Goal: Transaction & Acquisition: Purchase product/service

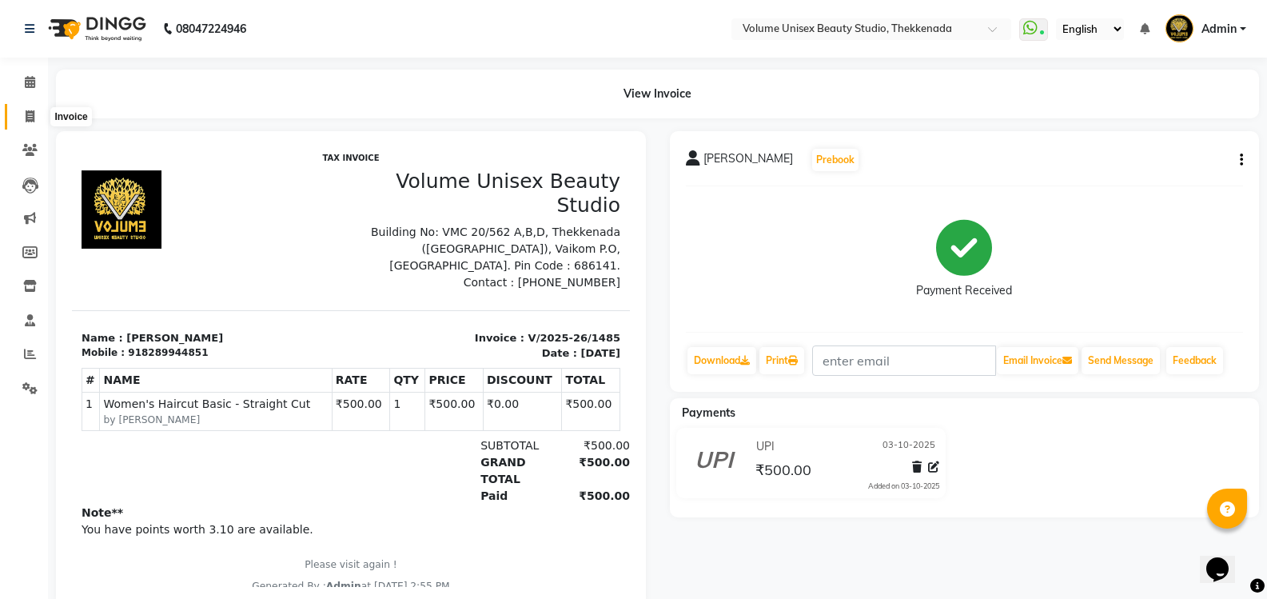
drag, startPoint x: 0, startPoint y: 0, endPoint x: 35, endPoint y: 113, distance: 118.1
click at [35, 113] on span at bounding box center [30, 117] width 28 height 18
select select "service"
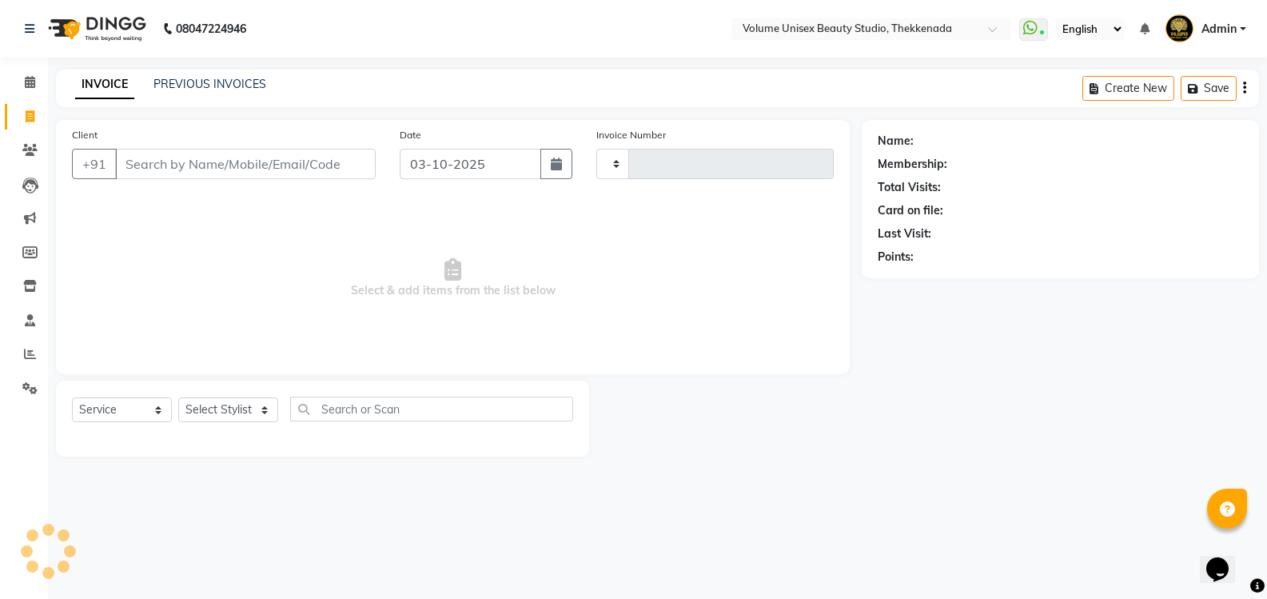
type input "1486"
select select "7432"
click at [201, 85] on link "PREVIOUS INVOICES" at bounding box center [210, 84] width 113 height 14
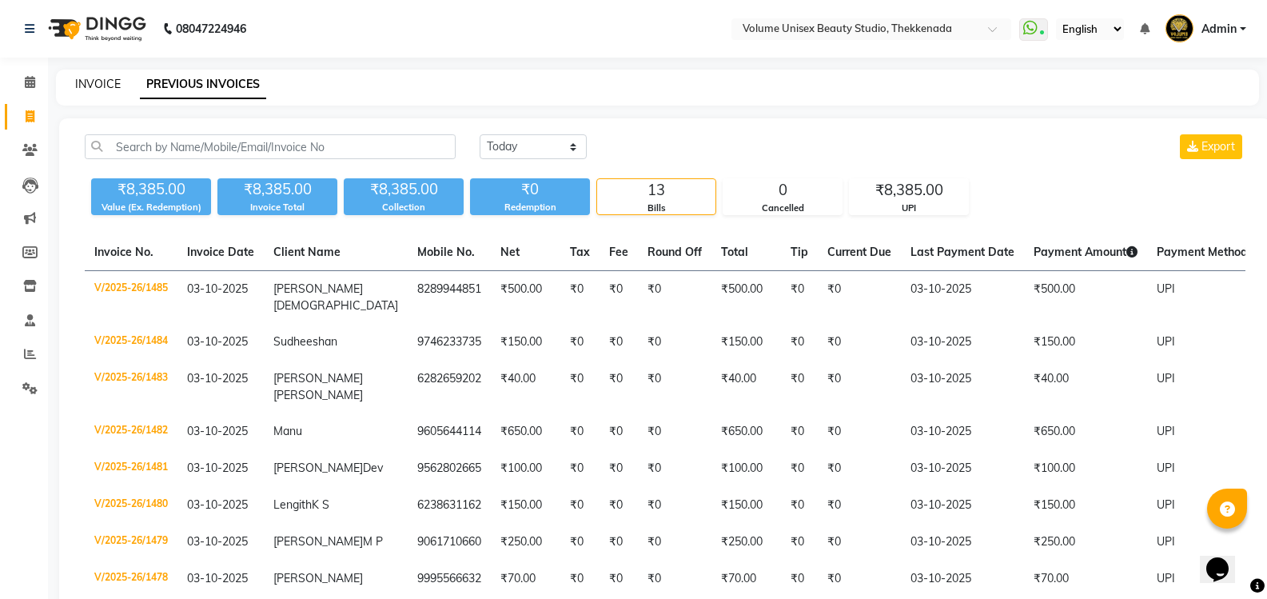
click at [106, 85] on link "INVOICE" at bounding box center [98, 84] width 46 height 14
select select "service"
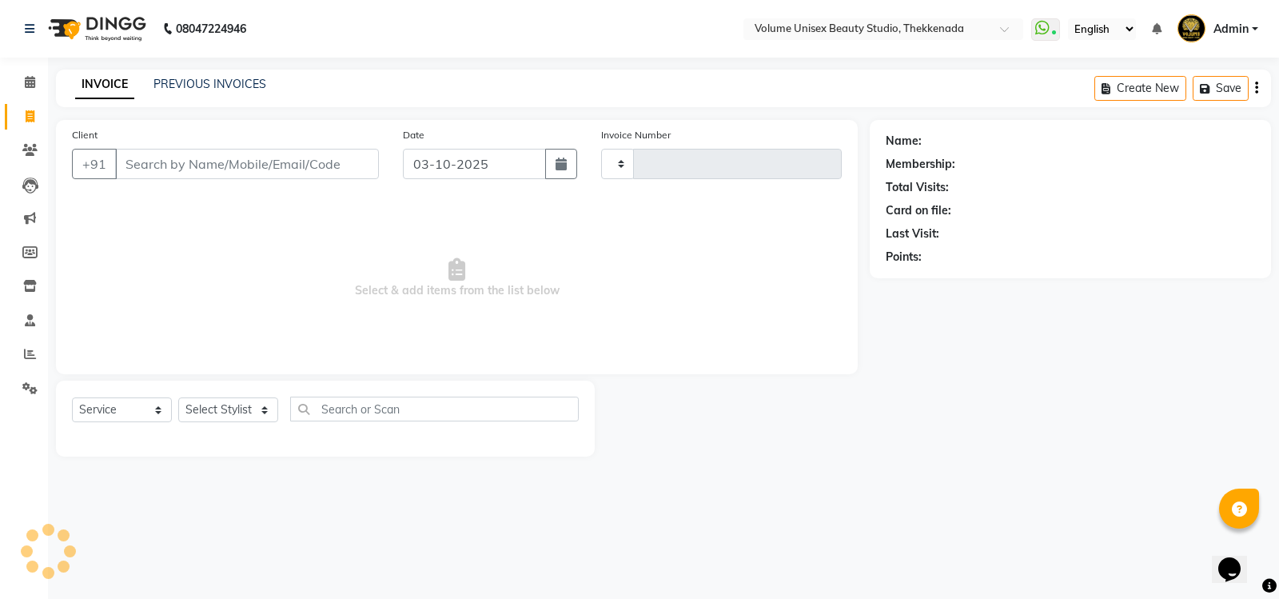
type input "1486"
select select "7432"
click at [267, 413] on select "Select Stylist [PERSON_NAME] [PERSON_NAME] [PERSON_NAME] [PERSON_NAME] [PERSON_…" at bounding box center [228, 409] width 100 height 25
select select "65214"
click at [178, 397] on select "Select Stylist [PERSON_NAME] [PERSON_NAME] [PERSON_NAME] [PERSON_NAME] [PERSON_…" at bounding box center [228, 409] width 100 height 25
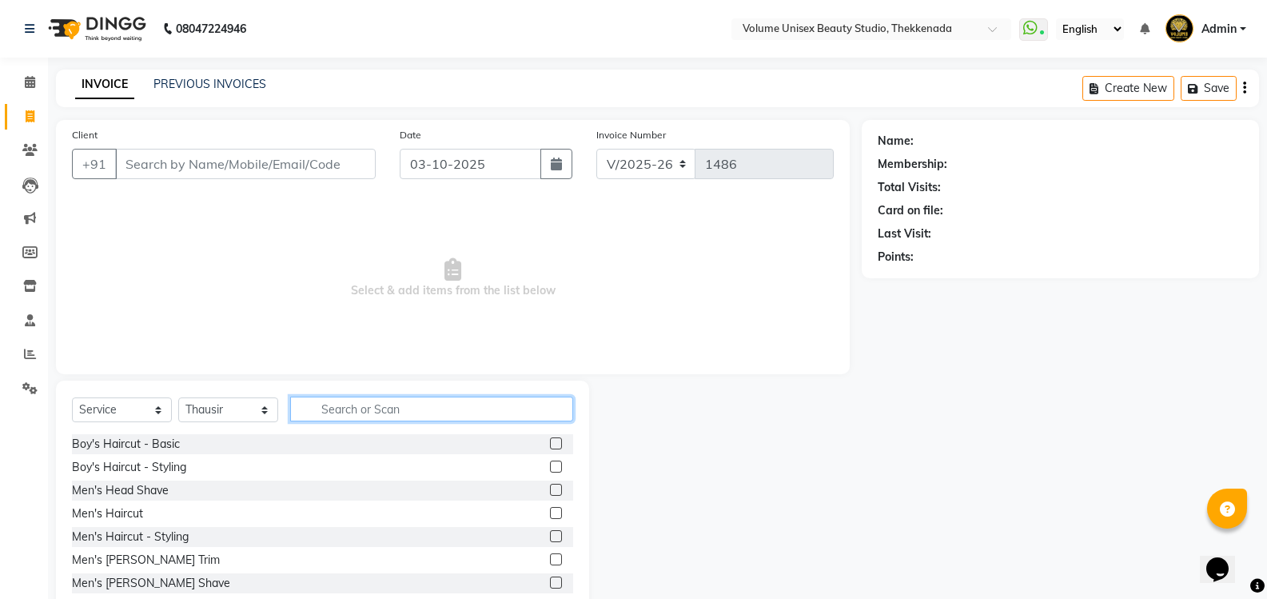
click at [361, 408] on input "text" at bounding box center [431, 409] width 283 height 25
click at [113, 443] on div "Boy's Haircut - Basic" at bounding box center [126, 444] width 108 height 17
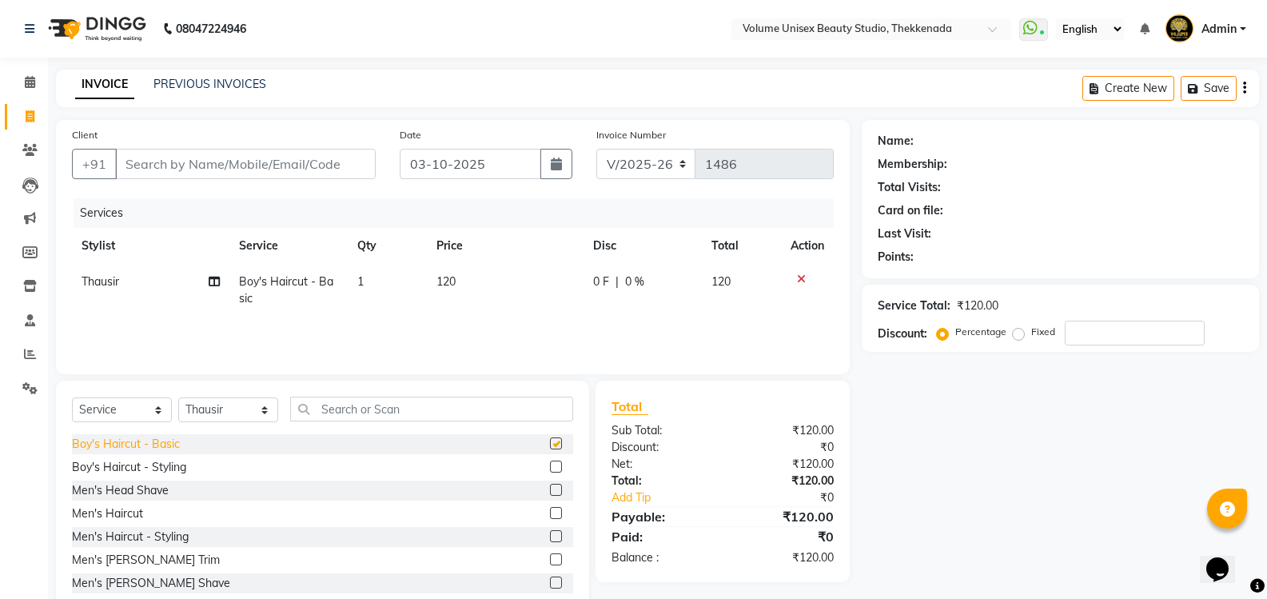
checkbox input "false"
click at [263, 413] on select "Select Stylist [PERSON_NAME] [PERSON_NAME] [PERSON_NAME] [PERSON_NAME] [PERSON_…" at bounding box center [228, 409] width 100 height 25
select select "65211"
click at [178, 397] on select "Select Stylist [PERSON_NAME] [PERSON_NAME] [PERSON_NAME] [PERSON_NAME] [PERSON_…" at bounding box center [228, 409] width 100 height 25
click at [382, 403] on input "text" at bounding box center [431, 409] width 283 height 25
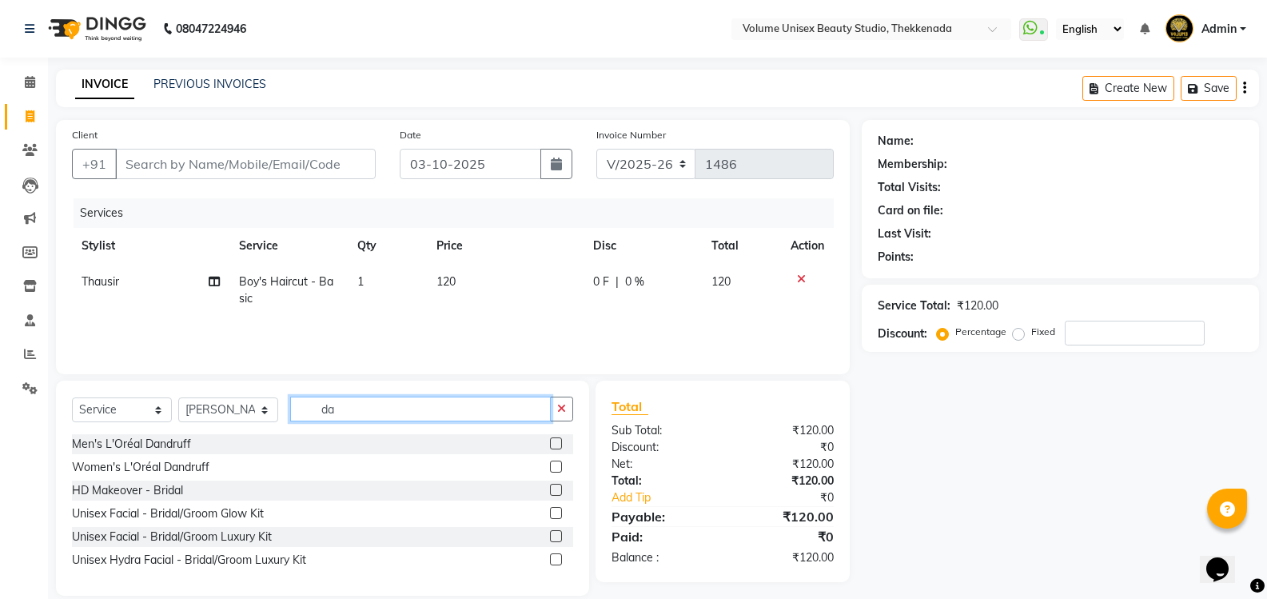
type input "d"
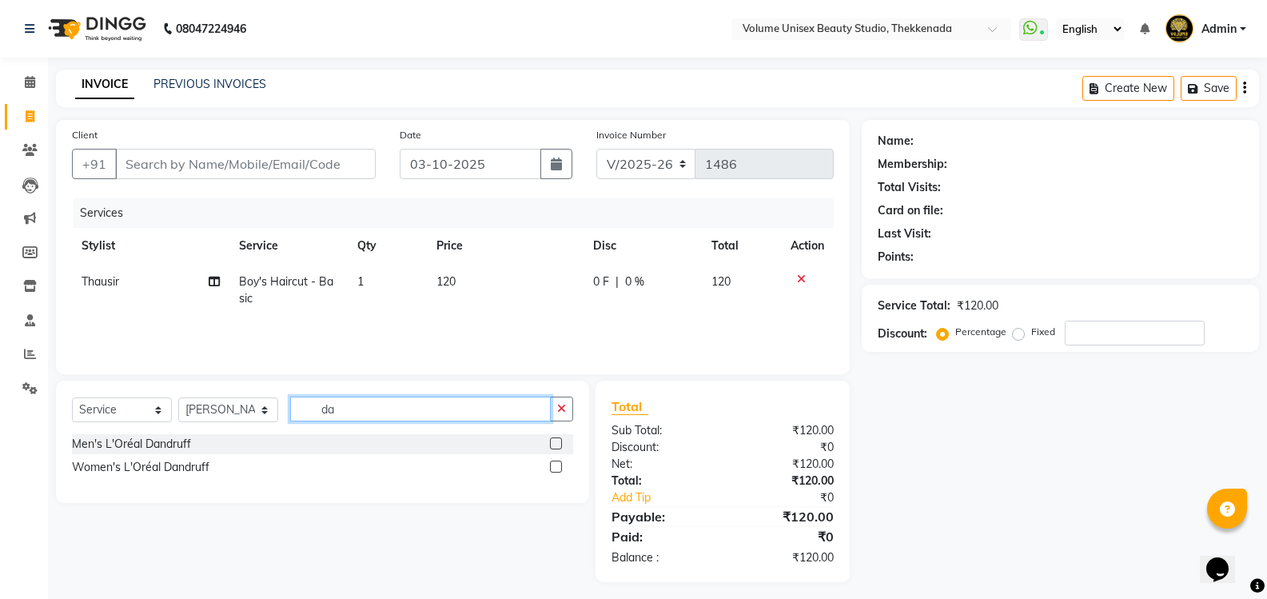
type input "d"
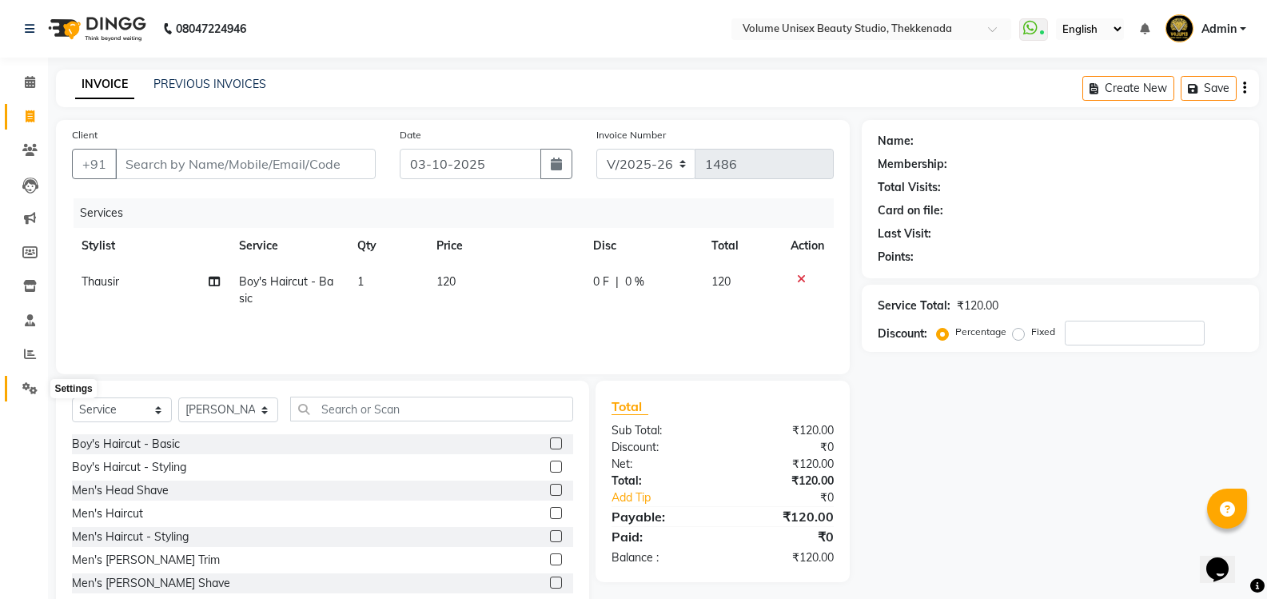
click at [29, 388] on icon at bounding box center [29, 388] width 15 height 12
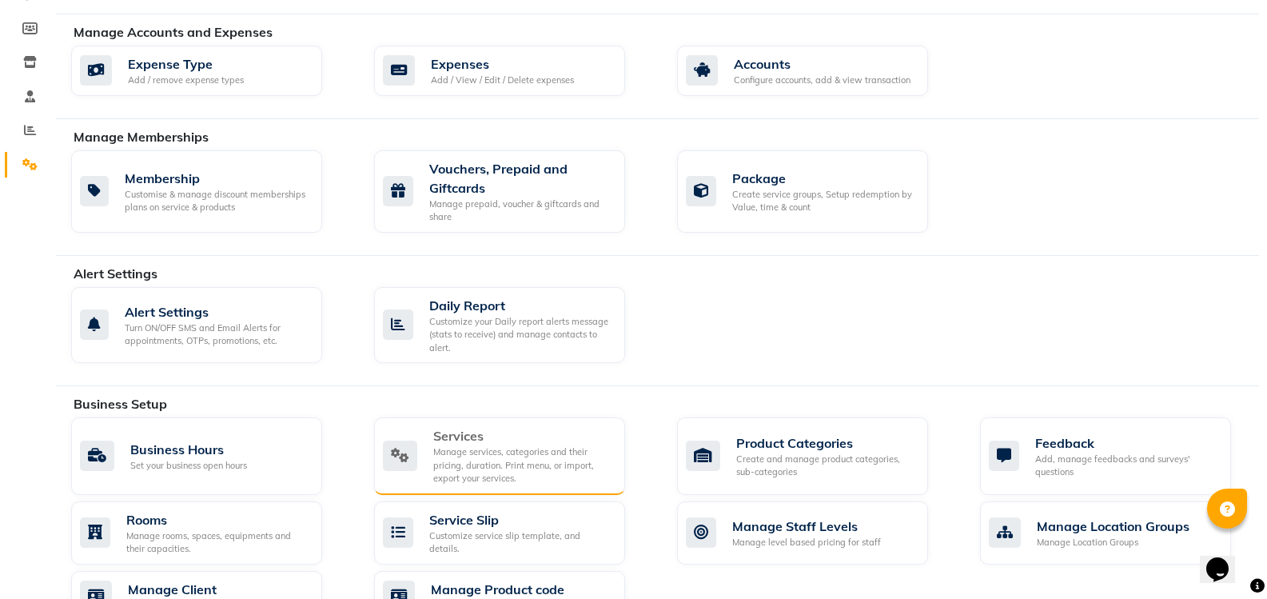
scroll to position [240, 0]
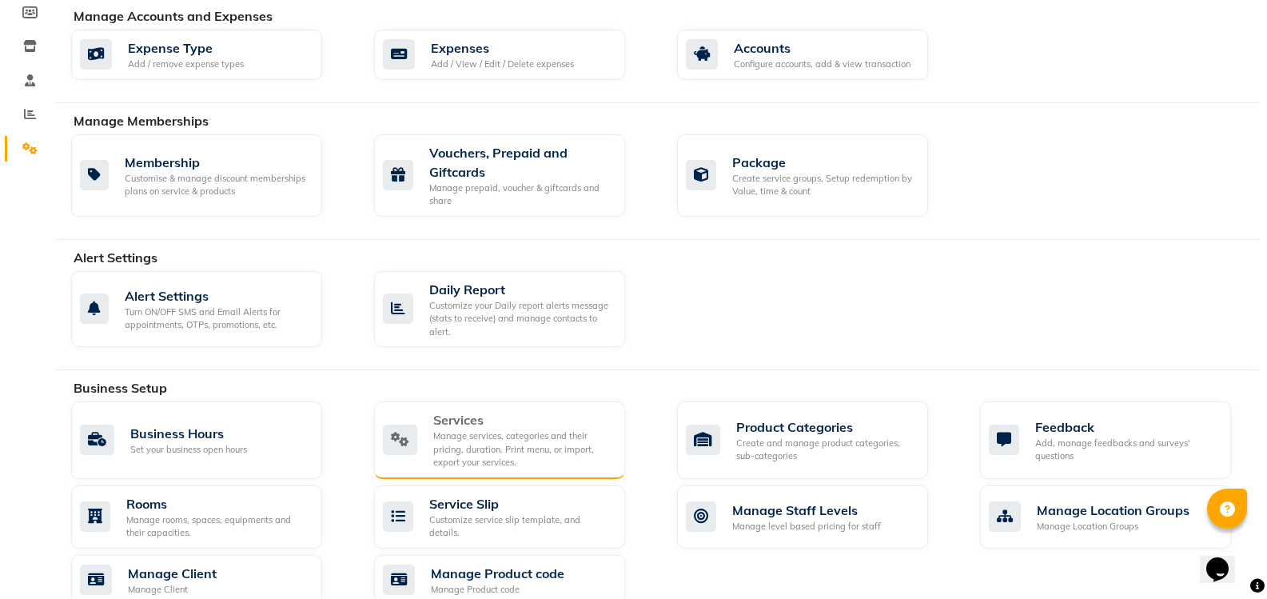
click at [490, 444] on div "Manage services, categories and their pricing, duration. Print menu, or import,…" at bounding box center [522, 449] width 179 height 40
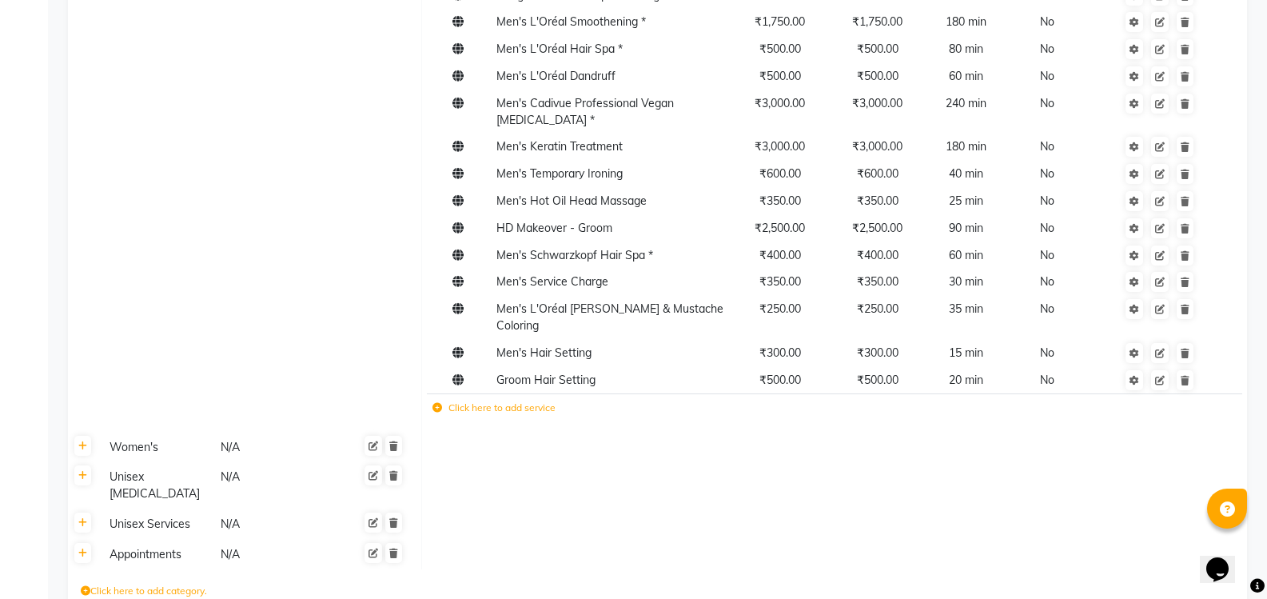
scroll to position [700, 0]
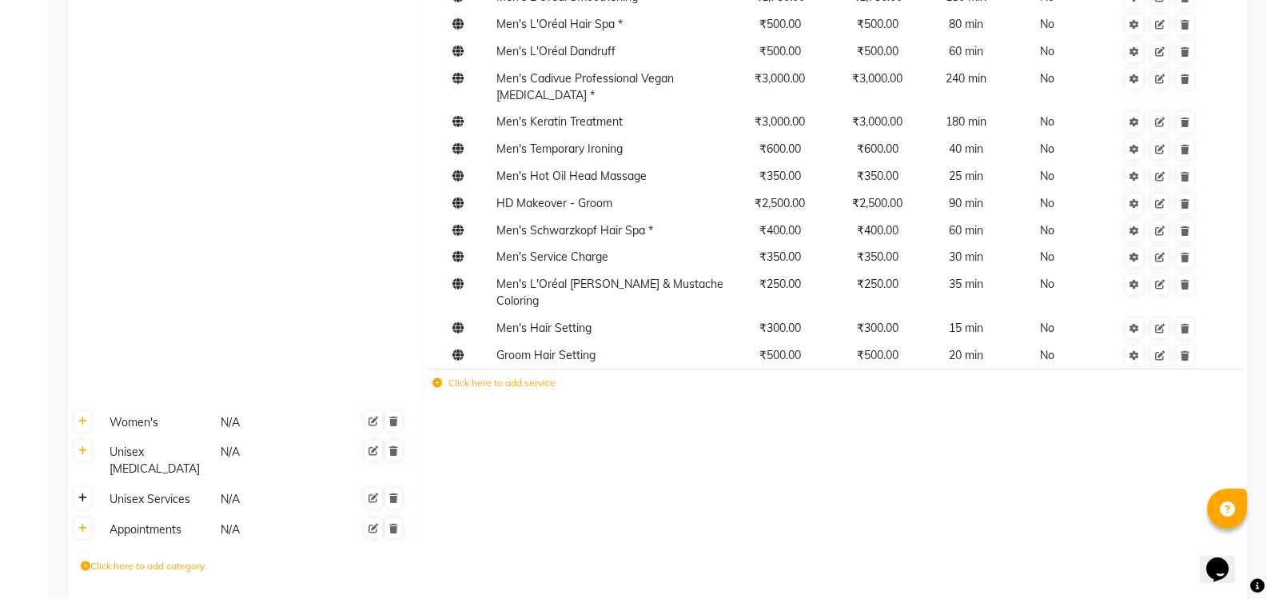
click at [84, 493] on icon at bounding box center [82, 498] width 9 height 10
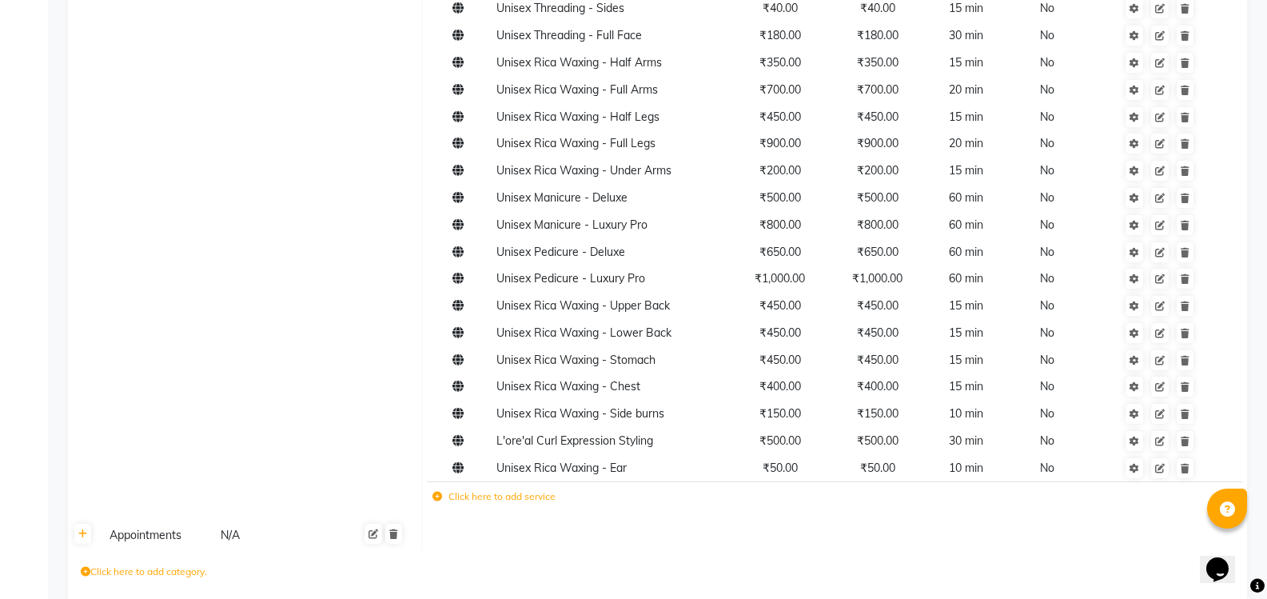
scroll to position [1335, 0]
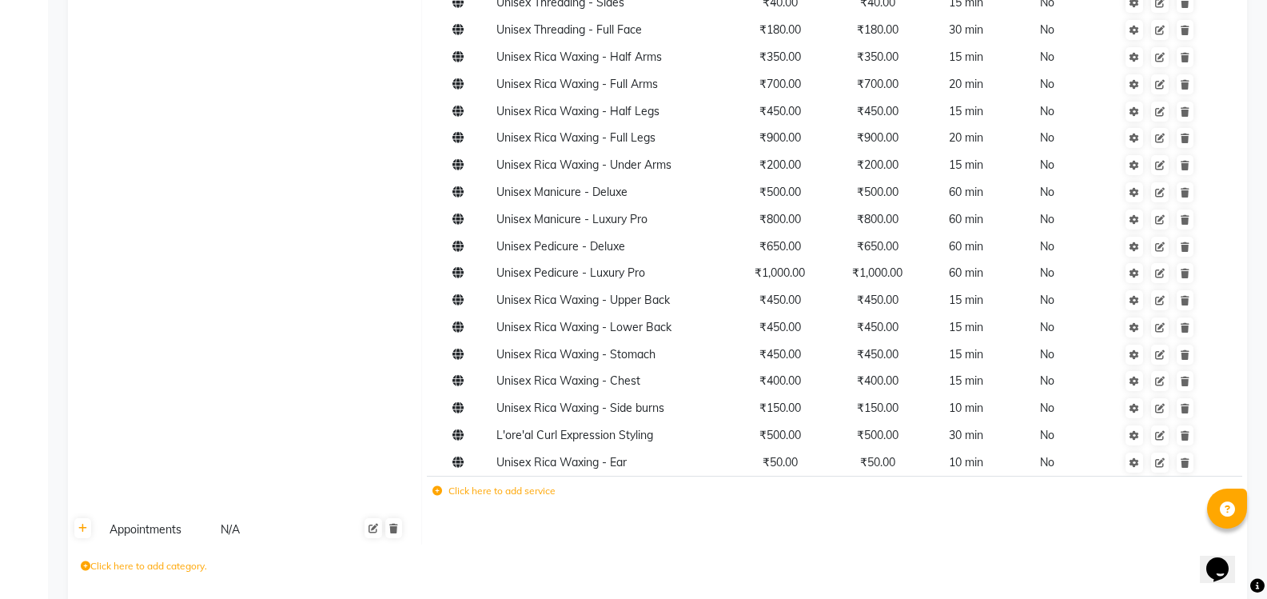
click at [437, 486] on icon at bounding box center [438, 491] width 10 height 10
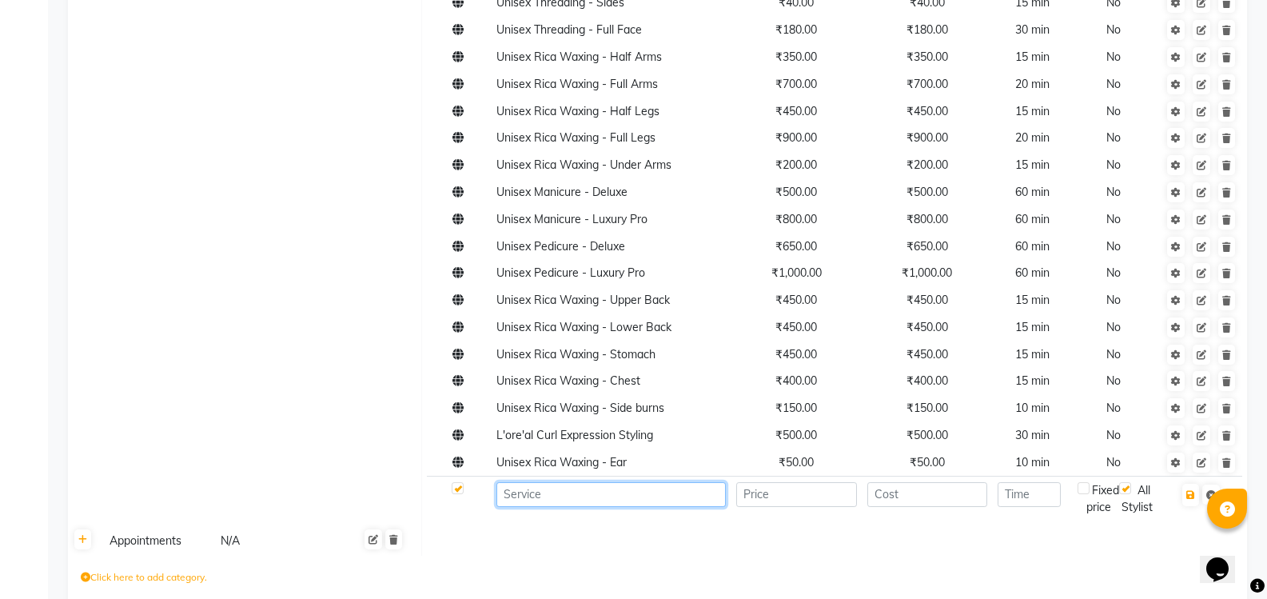
click at [617, 482] on input at bounding box center [611, 494] width 229 height 25
type input "K"
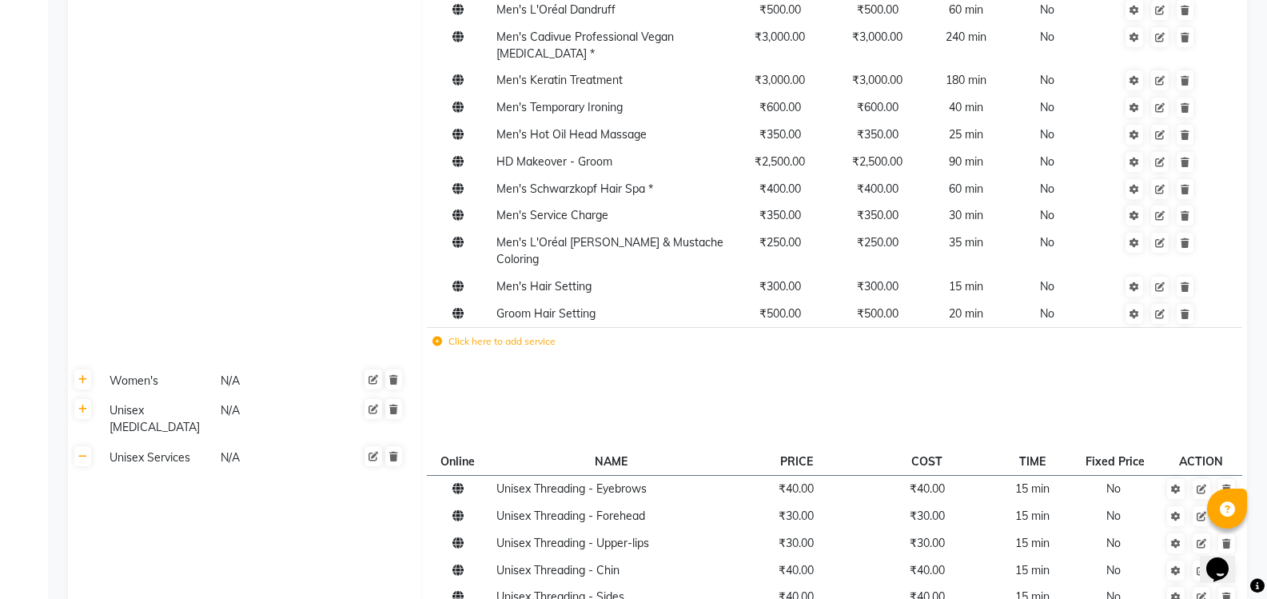
scroll to position [776, 0]
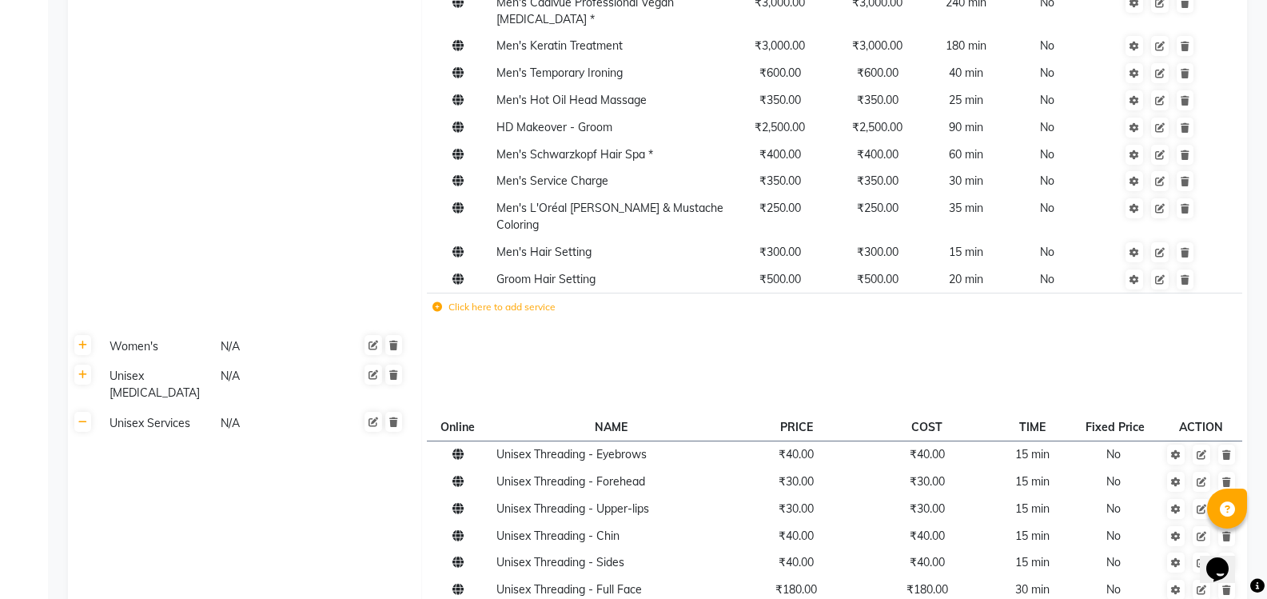
click at [435, 302] on icon at bounding box center [438, 307] width 10 height 10
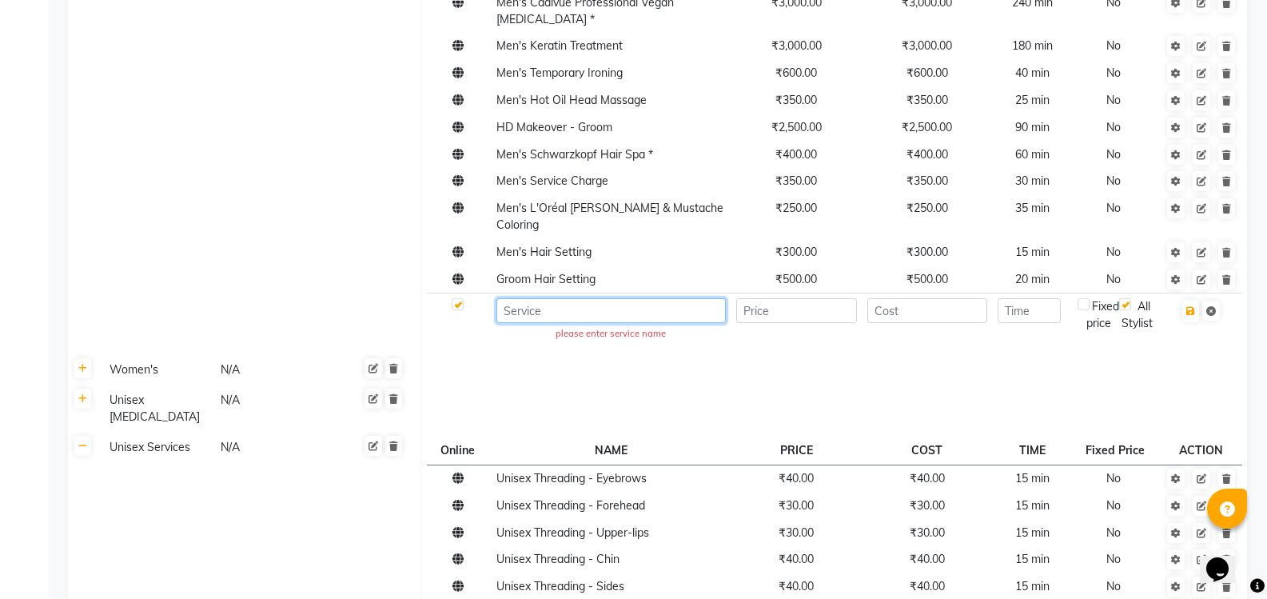
click at [548, 298] on input at bounding box center [611, 310] width 229 height 25
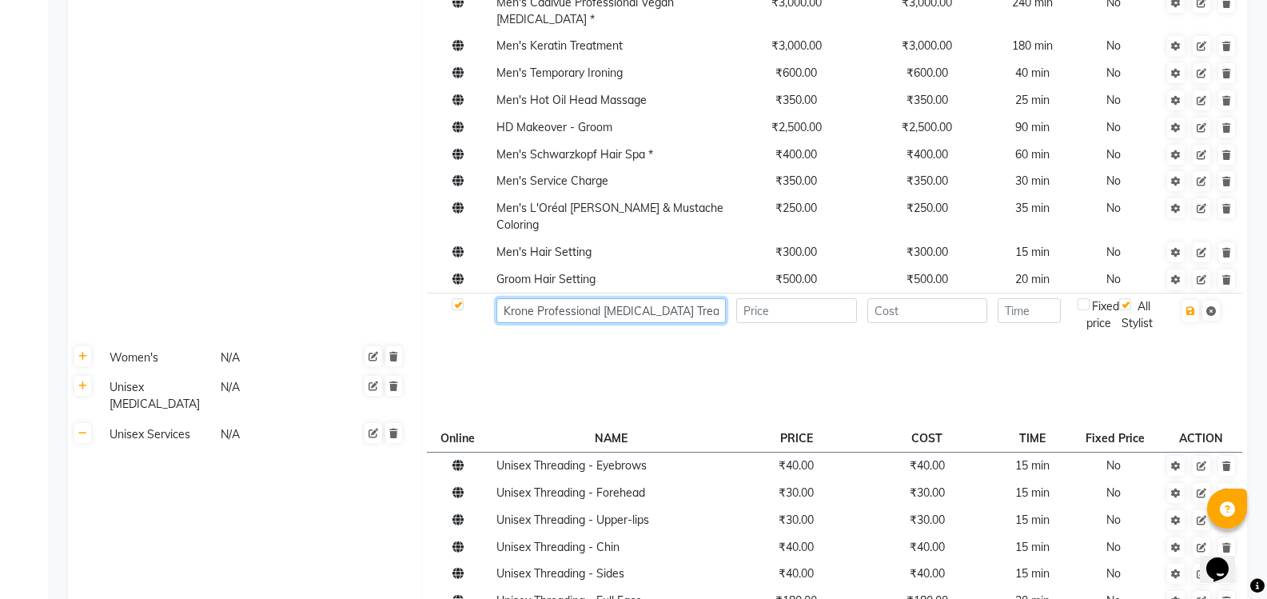
type input "Krone Professional [MEDICAL_DATA] Treatment"
type input "500"
type input "30"
click at [1088, 298] on label at bounding box center [1084, 304] width 12 height 12
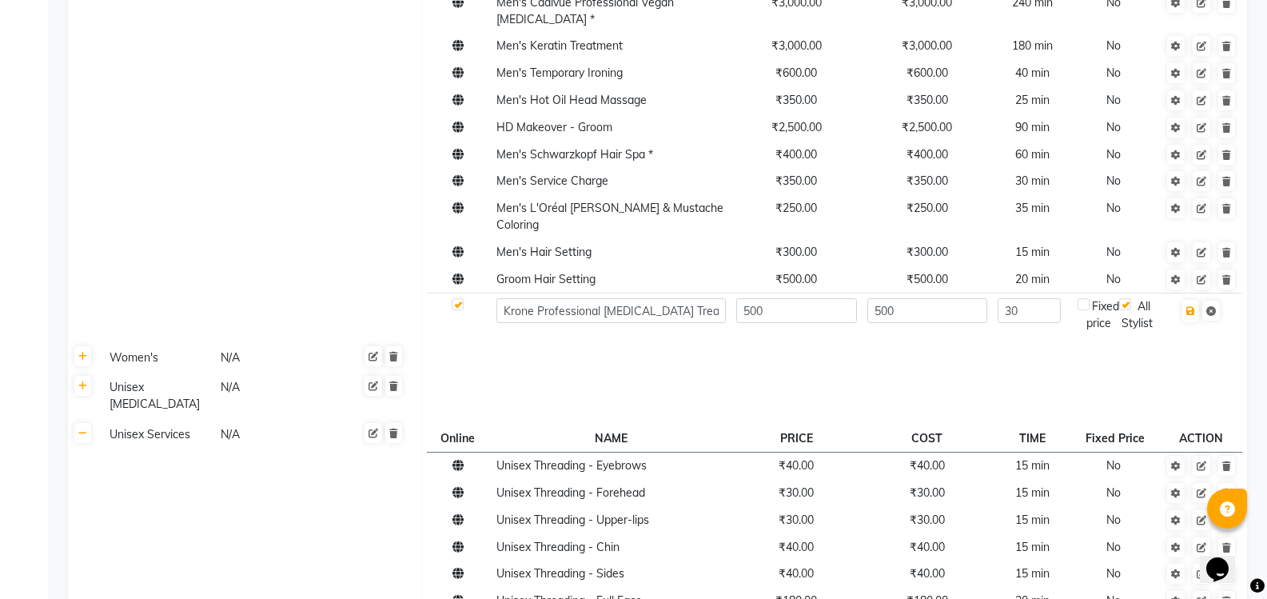
click at [1088, 300] on input "checkbox" at bounding box center [1084, 305] width 10 height 10
checkbox input "true"
click at [1190, 306] on icon "button" at bounding box center [1190, 311] width 9 height 10
checkbox input "true"
type input "0"
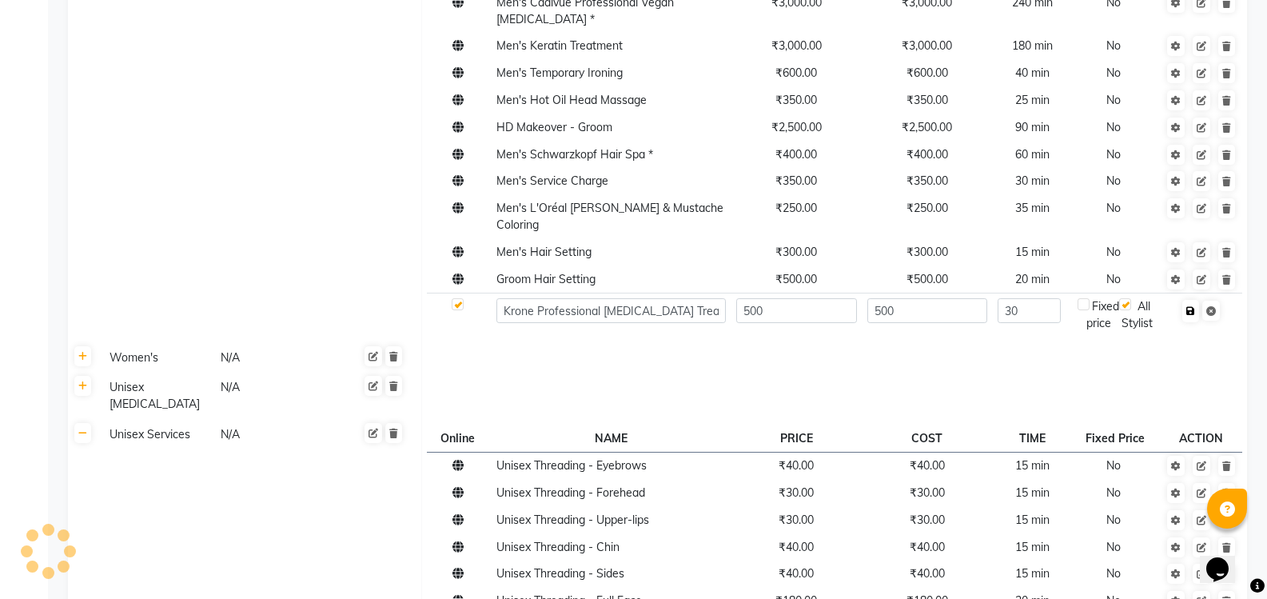
checkbox input "false"
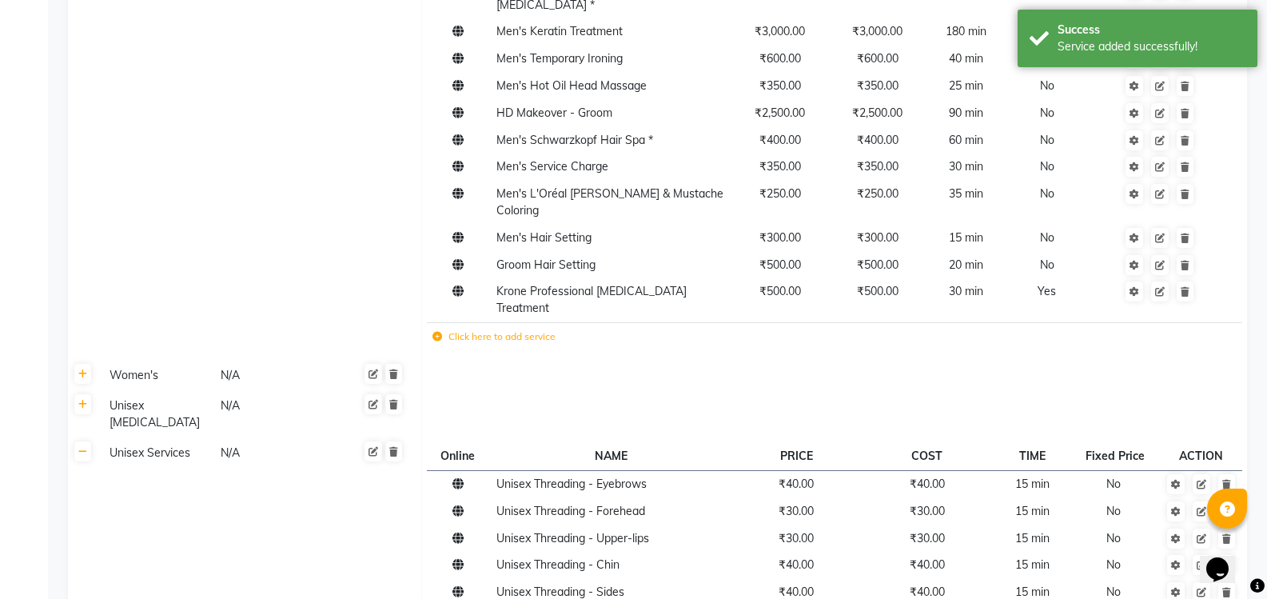
scroll to position [751, 0]
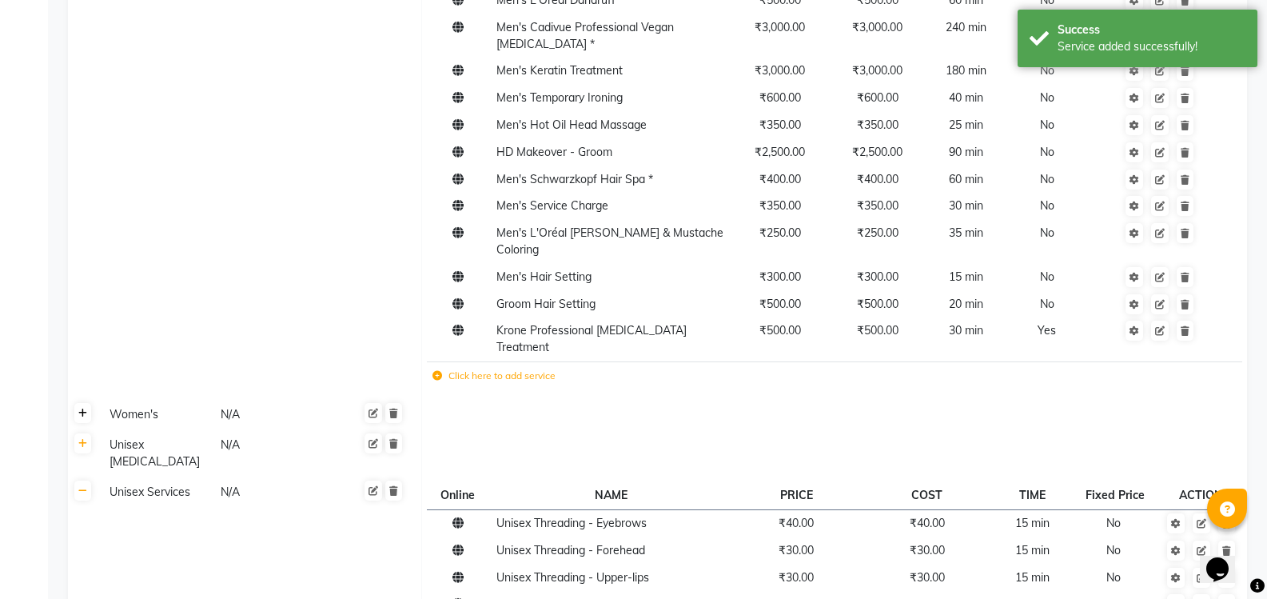
click at [84, 409] on icon at bounding box center [82, 414] width 9 height 10
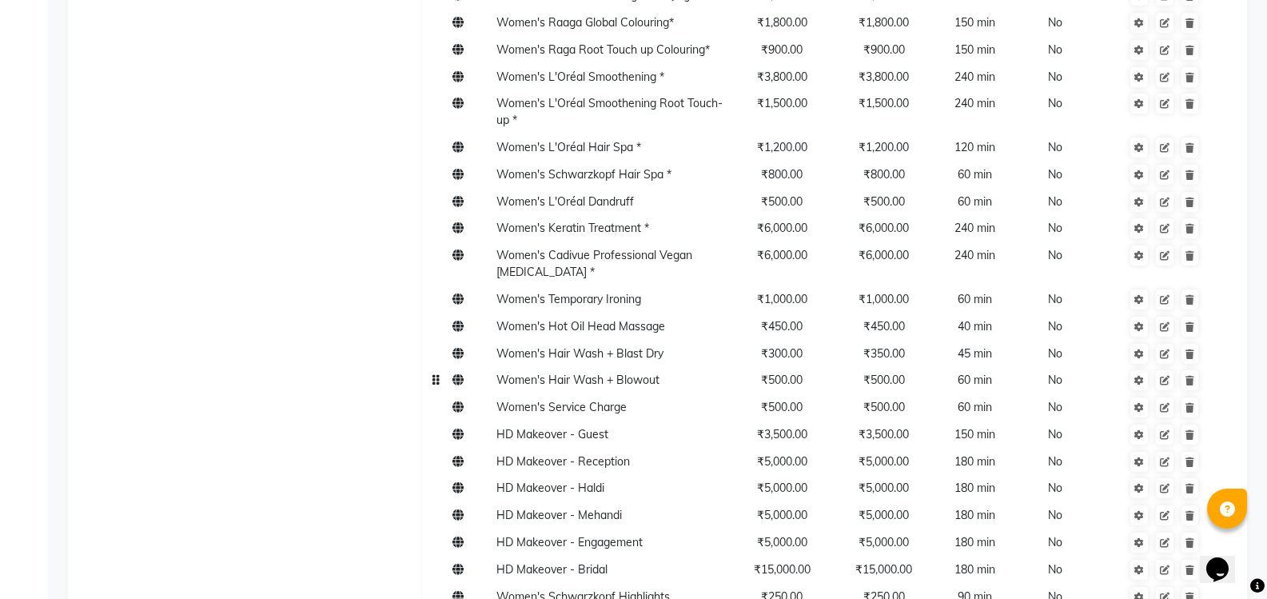
scroll to position [1470, 0]
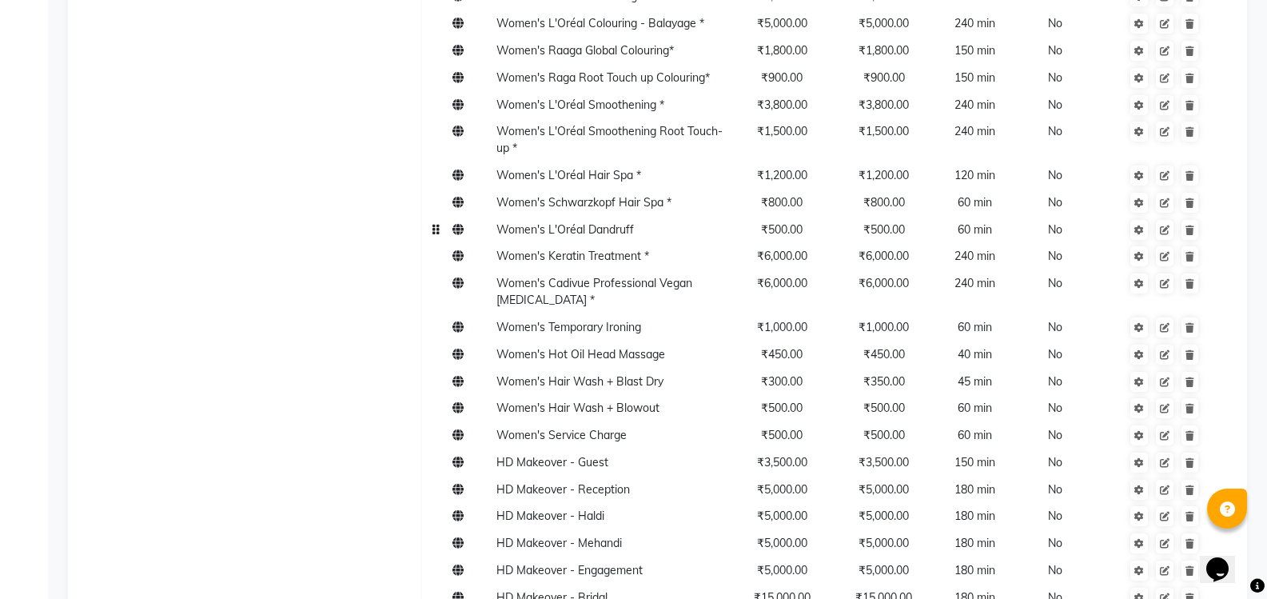
click at [775, 222] on span "₹500.00" at bounding box center [782, 229] width 42 height 14
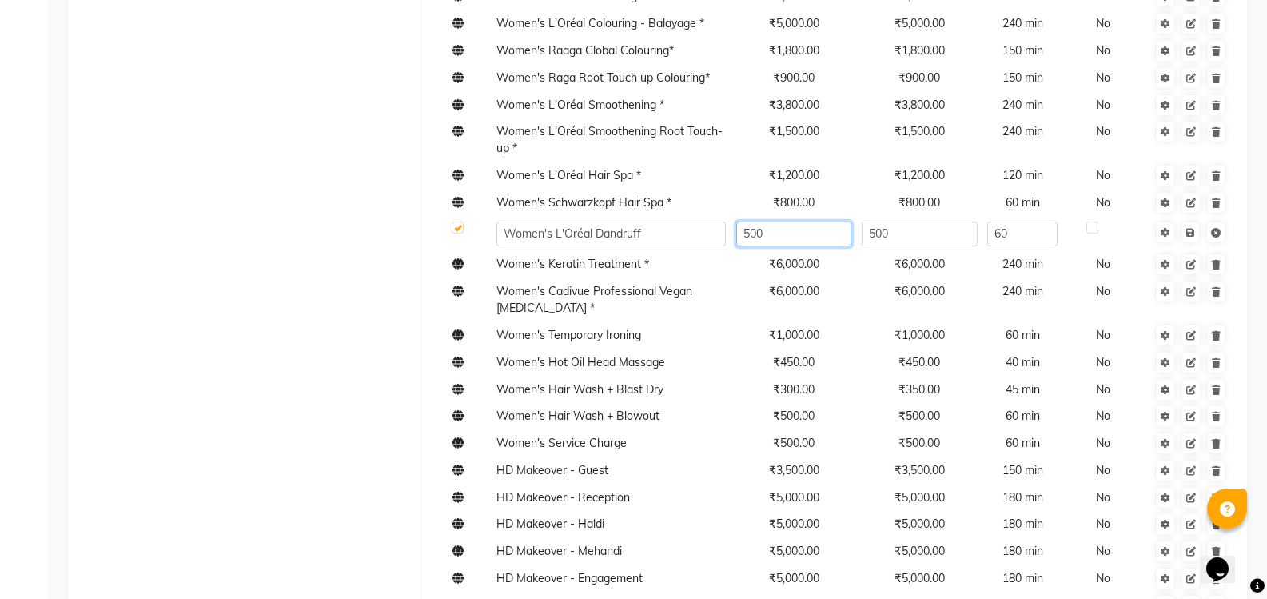
click at [778, 221] on input "500" at bounding box center [794, 233] width 116 height 25
type input "5"
type input "850"
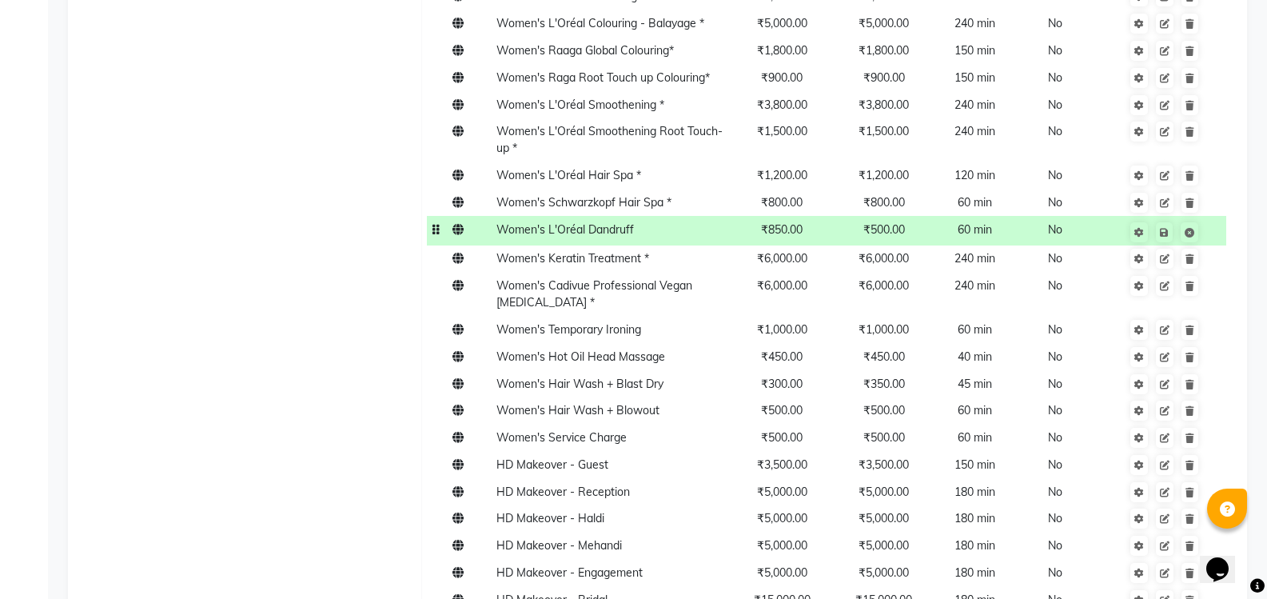
click at [897, 222] on span "₹500.00" at bounding box center [884, 229] width 42 height 14
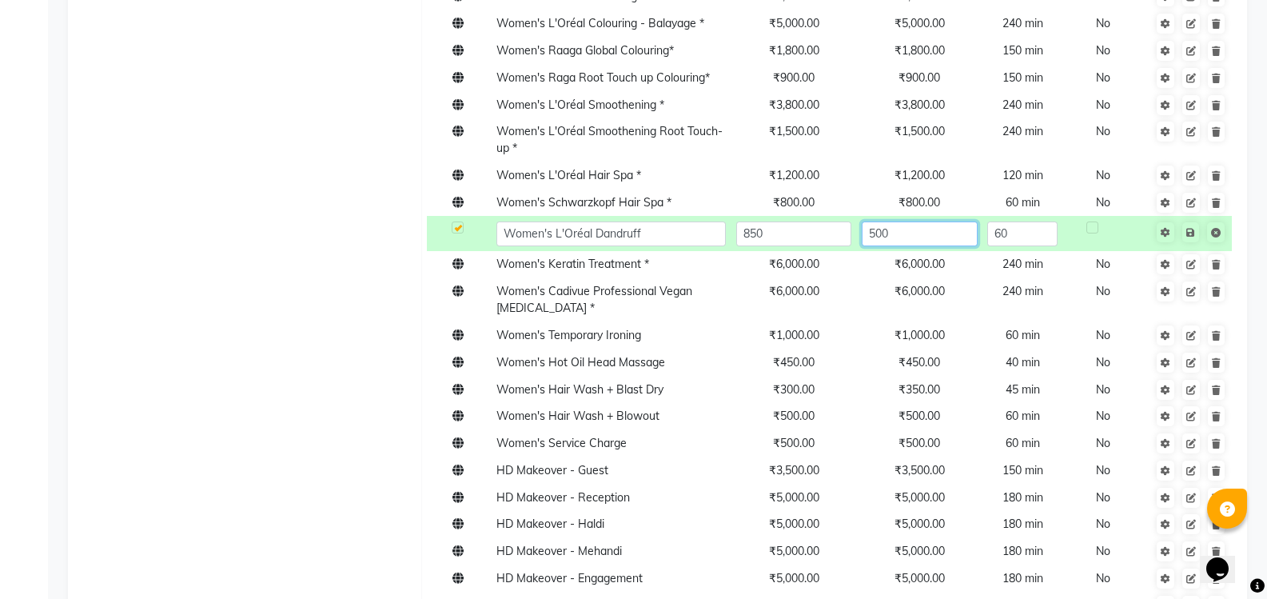
click at [892, 221] on input "500" at bounding box center [920, 233] width 116 height 25
type input "5"
type input "850"
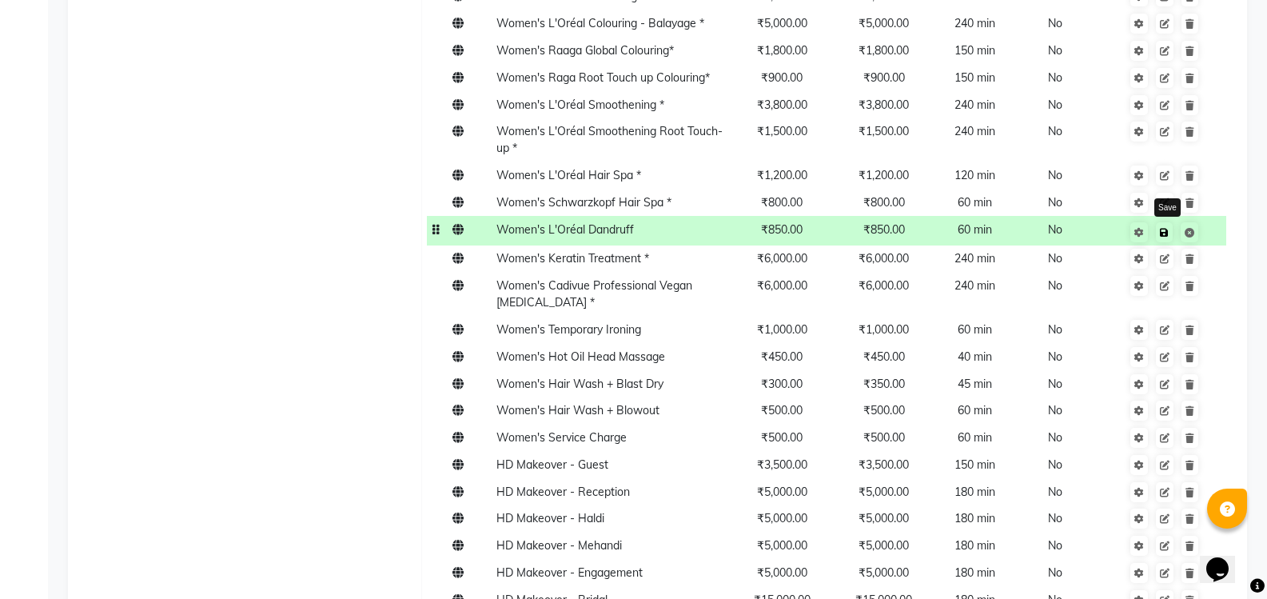
click at [1166, 228] on icon at bounding box center [1164, 233] width 9 height 10
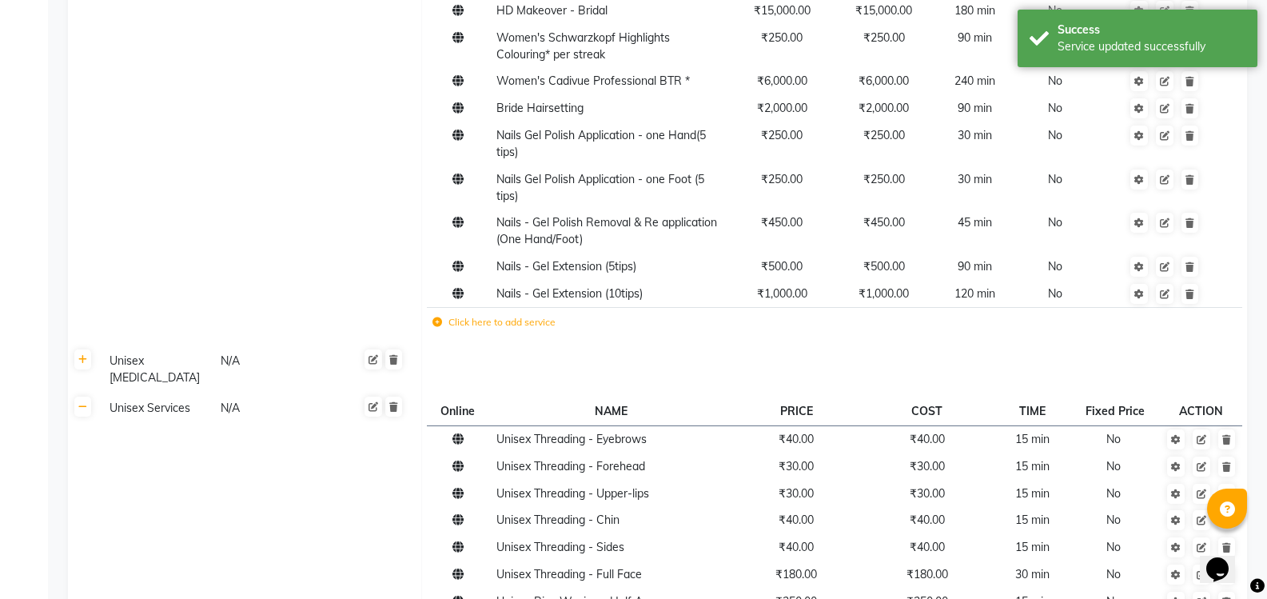
scroll to position [2030, 0]
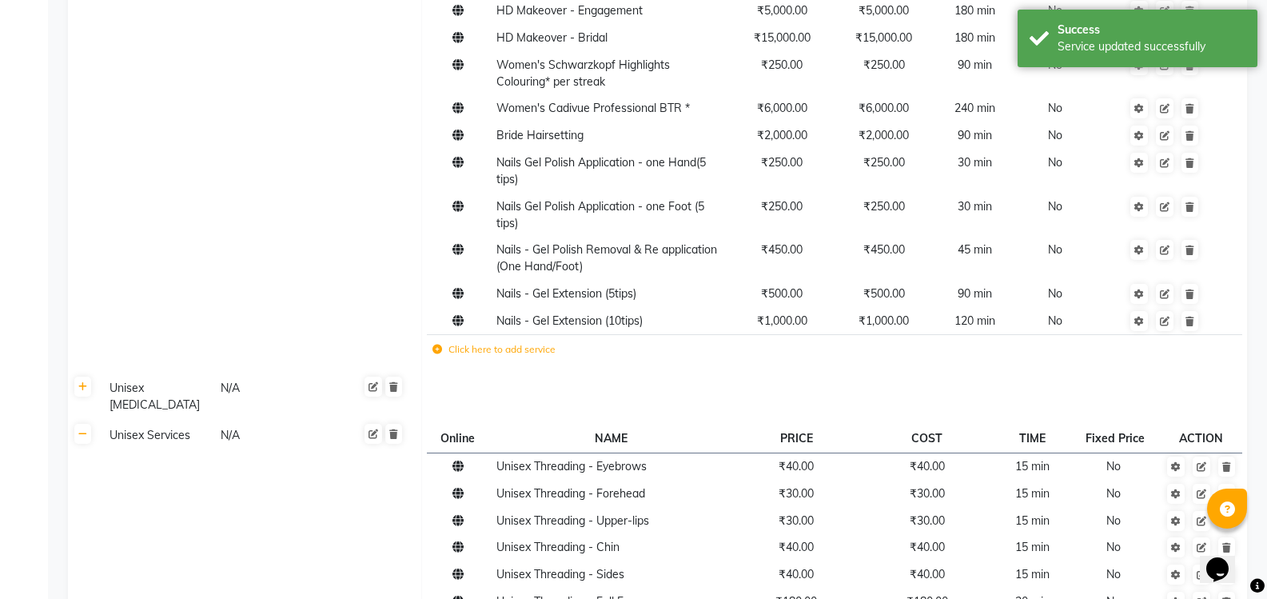
click at [435, 345] on icon at bounding box center [438, 350] width 10 height 10
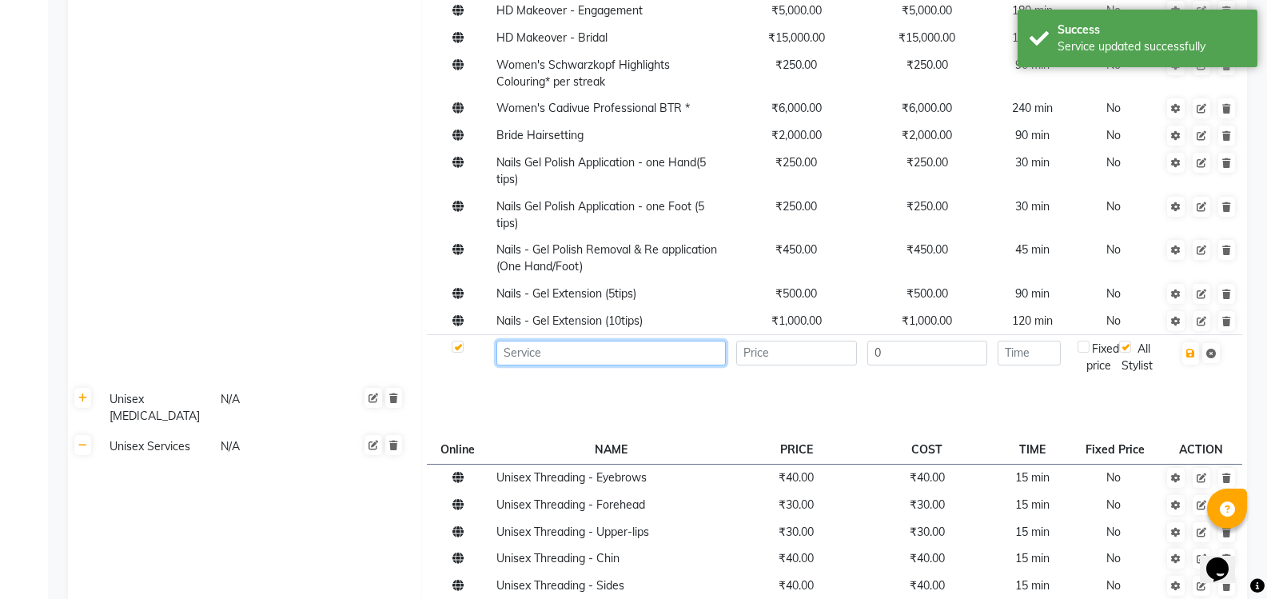
click at [572, 341] on input at bounding box center [611, 353] width 229 height 25
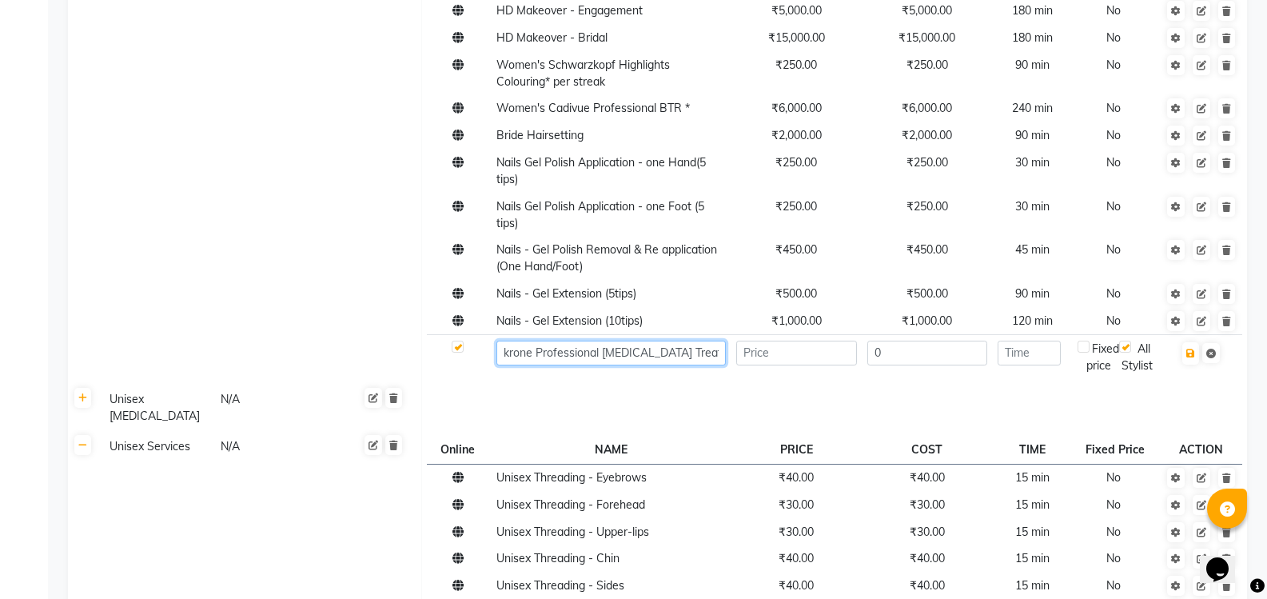
type input "krone Professional [MEDICAL_DATA] Treatment"
type input "800"
type input "45"
click at [1087, 341] on label at bounding box center [1084, 347] width 12 height 12
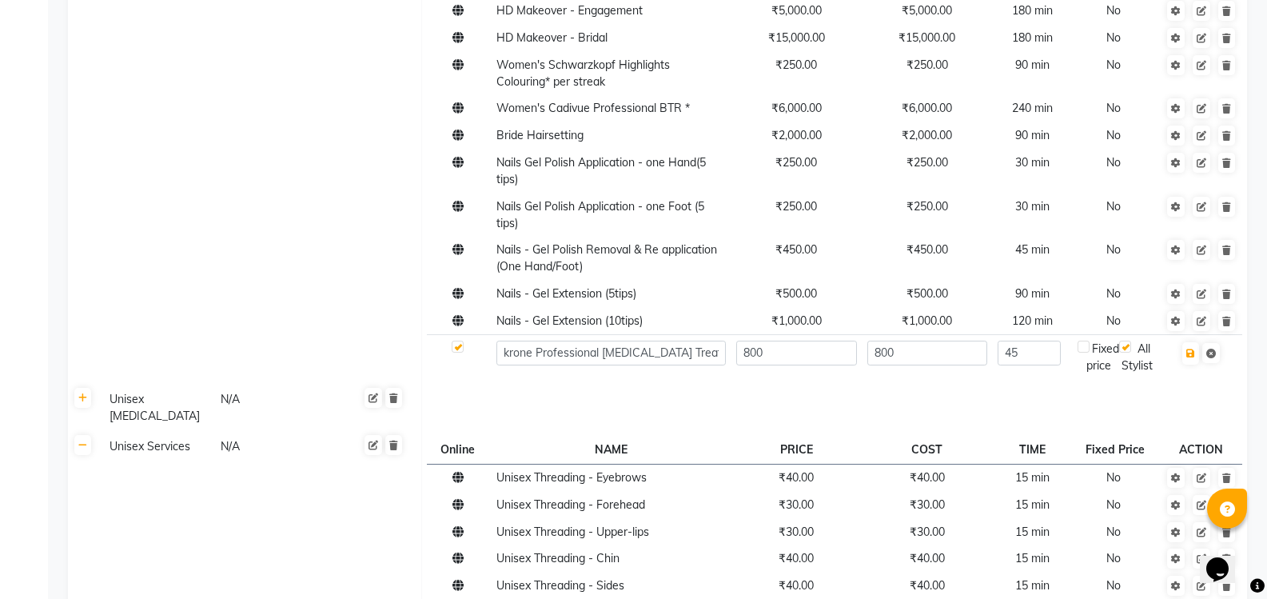
click at [1087, 342] on input "checkbox" at bounding box center [1084, 347] width 10 height 10
checkbox input "true"
click at [1191, 349] on icon "button" at bounding box center [1190, 354] width 9 height 10
checkbox input "true"
type input "0"
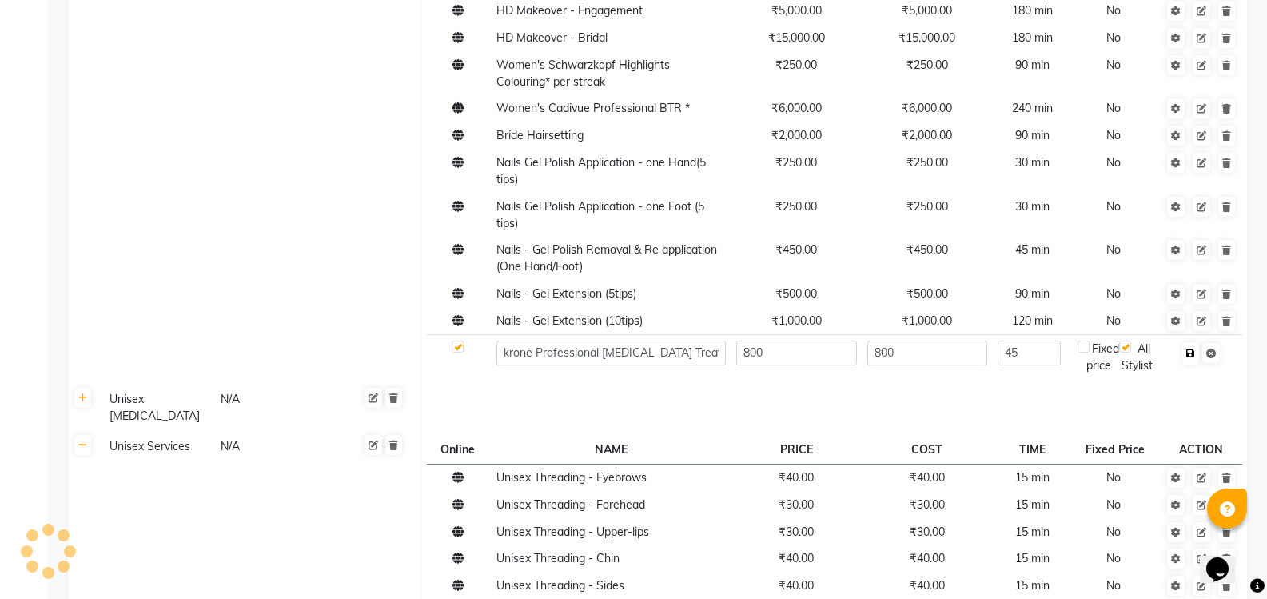
checkbox input "false"
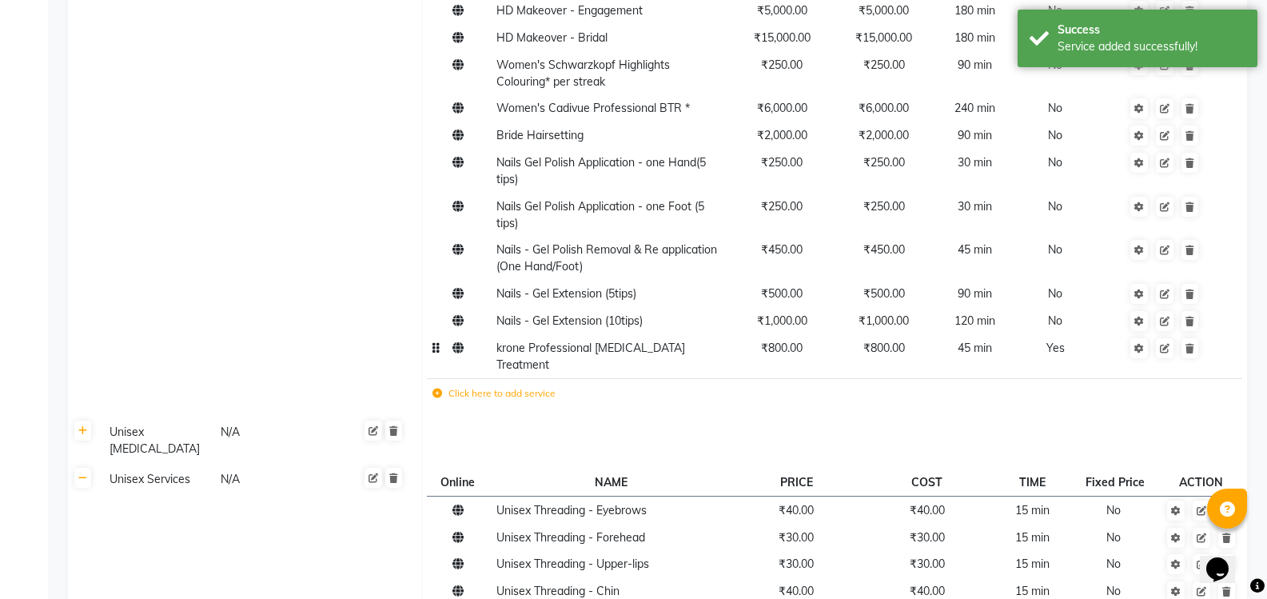
click at [524, 341] on span "krone Professional [MEDICAL_DATA] Treatment" at bounding box center [591, 356] width 189 height 31
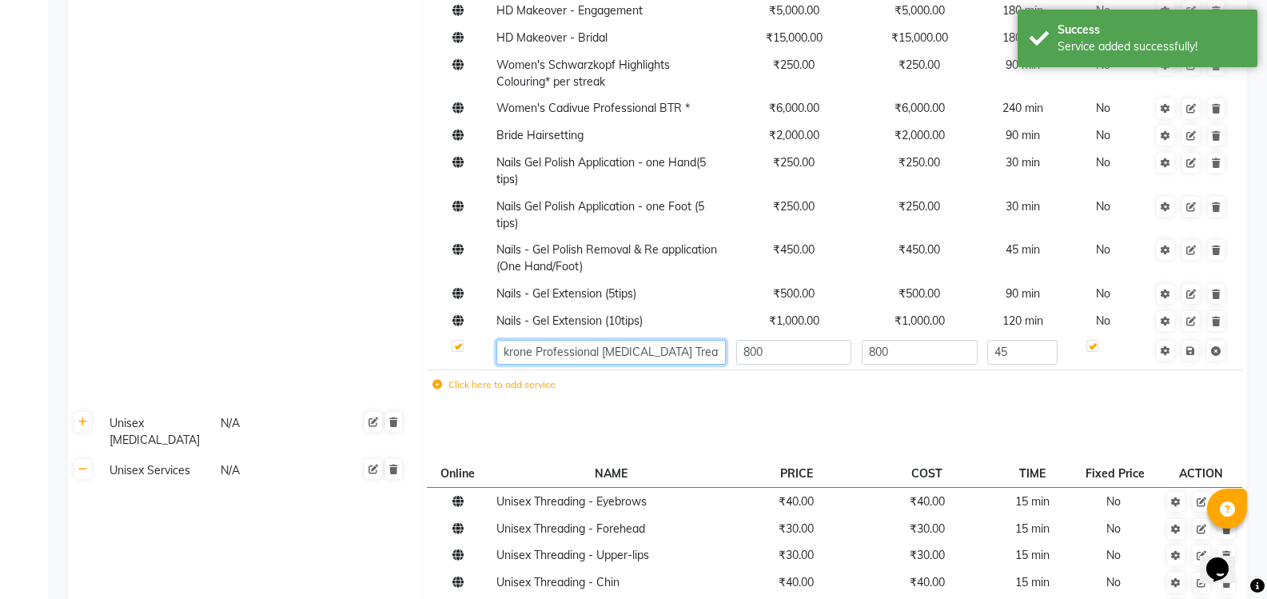
click at [508, 340] on input "krone Professional [MEDICAL_DATA] Treatment" at bounding box center [611, 352] width 229 height 25
type input "Krone Professional [MEDICAL_DATA] Treatment"
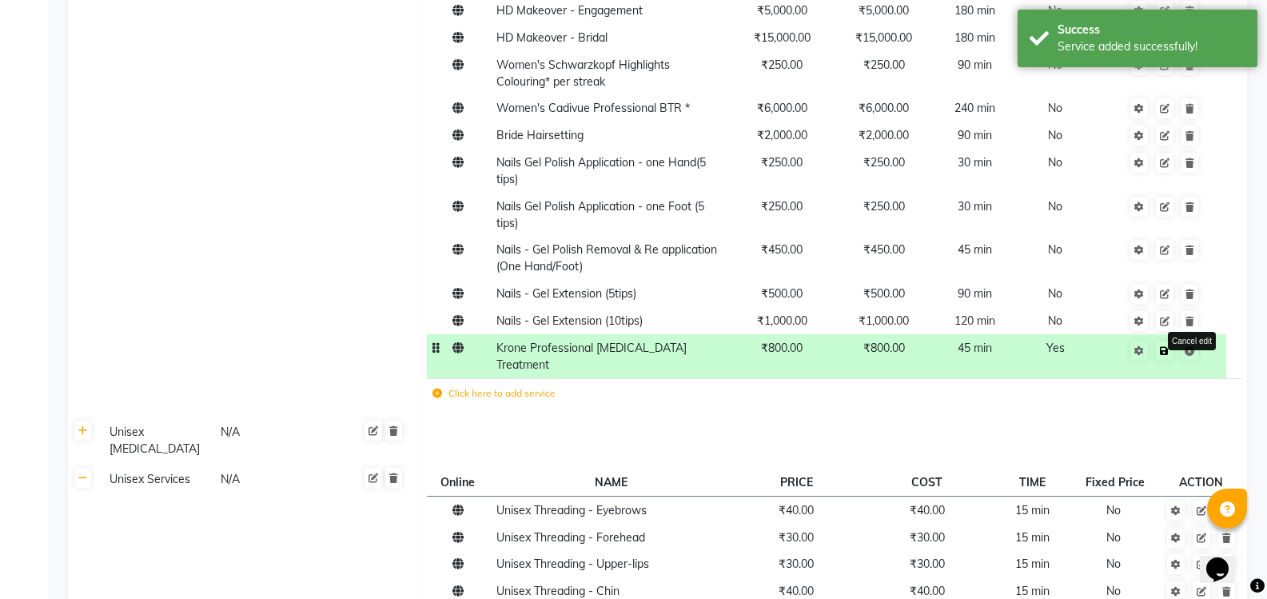
click at [1190, 341] on span "Save Cancel edit" at bounding box center [1175, 349] width 50 height 16
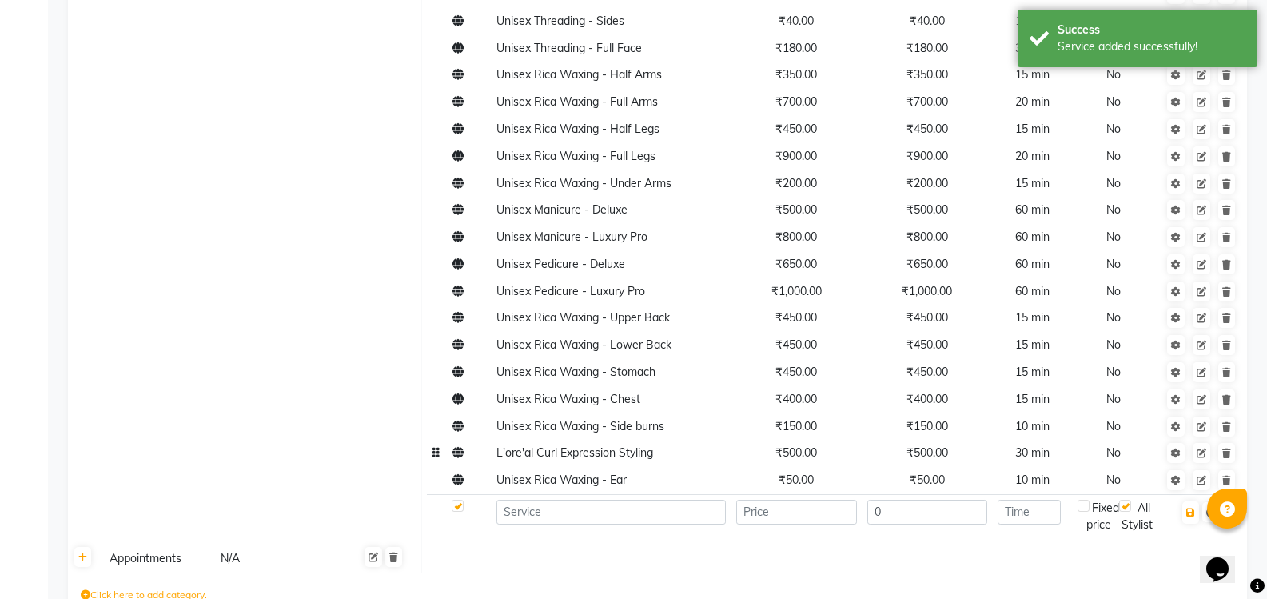
scroll to position [2642, 0]
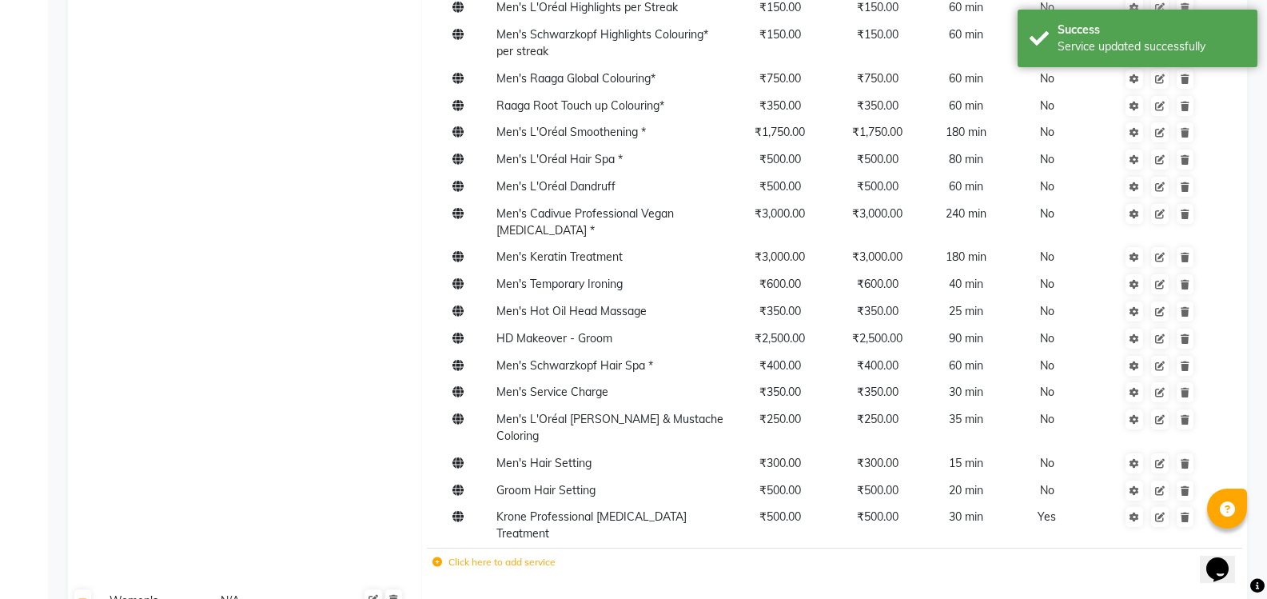
scroll to position [0, 0]
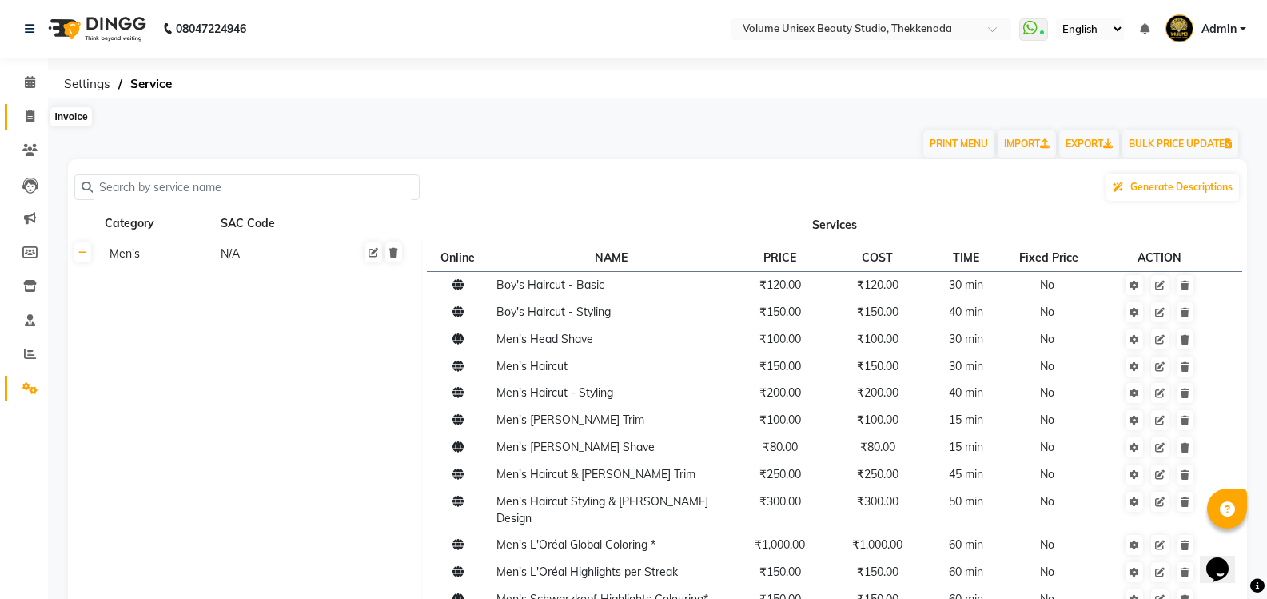
click at [28, 113] on icon at bounding box center [30, 116] width 9 height 12
select select "7432"
select select "service"
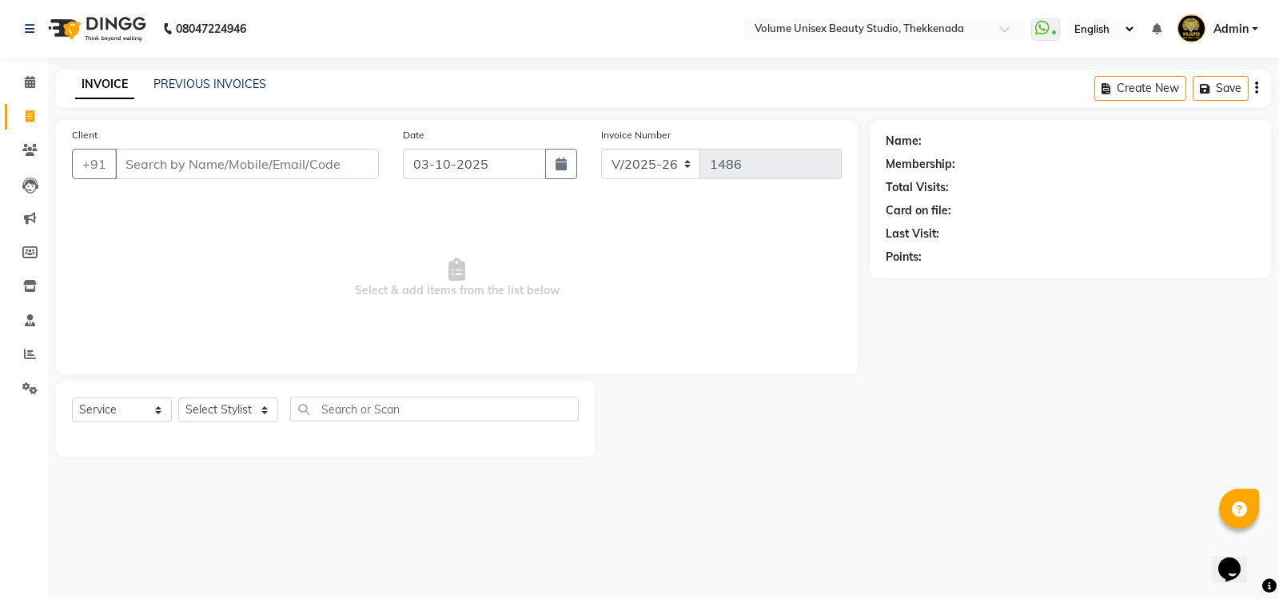
click at [168, 162] on input "Client" at bounding box center [247, 164] width 264 height 30
click at [265, 414] on select "Select Stylist [PERSON_NAME] [PERSON_NAME] [PERSON_NAME] [PERSON_NAME] [PERSON_…" at bounding box center [228, 409] width 100 height 25
select select "65214"
click at [178, 397] on select "Select Stylist [PERSON_NAME] [PERSON_NAME] [PERSON_NAME] [PERSON_NAME] [PERSON_…" at bounding box center [228, 409] width 100 height 25
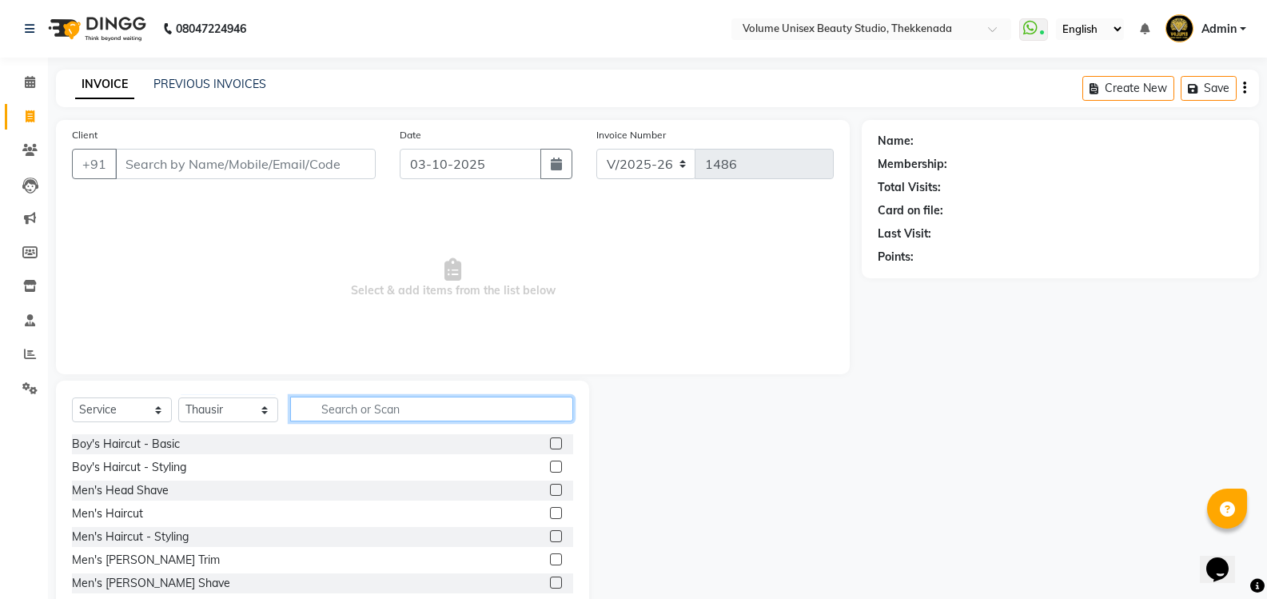
click at [420, 412] on input "text" at bounding box center [431, 409] width 283 height 25
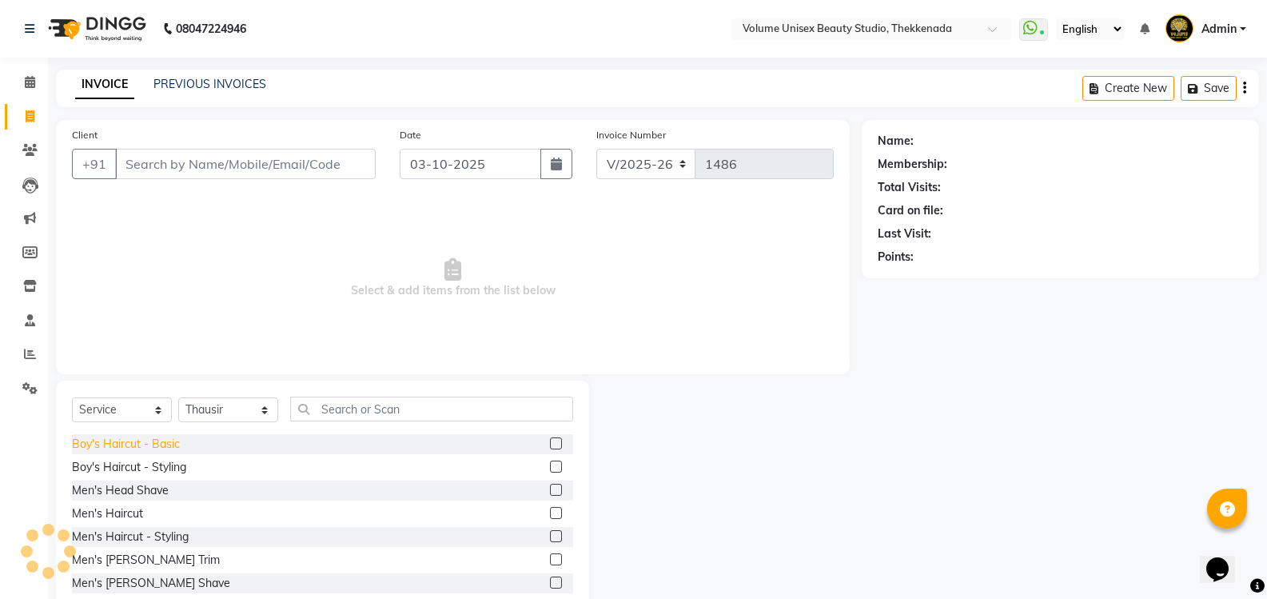
click at [94, 447] on div "Boy's Haircut - Basic" at bounding box center [126, 444] width 108 height 17
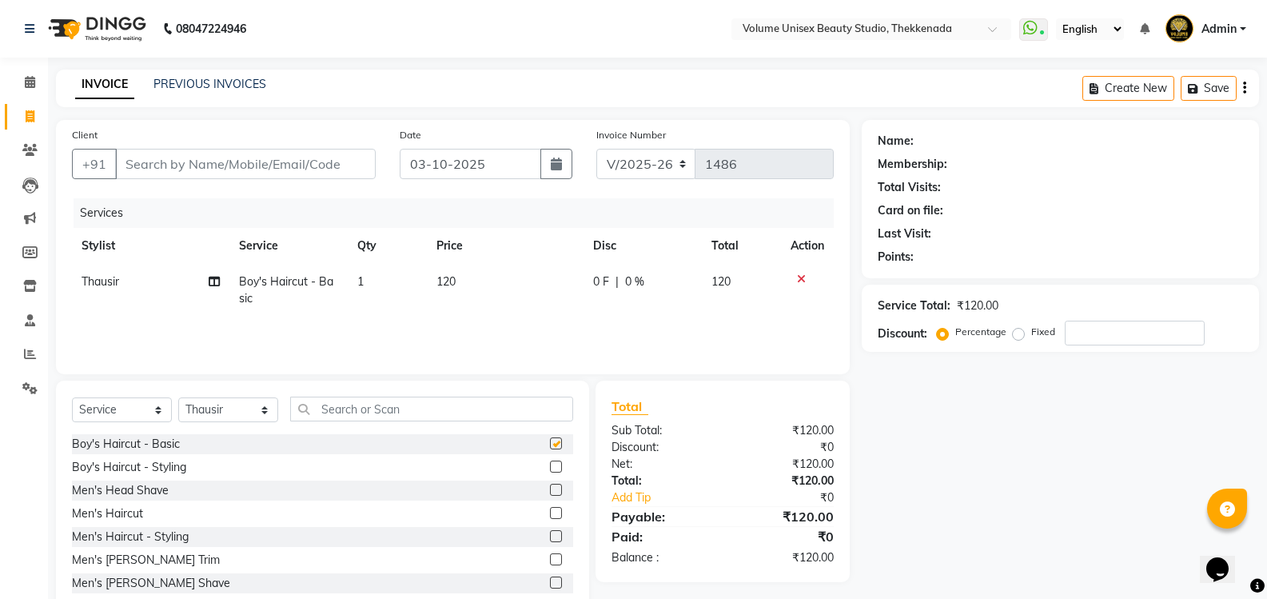
checkbox input "false"
click at [138, 511] on div "Men's Haircut" at bounding box center [107, 513] width 71 height 17
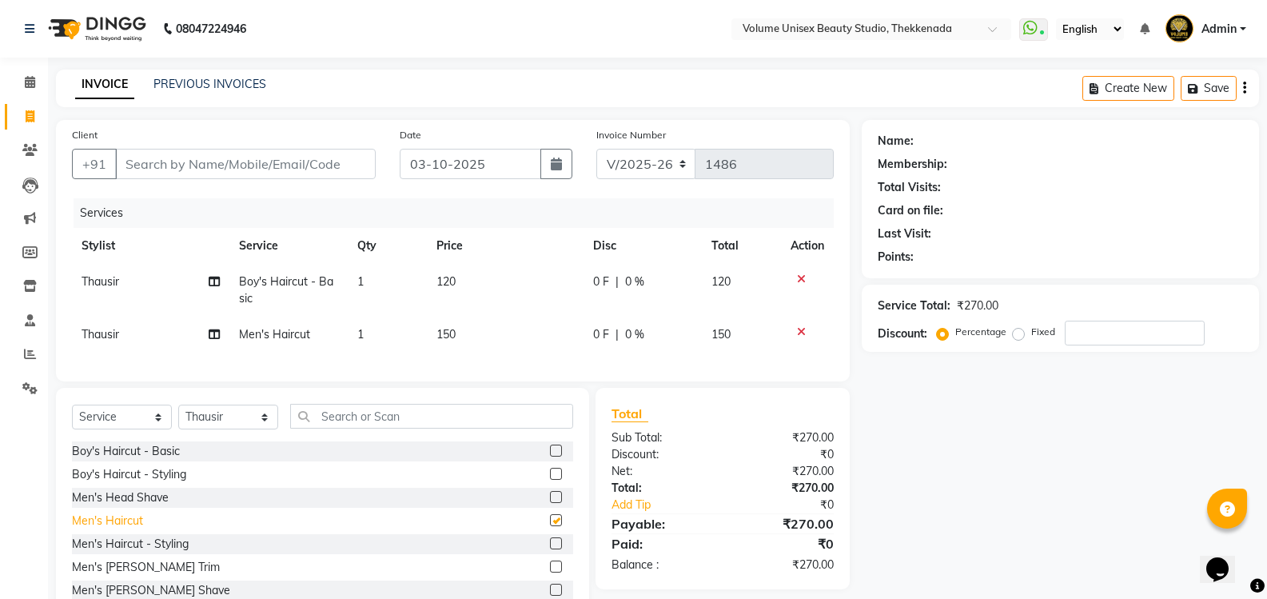
checkbox input "false"
click at [263, 429] on select "Select Stylist [PERSON_NAME] [PERSON_NAME] [PERSON_NAME] [PERSON_NAME] [PERSON_…" at bounding box center [228, 417] width 100 height 25
select select "65211"
click at [178, 417] on select "Select Stylist [PERSON_NAME] [PERSON_NAME] [PERSON_NAME] [PERSON_NAME] [PERSON_…" at bounding box center [228, 417] width 100 height 25
click at [373, 424] on input "text" at bounding box center [431, 416] width 283 height 25
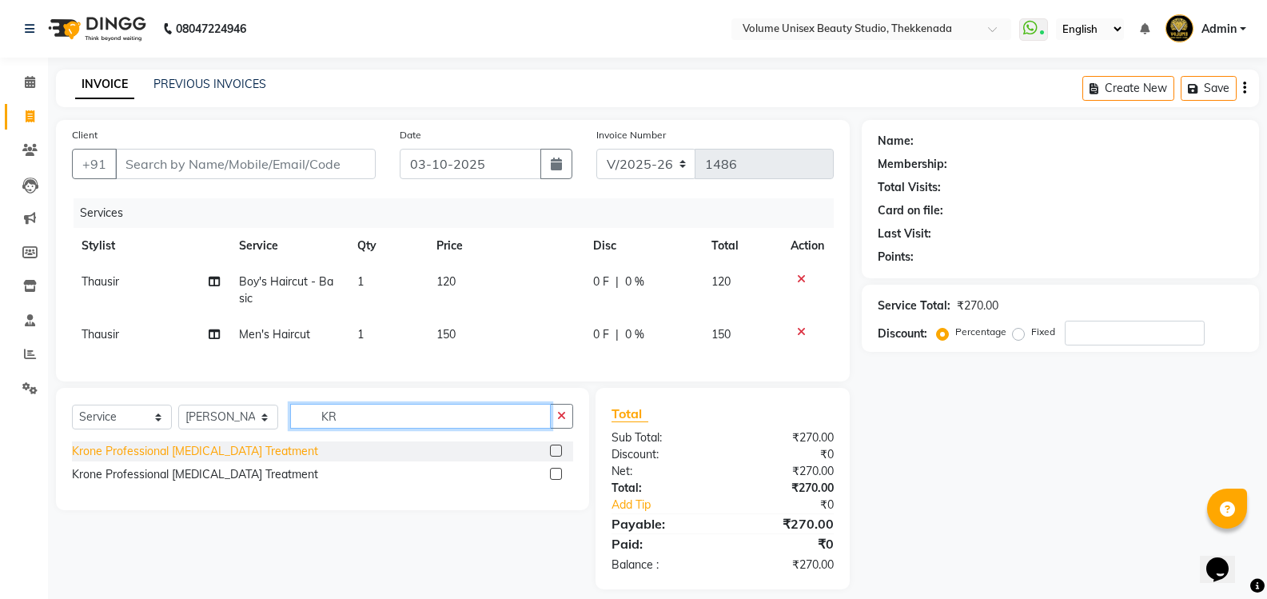
type input "KR"
click at [213, 459] on div "Krone Professional [MEDICAL_DATA] Treatment" at bounding box center [195, 451] width 246 height 17
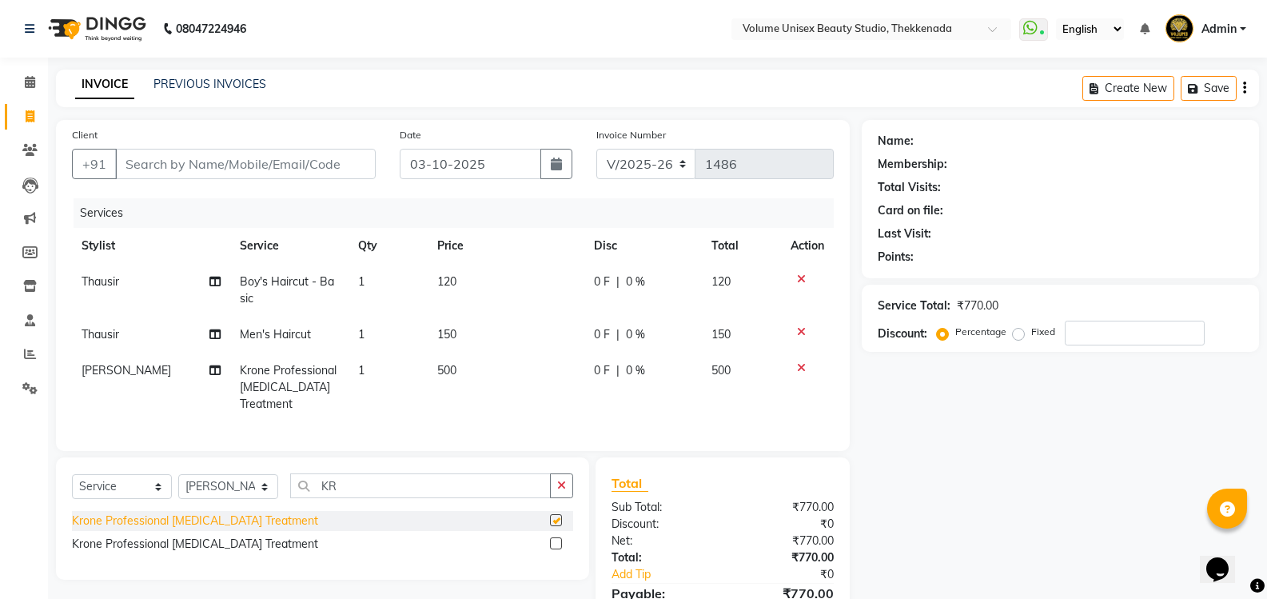
checkbox input "false"
click at [803, 365] on icon at bounding box center [801, 367] width 9 height 11
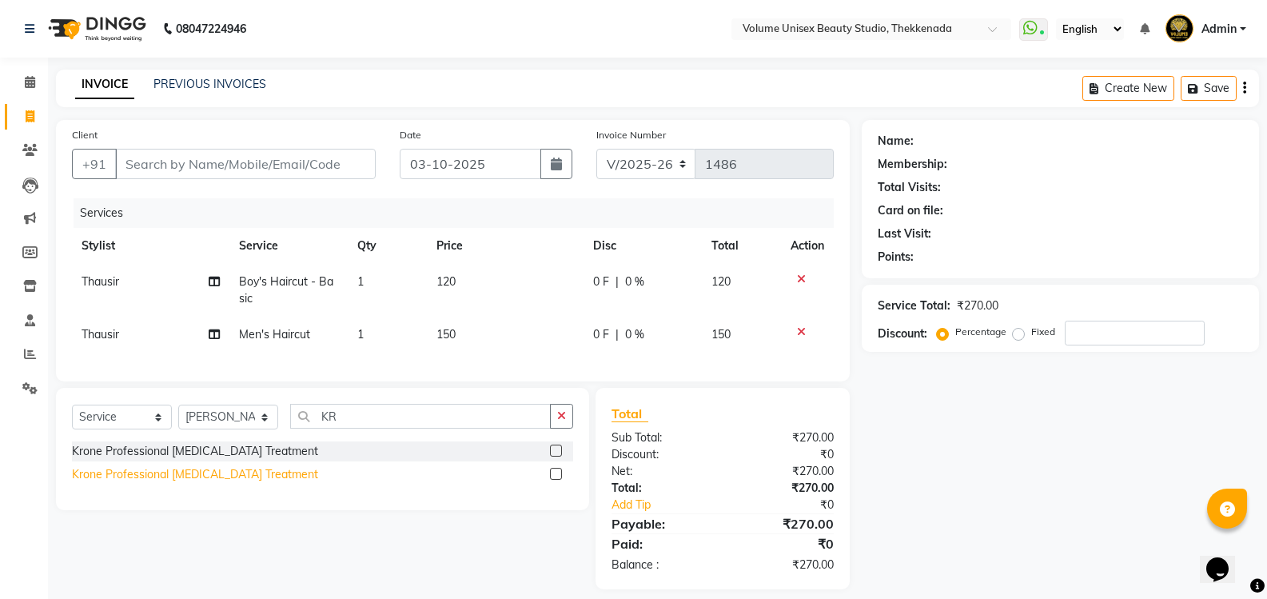
click at [201, 483] on div "Krone Professional [MEDICAL_DATA] Treatment" at bounding box center [195, 474] width 246 height 17
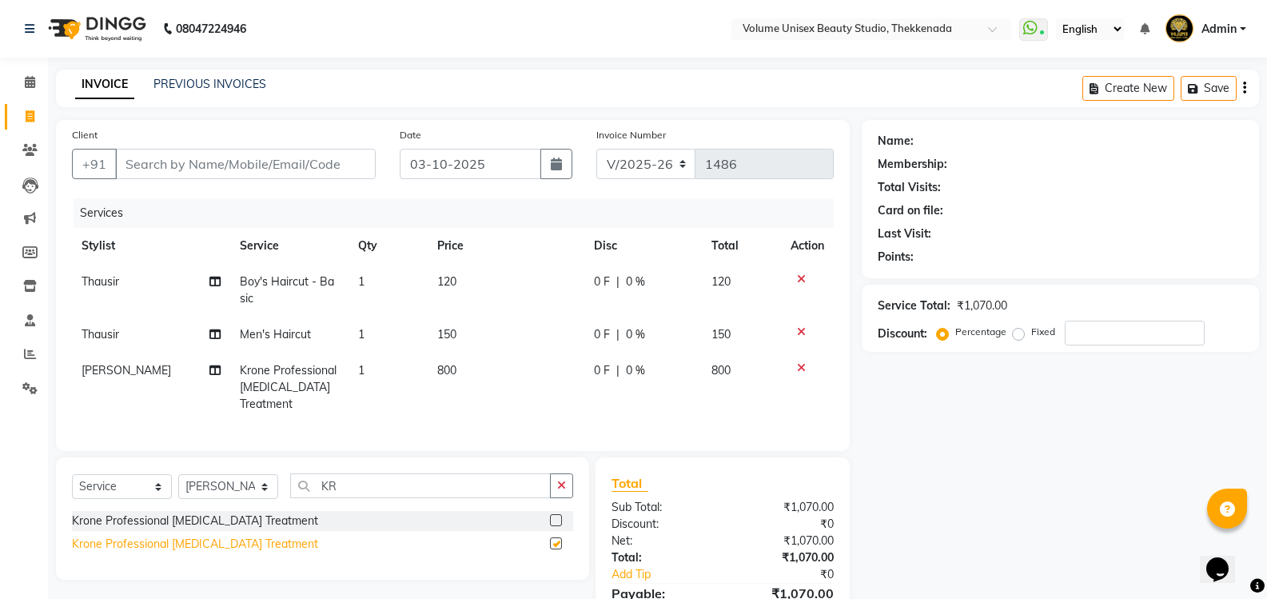
checkbox input "false"
click at [200, 156] on input "Client" at bounding box center [245, 164] width 261 height 30
type input "D"
type input "0"
click at [202, 171] on input "Client" at bounding box center [245, 164] width 261 height 30
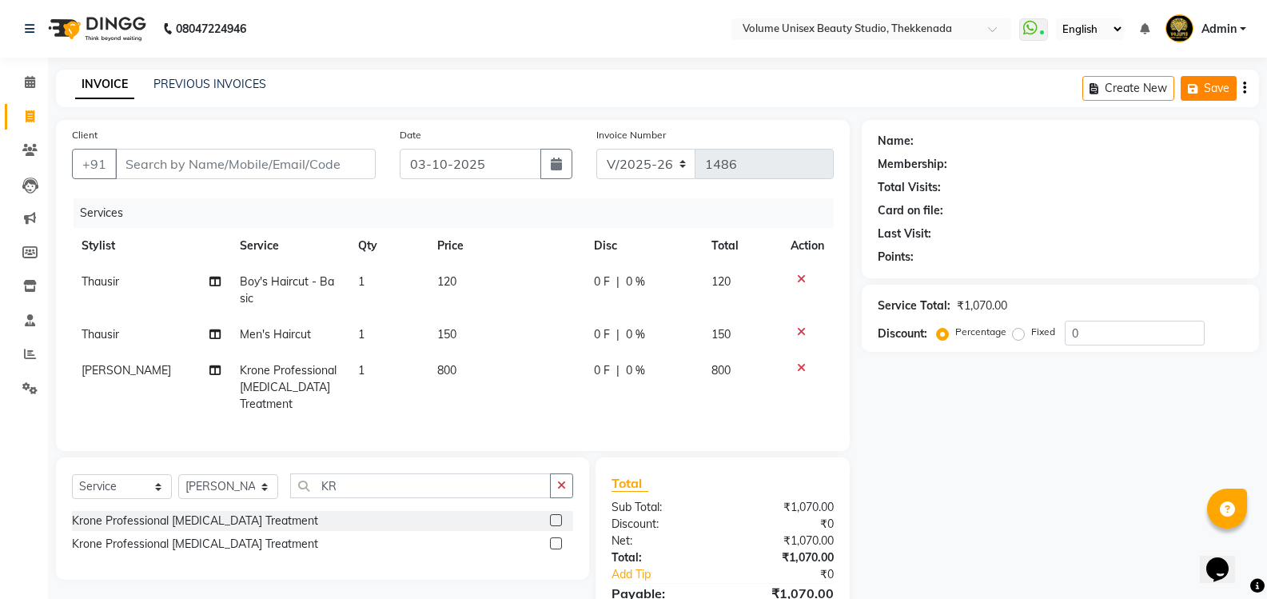
click at [1200, 93] on icon "button" at bounding box center [1196, 88] width 16 height 11
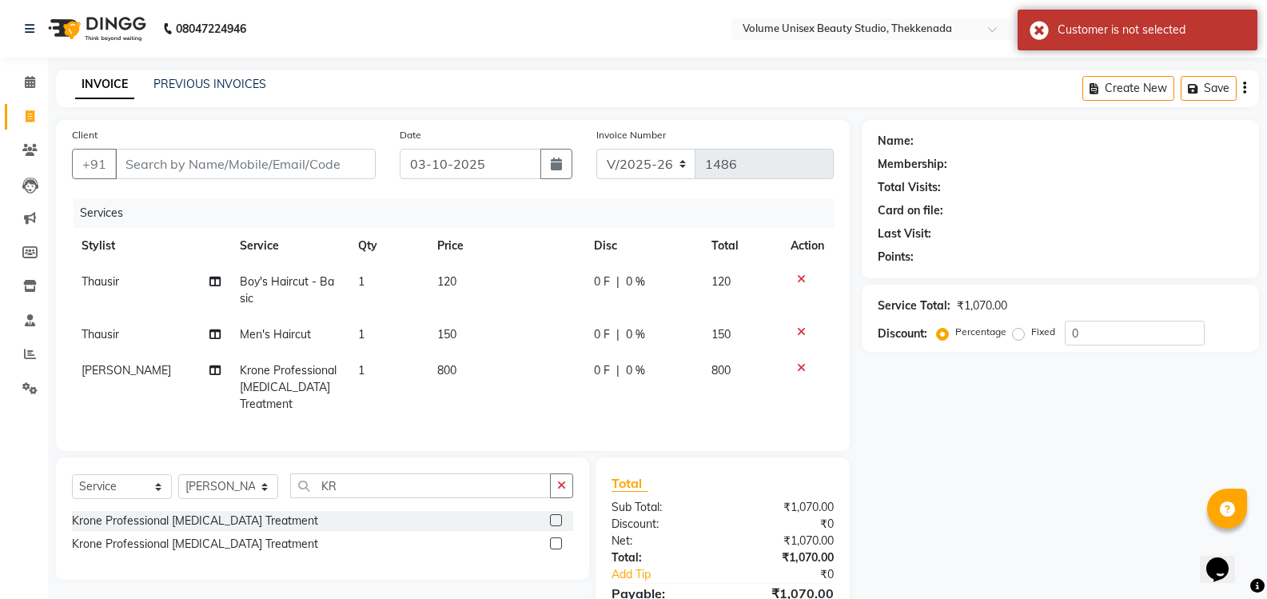
click at [1155, 216] on div "Card on file:" at bounding box center [1060, 210] width 365 height 17
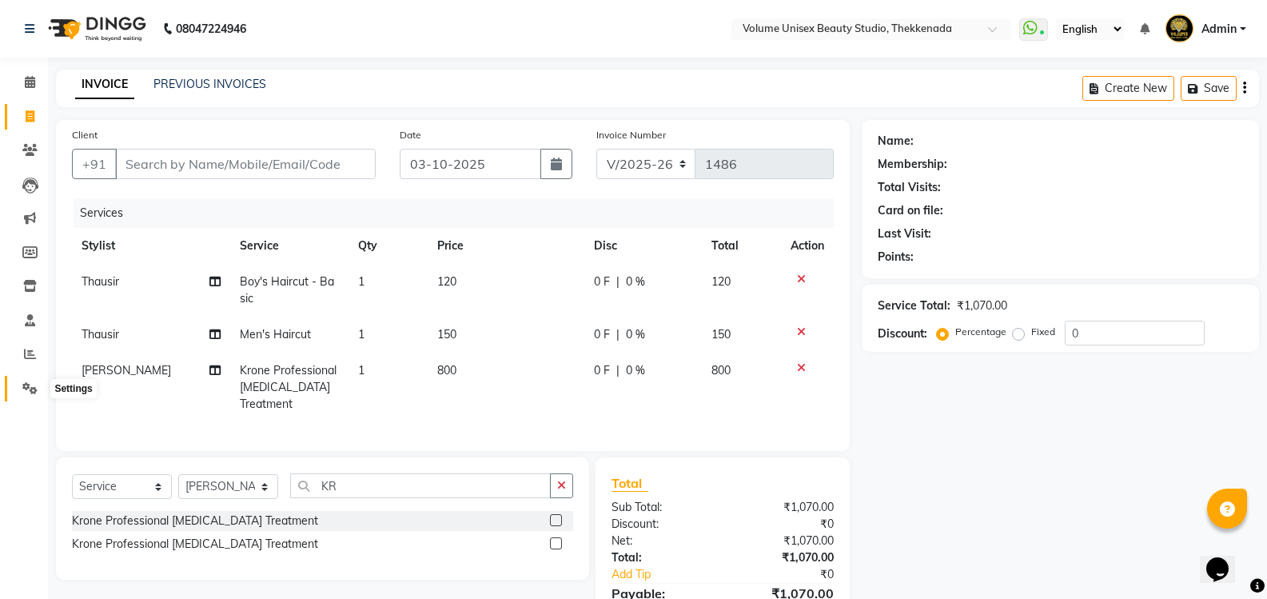
click at [24, 388] on icon at bounding box center [29, 388] width 15 height 12
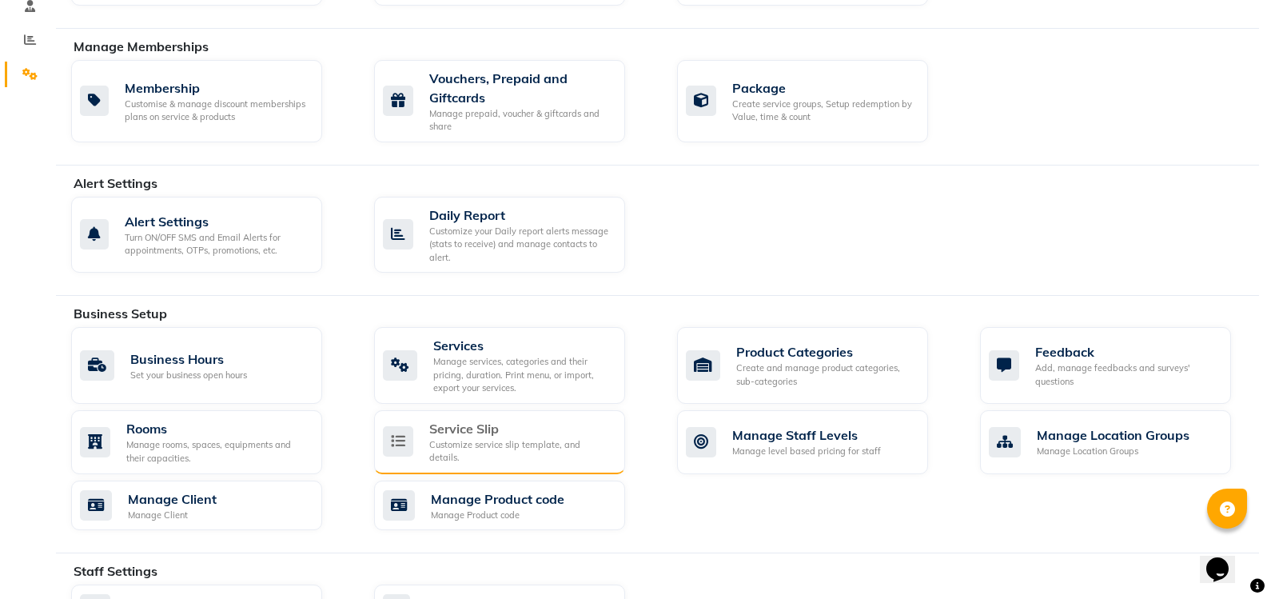
scroll to position [320, 0]
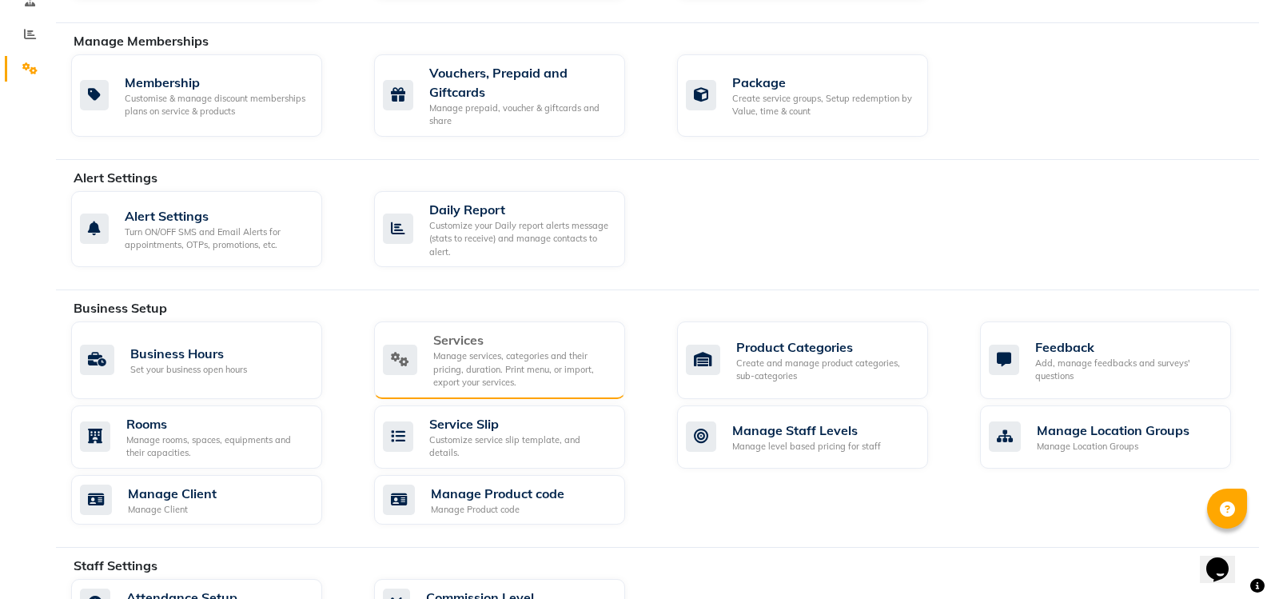
click at [512, 373] on div "Manage services, categories and their pricing, duration. Print menu, or import,…" at bounding box center [522, 369] width 179 height 40
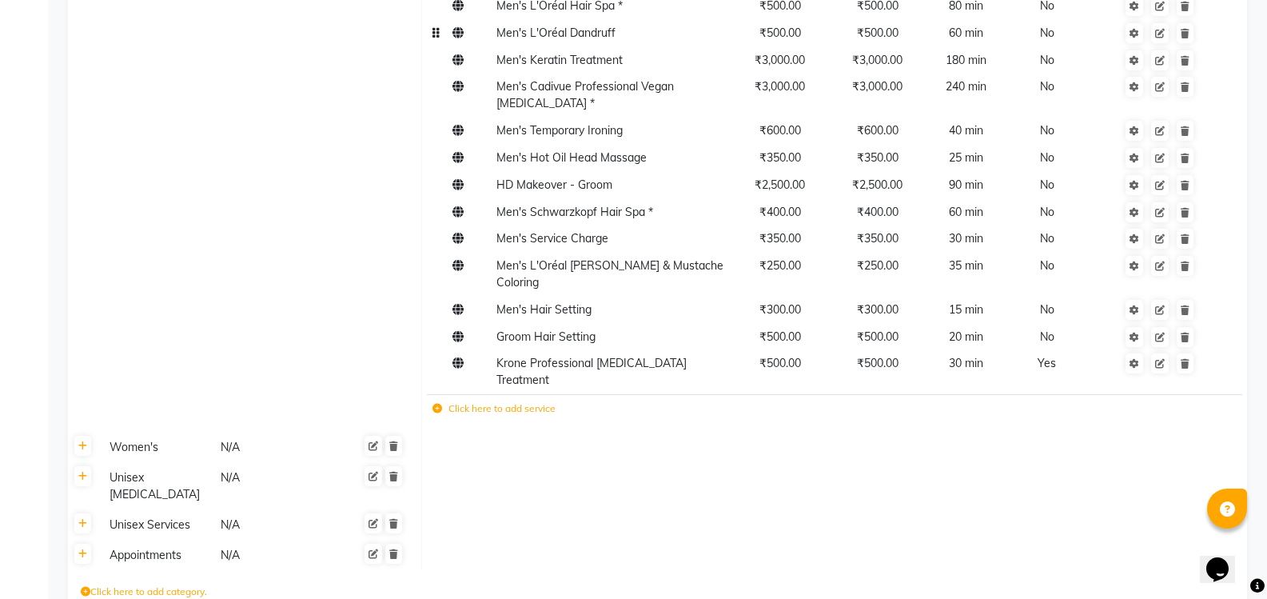
scroll to position [727, 0]
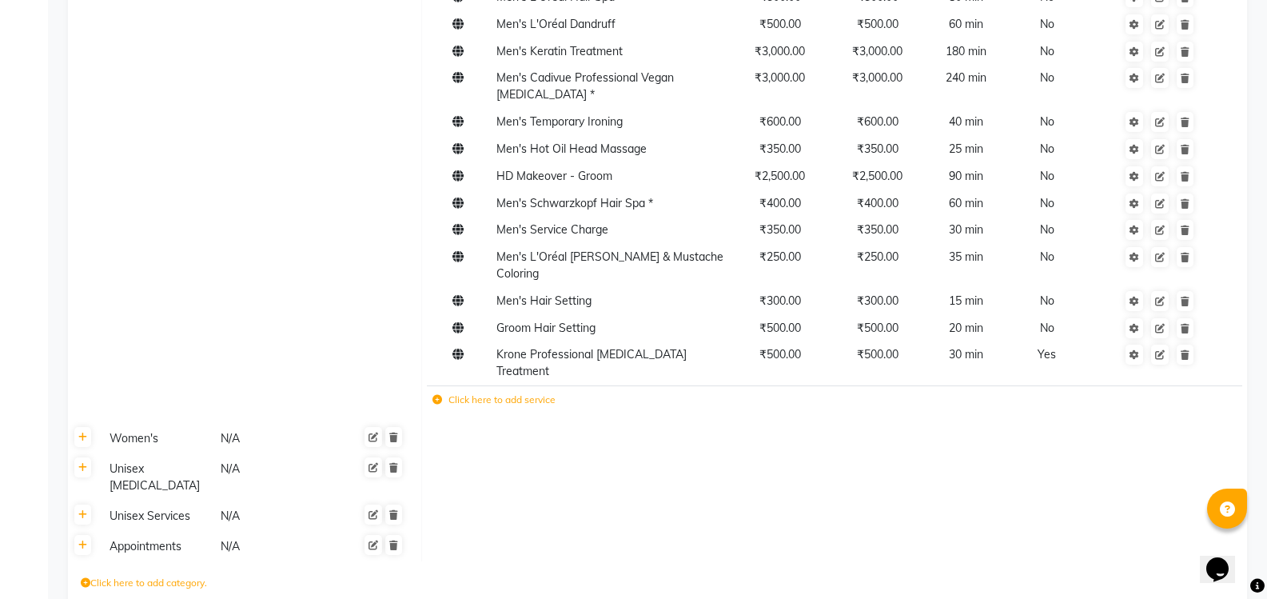
click at [148, 429] on div "Women's" at bounding box center [158, 439] width 110 height 20
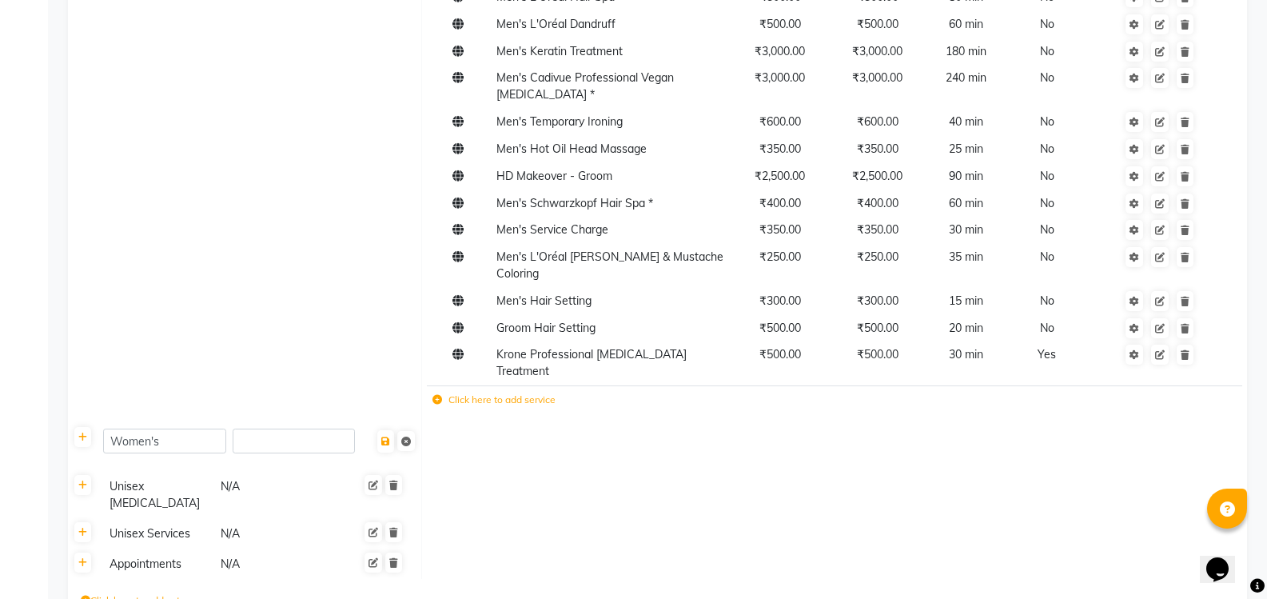
click at [137, 524] on div "Unisex Services" at bounding box center [158, 534] width 110 height 20
click at [80, 433] on icon at bounding box center [82, 438] width 9 height 10
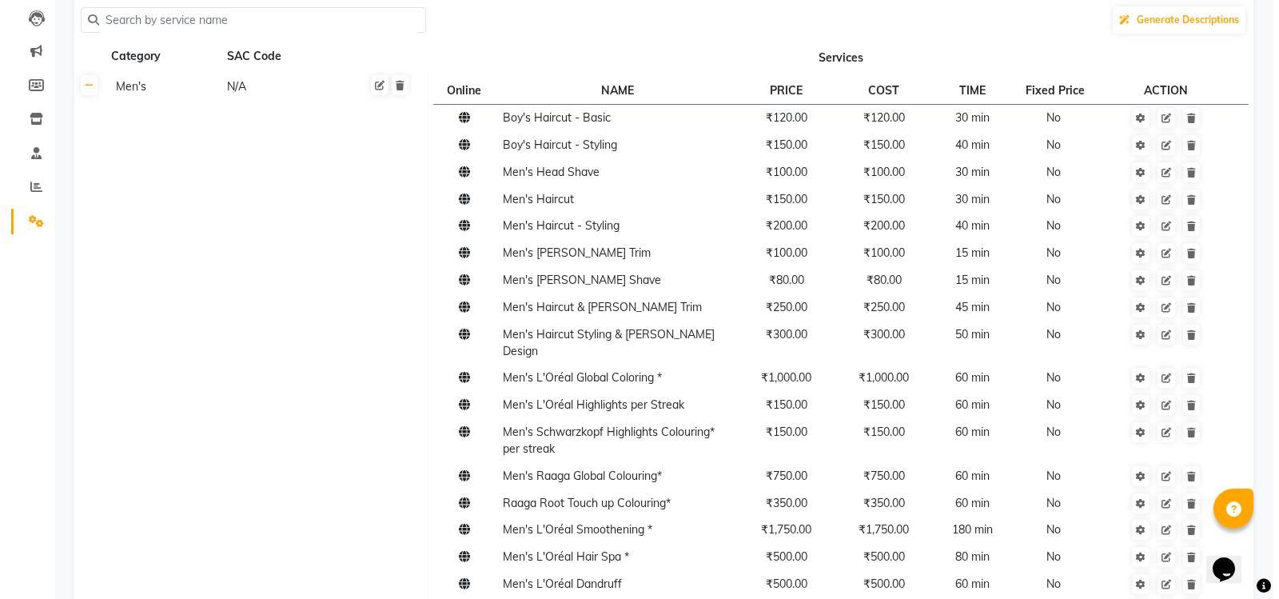
scroll to position [0, 0]
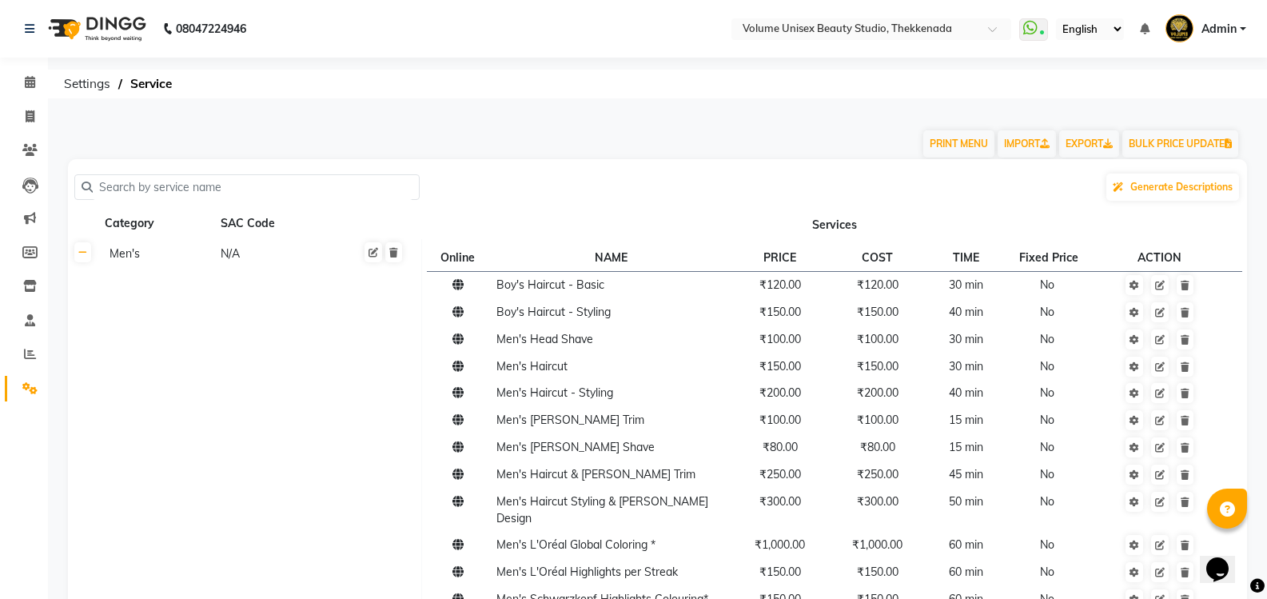
click at [177, 186] on input "text" at bounding box center [253, 187] width 320 height 25
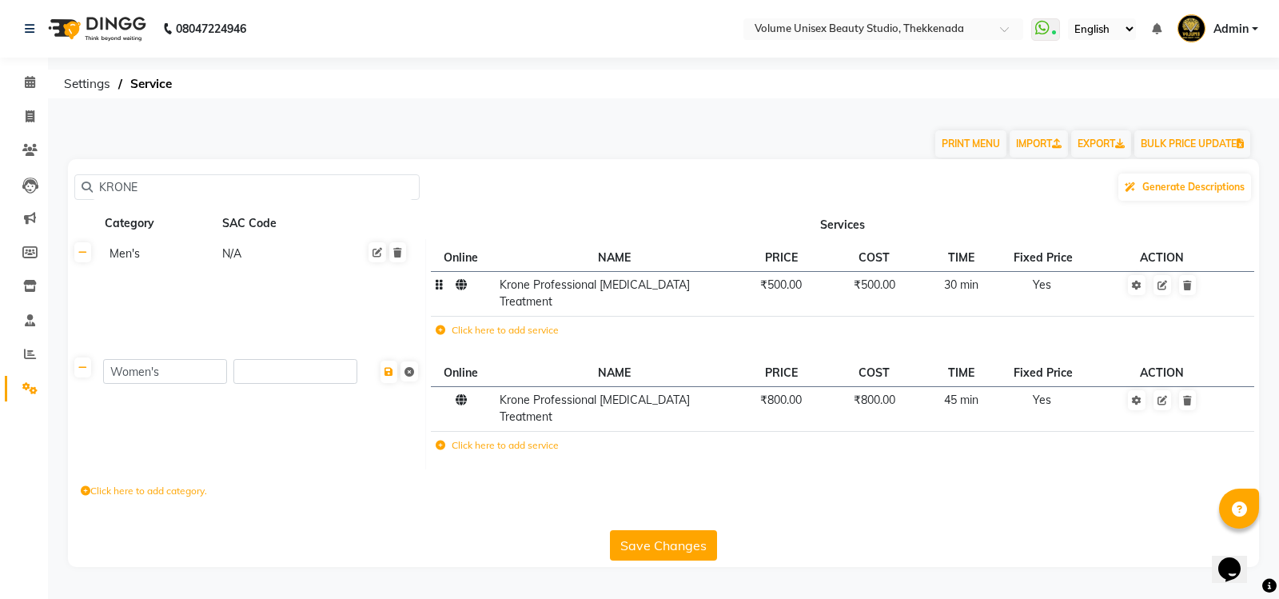
type input "KRONE"
click at [501, 287] on span "Krone Professional [MEDICAL_DATA] Treatment" at bounding box center [595, 292] width 190 height 31
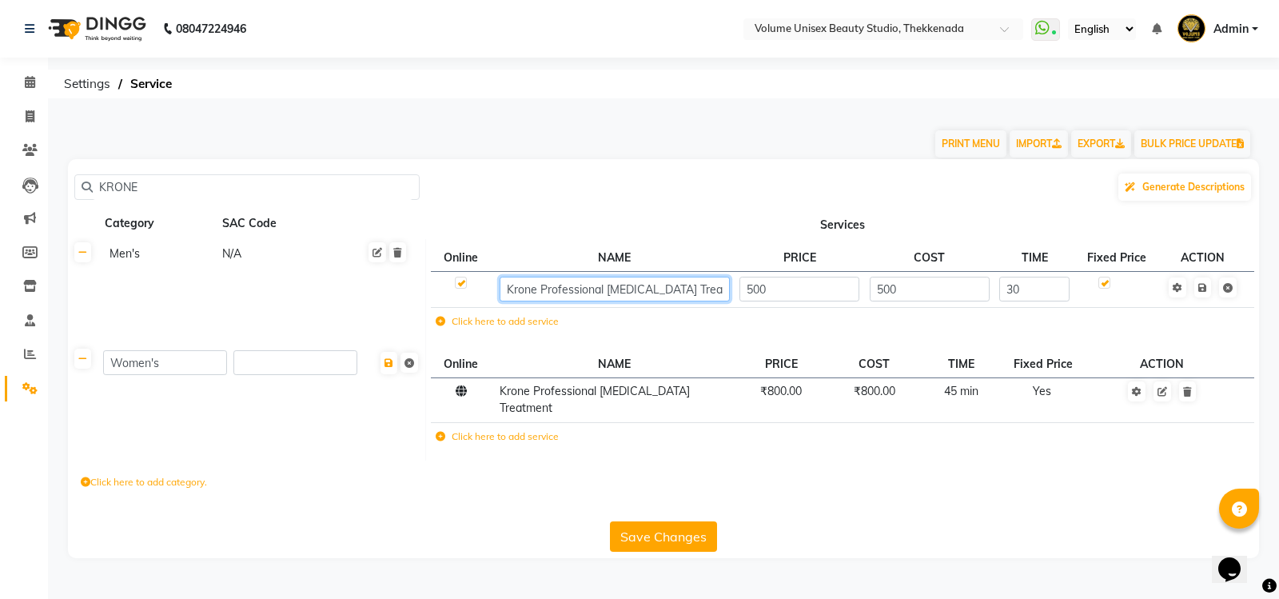
click at [509, 285] on input "Krone Professional [MEDICAL_DATA] Treatment" at bounding box center [614, 289] width 229 height 25
type input "Men's Krone Professional Dandruff Treatment"
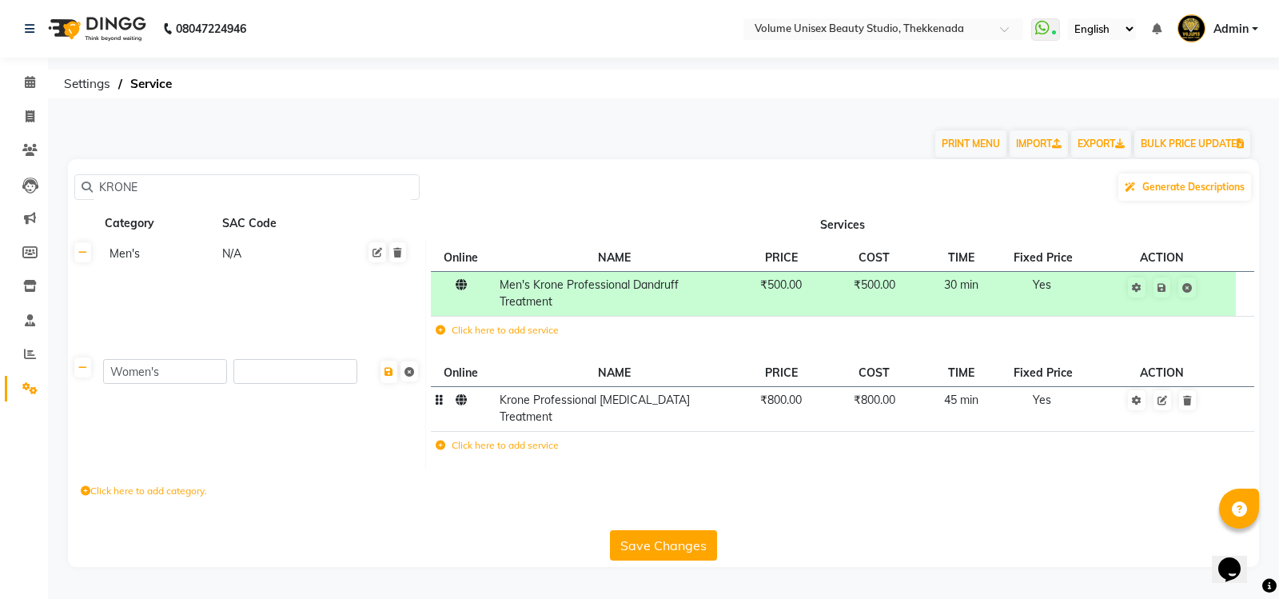
click at [499, 393] on td "Krone Professional [MEDICAL_DATA] Treatment" at bounding box center [615, 409] width 240 height 45
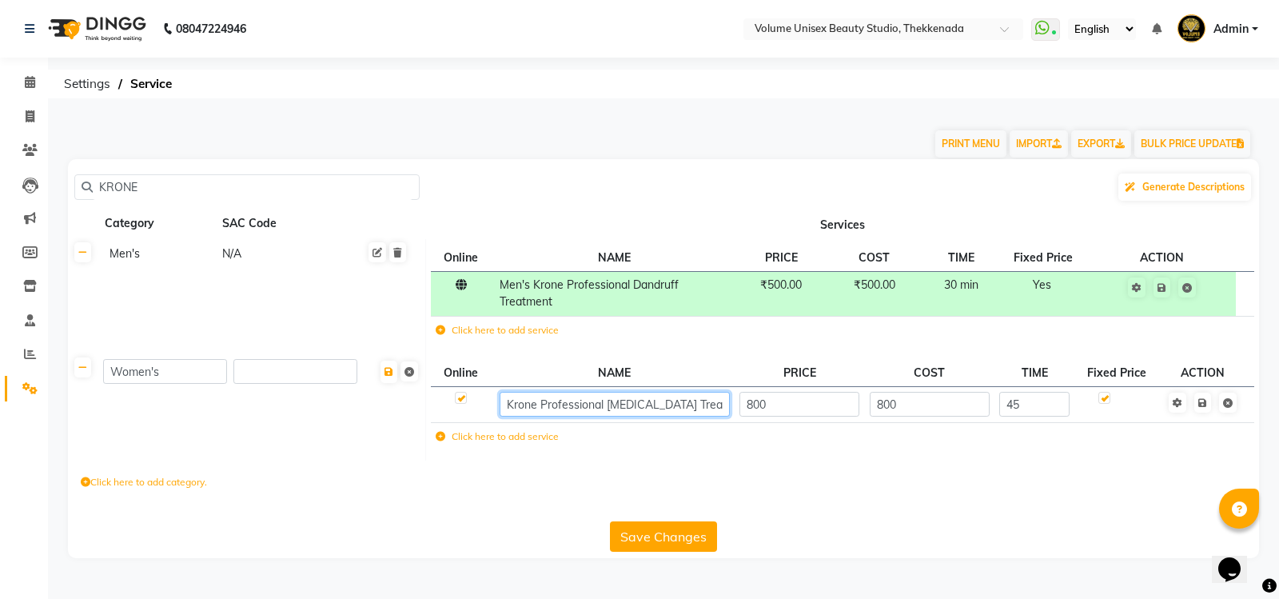
click at [505, 402] on input "Krone Professional [MEDICAL_DATA] Treatment" at bounding box center [614, 404] width 229 height 25
type input "Women's Krone Professional Dandruff Treatment"
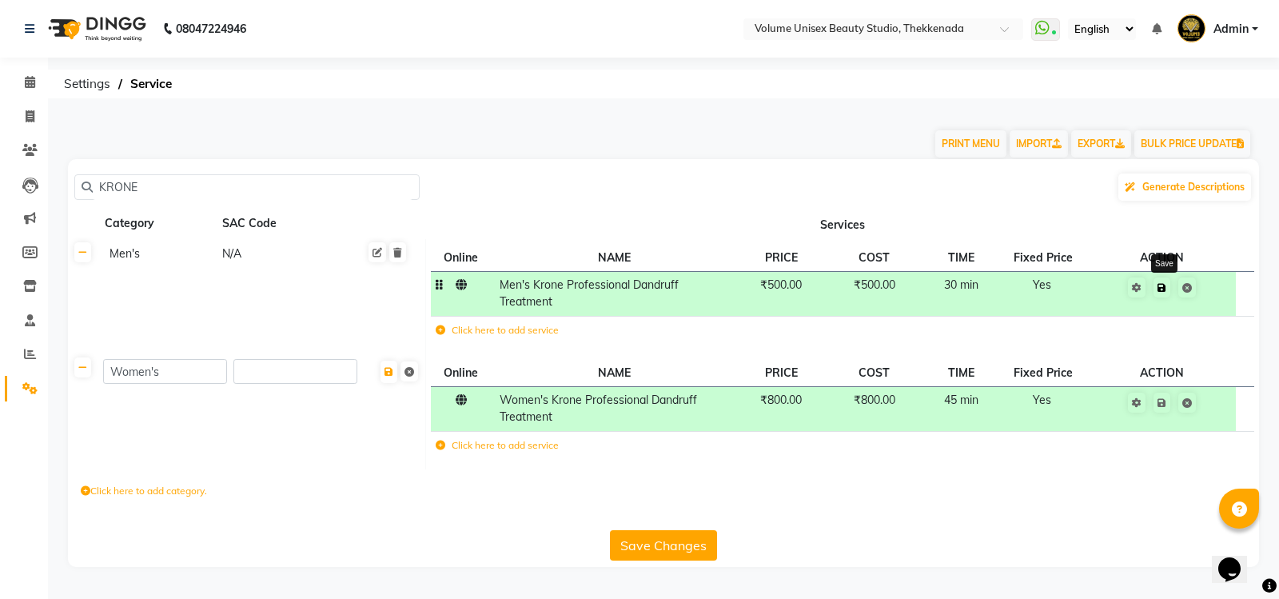
click at [1166, 287] on icon at bounding box center [1162, 288] width 9 height 10
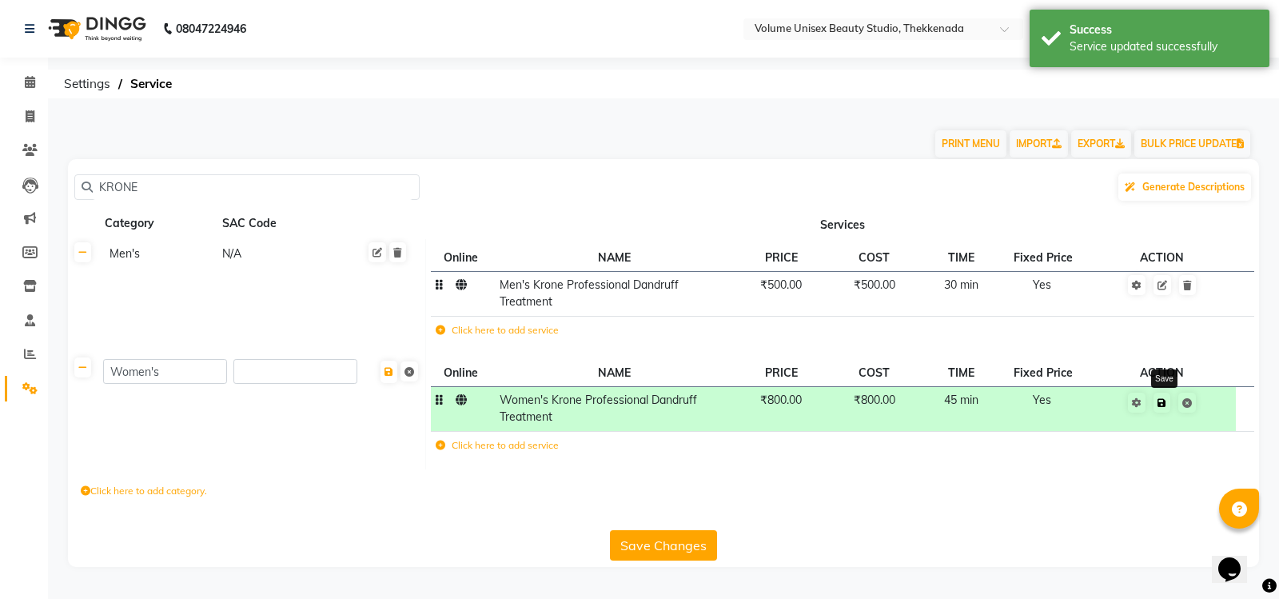
click at [1164, 405] on icon at bounding box center [1162, 403] width 9 height 10
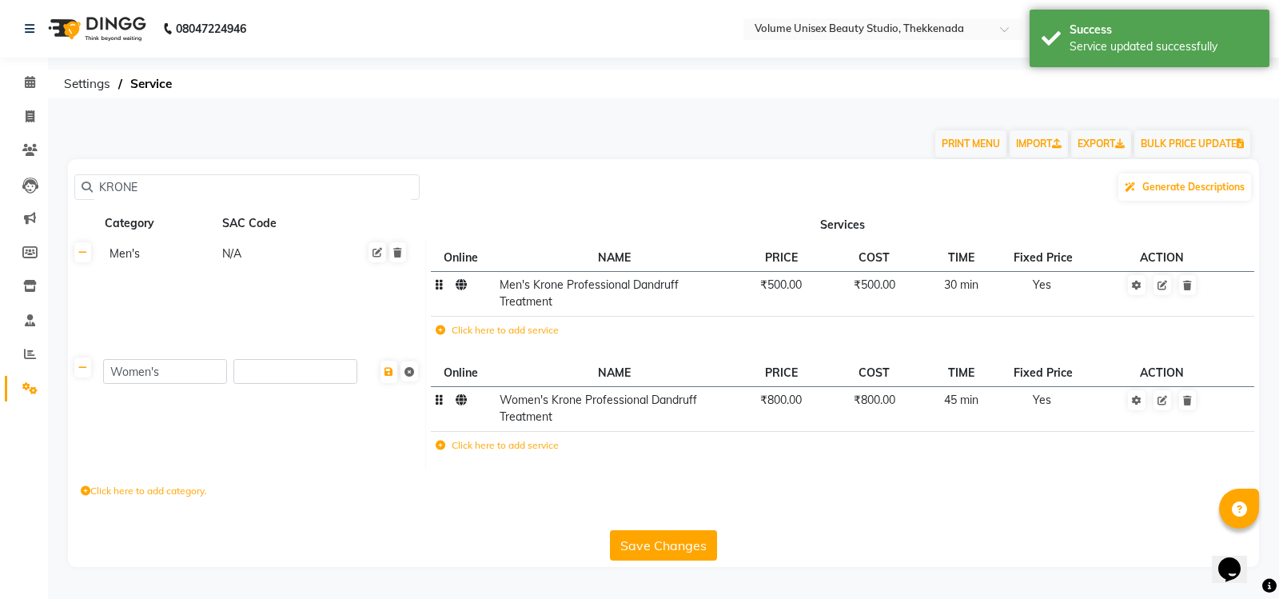
click at [686, 547] on button "Save Changes" at bounding box center [663, 545] width 107 height 30
click at [28, 116] on icon at bounding box center [30, 116] width 9 height 12
select select "service"
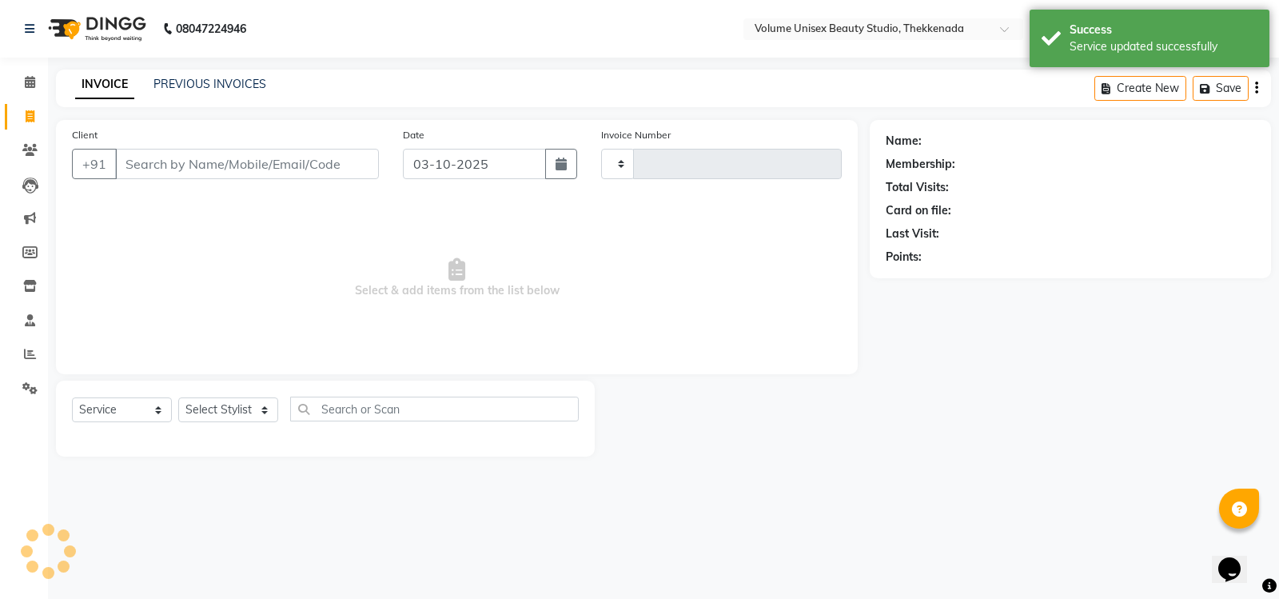
type input "1486"
select select "7432"
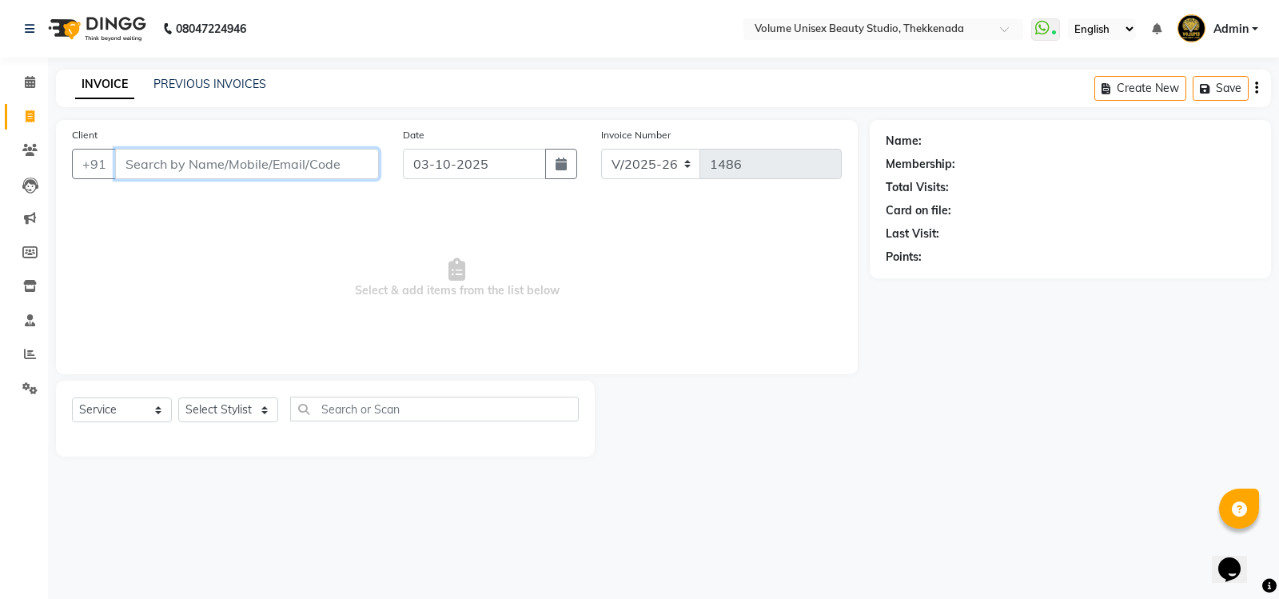
click at [259, 167] on input "Client" at bounding box center [247, 164] width 264 height 30
type input "9591252862"
click at [333, 160] on span "Add Client" at bounding box center [337, 164] width 63 height 16
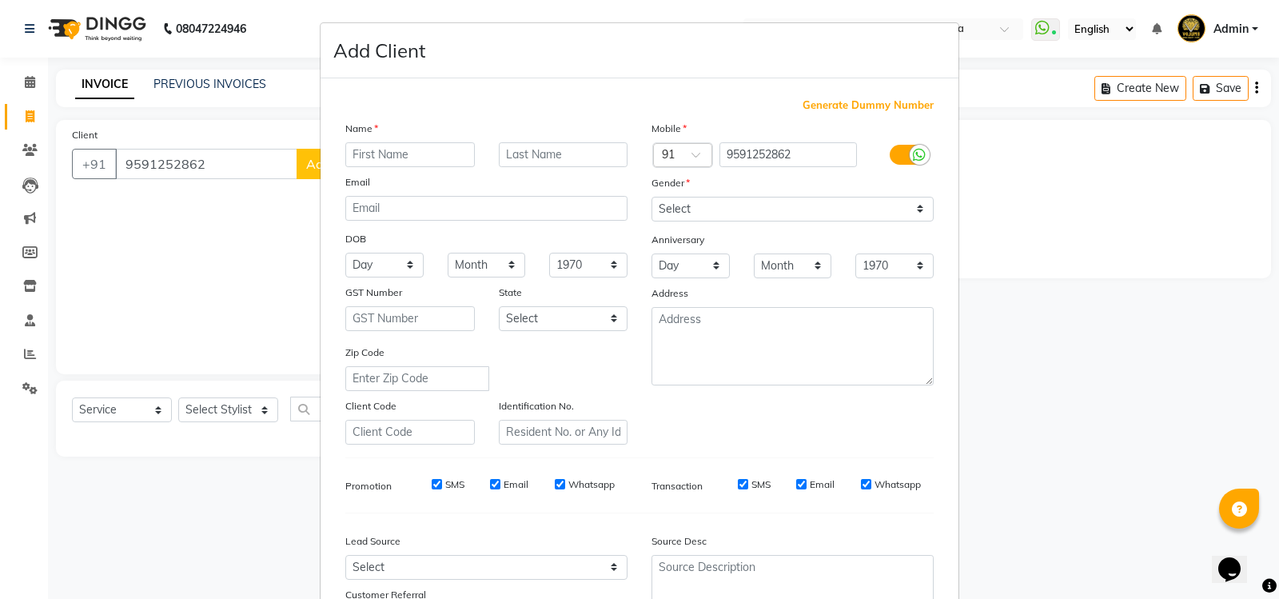
click at [391, 146] on input "text" at bounding box center [410, 154] width 130 height 25
type input "Dattatreya"
click at [915, 212] on select "Select [DEMOGRAPHIC_DATA] [DEMOGRAPHIC_DATA] Other Prefer Not To Say" at bounding box center [793, 209] width 282 height 25
select select "[DEMOGRAPHIC_DATA]"
click at [652, 197] on select "Select [DEMOGRAPHIC_DATA] [DEMOGRAPHIC_DATA] Other Prefer Not To Say" at bounding box center [793, 209] width 282 height 25
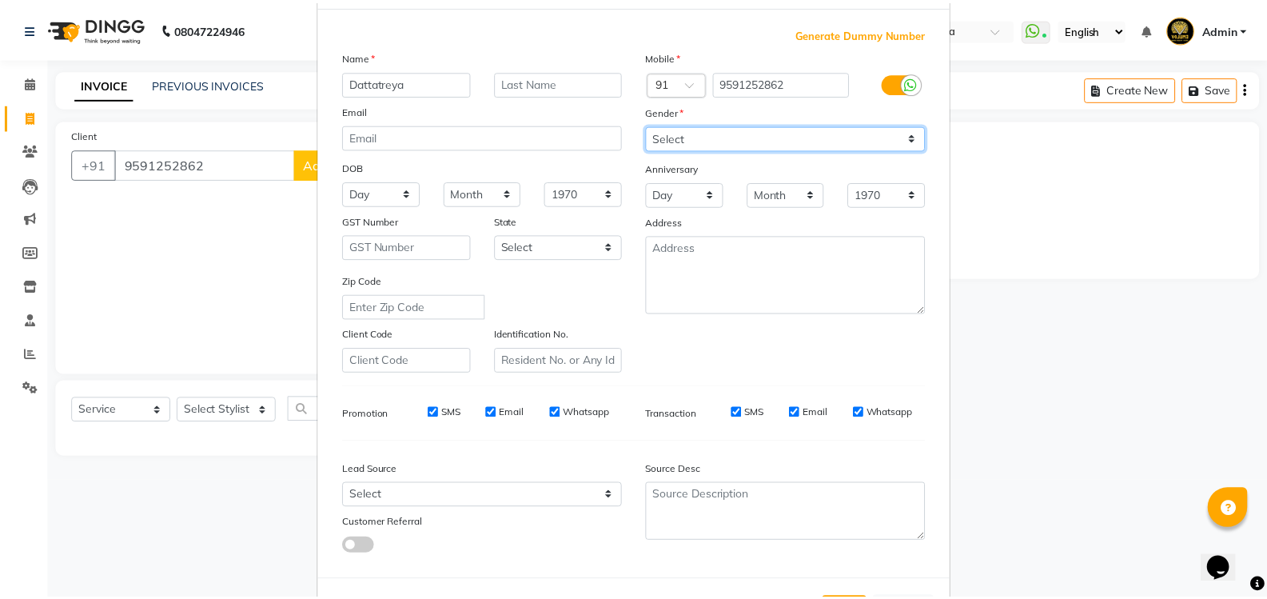
scroll to position [139, 0]
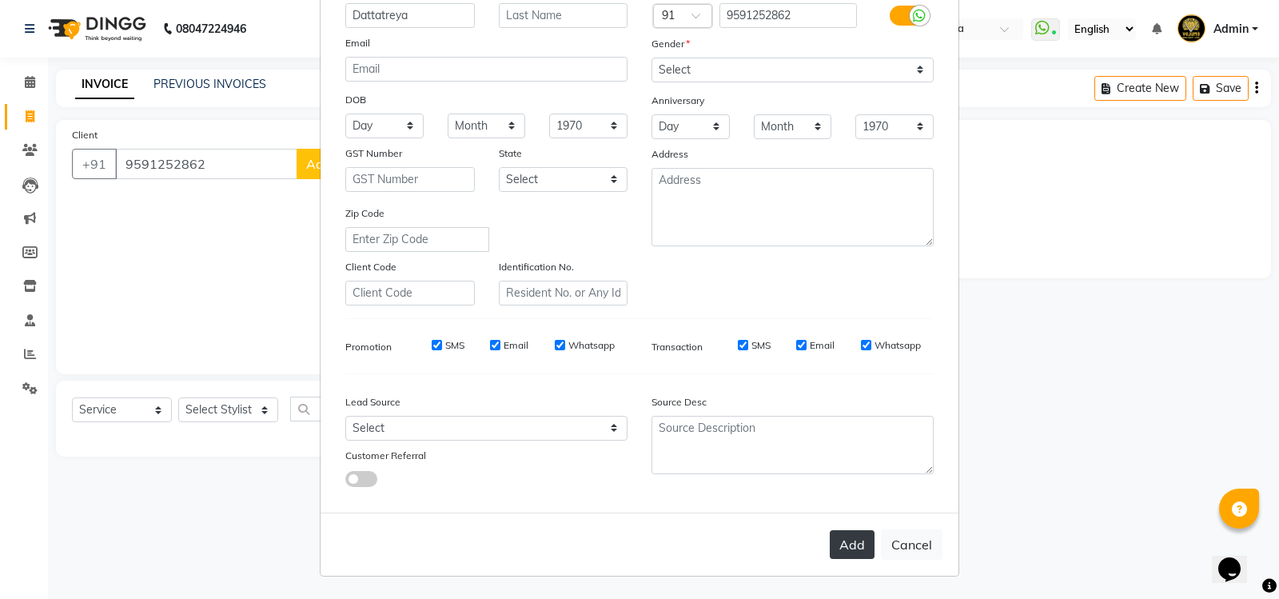
click at [855, 543] on button "Add" at bounding box center [852, 544] width 45 height 29
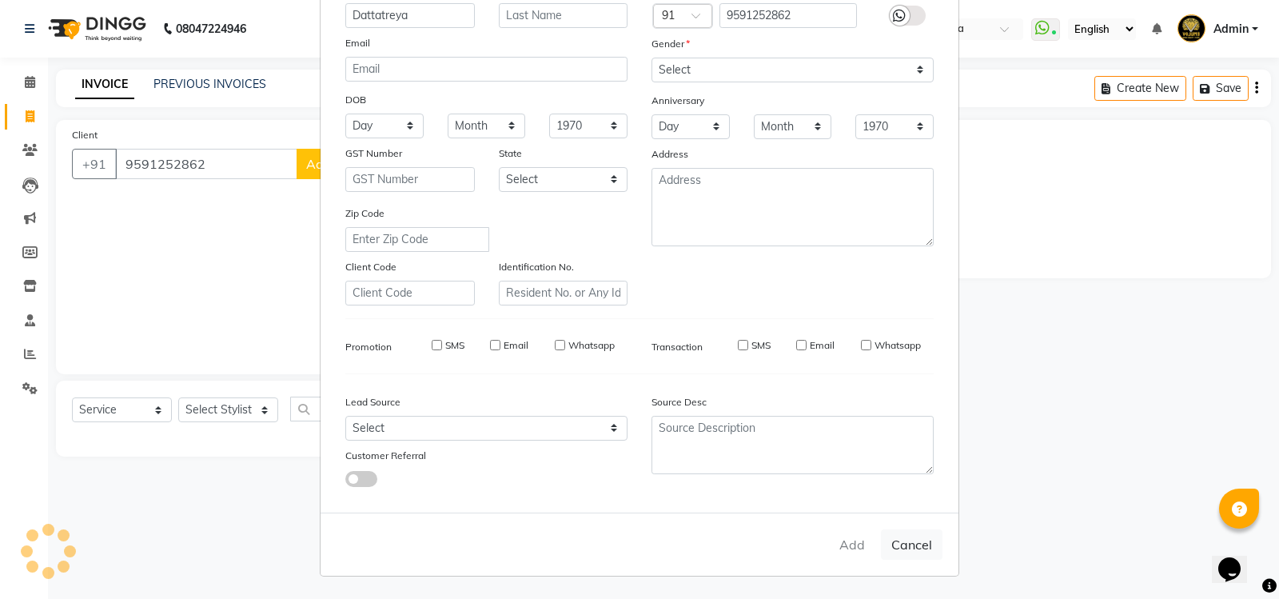
select select
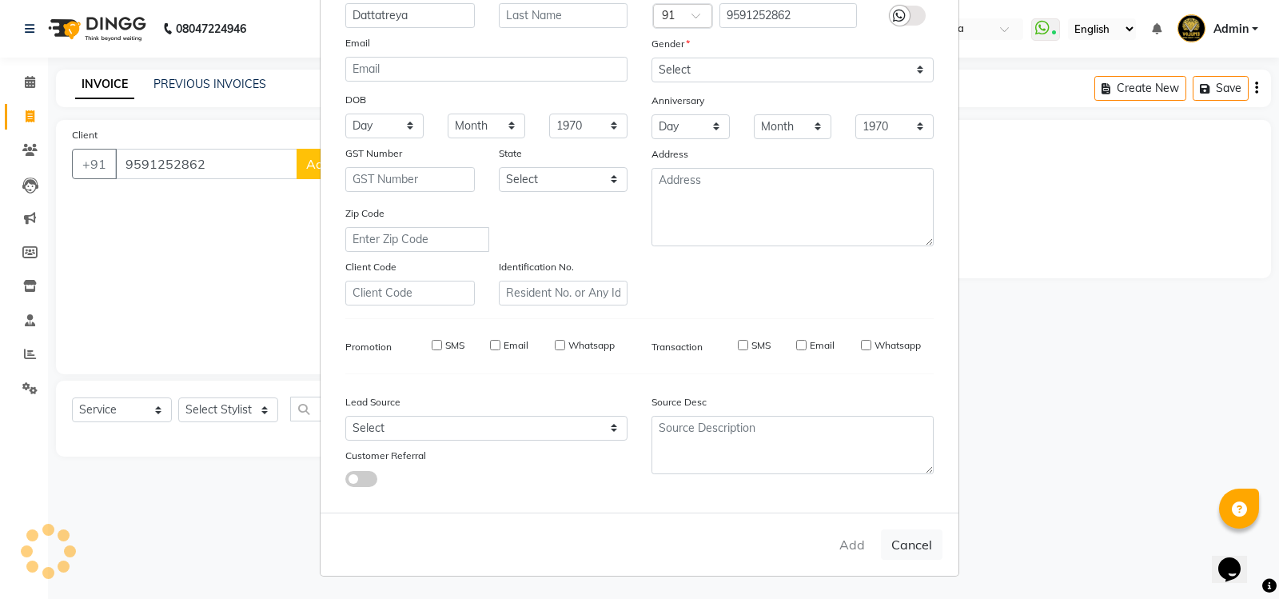
select select
checkbox input "false"
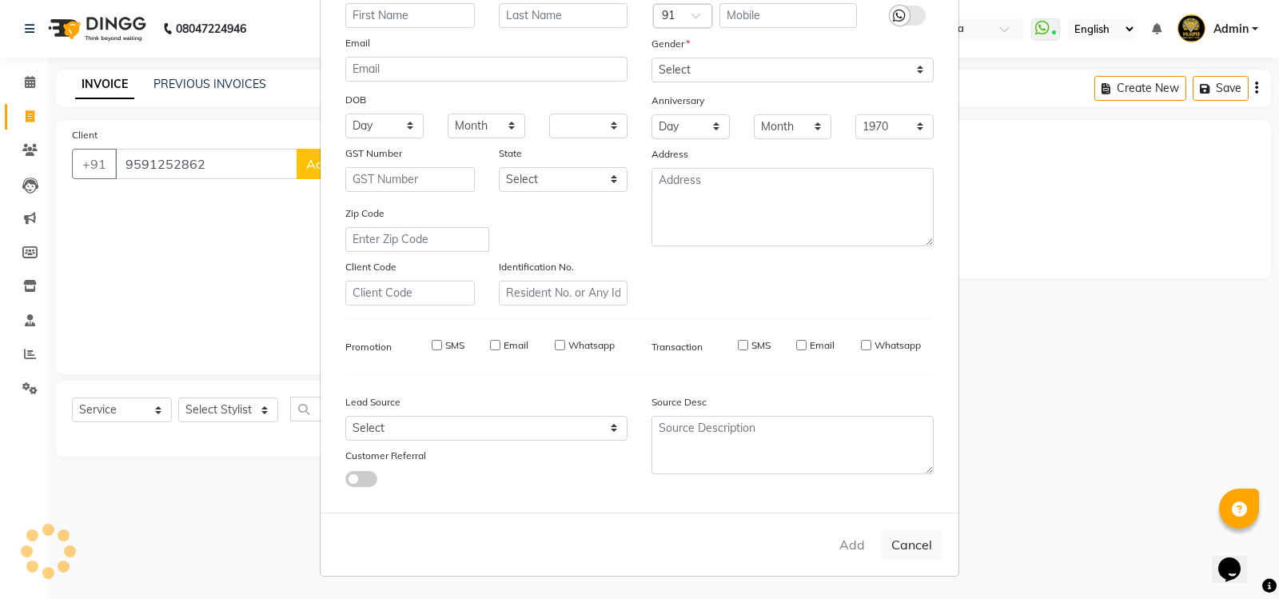
checkbox input "false"
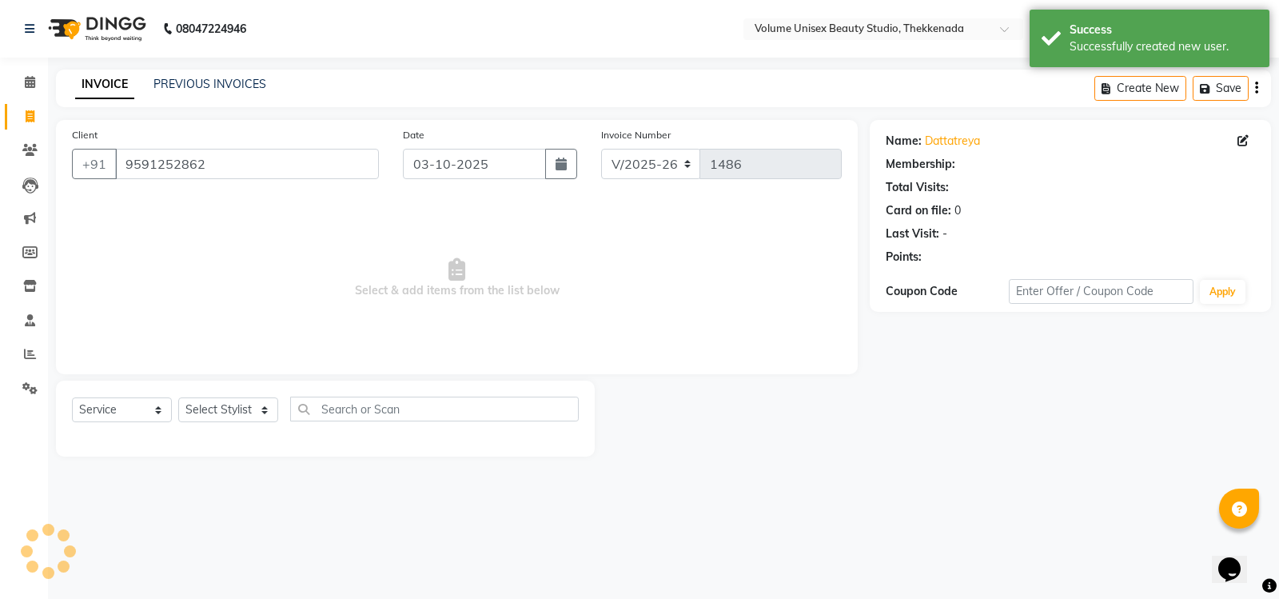
select select "1: Object"
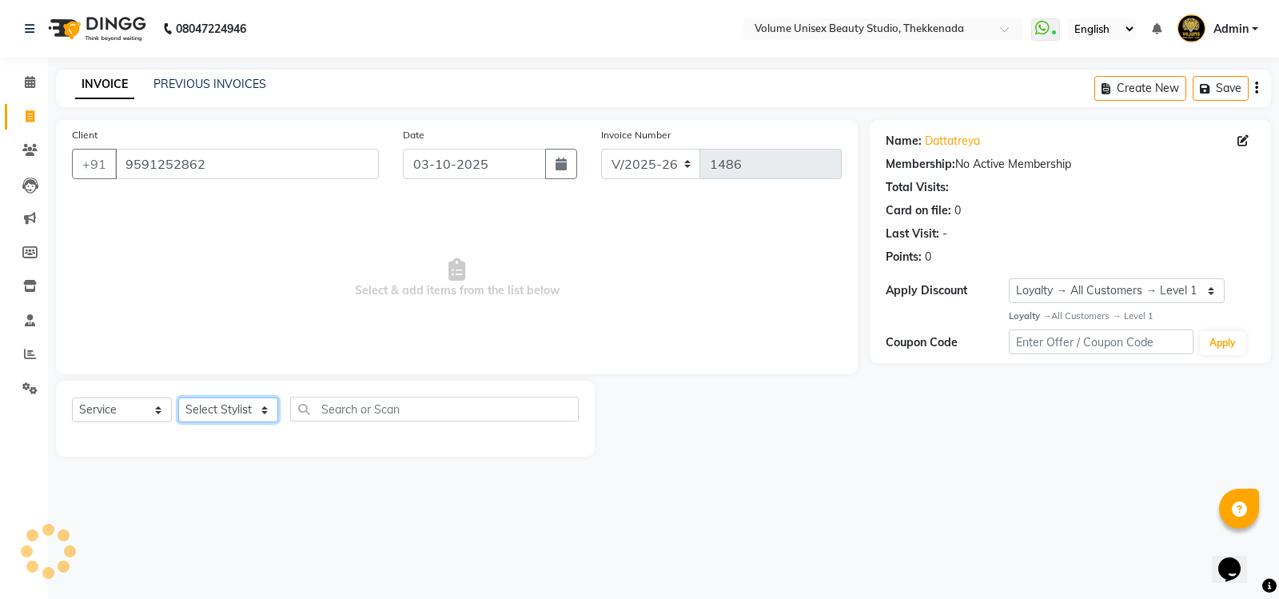
click at [264, 414] on select "Select Stylist [PERSON_NAME] [PERSON_NAME] [PERSON_NAME] [PERSON_NAME] [PERSON_…" at bounding box center [228, 409] width 100 height 25
select select "91920"
click at [178, 397] on select "Select Stylist [PERSON_NAME] [PERSON_NAME] [PERSON_NAME] [PERSON_NAME] [PERSON_…" at bounding box center [228, 409] width 100 height 25
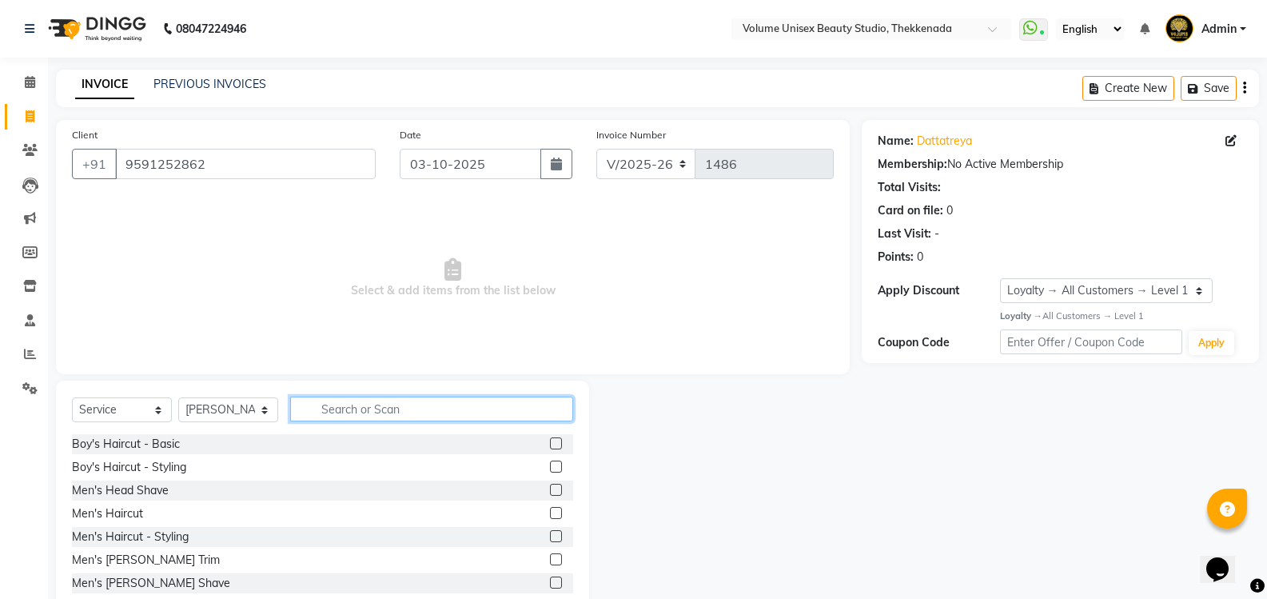
click at [350, 409] on input "text" at bounding box center [431, 409] width 283 height 25
click at [166, 444] on div "Boy's Haircut - Basic" at bounding box center [126, 444] width 108 height 17
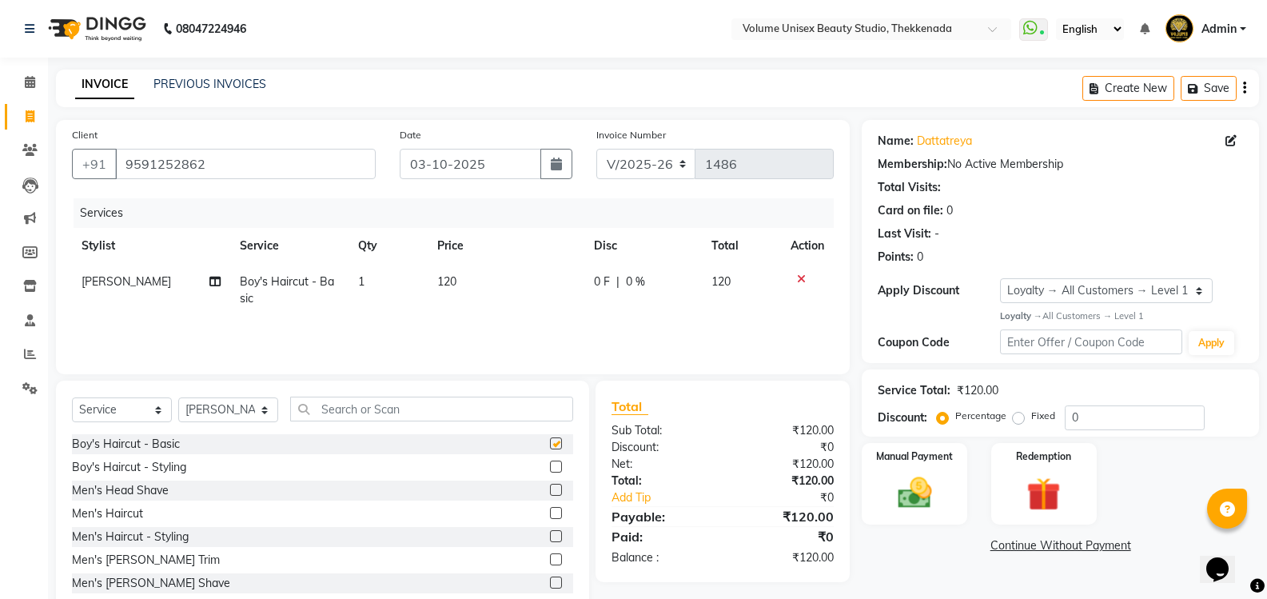
checkbox input "false"
click at [919, 500] on img at bounding box center [914, 493] width 57 height 41
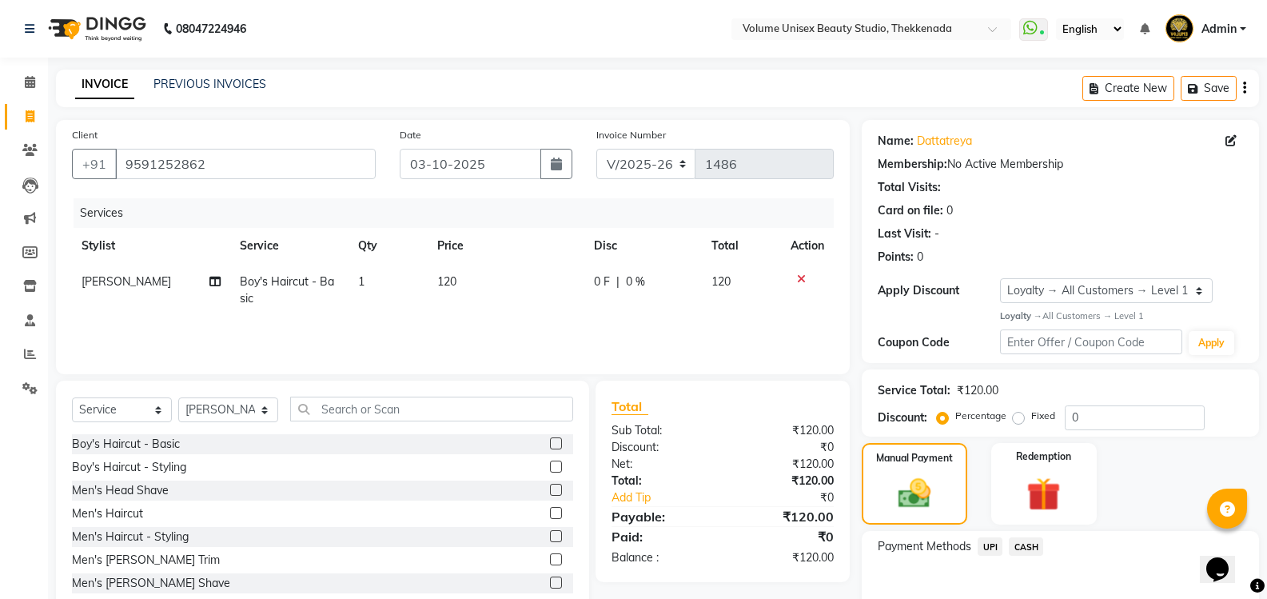
click at [992, 544] on span "UPI" at bounding box center [990, 546] width 25 height 18
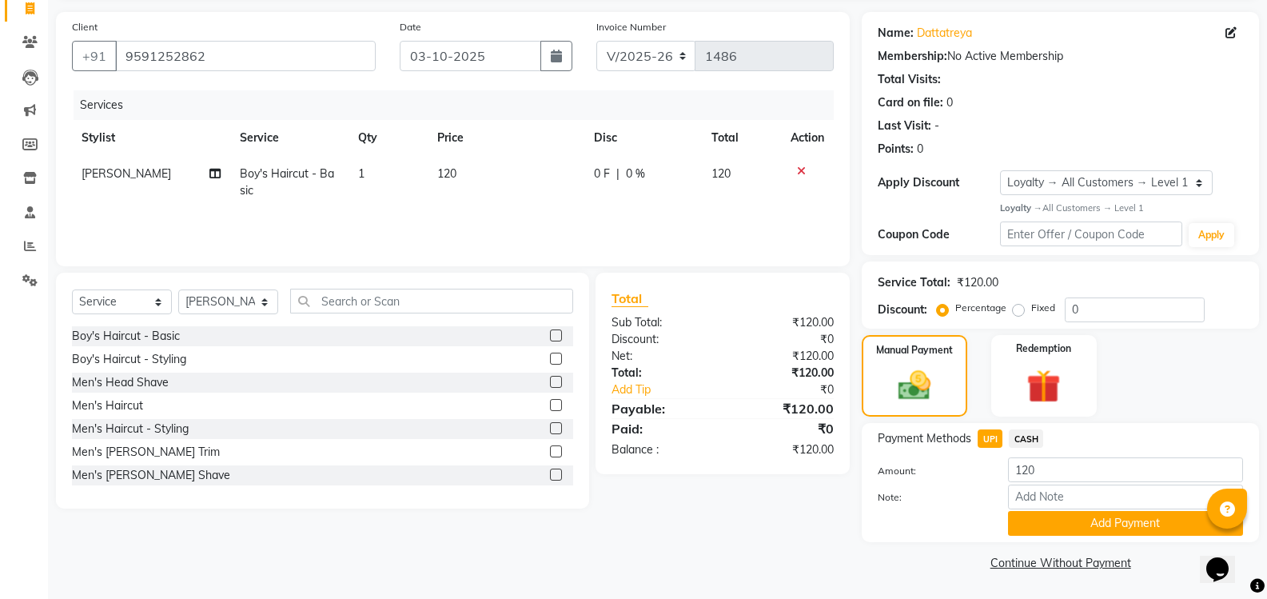
click at [1059, 522] on button "Add Payment" at bounding box center [1125, 523] width 235 height 25
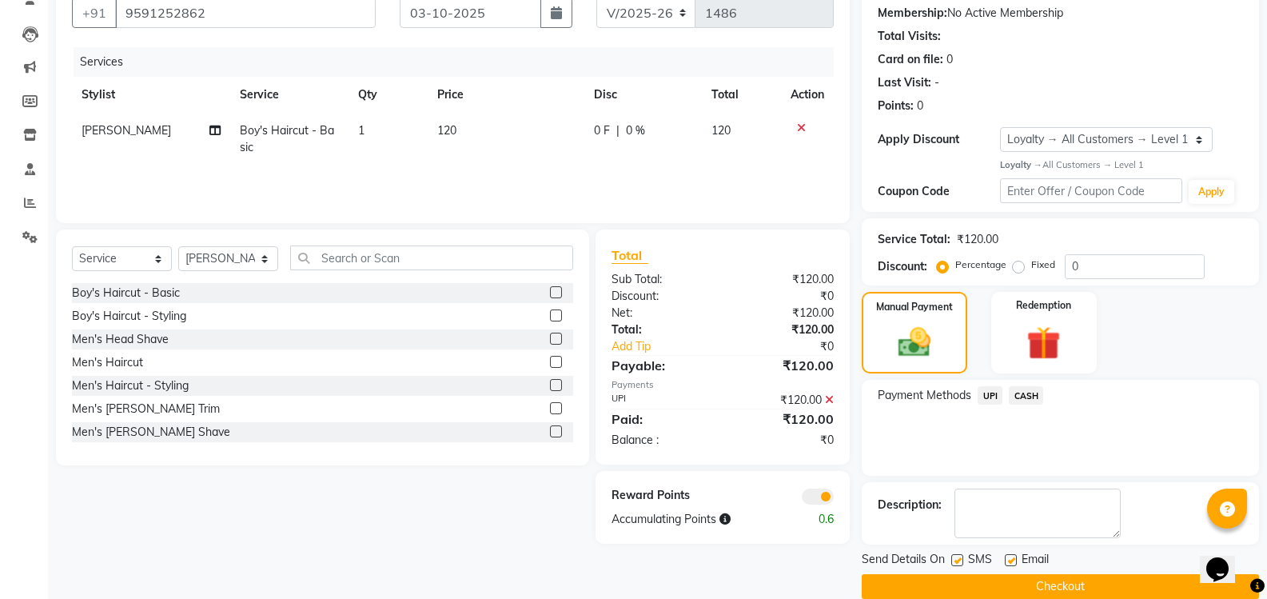
scroll to position [175, 0]
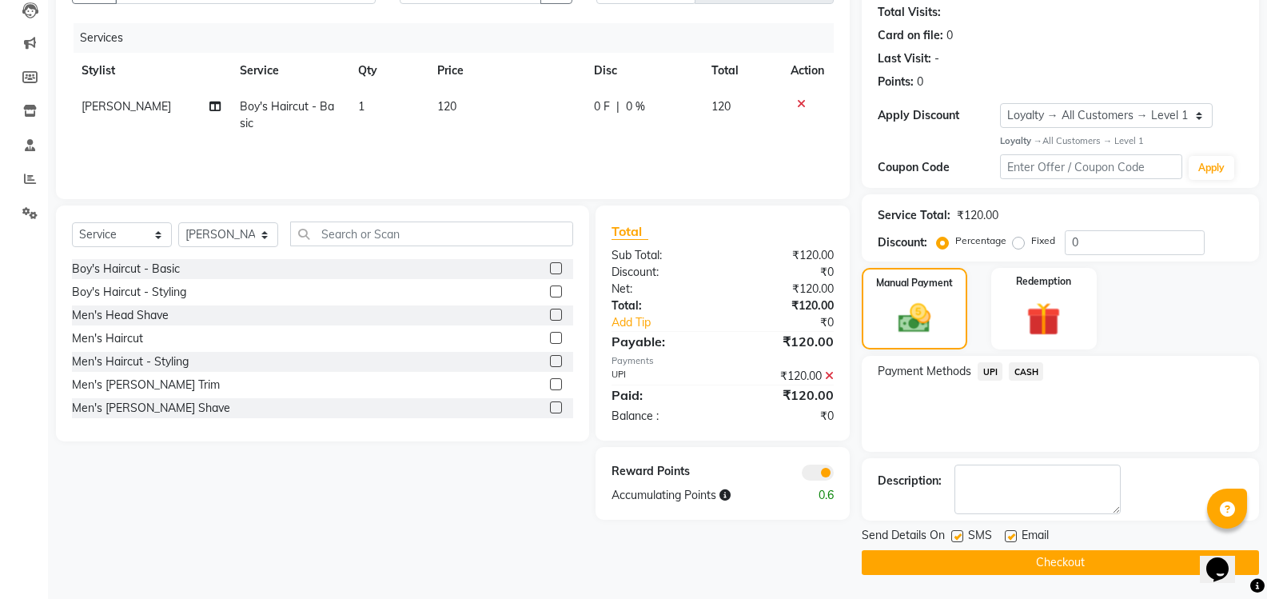
click at [1050, 568] on button "Checkout" at bounding box center [1060, 562] width 397 height 25
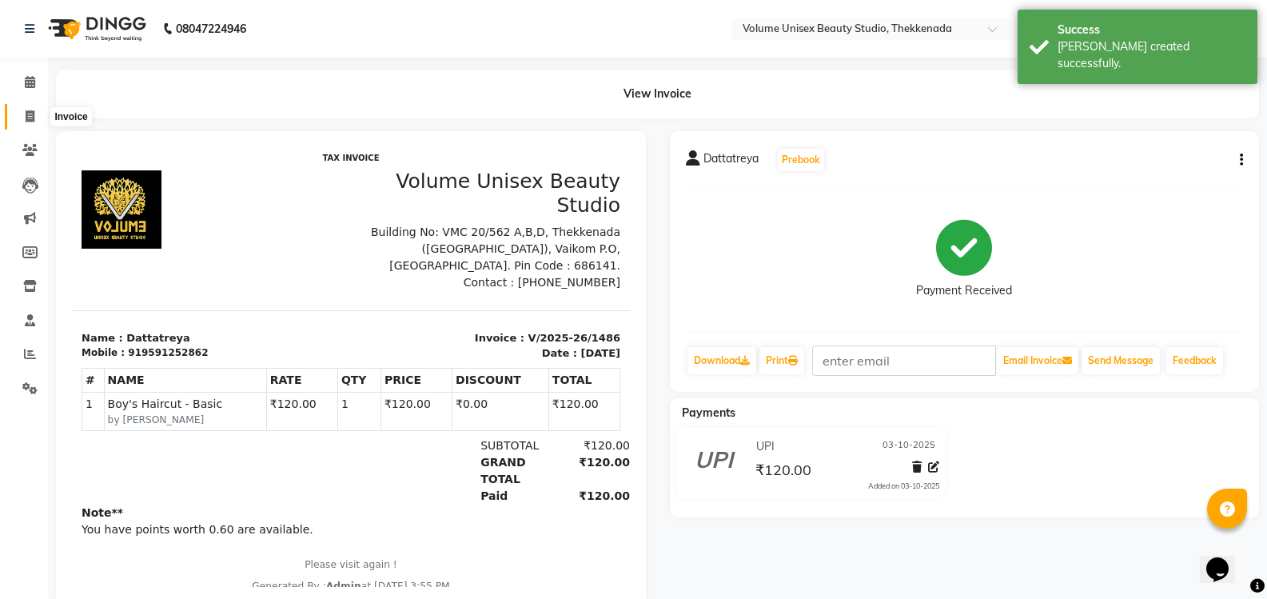
click at [32, 114] on icon at bounding box center [30, 116] width 9 height 12
select select "service"
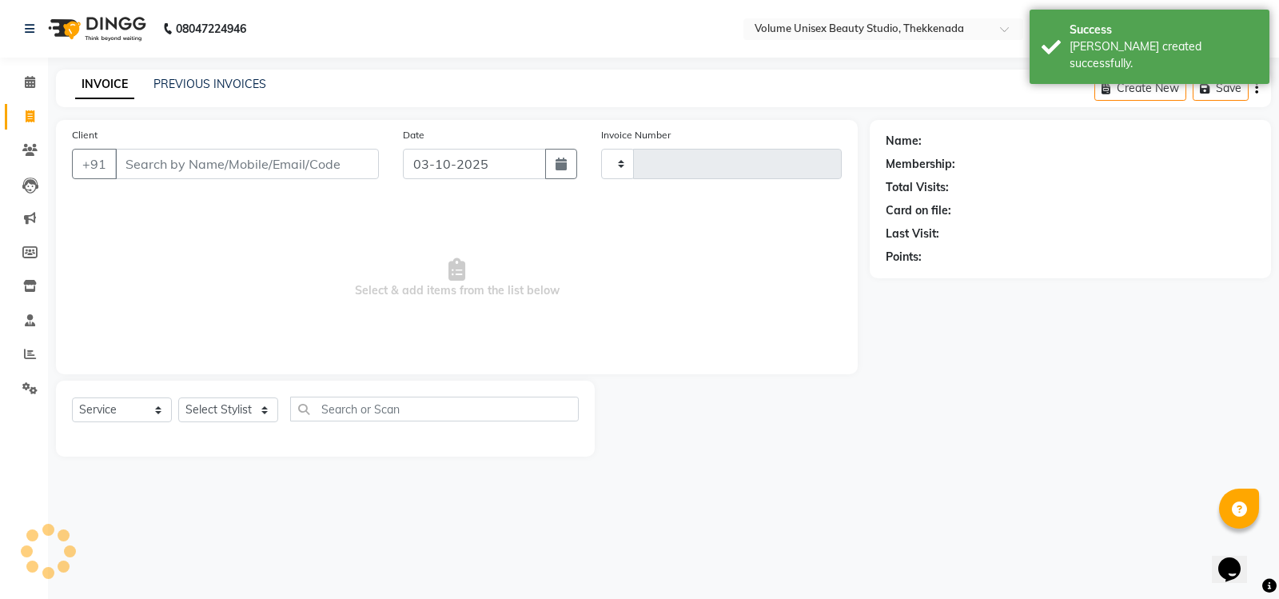
type input "1487"
select select "7432"
click at [204, 169] on input "Client" at bounding box center [247, 164] width 264 height 30
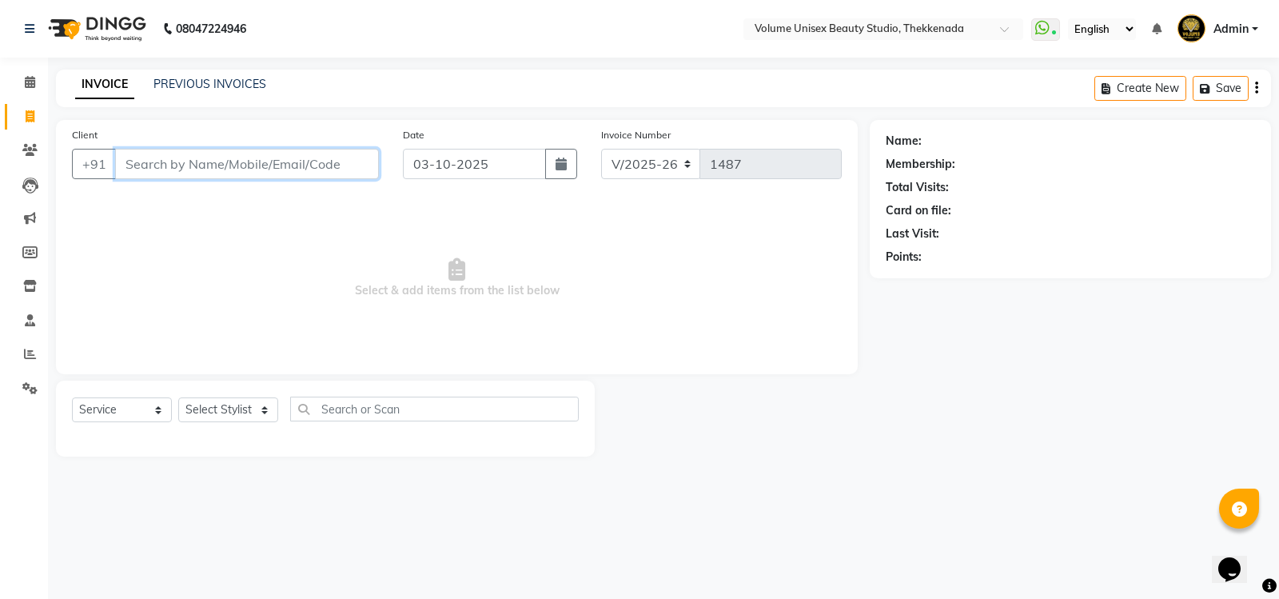
click at [244, 170] on input "Client" at bounding box center [247, 164] width 264 height 30
click at [154, 172] on input "Client" at bounding box center [247, 164] width 264 height 30
type input "9207310129"
click at [321, 161] on span "Add Client" at bounding box center [337, 164] width 63 height 16
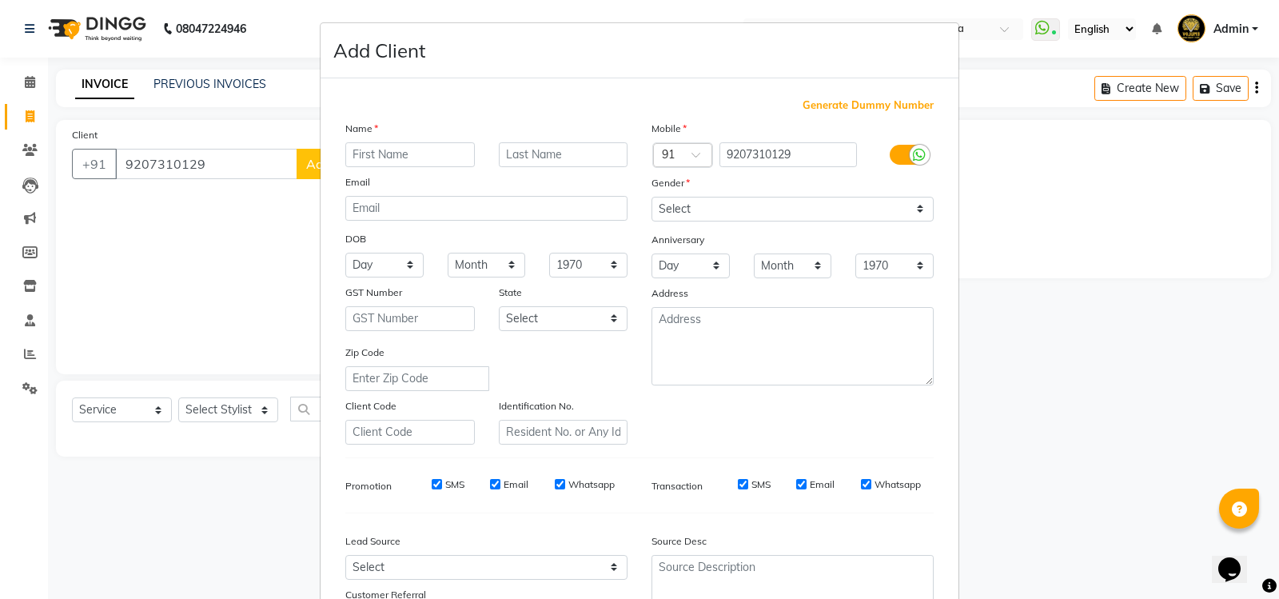
click at [397, 157] on input "text" at bounding box center [410, 154] width 130 height 25
type input "[PERSON_NAME]"
click at [564, 164] on input "text" at bounding box center [564, 154] width 130 height 25
type input "Sandeep"
click at [914, 209] on select "Select [DEMOGRAPHIC_DATA] [DEMOGRAPHIC_DATA] Other Prefer Not To Say" at bounding box center [793, 209] width 282 height 25
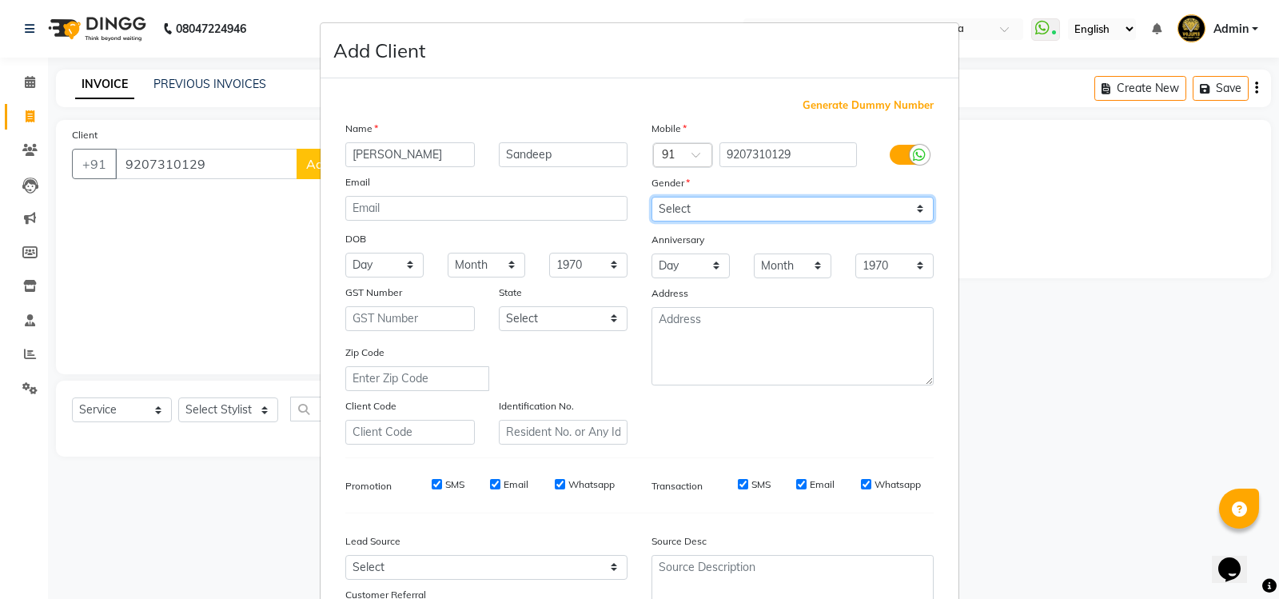
select select "[DEMOGRAPHIC_DATA]"
click at [652, 197] on select "Select [DEMOGRAPHIC_DATA] [DEMOGRAPHIC_DATA] Other Prefer Not To Say" at bounding box center [793, 209] width 282 height 25
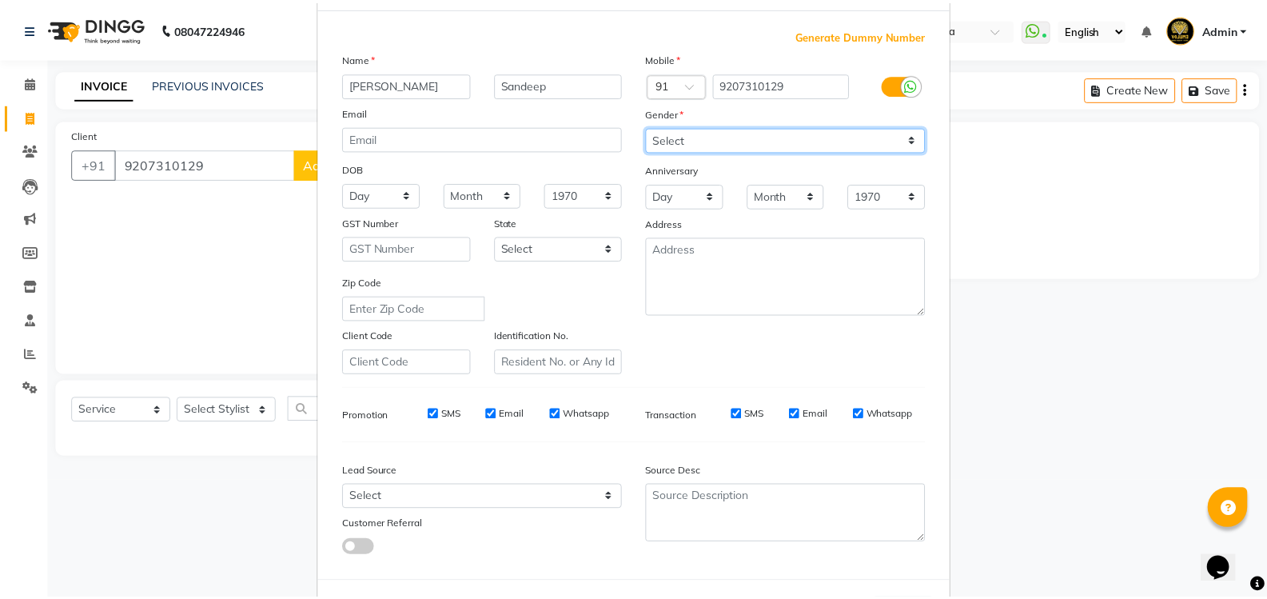
scroll to position [139, 0]
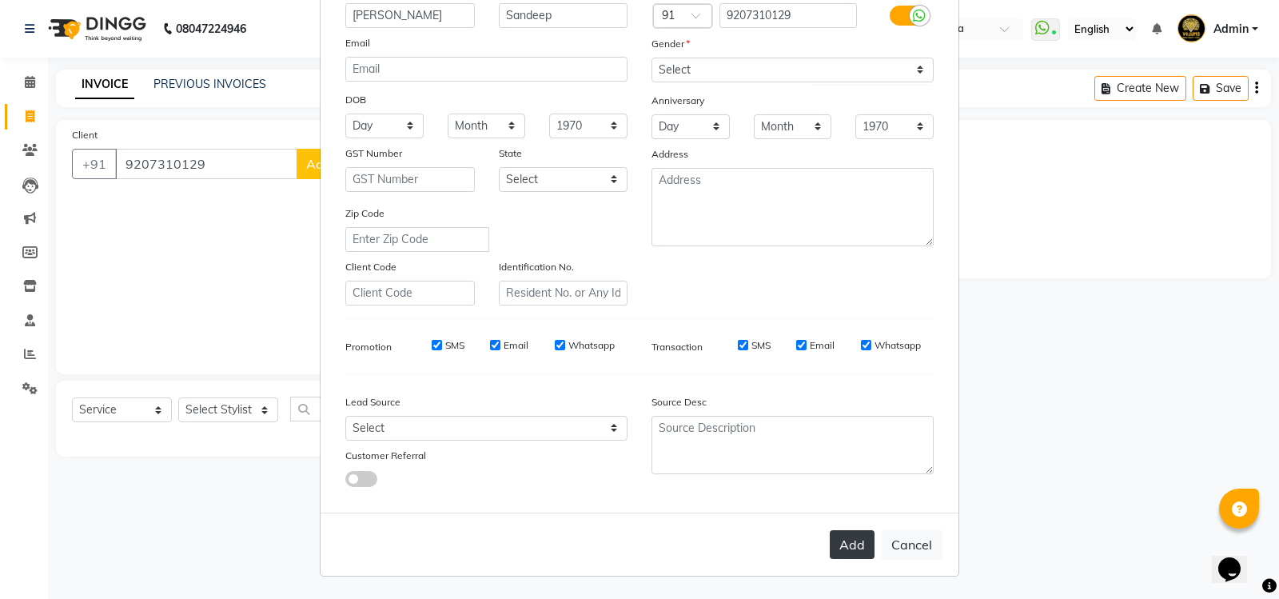
click at [854, 543] on button "Add" at bounding box center [852, 544] width 45 height 29
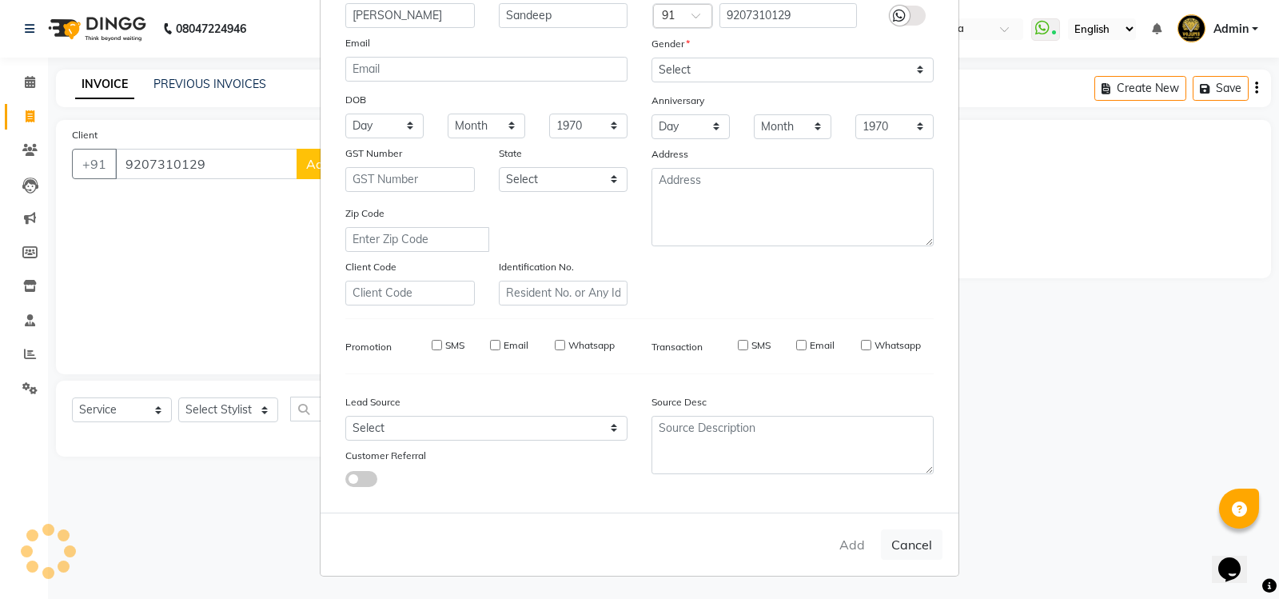
select select
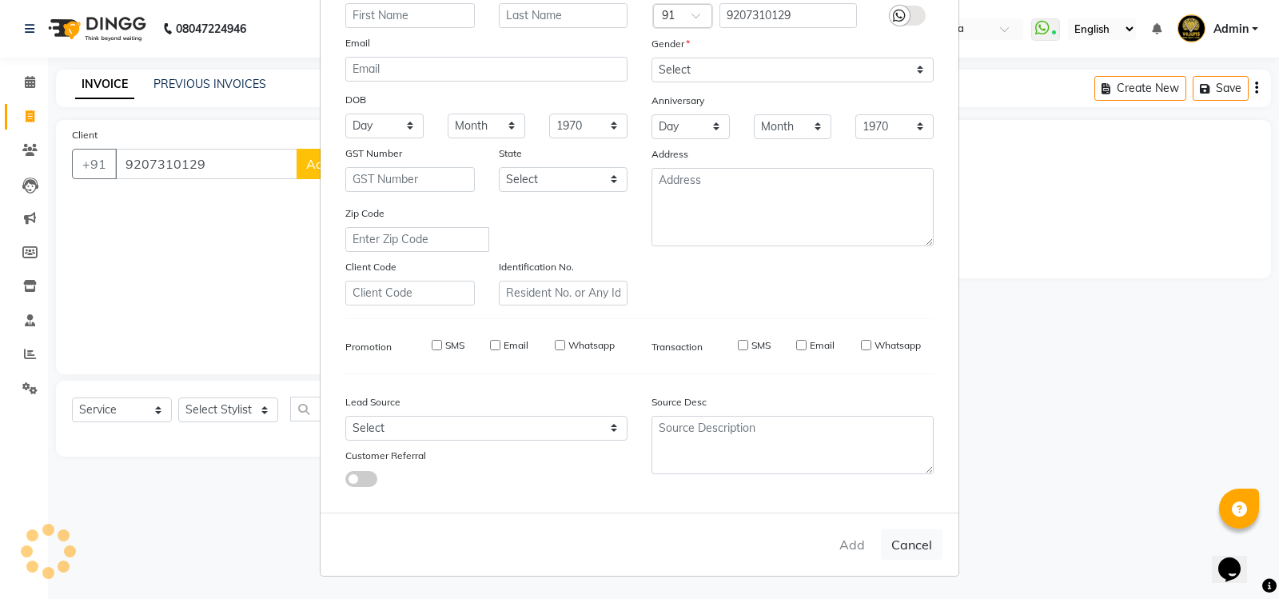
select select
checkbox input "false"
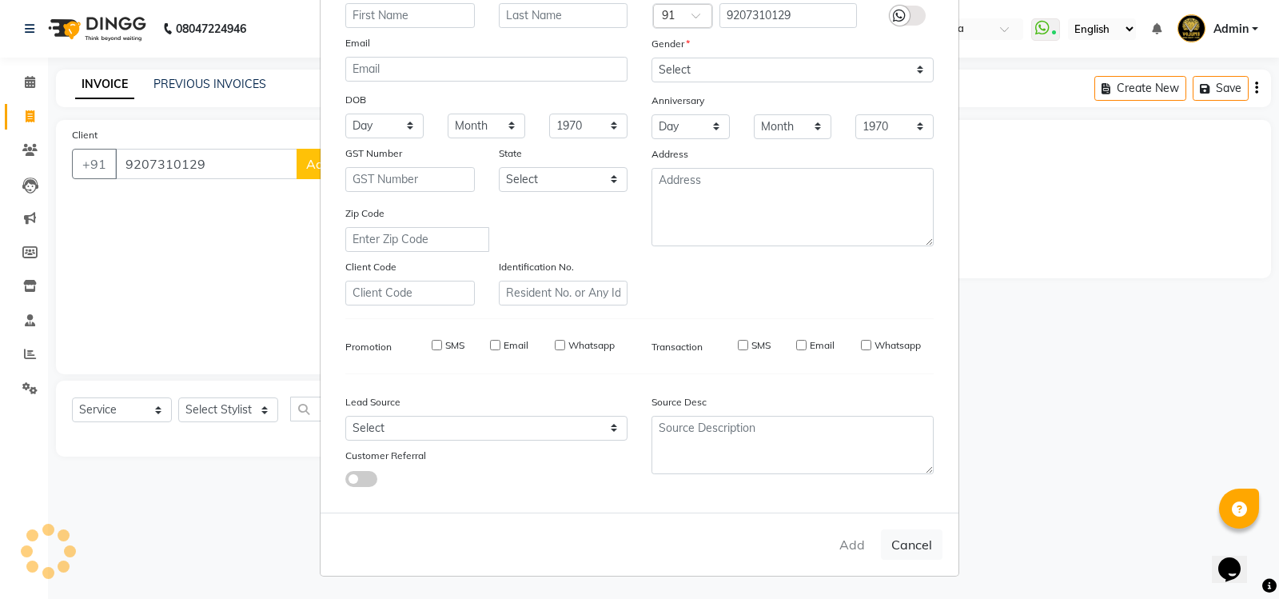
checkbox input "false"
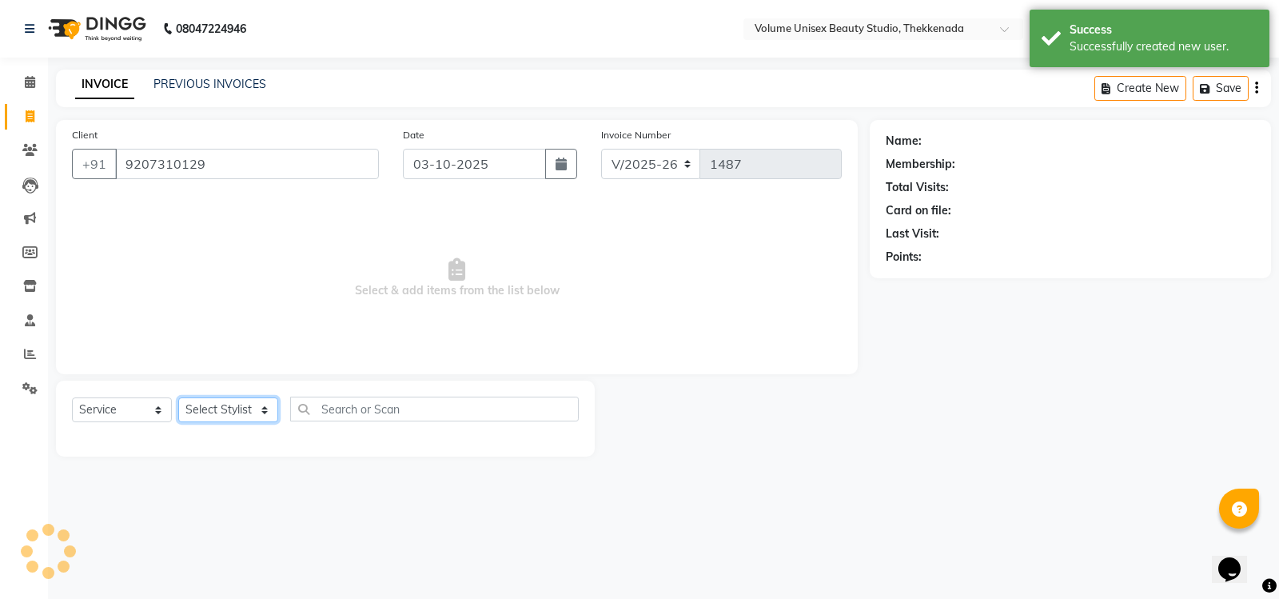
click at [261, 413] on select "Select Stylist [PERSON_NAME] [PERSON_NAME] [PERSON_NAME] [PERSON_NAME] [PERSON_…" at bounding box center [228, 409] width 100 height 25
select select "1: Object"
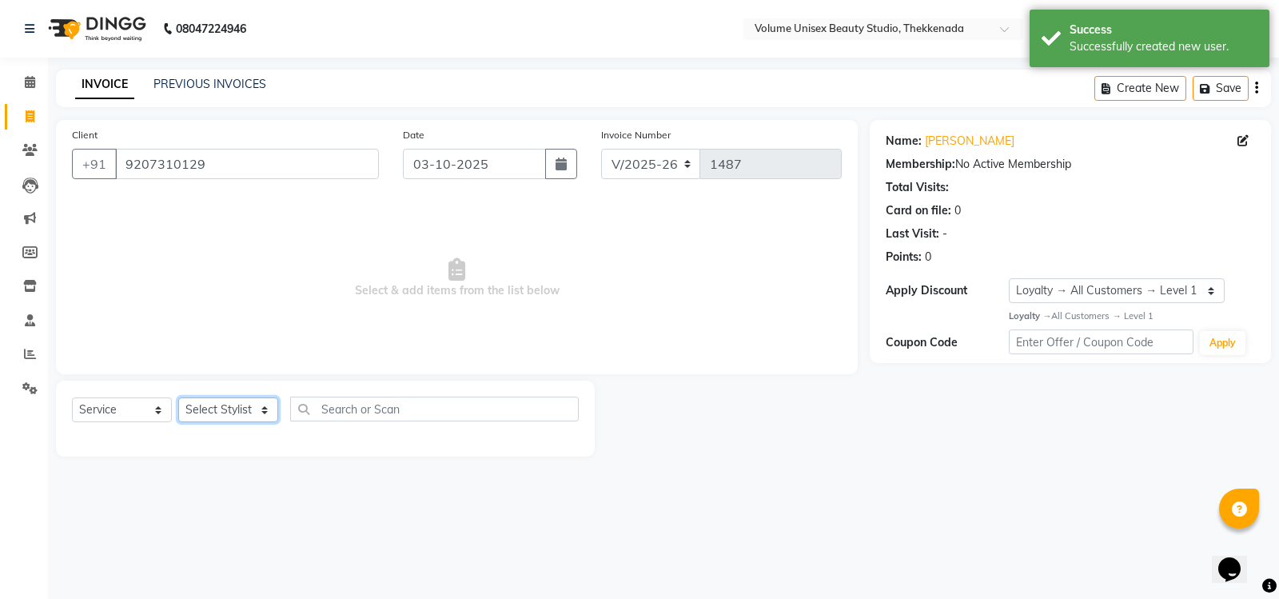
select select "89555"
click at [178, 397] on select "Select Stylist [PERSON_NAME] [PERSON_NAME] [PERSON_NAME] [PERSON_NAME] [PERSON_…" at bounding box center [228, 409] width 100 height 25
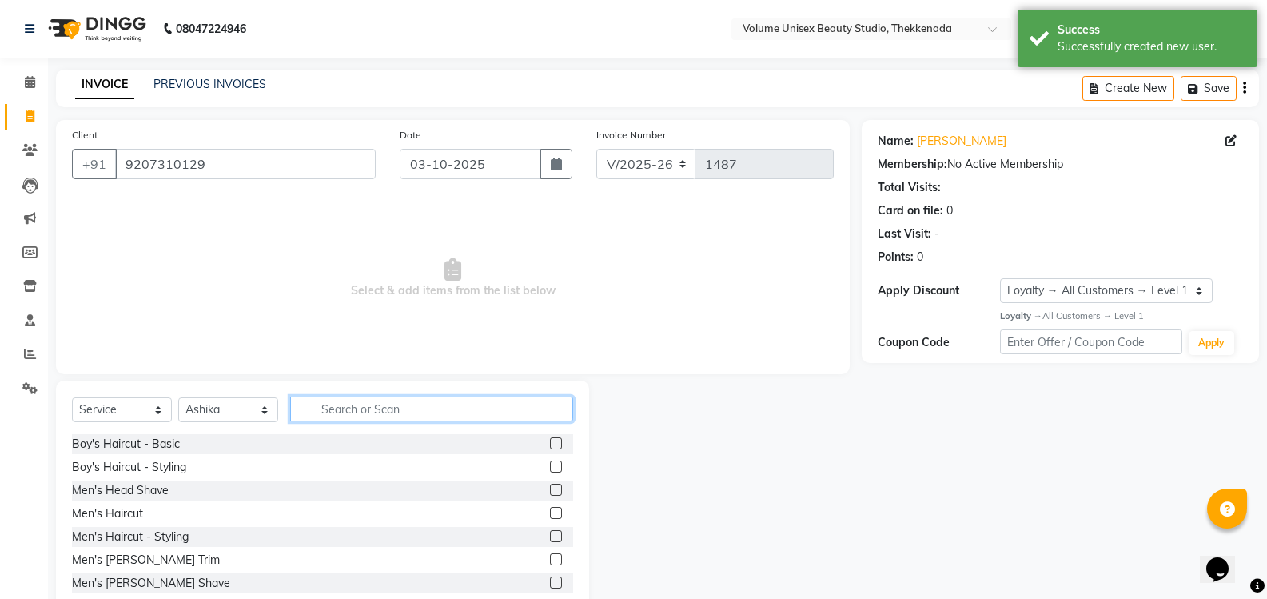
drag, startPoint x: 389, startPoint y: 412, endPoint x: 377, endPoint y: 412, distance: 12.0
click at [385, 412] on input "text" at bounding box center [431, 409] width 283 height 25
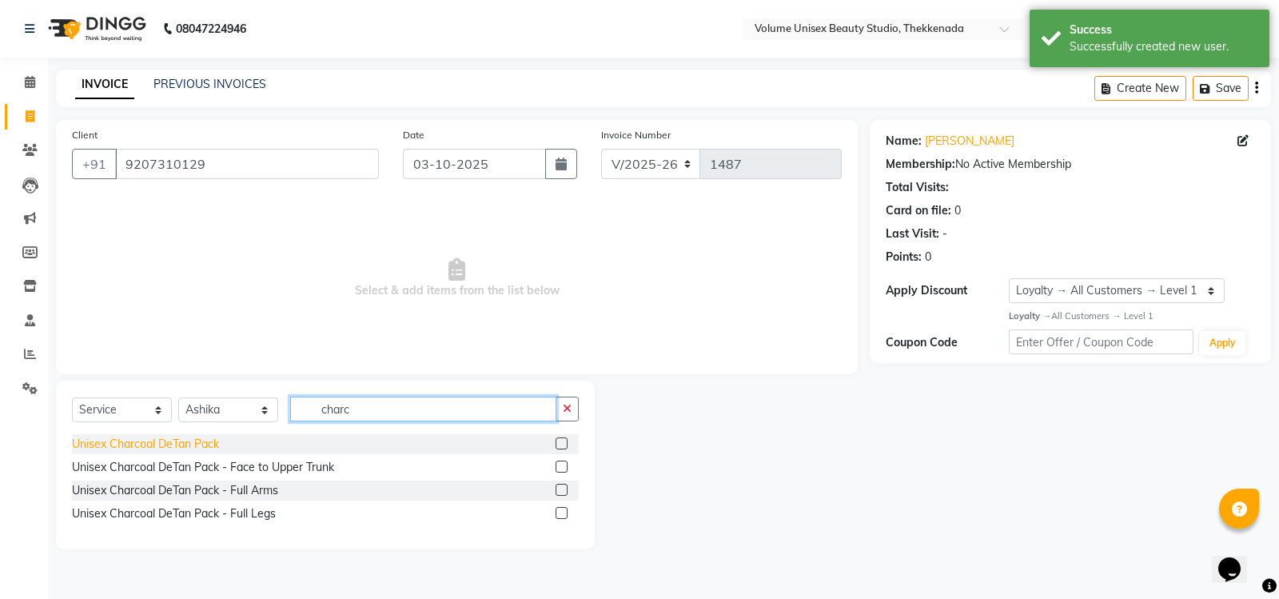
type input "charc"
click at [209, 439] on div "Unisex Charcoal DeTan Pack" at bounding box center [145, 444] width 147 height 17
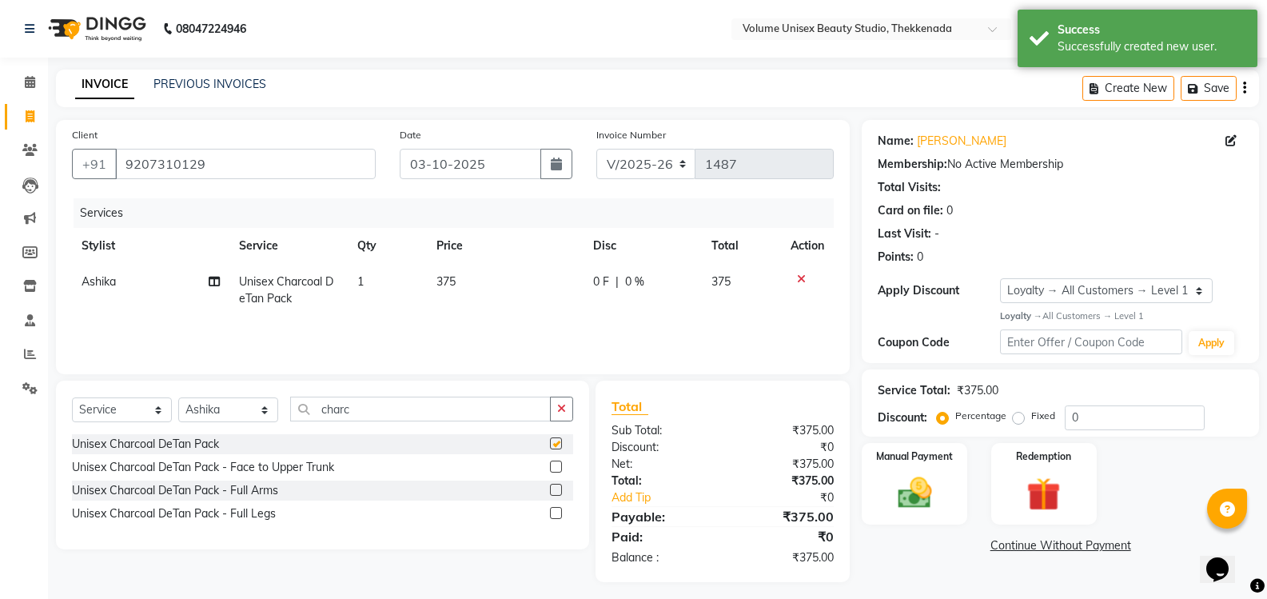
checkbox input "false"
click at [364, 411] on input "charc" at bounding box center [420, 409] width 261 height 25
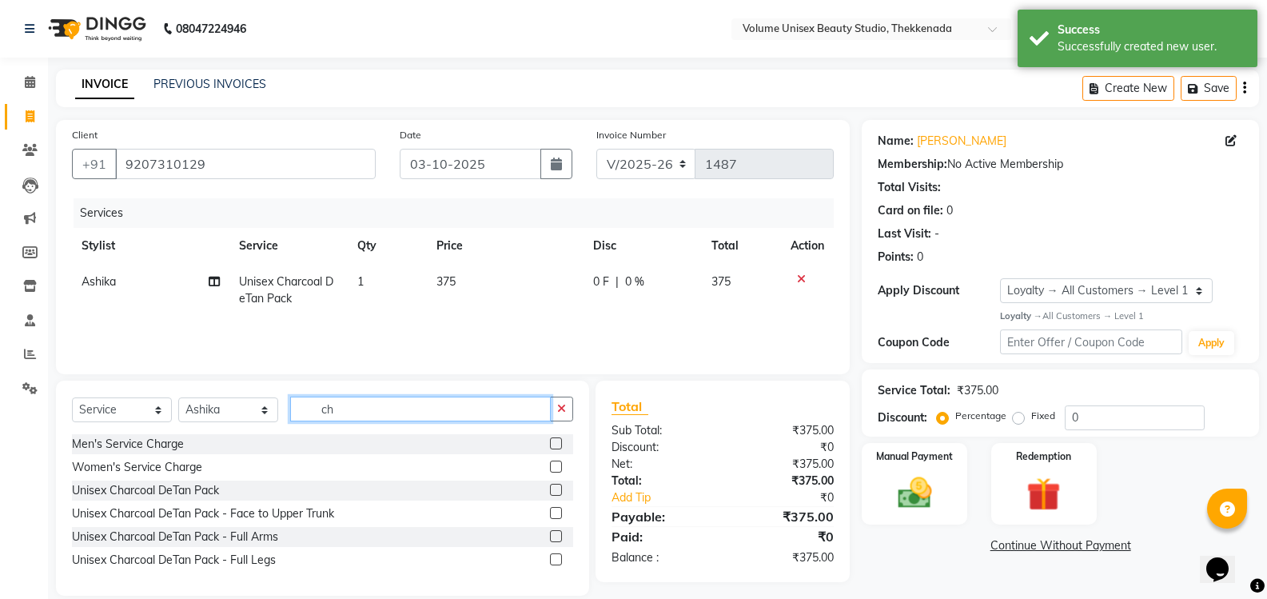
type input "c"
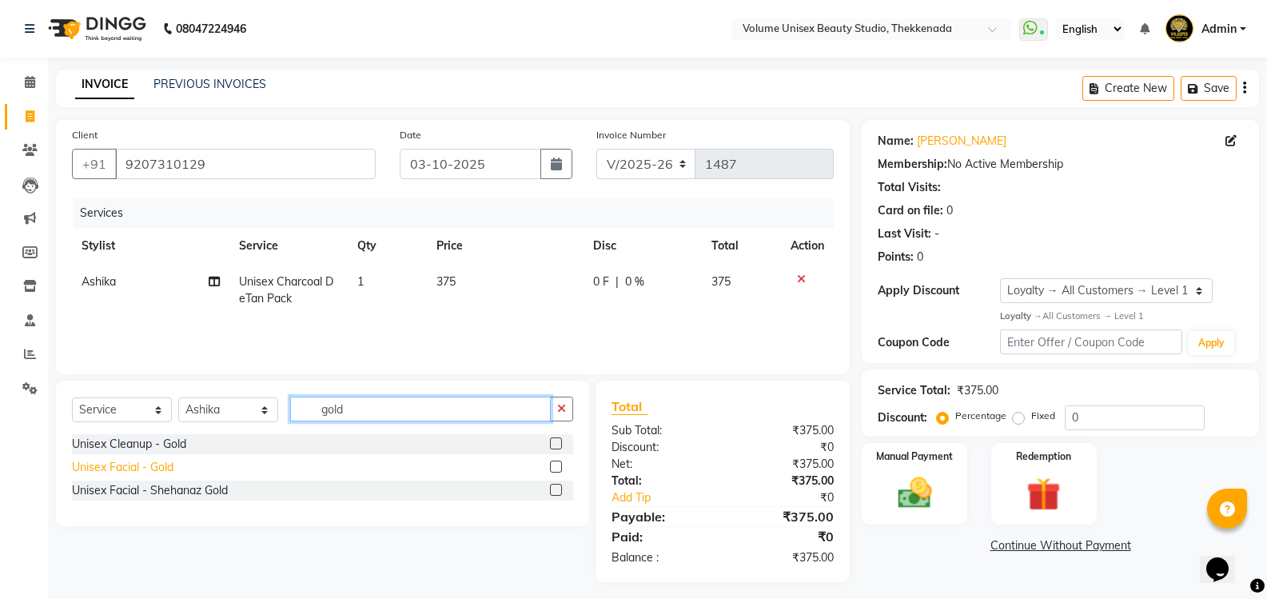
type input "gold"
click at [131, 465] on div "Unisex Facial - Gold" at bounding box center [123, 467] width 102 height 17
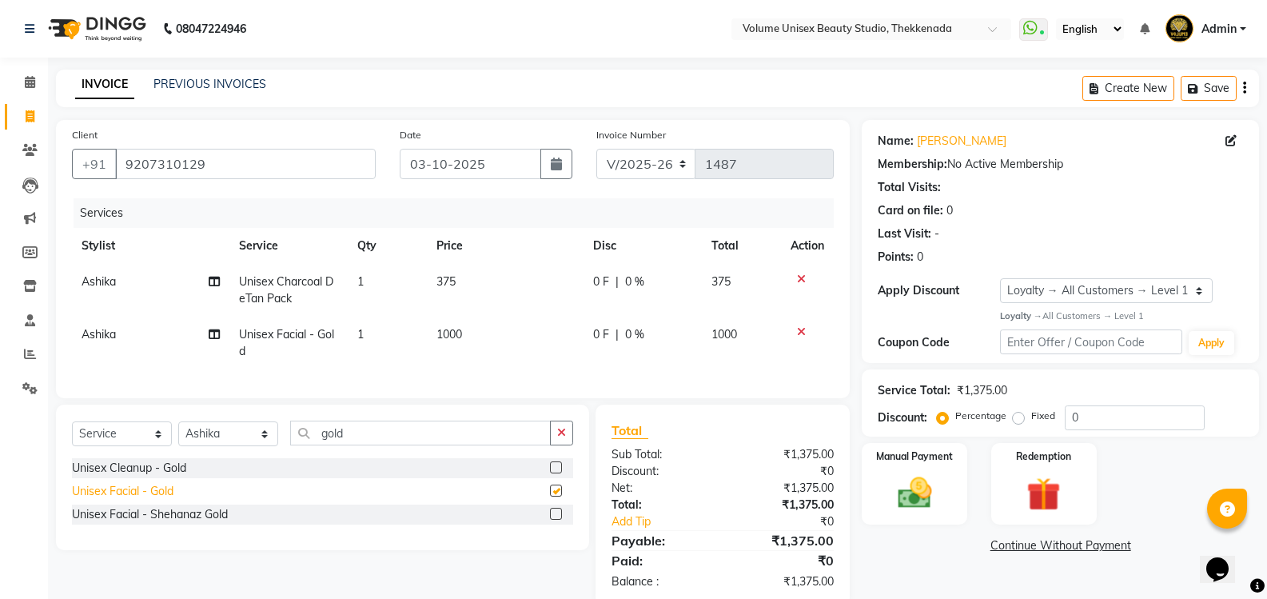
checkbox input "false"
click at [631, 283] on span "0 %" at bounding box center [634, 281] width 19 height 17
select select "89555"
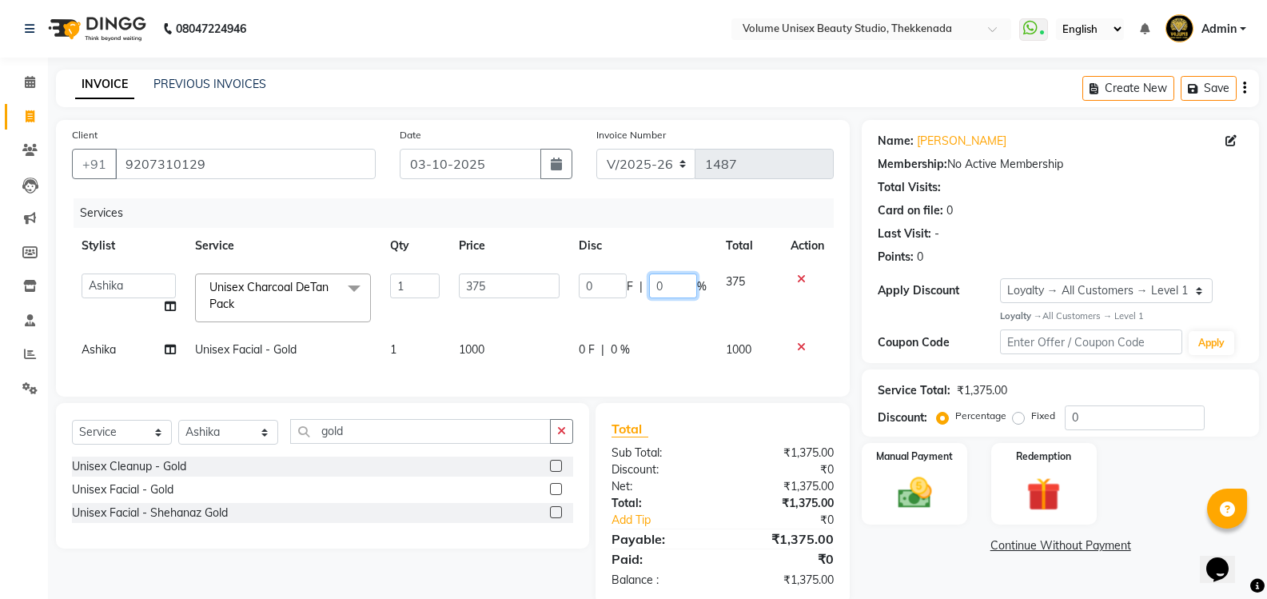
click at [665, 281] on input "0" at bounding box center [673, 285] width 48 height 25
click at [620, 347] on td "0 F | 0 %" at bounding box center [642, 350] width 147 height 36
select select "89555"
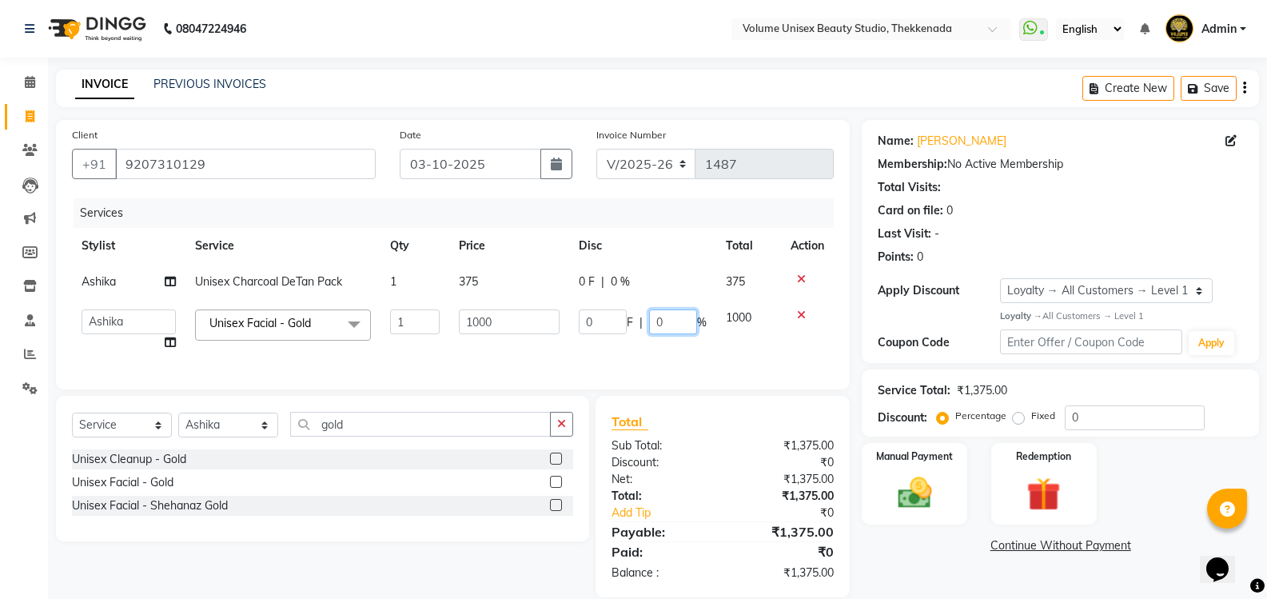
drag, startPoint x: 668, startPoint y: 325, endPoint x: 425, endPoint y: 78, distance: 347.1
click at [668, 324] on input "0" at bounding box center [673, 321] width 48 height 25
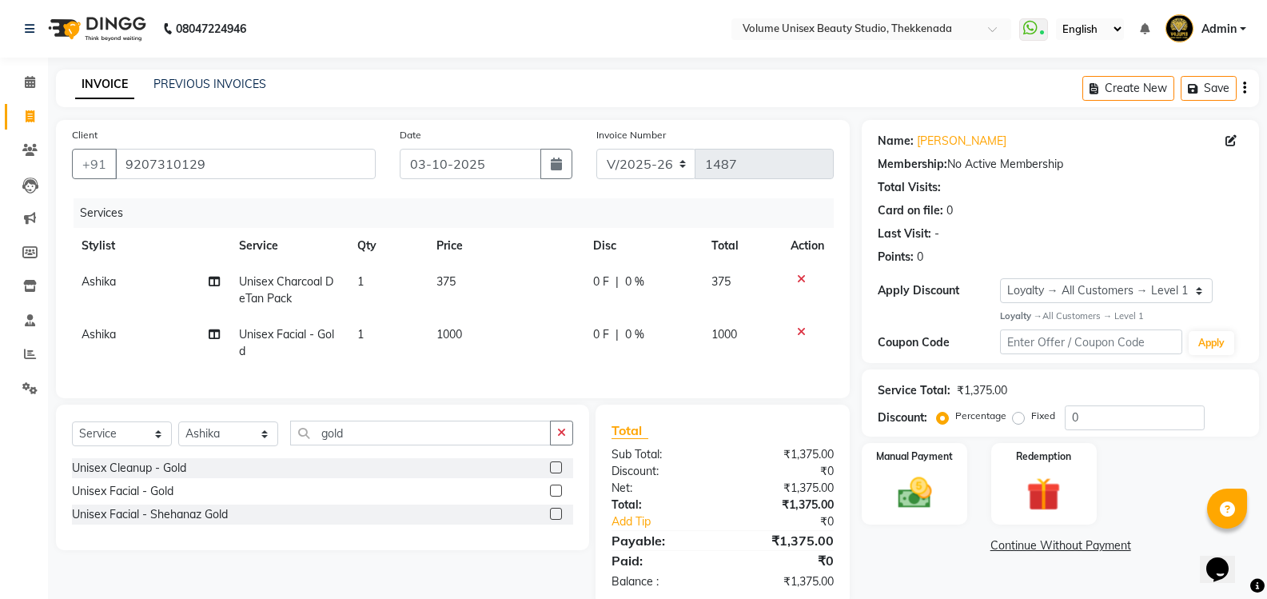
click at [603, 331] on span "0 F" at bounding box center [601, 334] width 16 height 17
select select "89555"
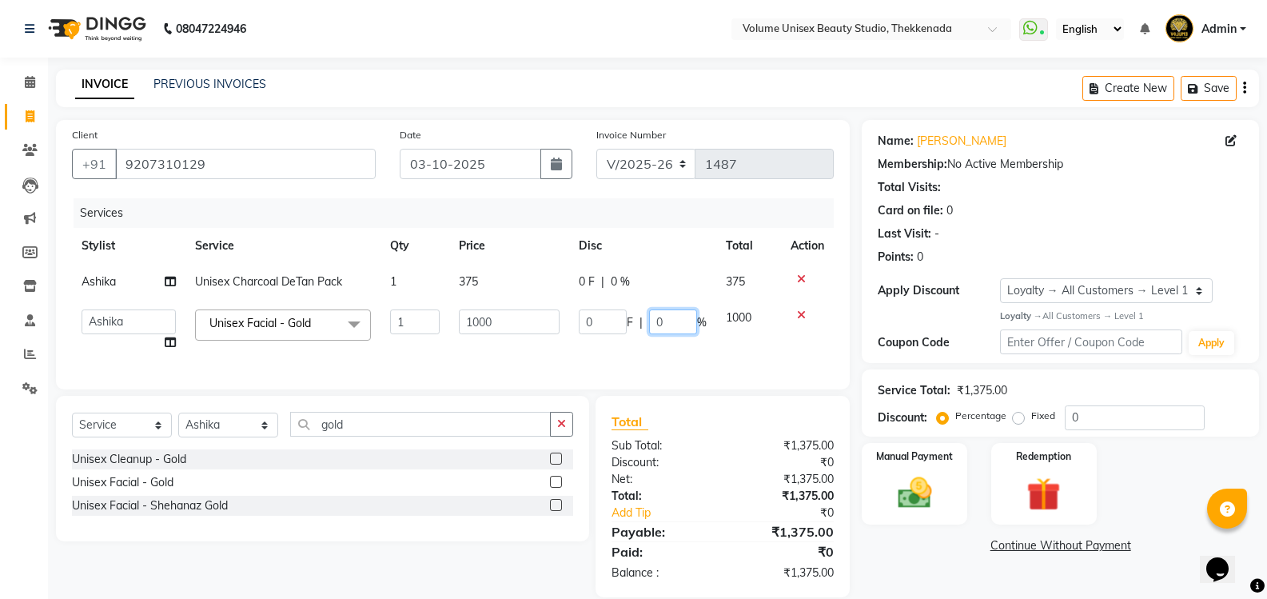
click at [676, 321] on input "0" at bounding box center [673, 321] width 48 height 25
type input "30"
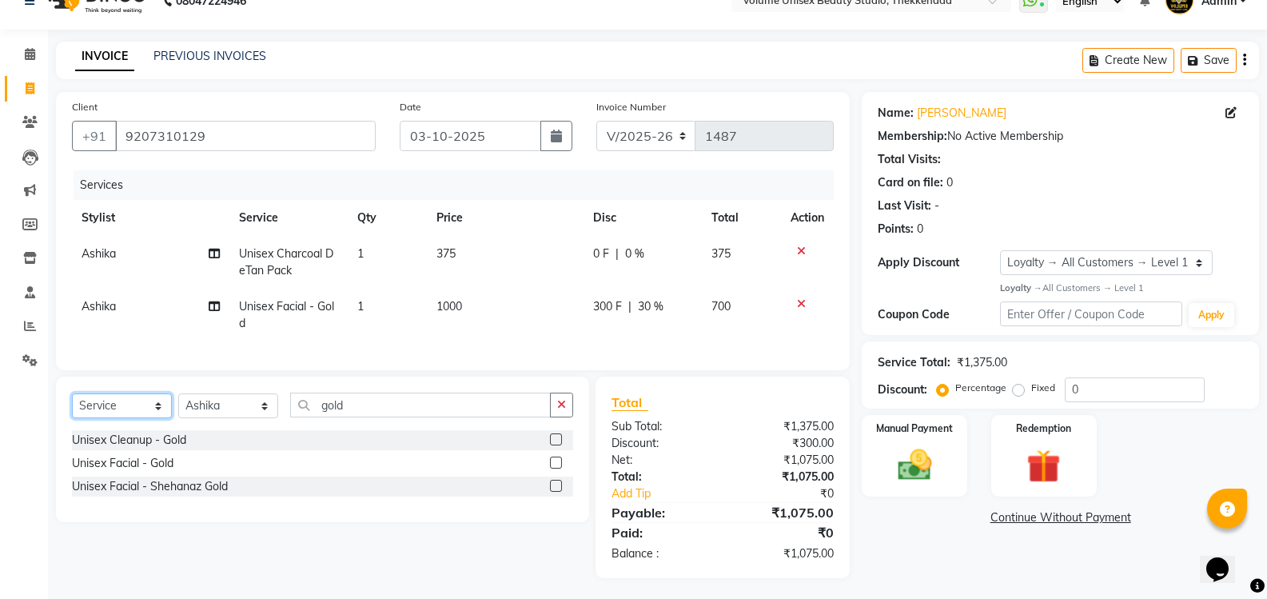
scroll to position [43, 0]
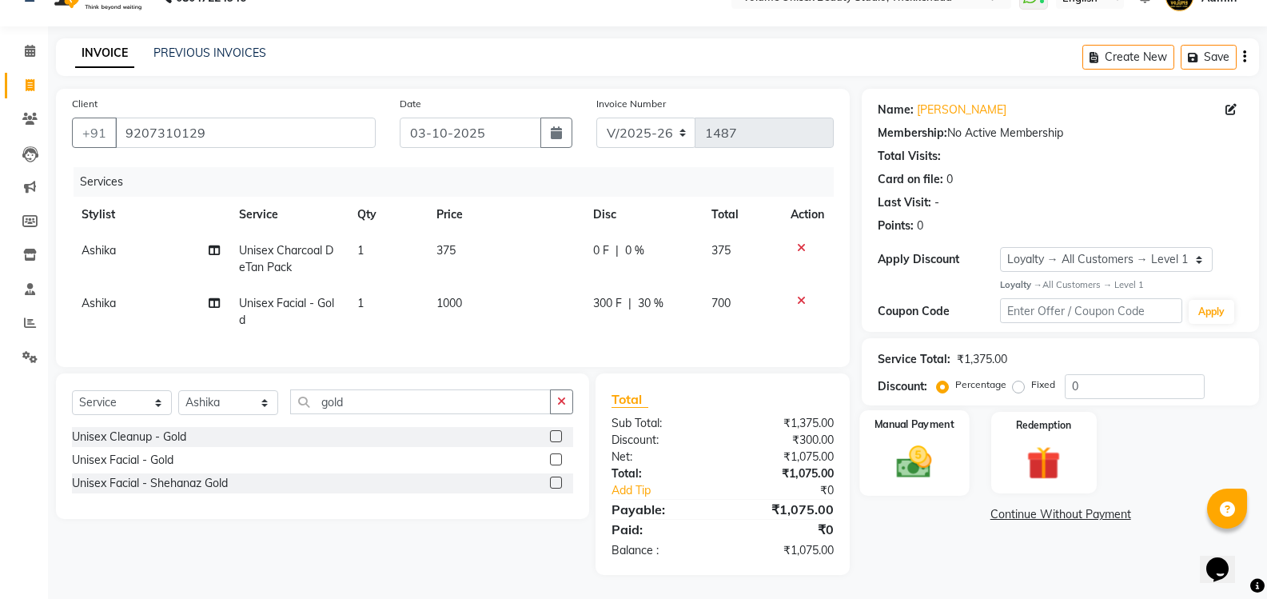
click at [924, 449] on img at bounding box center [914, 461] width 57 height 41
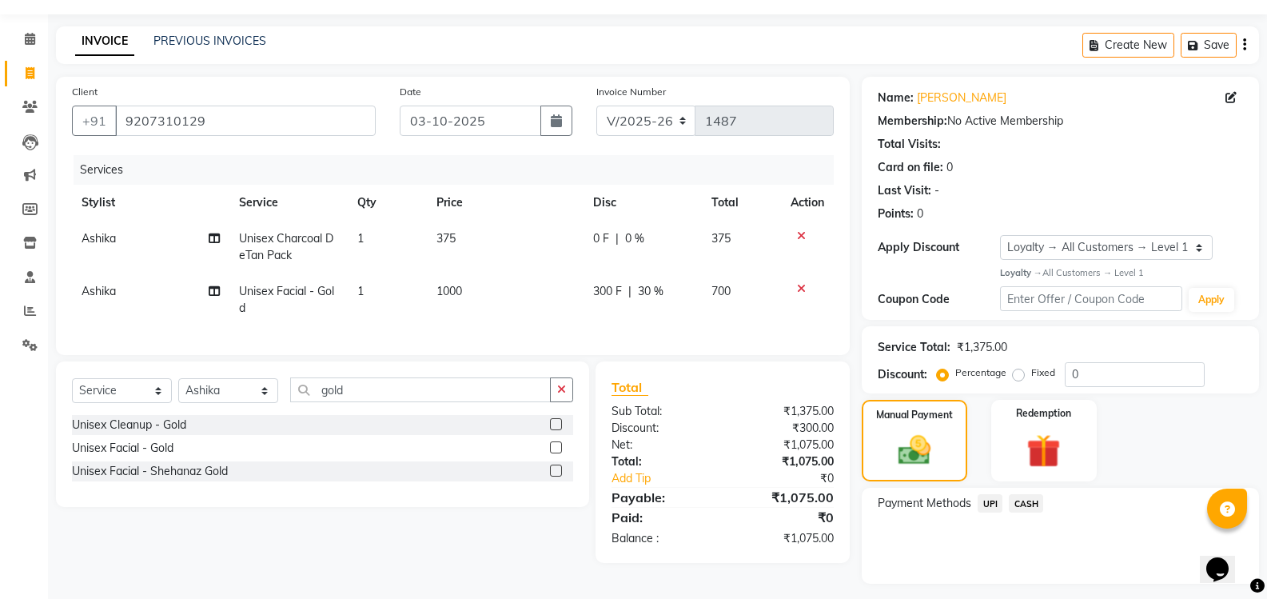
click at [990, 503] on span "UPI" at bounding box center [990, 503] width 25 height 18
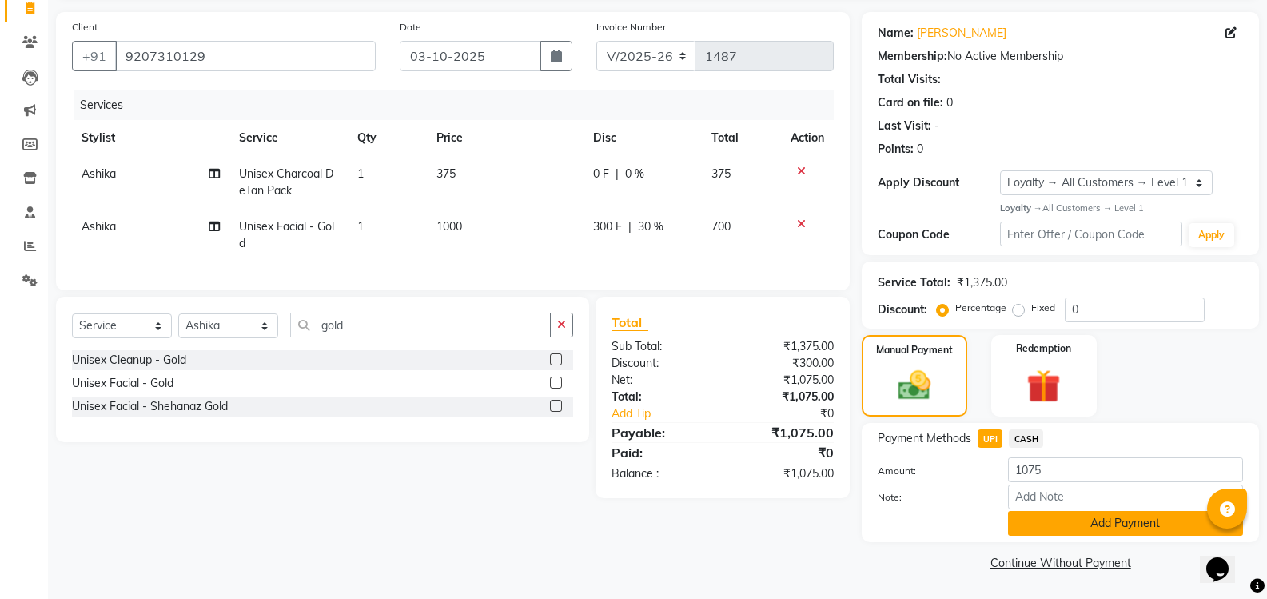
click at [1075, 525] on button "Add Payment" at bounding box center [1125, 523] width 235 height 25
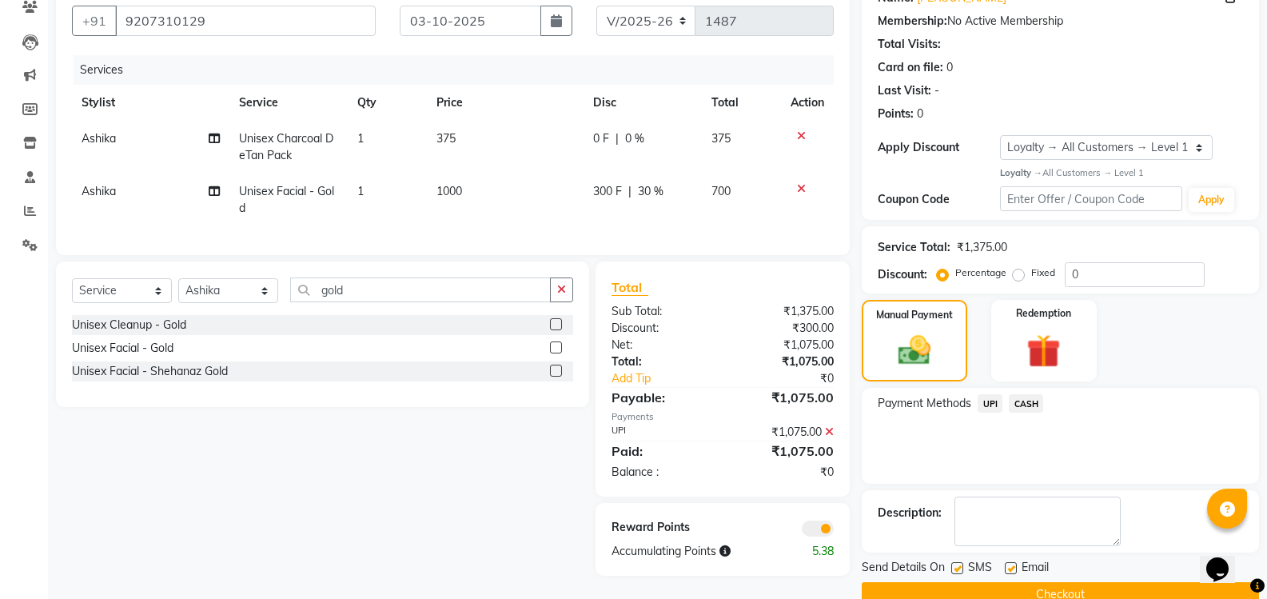
scroll to position [175, 0]
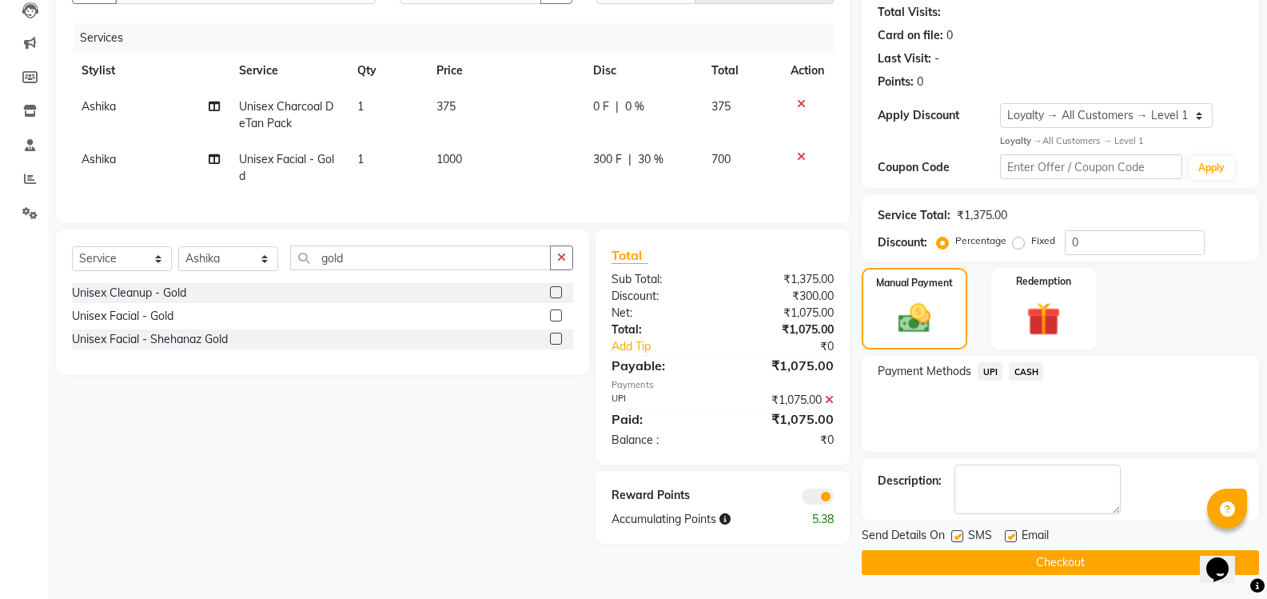
click at [1046, 569] on button "Checkout" at bounding box center [1060, 562] width 397 height 25
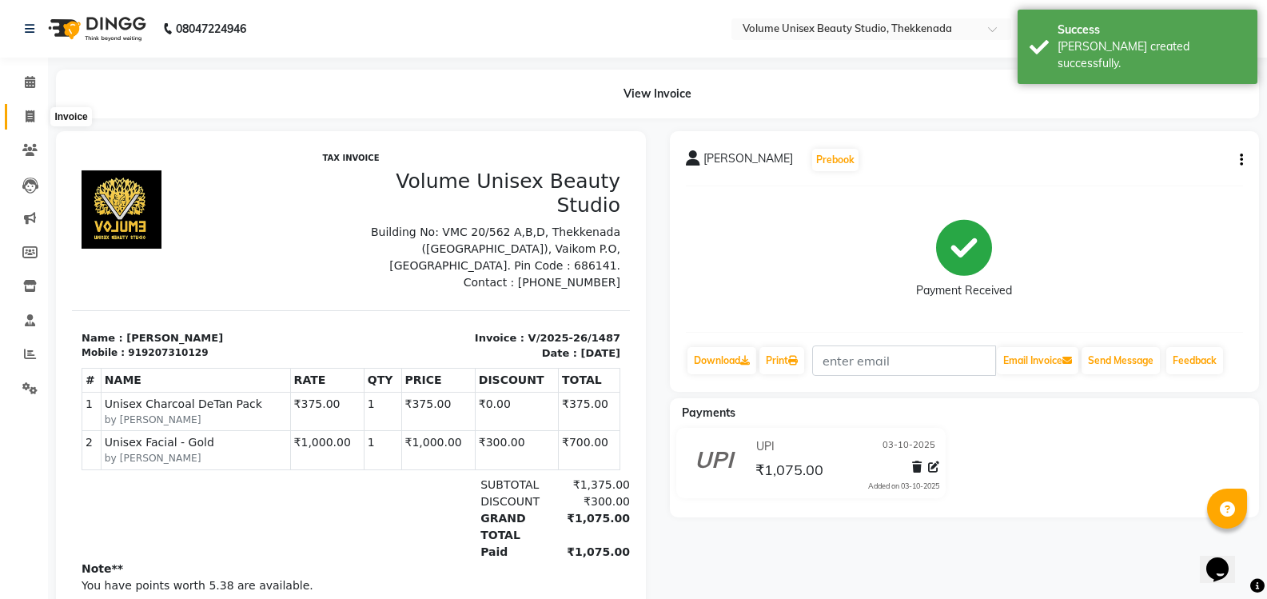
click at [28, 118] on icon at bounding box center [30, 116] width 9 height 12
select select "service"
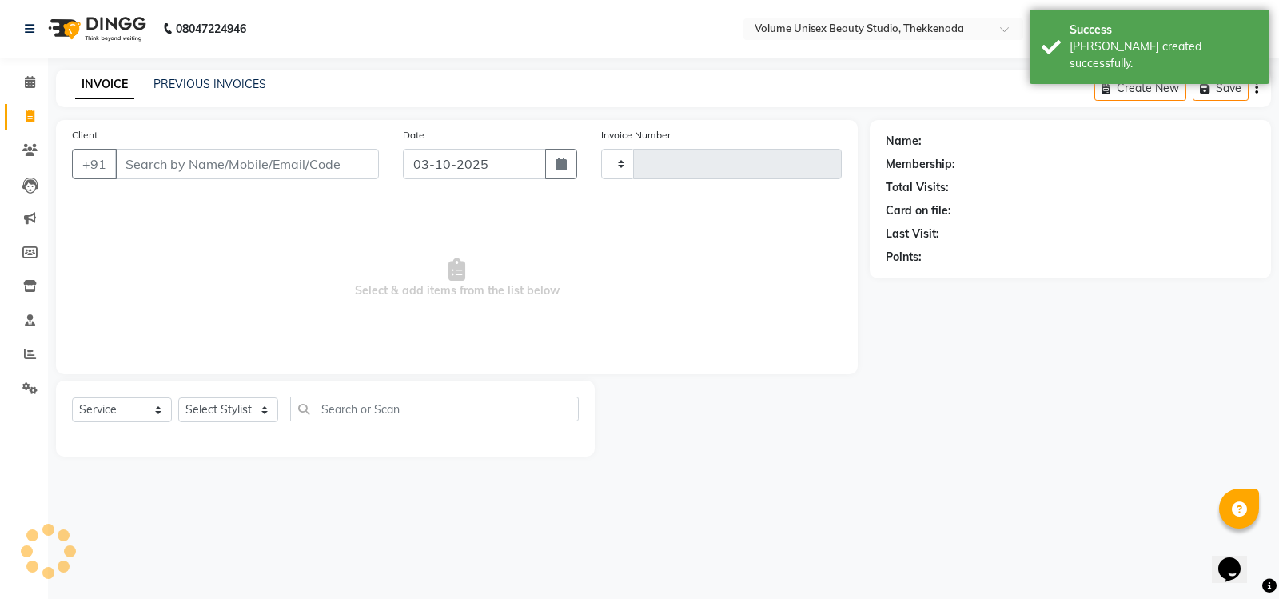
type input "1488"
select select "7432"
click at [210, 85] on link "PREVIOUS INVOICES" at bounding box center [210, 84] width 113 height 14
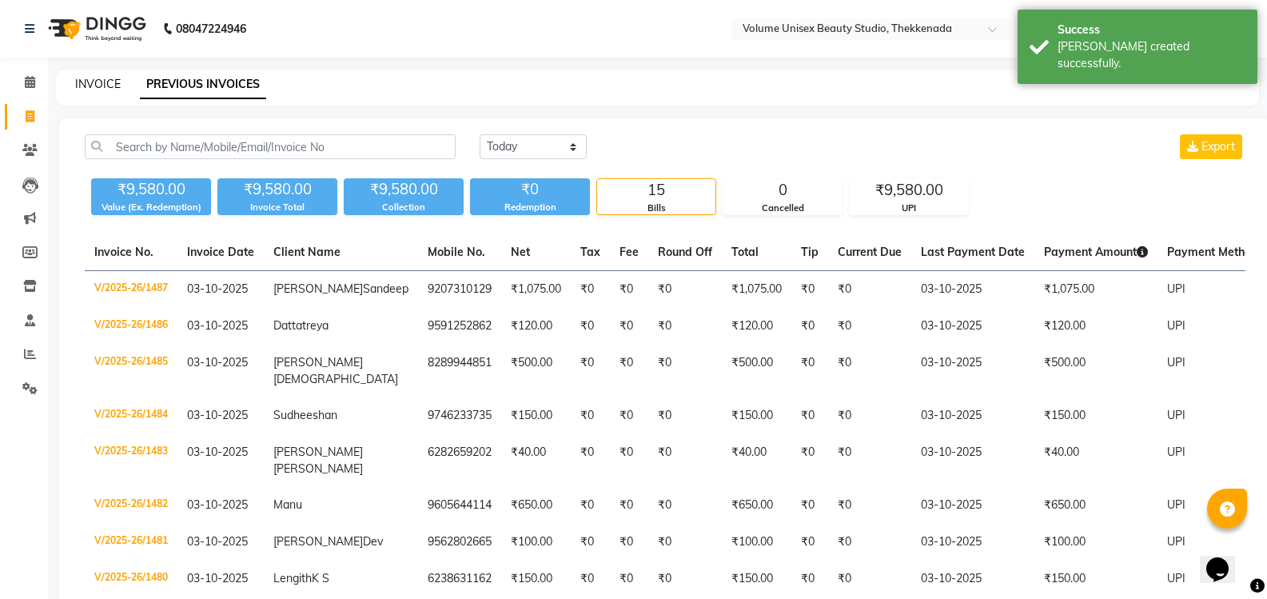
click at [95, 89] on link "INVOICE" at bounding box center [98, 84] width 46 height 14
select select "service"
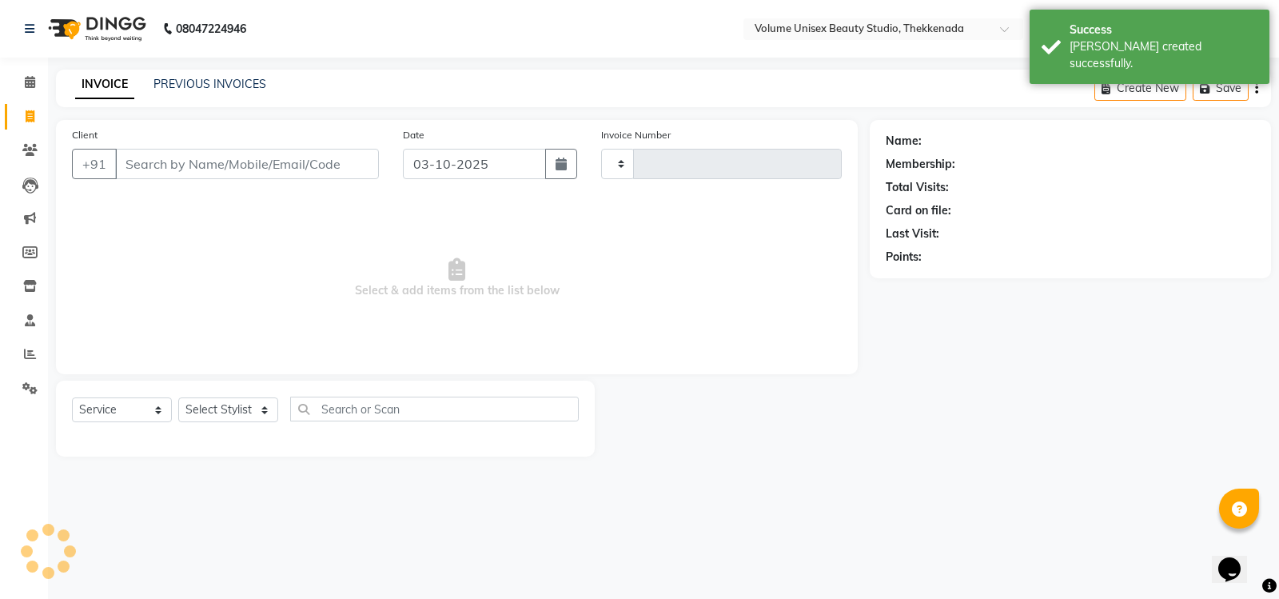
type input "1488"
select select "7432"
click at [199, 82] on link "PREVIOUS INVOICES" at bounding box center [210, 84] width 113 height 14
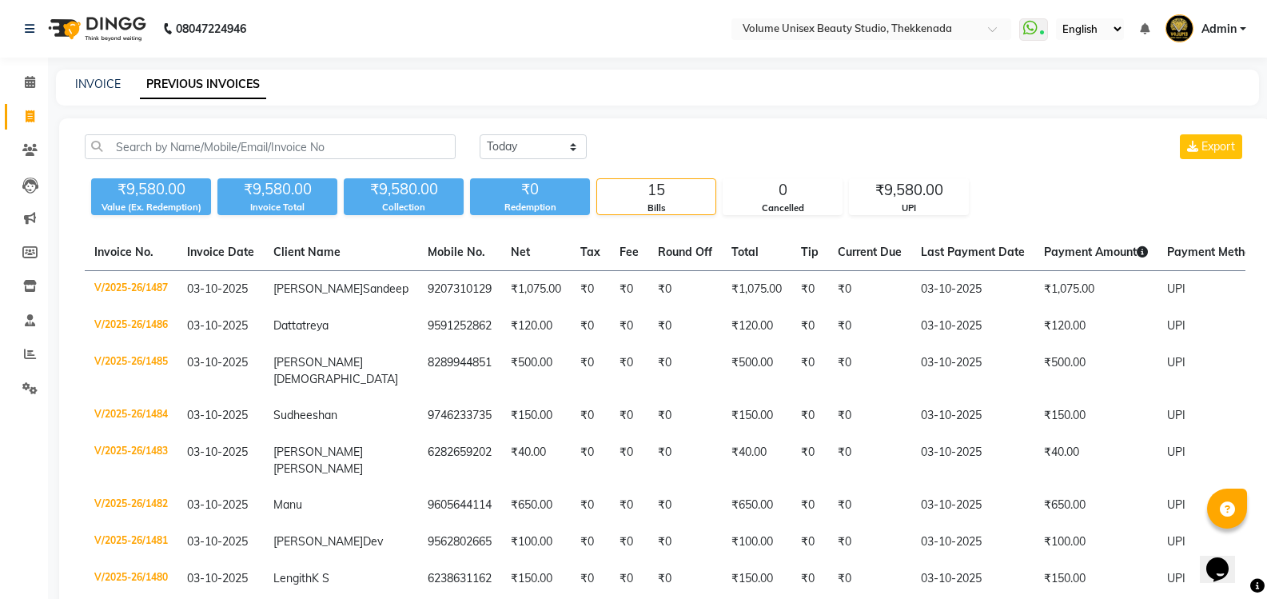
click at [96, 76] on div "INVOICE" at bounding box center [98, 84] width 46 height 17
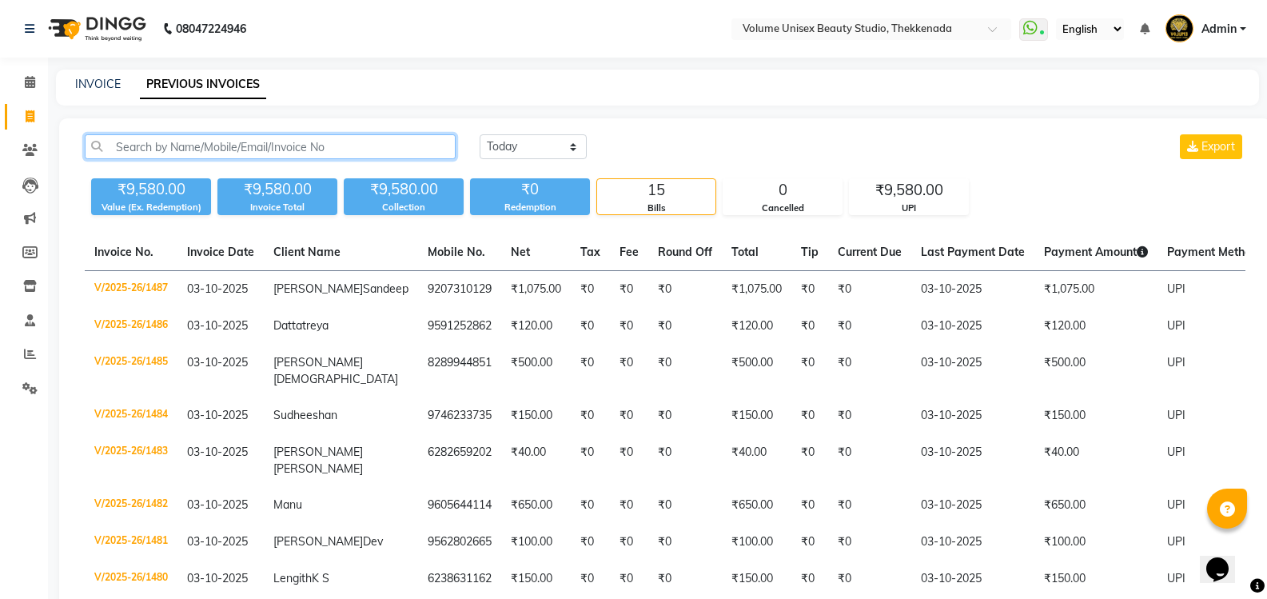
click at [152, 143] on input "text" at bounding box center [270, 146] width 371 height 25
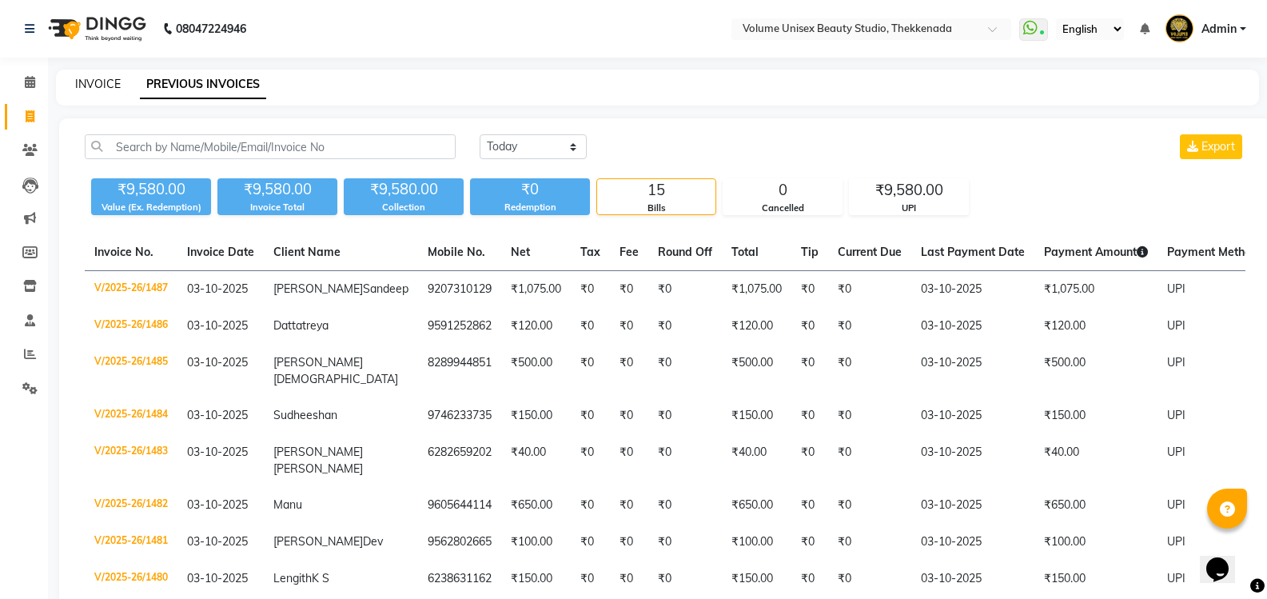
click at [93, 82] on link "INVOICE" at bounding box center [98, 84] width 46 height 14
select select "service"
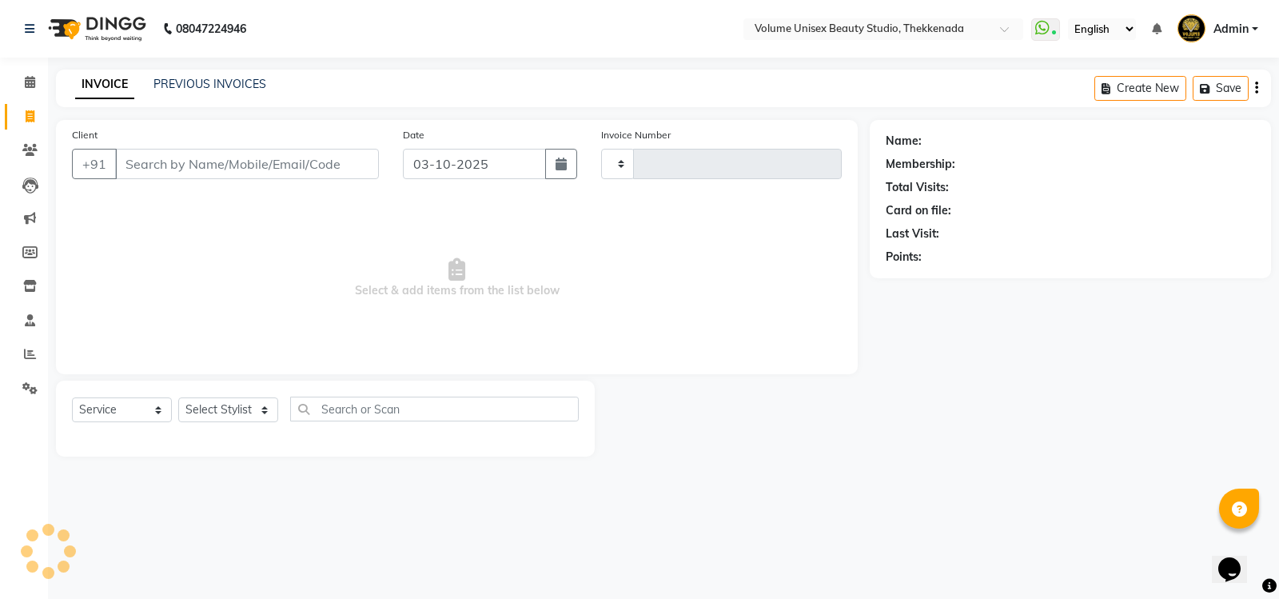
type input "1488"
select select "7432"
click at [132, 165] on input "Client" at bounding box center [247, 164] width 264 height 30
type input "9447811392"
click at [345, 169] on span "Add Client" at bounding box center [337, 164] width 63 height 16
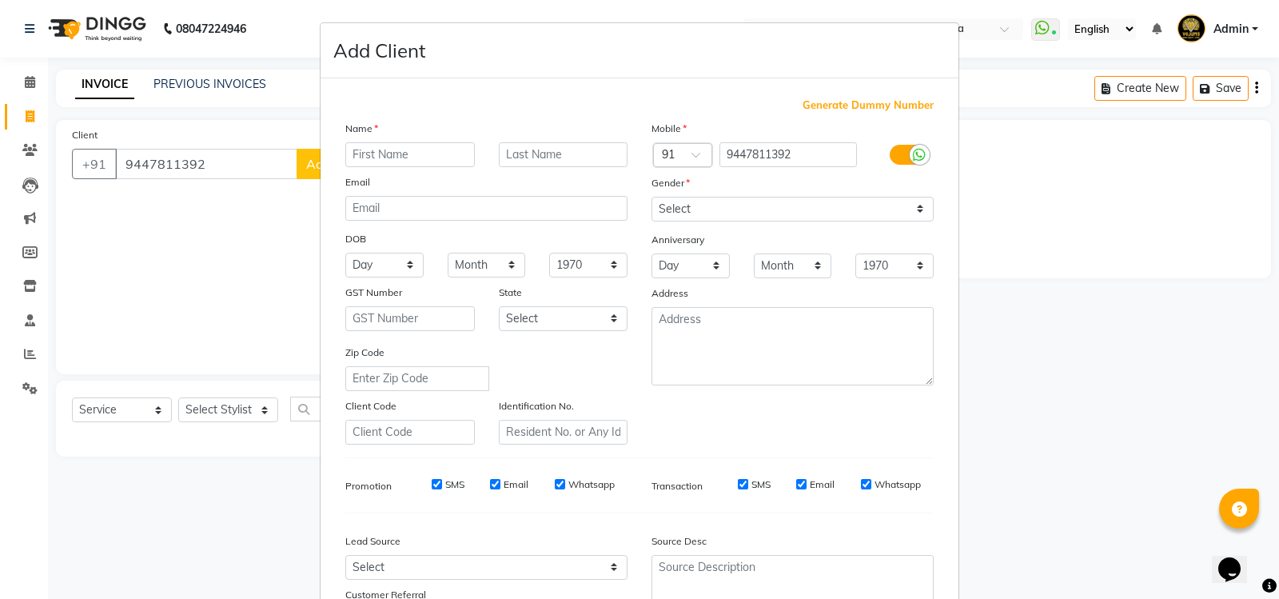
click at [381, 156] on input "text" at bounding box center [410, 154] width 130 height 25
type input "[DATE]"
type input "[PERSON_NAME]"
click at [756, 212] on select "Select [DEMOGRAPHIC_DATA] [DEMOGRAPHIC_DATA] Other Prefer Not To Say" at bounding box center [793, 209] width 282 height 25
select select "[DEMOGRAPHIC_DATA]"
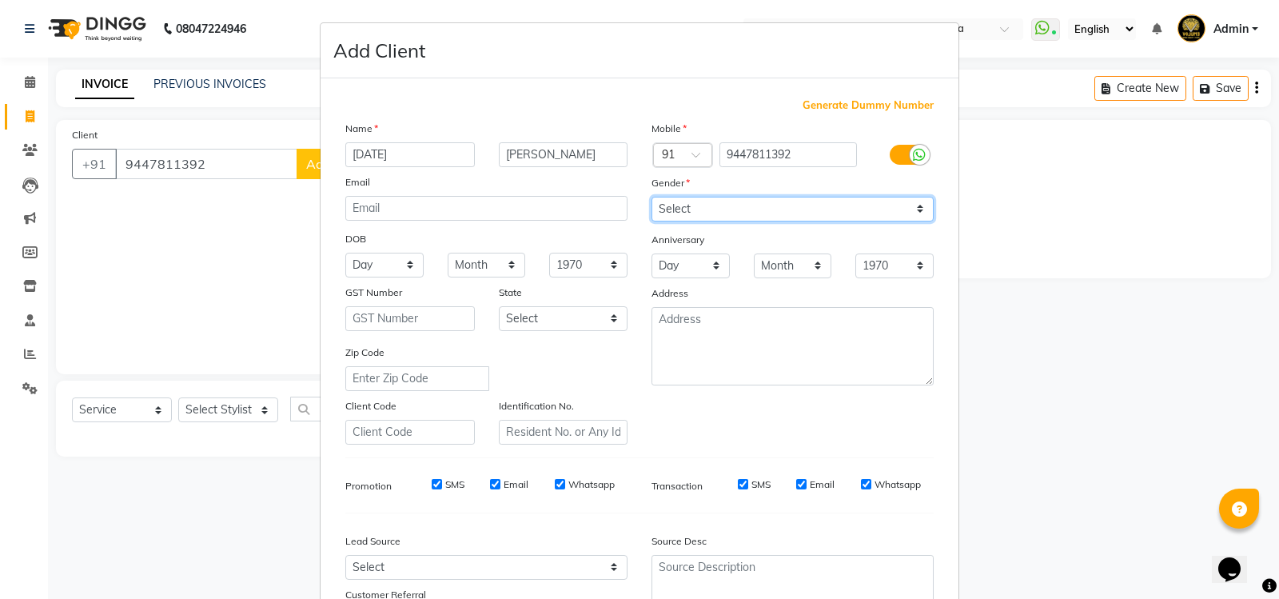
click at [652, 197] on select "Select [DEMOGRAPHIC_DATA] [DEMOGRAPHIC_DATA] Other Prefer Not To Say" at bounding box center [793, 209] width 282 height 25
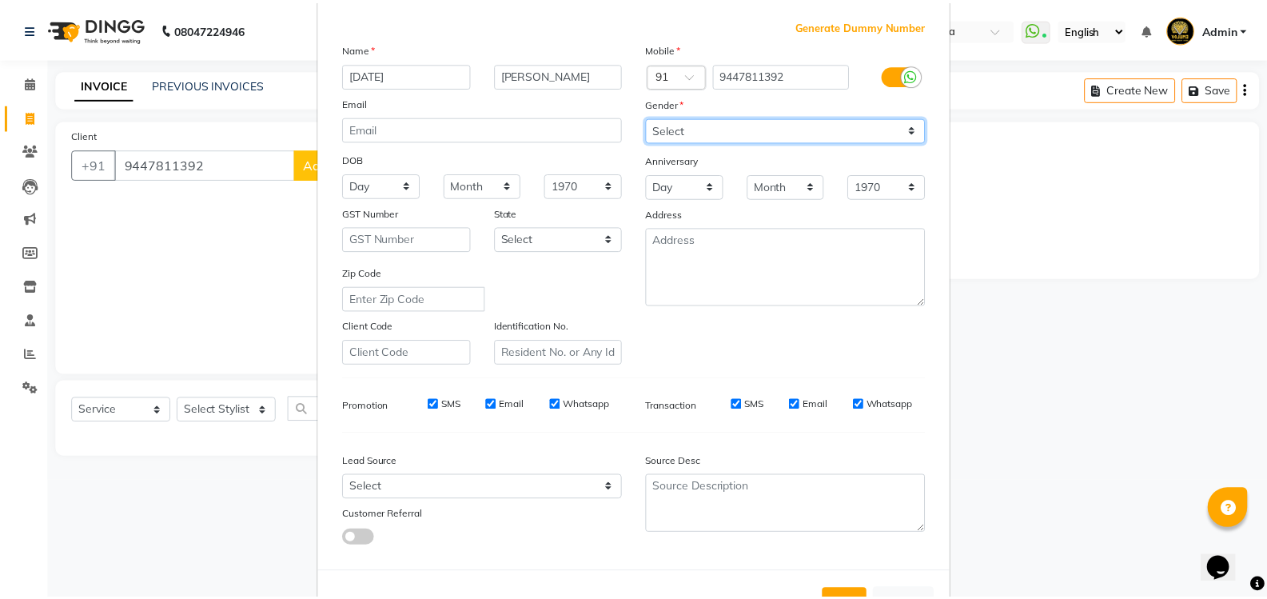
scroll to position [139, 0]
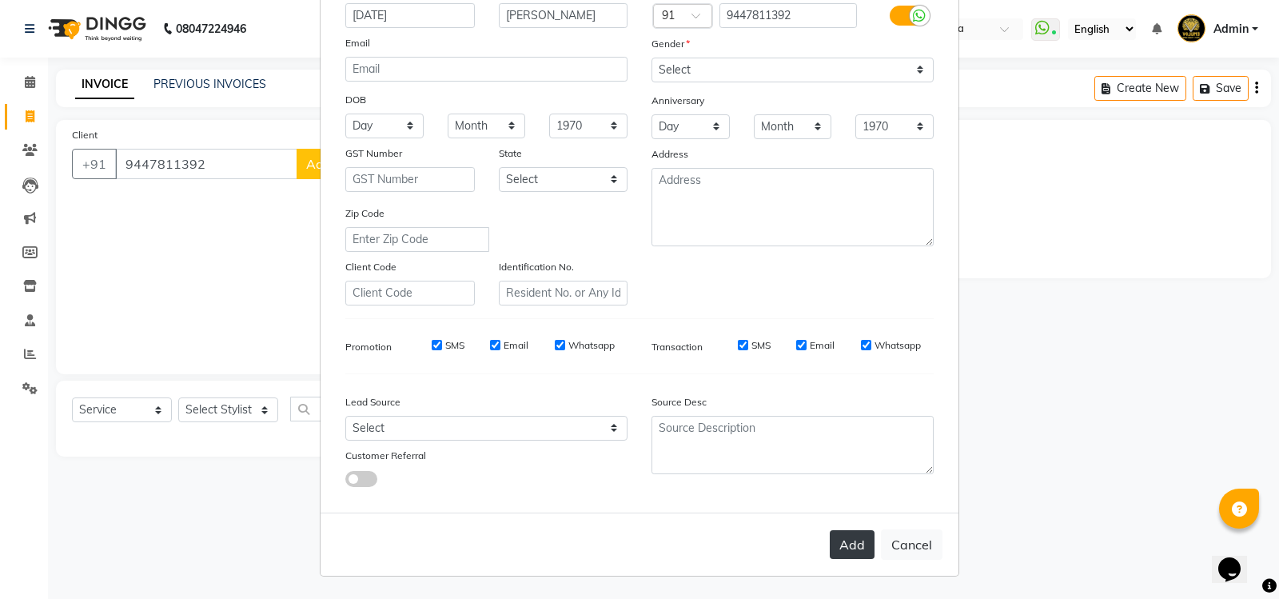
click at [856, 548] on button "Add" at bounding box center [852, 544] width 45 height 29
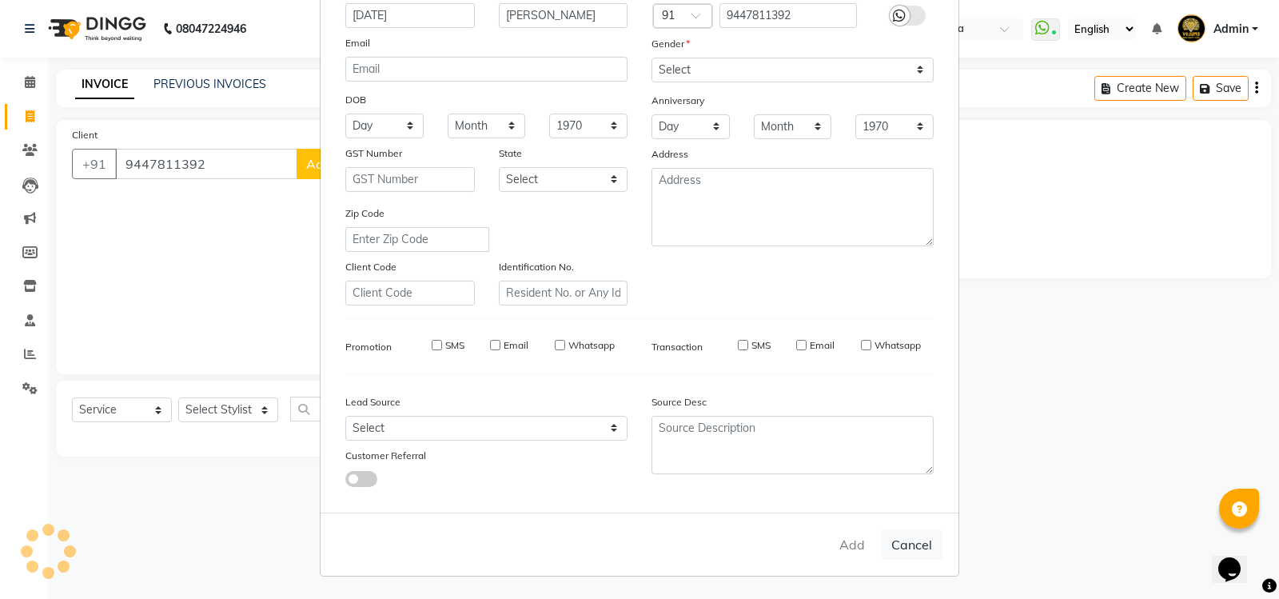
select select
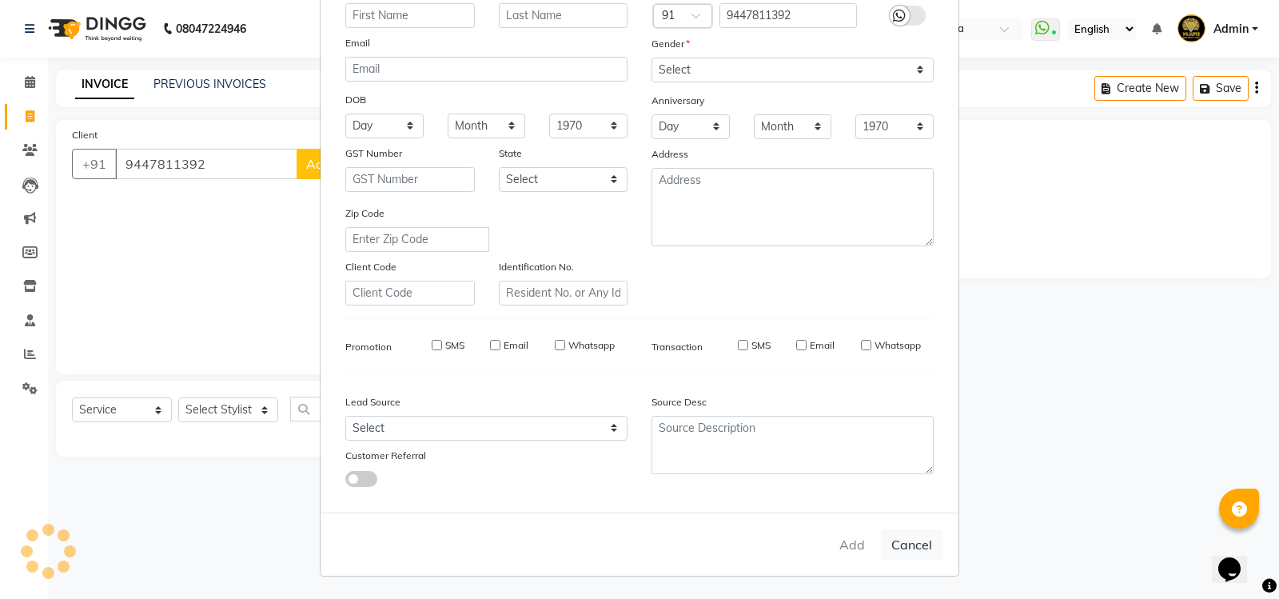
select select
checkbox input "false"
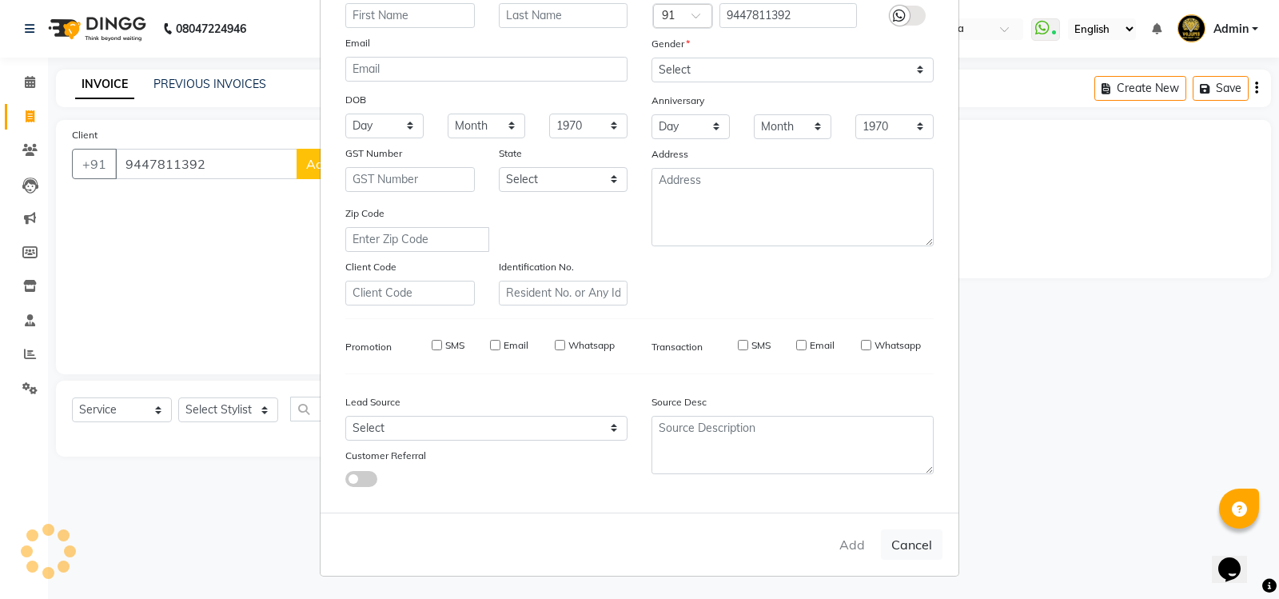
checkbox input "false"
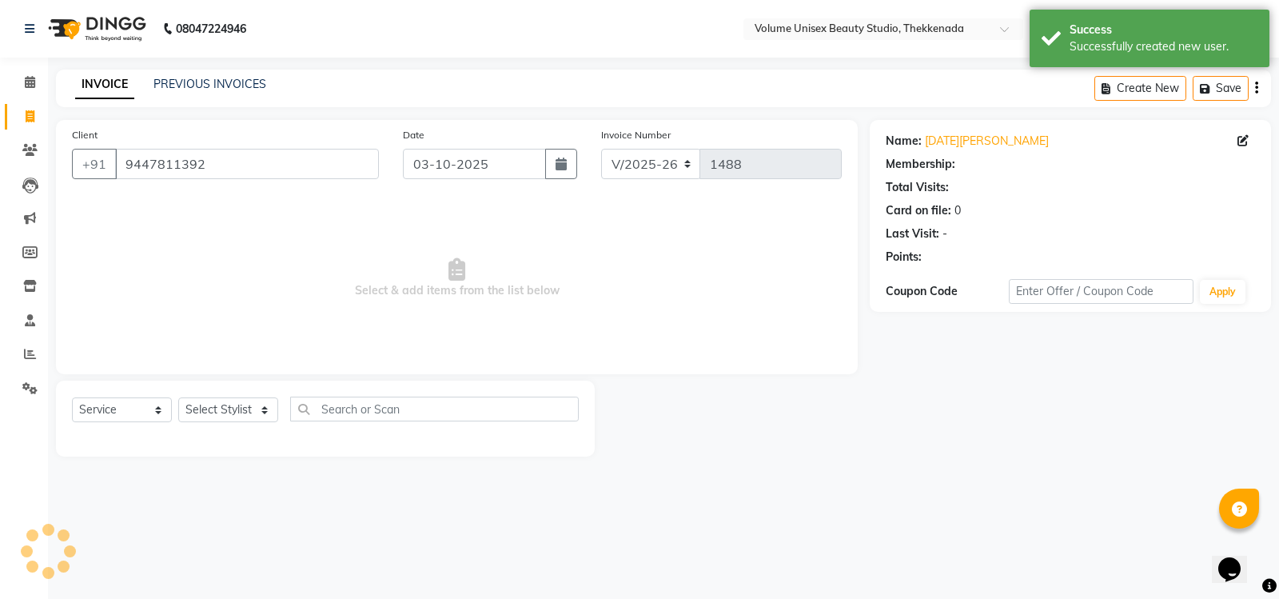
select select "1: Object"
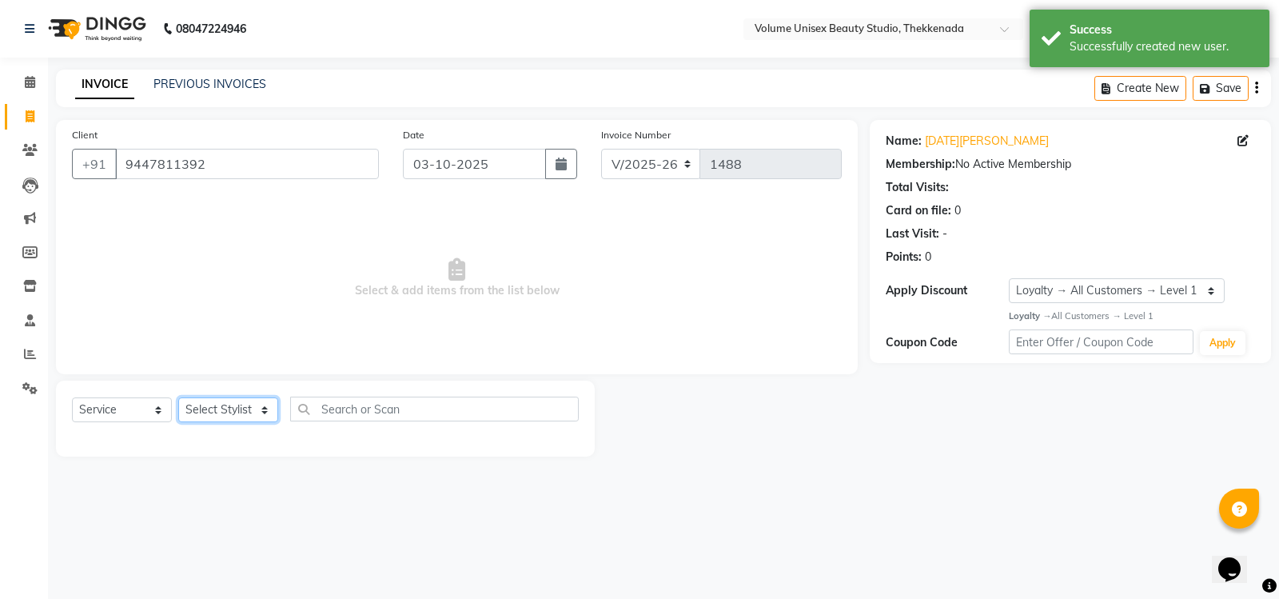
click at [235, 401] on select "Select Stylist [PERSON_NAME] [PERSON_NAME] [PERSON_NAME] [PERSON_NAME] [PERSON_…" at bounding box center [228, 409] width 100 height 25
select select "91918"
click at [178, 397] on select "Select Stylist [PERSON_NAME] [PERSON_NAME] [PERSON_NAME] [PERSON_NAME] [PERSON_…" at bounding box center [228, 409] width 100 height 25
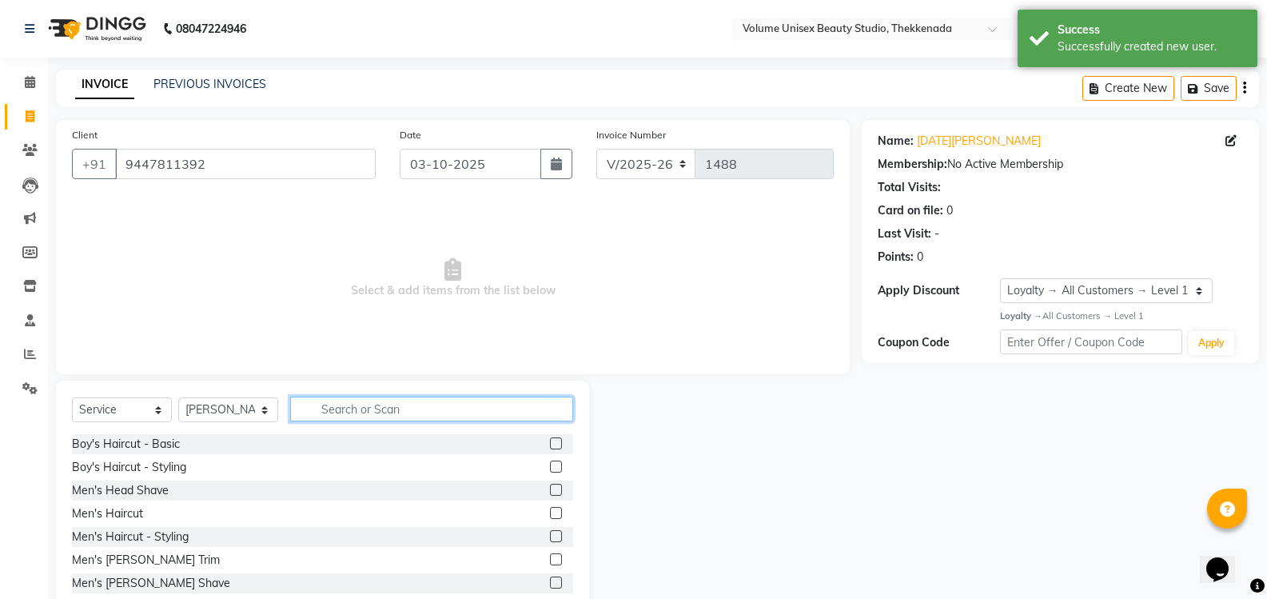
click at [338, 410] on input "text" at bounding box center [431, 409] width 283 height 25
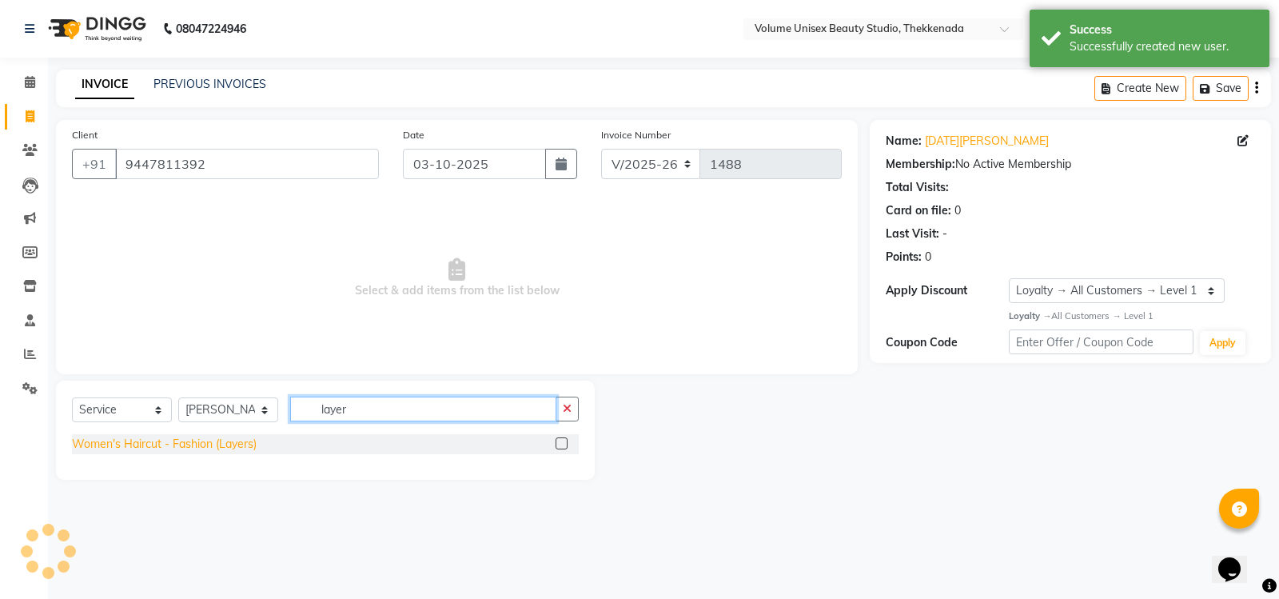
type input "layer"
click at [202, 443] on div "Women's Haircut - Fashion (Layers)" at bounding box center [164, 444] width 185 height 17
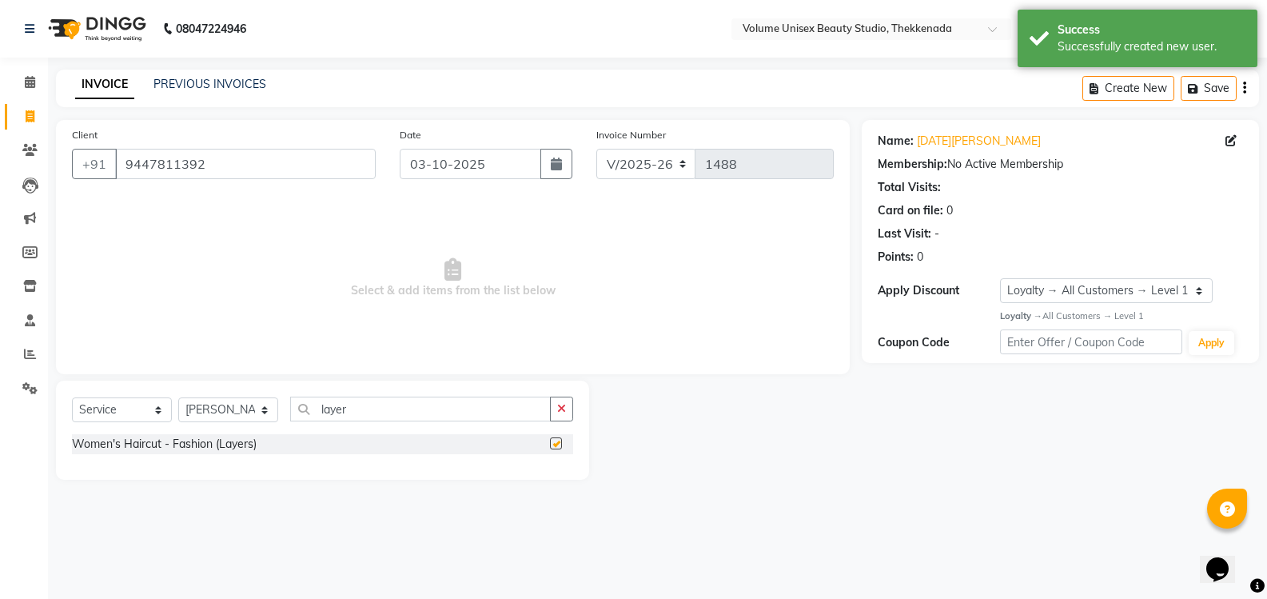
checkbox input "false"
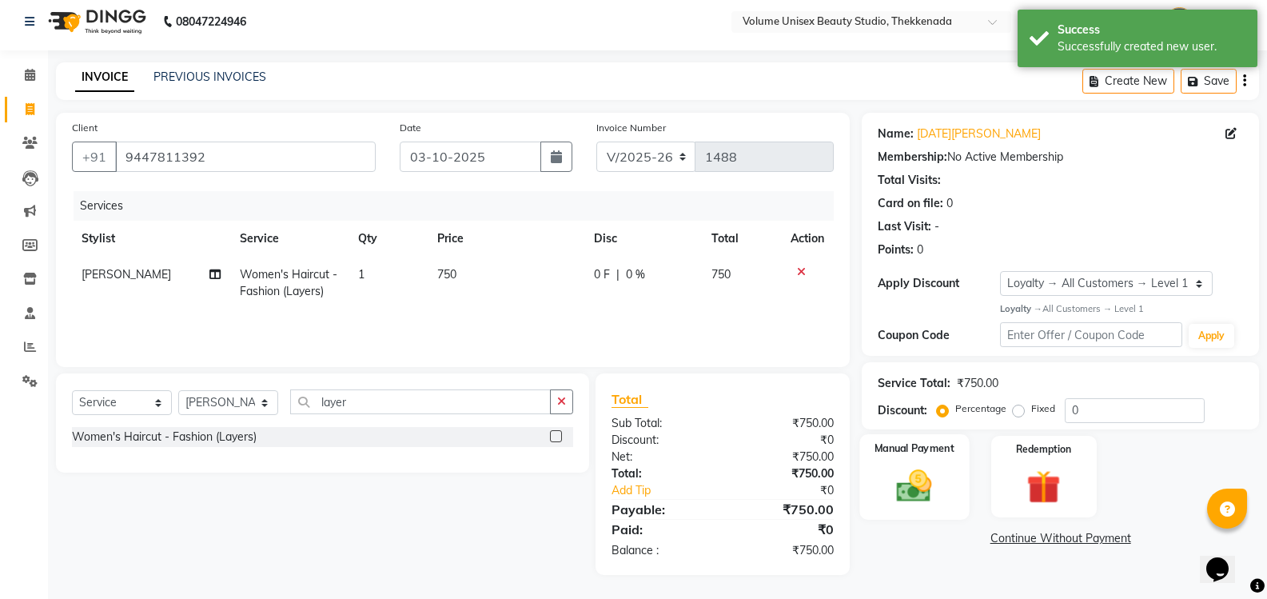
click at [907, 493] on img at bounding box center [914, 485] width 57 height 41
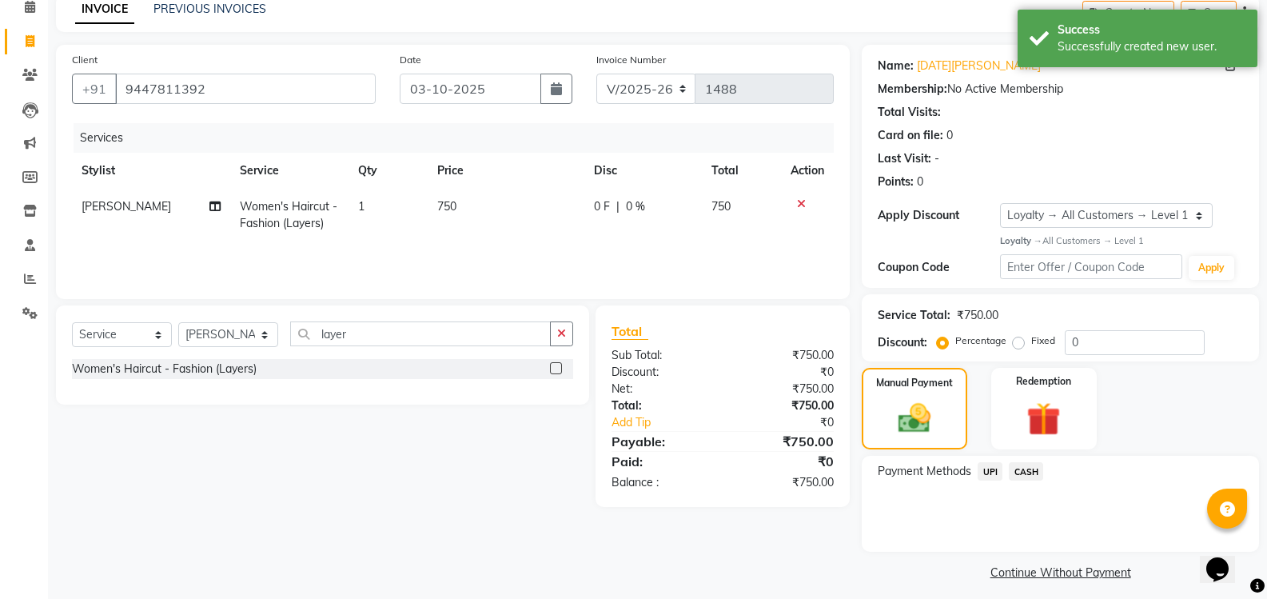
scroll to position [85, 0]
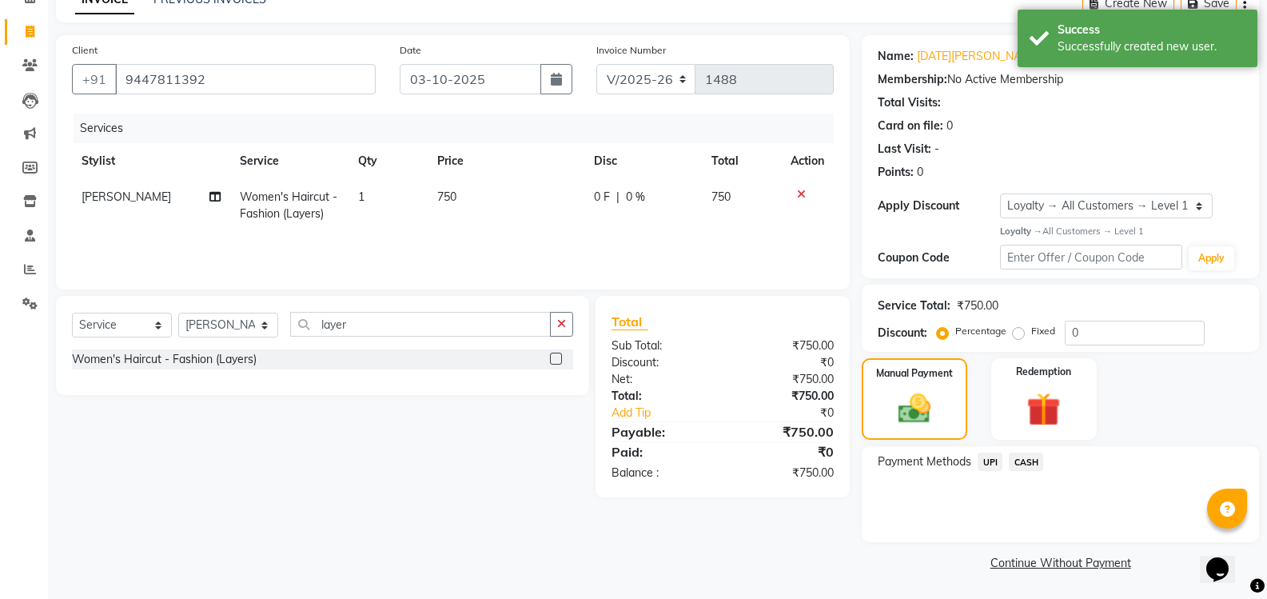
click at [987, 457] on span "UPI" at bounding box center [990, 462] width 25 height 18
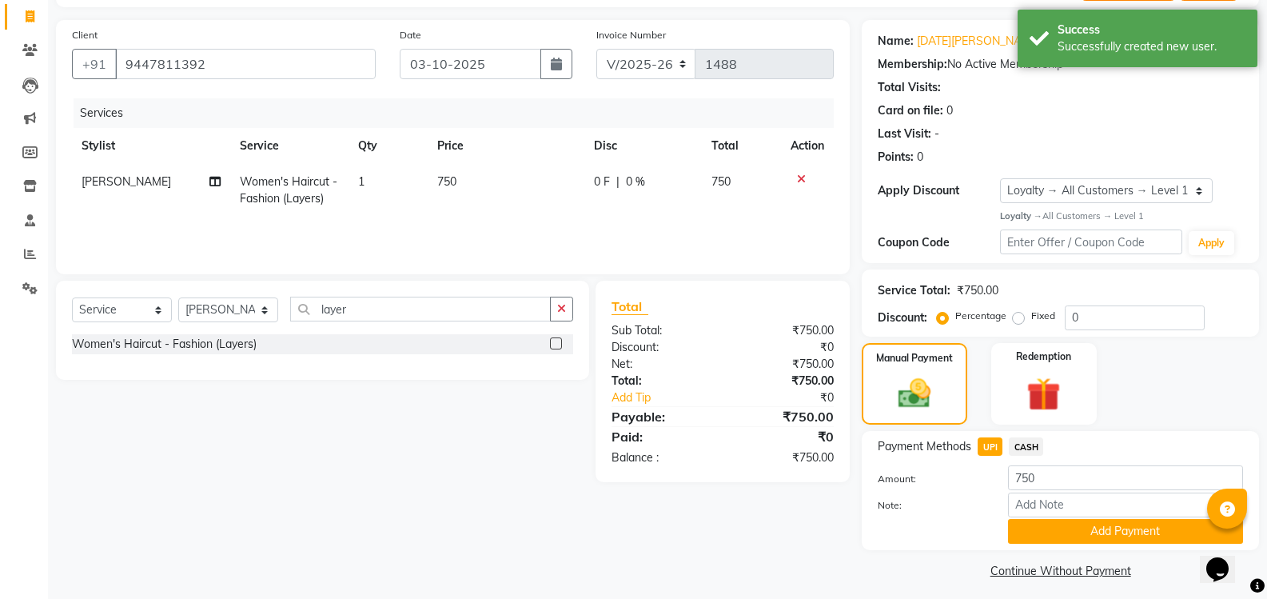
scroll to position [108, 0]
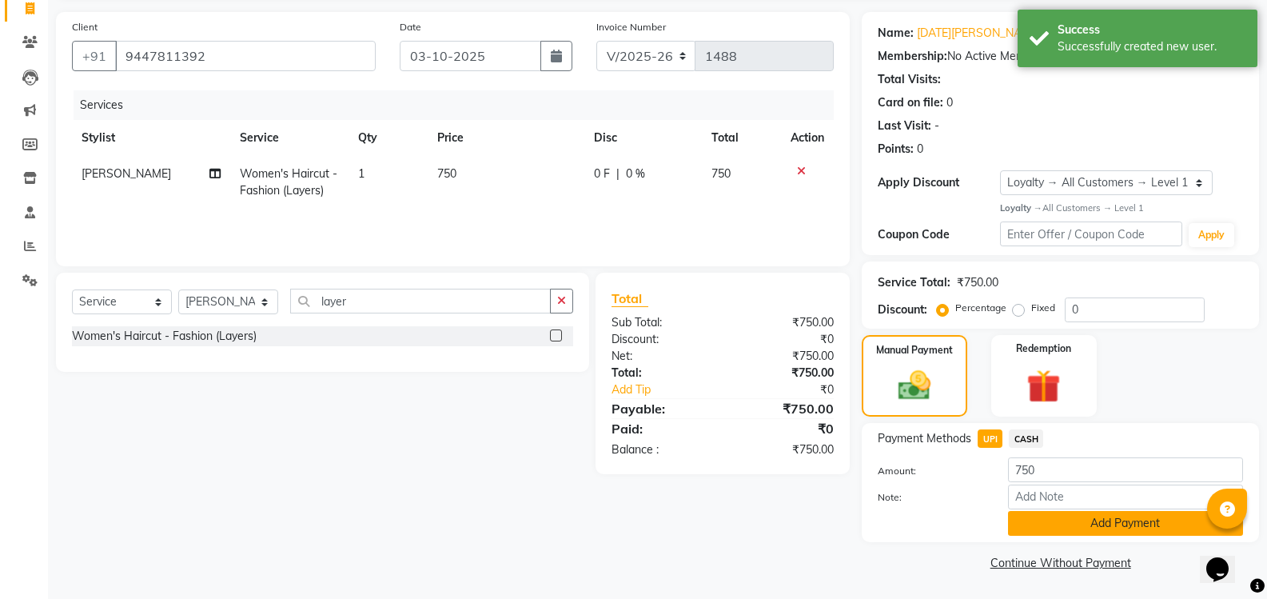
click at [1103, 532] on button "Add Payment" at bounding box center [1125, 523] width 235 height 25
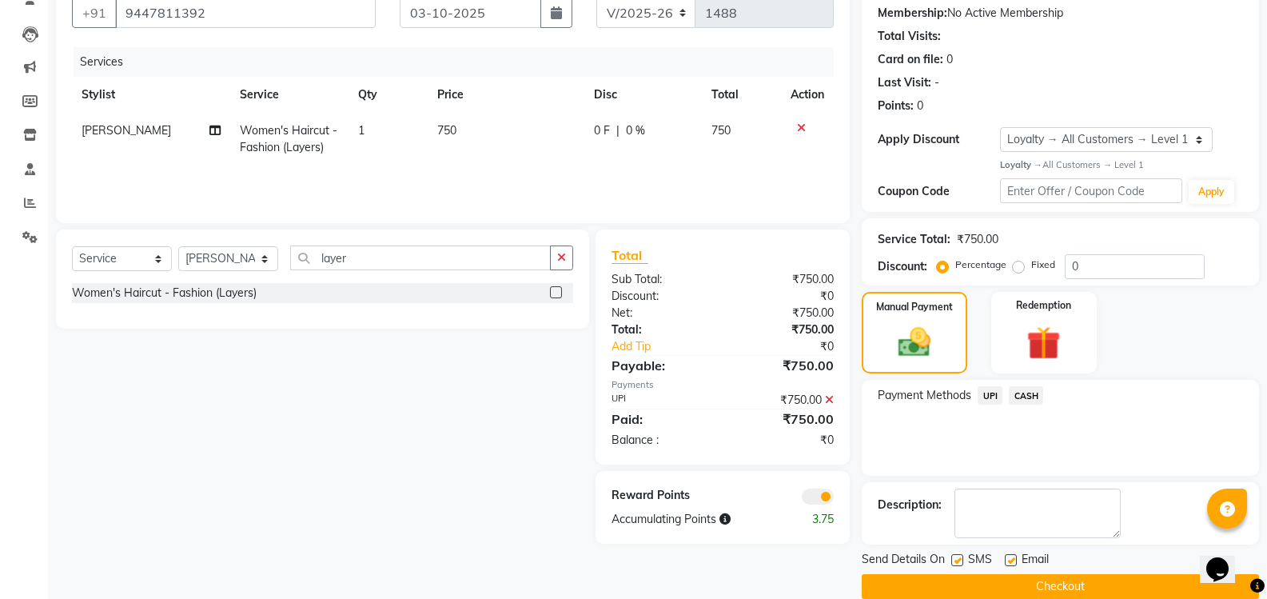
scroll to position [175, 0]
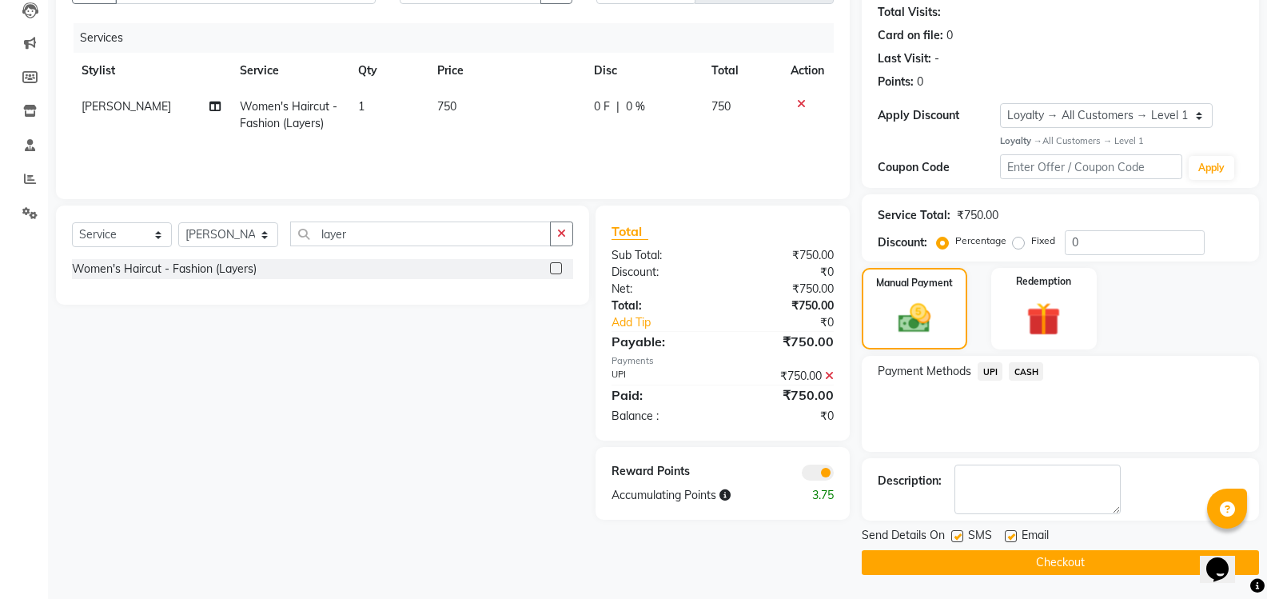
click at [989, 370] on span "UPI" at bounding box center [990, 371] width 25 height 18
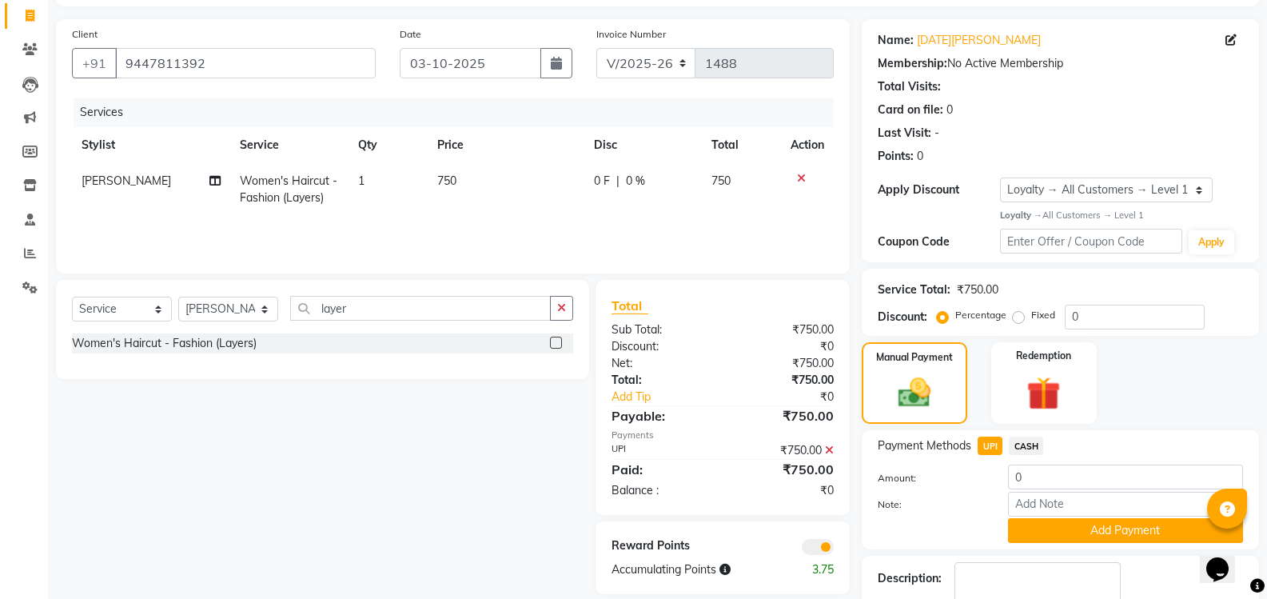
scroll to position [198, 0]
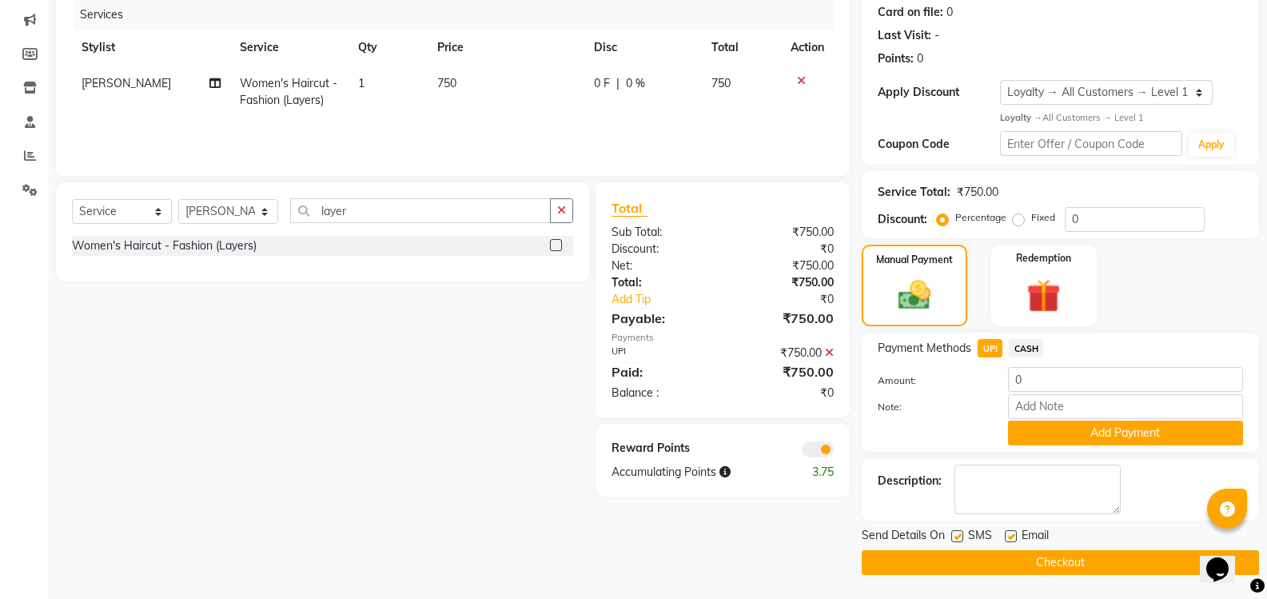
click at [1111, 433] on button "Add Payment" at bounding box center [1125, 433] width 235 height 25
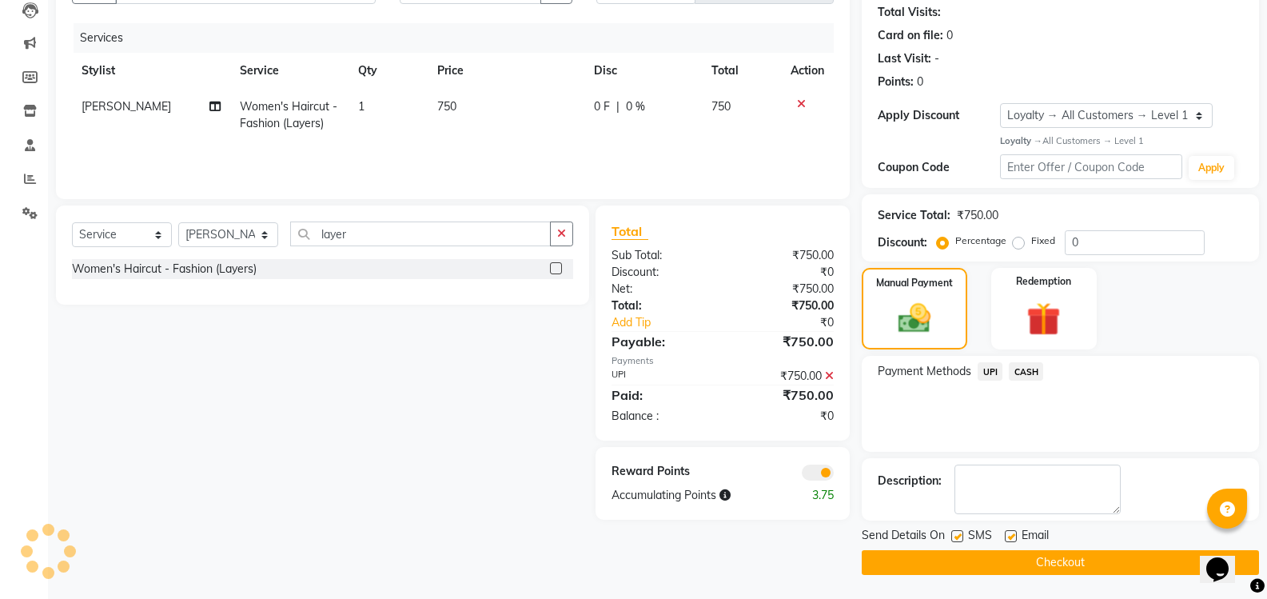
click at [1037, 566] on button "Checkout" at bounding box center [1060, 562] width 397 height 25
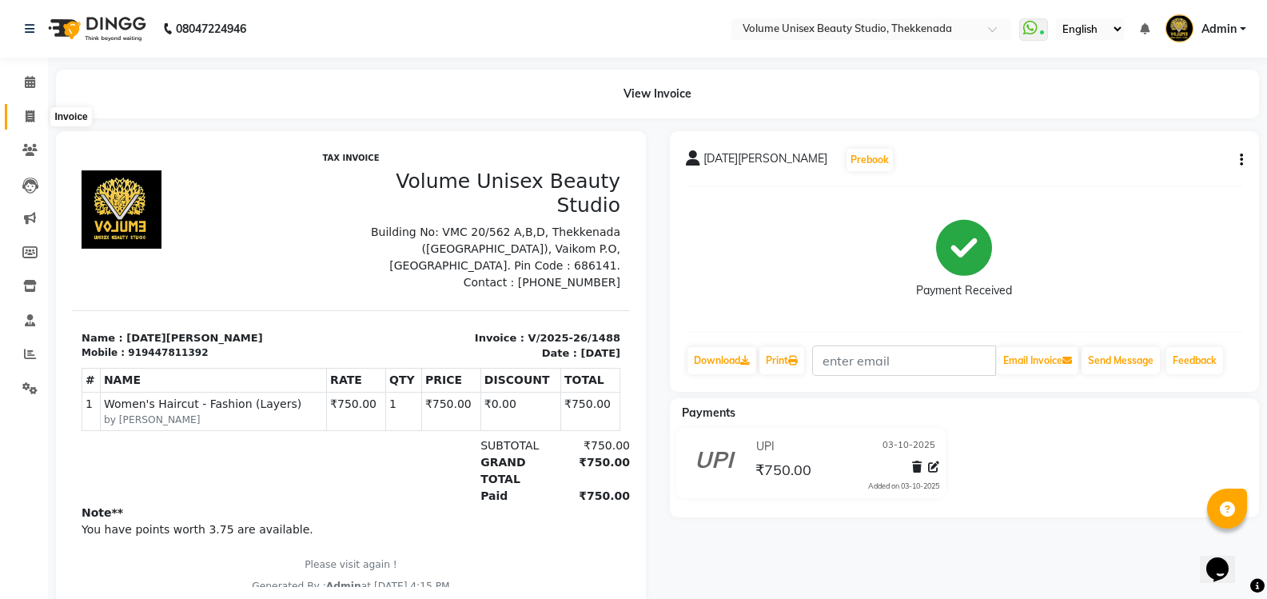
click at [30, 121] on icon at bounding box center [30, 116] width 9 height 12
select select "service"
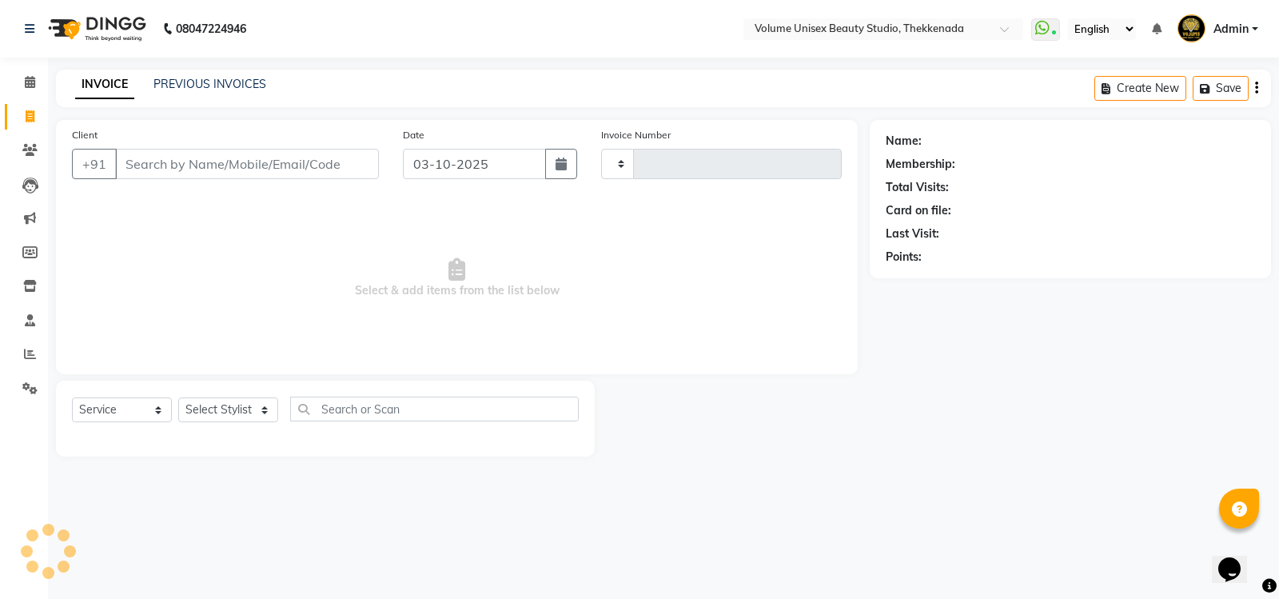
type input "1489"
select select "7432"
click at [187, 157] on input "Client" at bounding box center [247, 164] width 264 height 30
type input "7025447119"
click at [332, 167] on span "Add Client" at bounding box center [337, 164] width 63 height 16
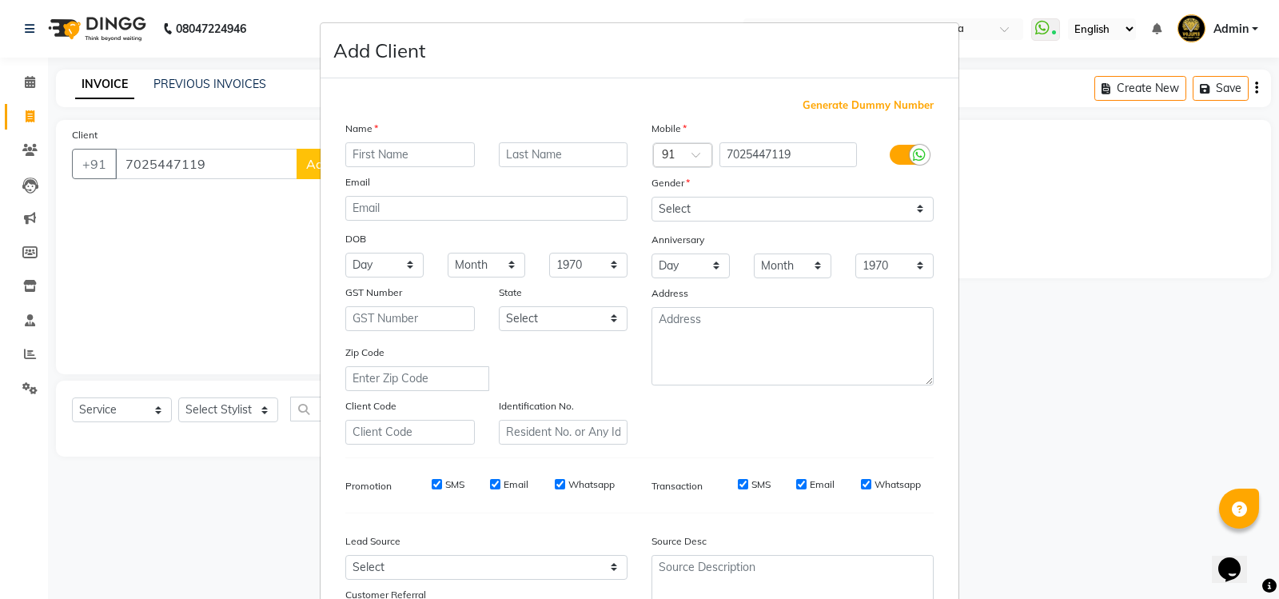
click at [404, 148] on input "text" at bounding box center [410, 154] width 130 height 25
type input "Jeena"
type input "Anu"
click at [915, 209] on select "Select [DEMOGRAPHIC_DATA] [DEMOGRAPHIC_DATA] Other Prefer Not To Say" at bounding box center [793, 209] width 282 height 25
select select "[DEMOGRAPHIC_DATA]"
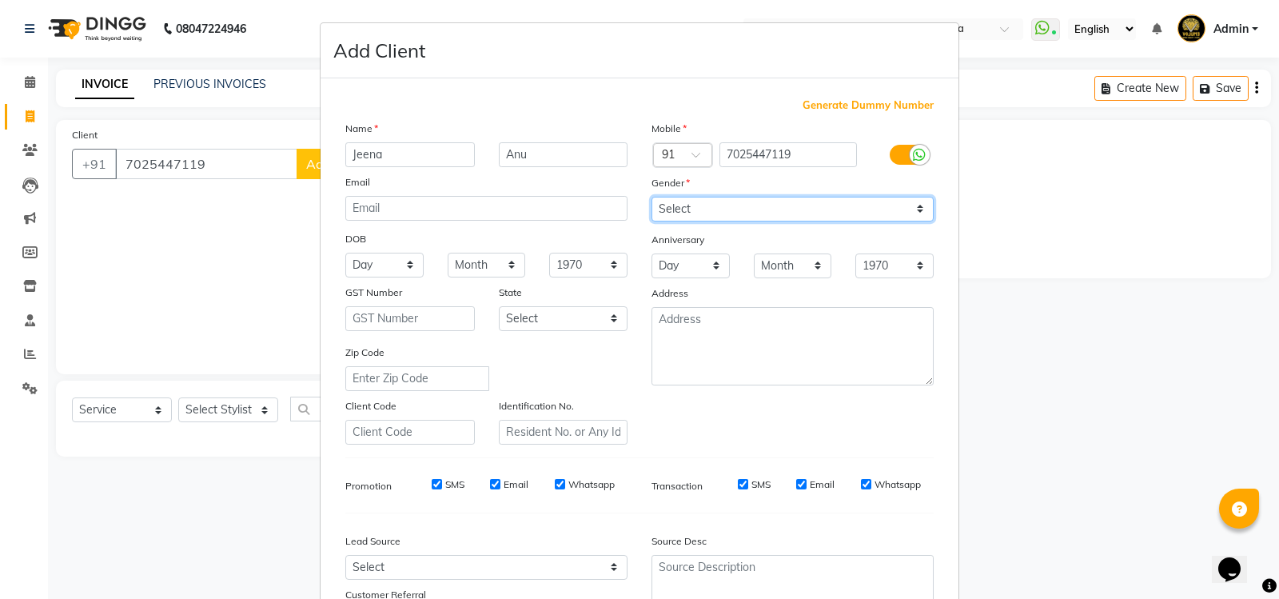
click at [652, 197] on select "Select [DEMOGRAPHIC_DATA] [DEMOGRAPHIC_DATA] Other Prefer Not To Say" at bounding box center [793, 209] width 282 height 25
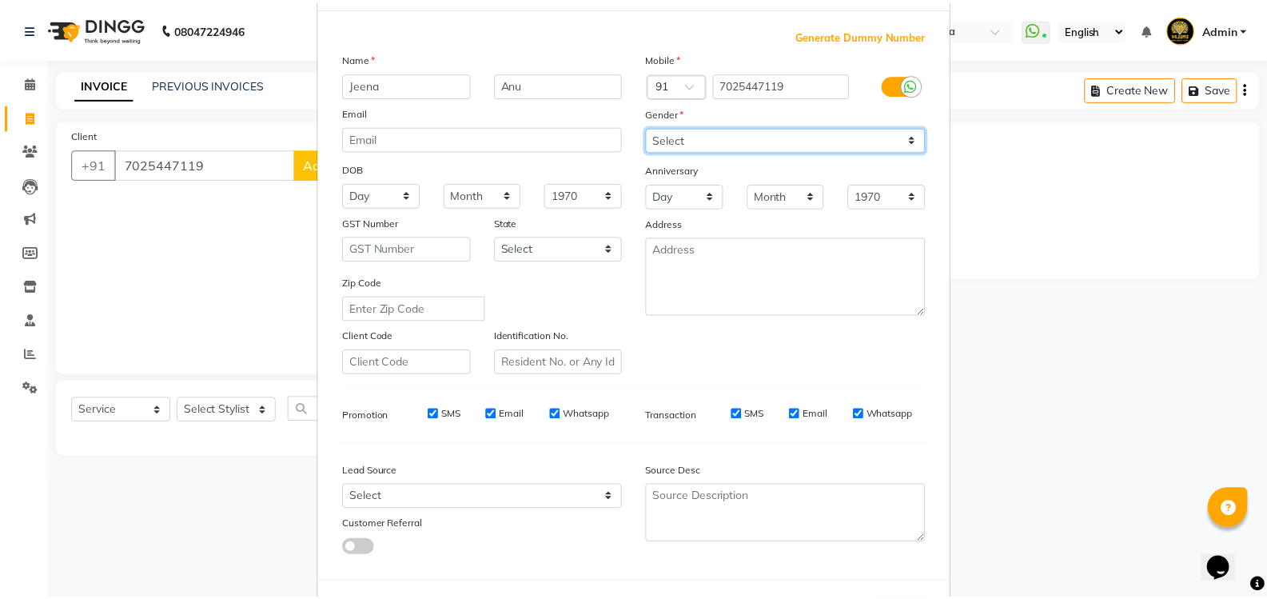
scroll to position [139, 0]
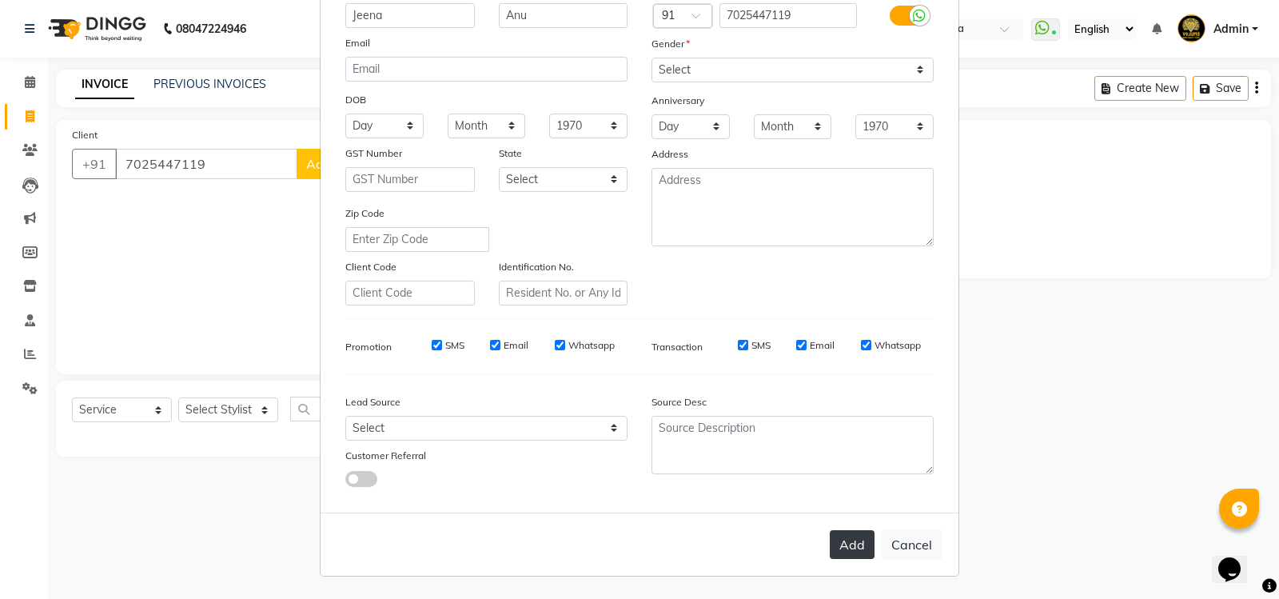
click at [847, 547] on button "Add" at bounding box center [852, 544] width 45 height 29
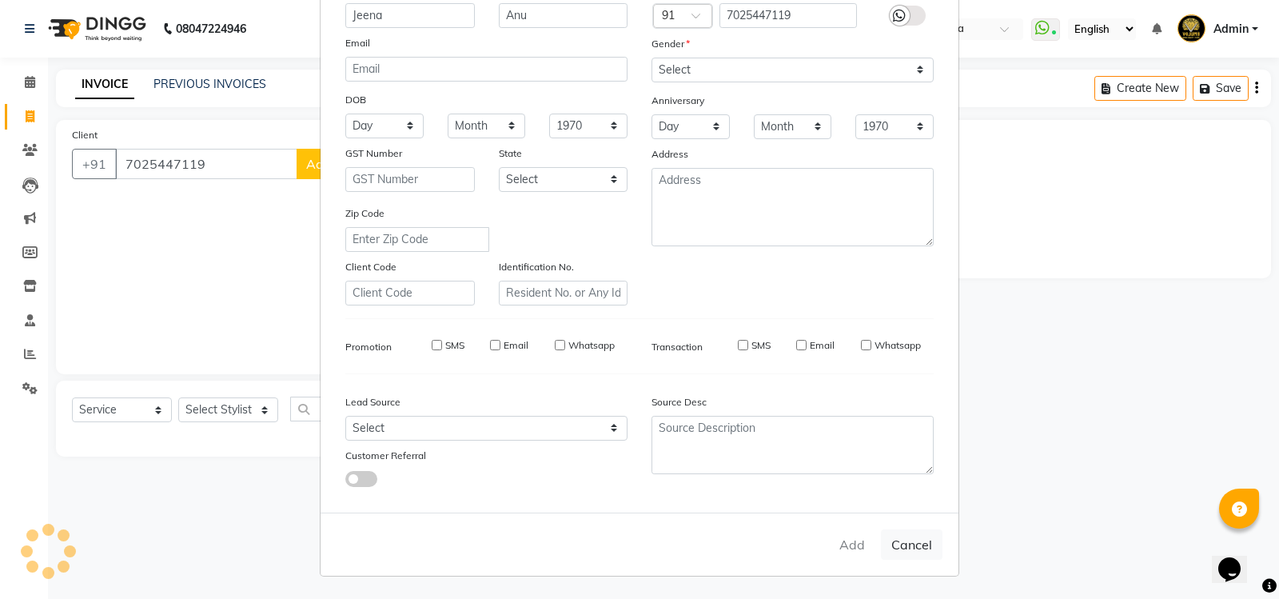
select select
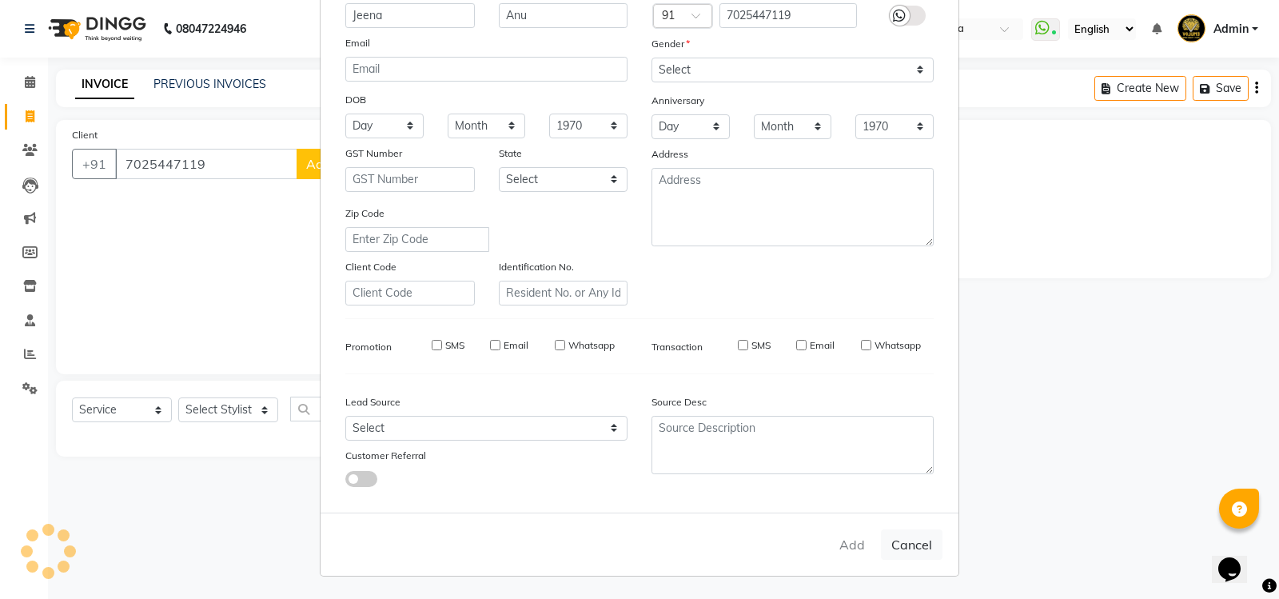
select select
checkbox input "false"
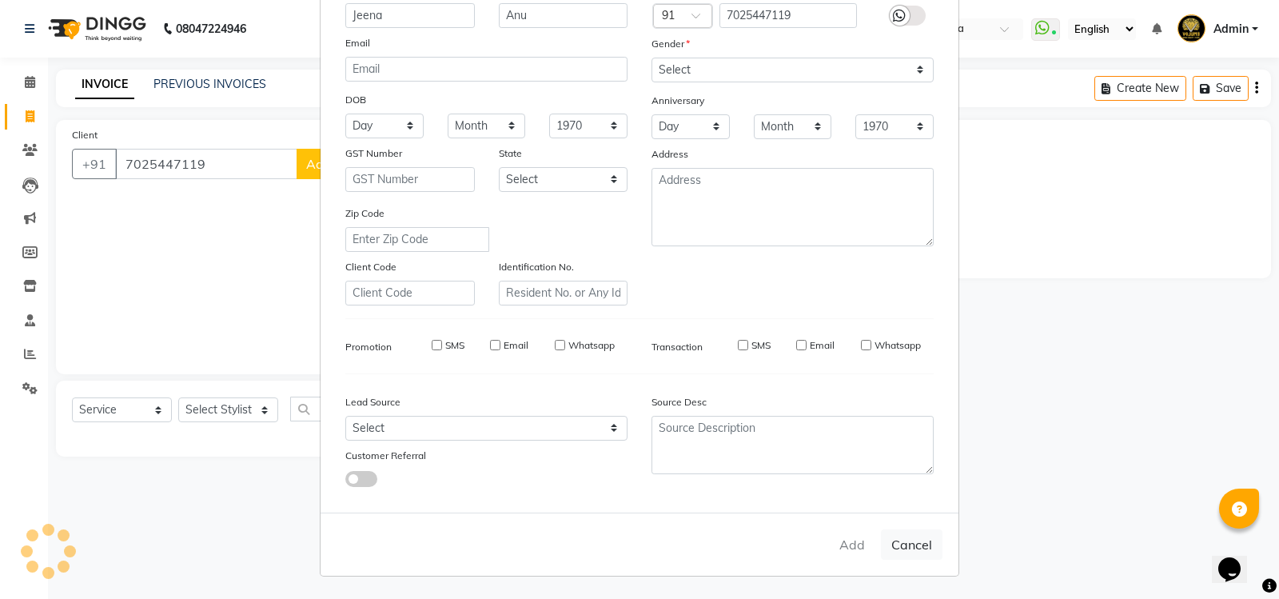
checkbox input "false"
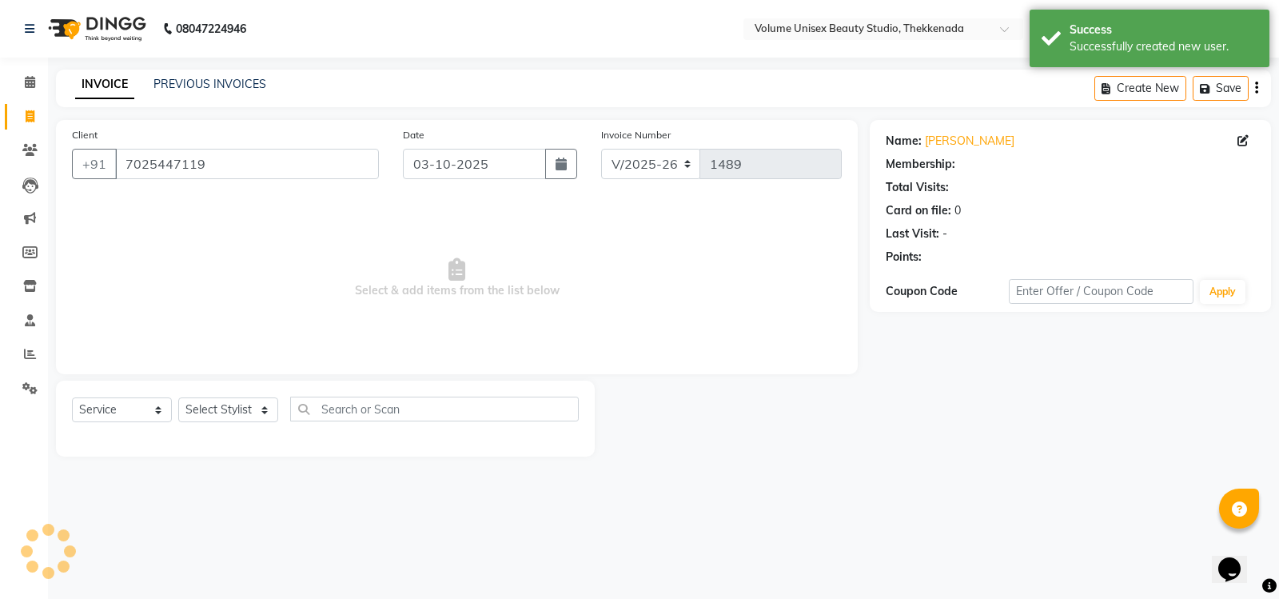
select select "1: Object"
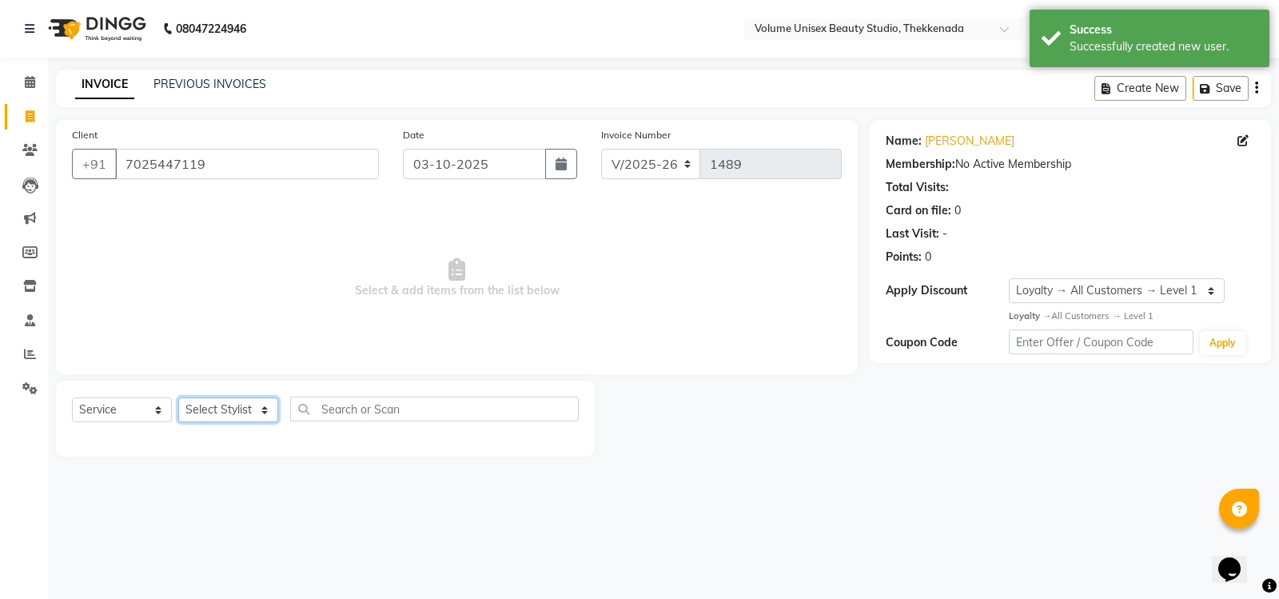
click at [265, 412] on select "Select Stylist [PERSON_NAME] [PERSON_NAME] [PERSON_NAME] [PERSON_NAME] [PERSON_…" at bounding box center [228, 409] width 100 height 25
select select "65214"
click at [178, 397] on select "Select Stylist [PERSON_NAME] [PERSON_NAME] [PERSON_NAME] [PERSON_NAME] [PERSON_…" at bounding box center [228, 409] width 100 height 25
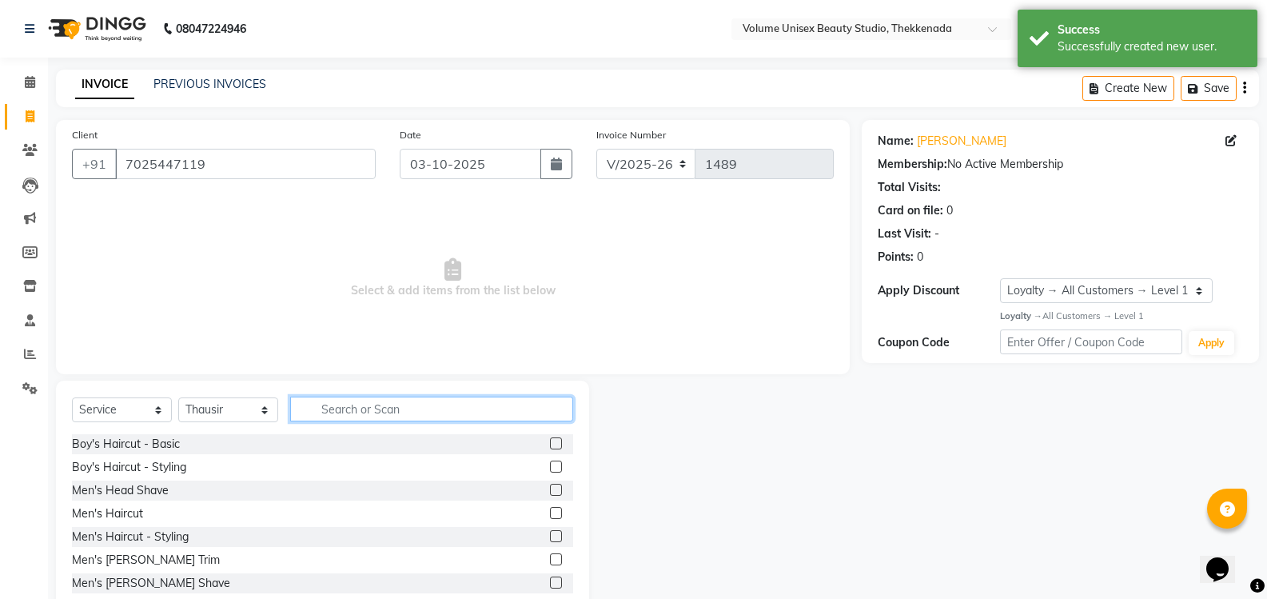
click at [317, 408] on input "text" at bounding box center [431, 409] width 283 height 25
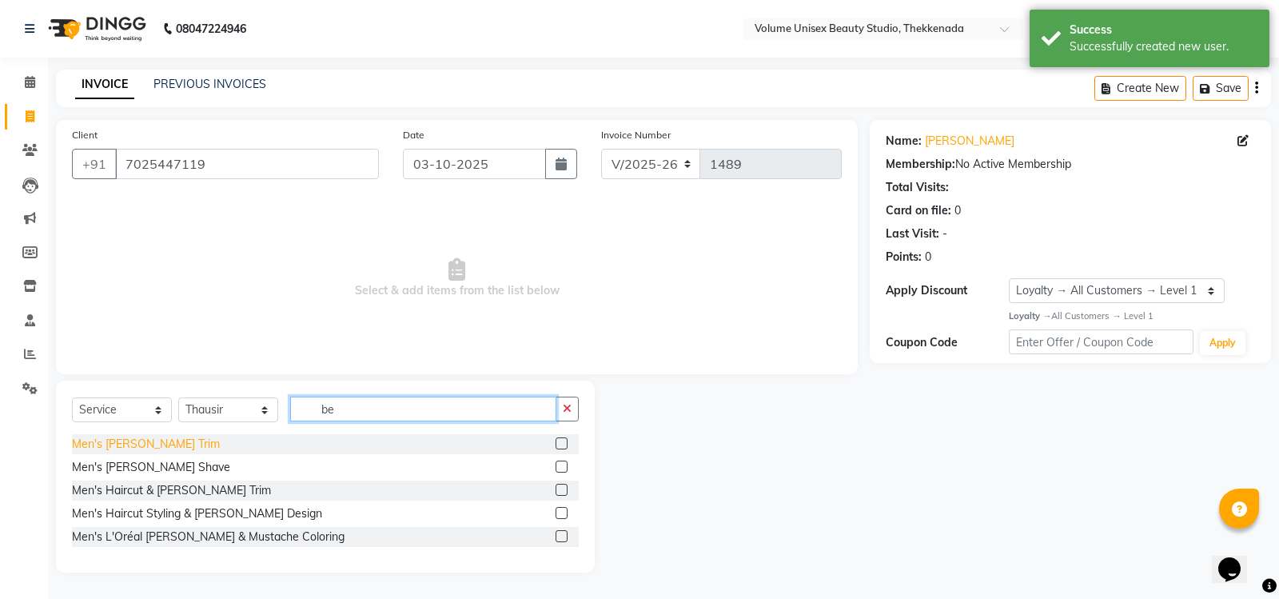
type input "be"
click at [161, 445] on div "Men's [PERSON_NAME] Trim" at bounding box center [146, 444] width 148 height 17
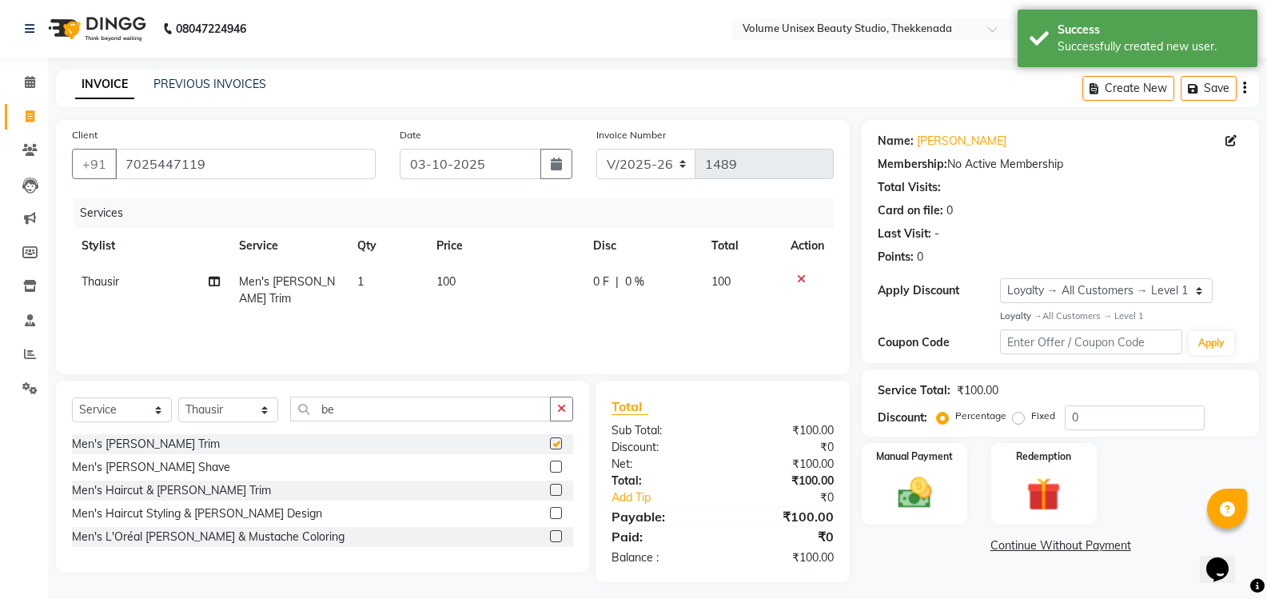
checkbox input "false"
click at [341, 406] on input "be" at bounding box center [420, 409] width 261 height 25
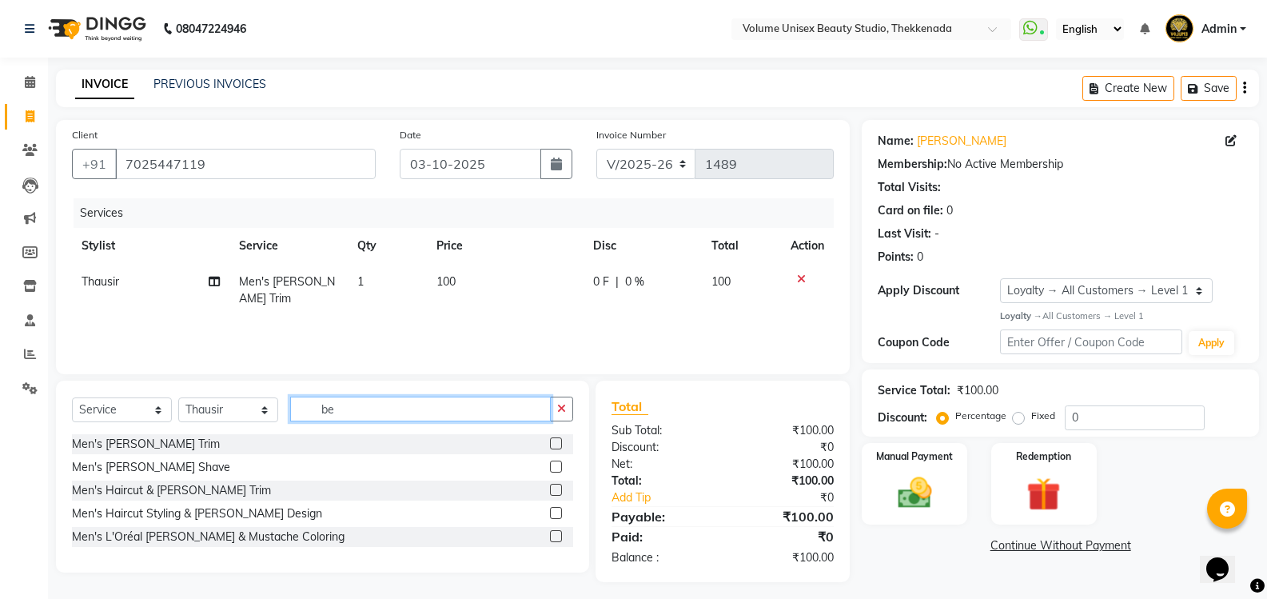
type input "b"
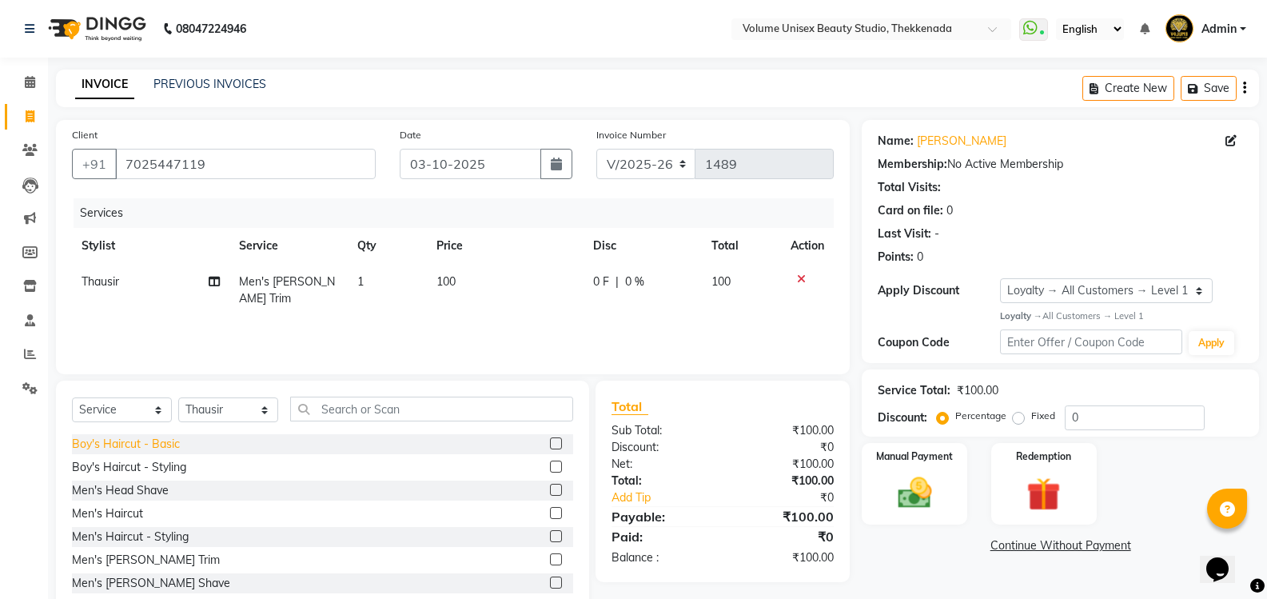
click at [166, 440] on div "Boy's Haircut - Basic" at bounding box center [126, 444] width 108 height 17
checkbox input "false"
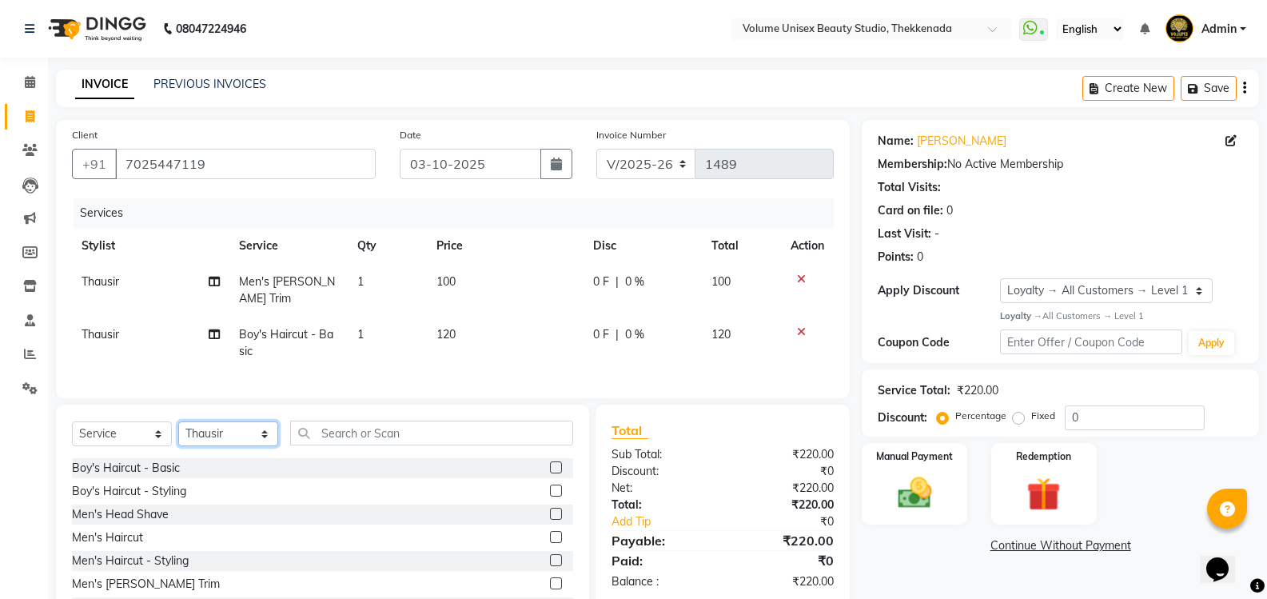
drag, startPoint x: 262, startPoint y: 433, endPoint x: 258, endPoint y: 421, distance: 12.6
click at [262, 433] on select "Select Stylist [PERSON_NAME] [PERSON_NAME] [PERSON_NAME] [PERSON_NAME] [PERSON_…" at bounding box center [228, 433] width 100 height 25
select select "65211"
click at [178, 421] on select "Select Stylist [PERSON_NAME] [PERSON_NAME] [PERSON_NAME] [PERSON_NAME] [PERSON_…" at bounding box center [228, 433] width 100 height 25
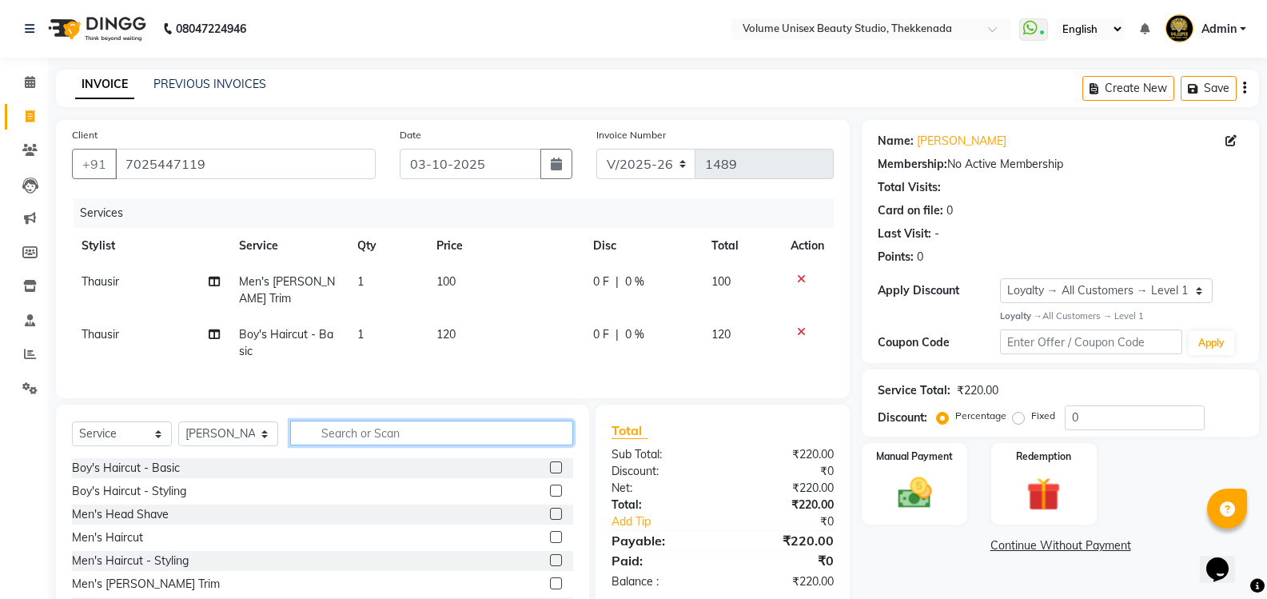
click at [348, 435] on input "text" at bounding box center [431, 433] width 283 height 25
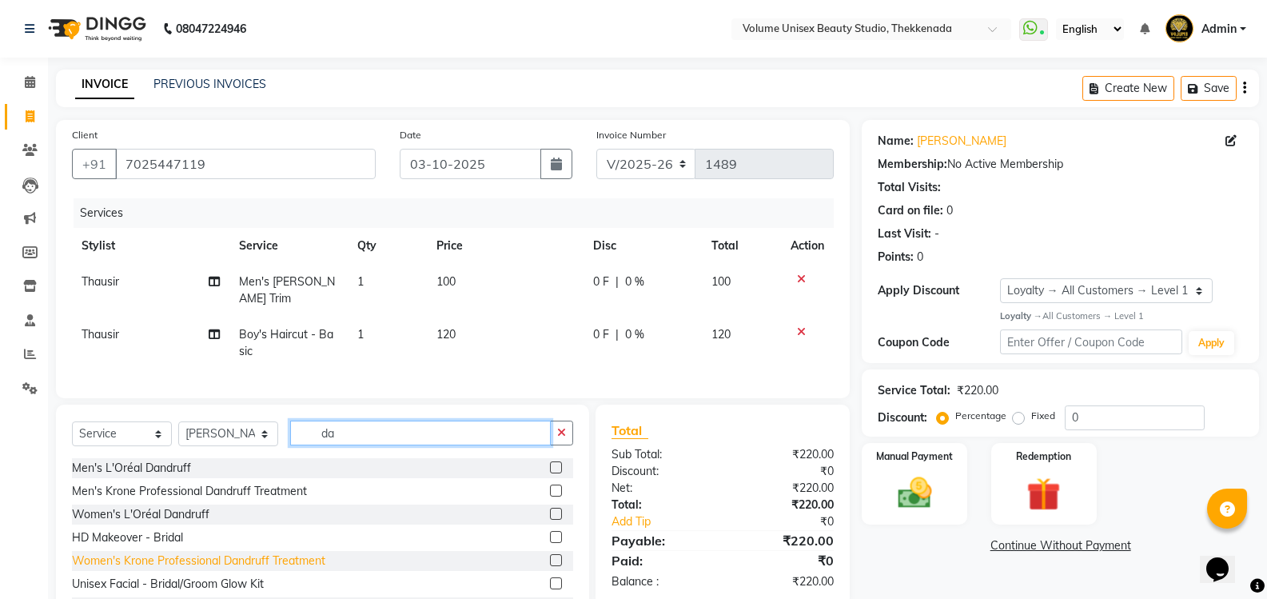
type input "da"
click at [160, 552] on div "Women's Krone Professional Dandruff Treatment" at bounding box center [198, 560] width 253 height 17
checkbox input "false"
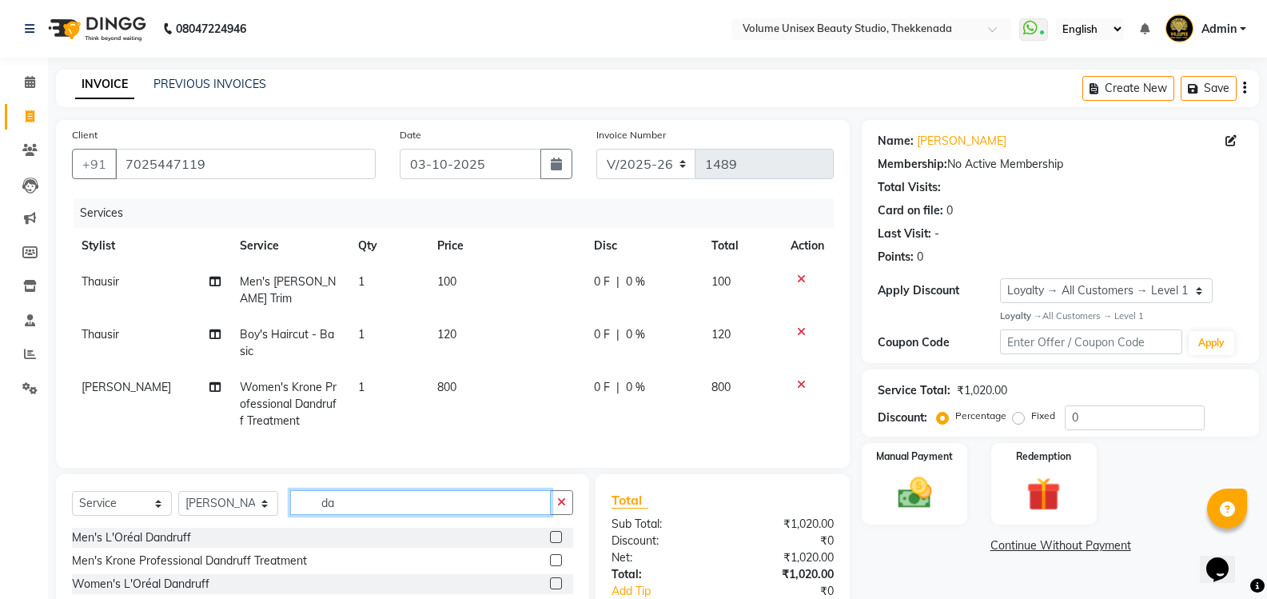
click at [378, 494] on input "da" at bounding box center [420, 502] width 261 height 25
type input "d"
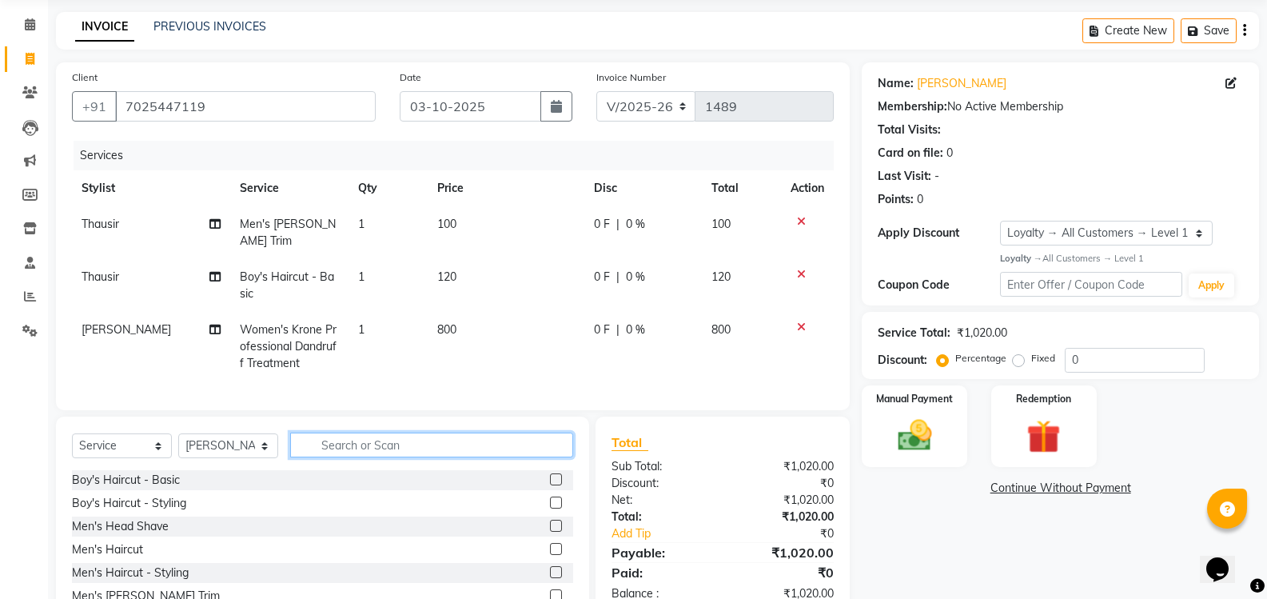
scroll to position [130, 0]
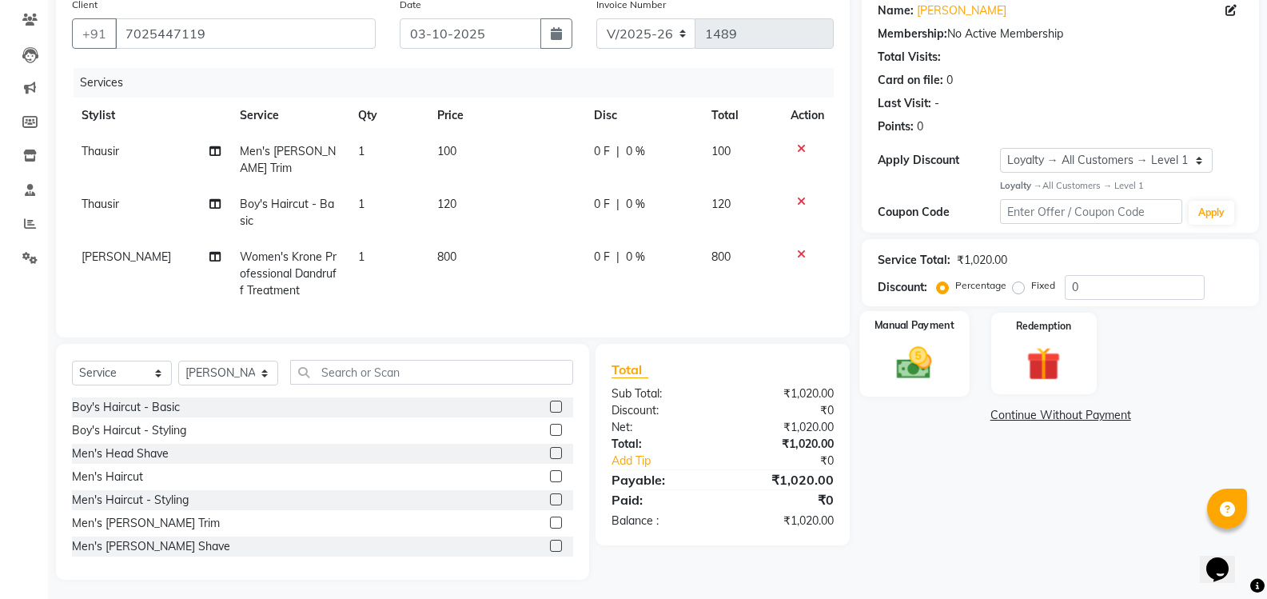
click at [924, 366] on img at bounding box center [914, 362] width 57 height 41
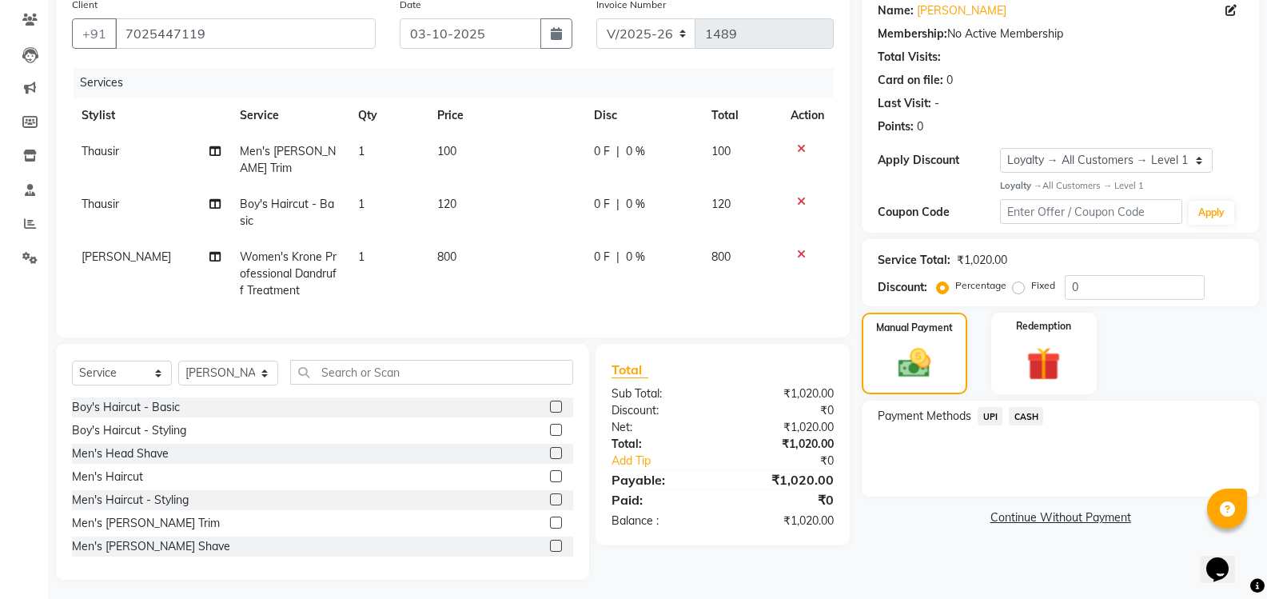
click at [994, 416] on span "UPI" at bounding box center [990, 416] width 25 height 18
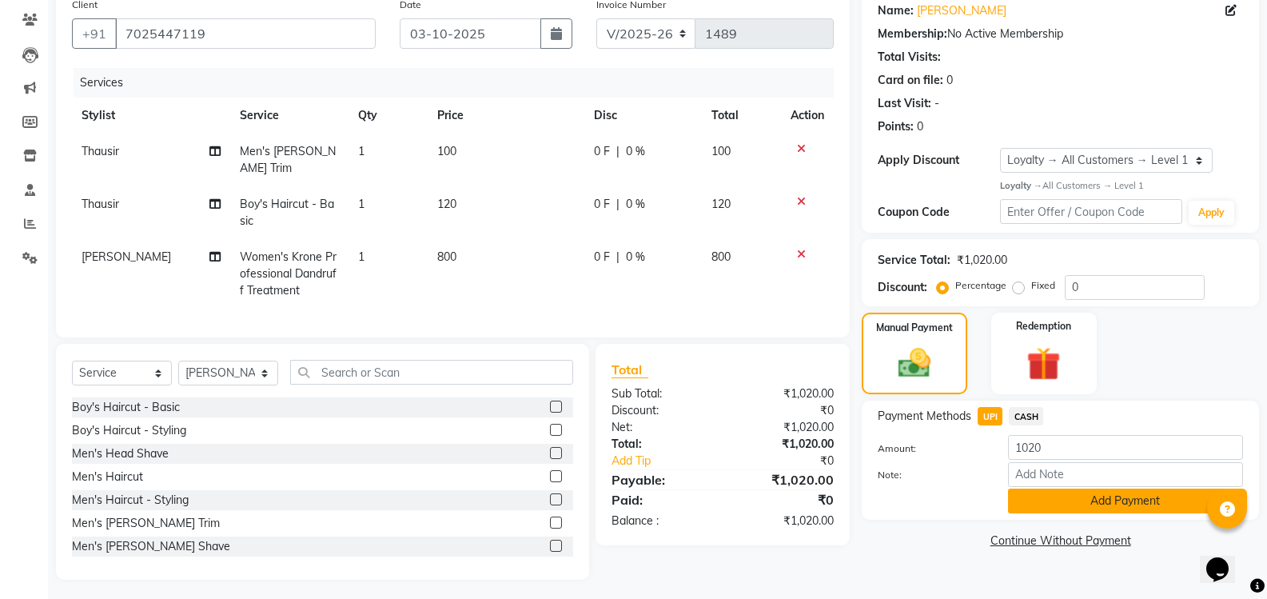
click at [1049, 504] on button "Add Payment" at bounding box center [1125, 501] width 235 height 25
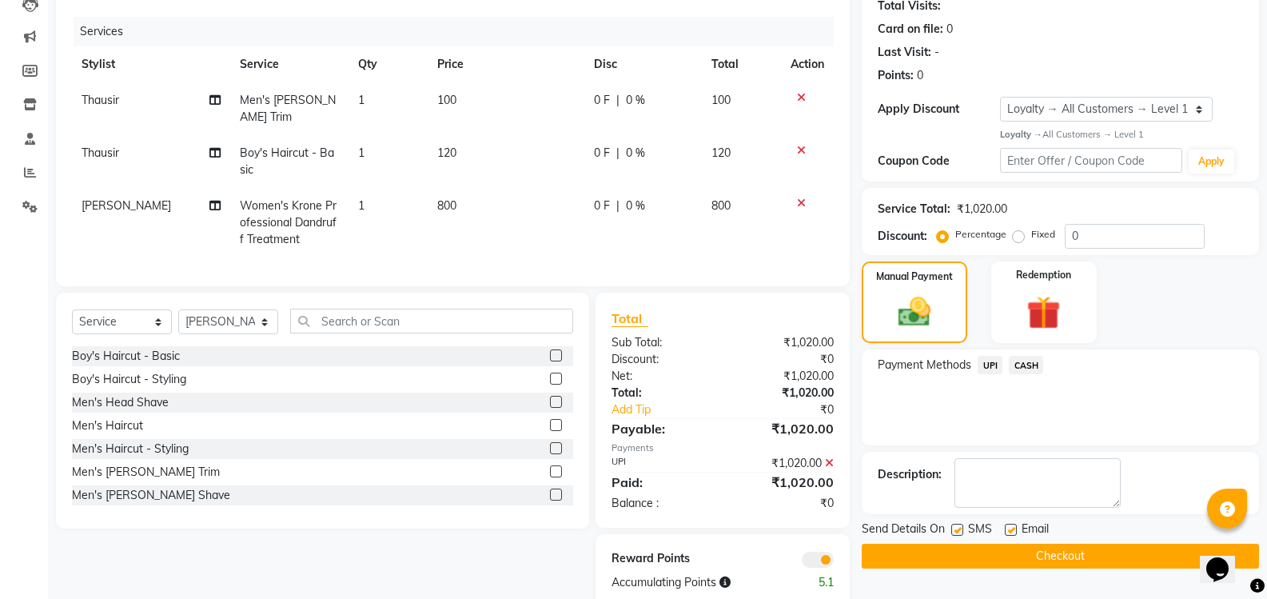
scroll to position [209, 0]
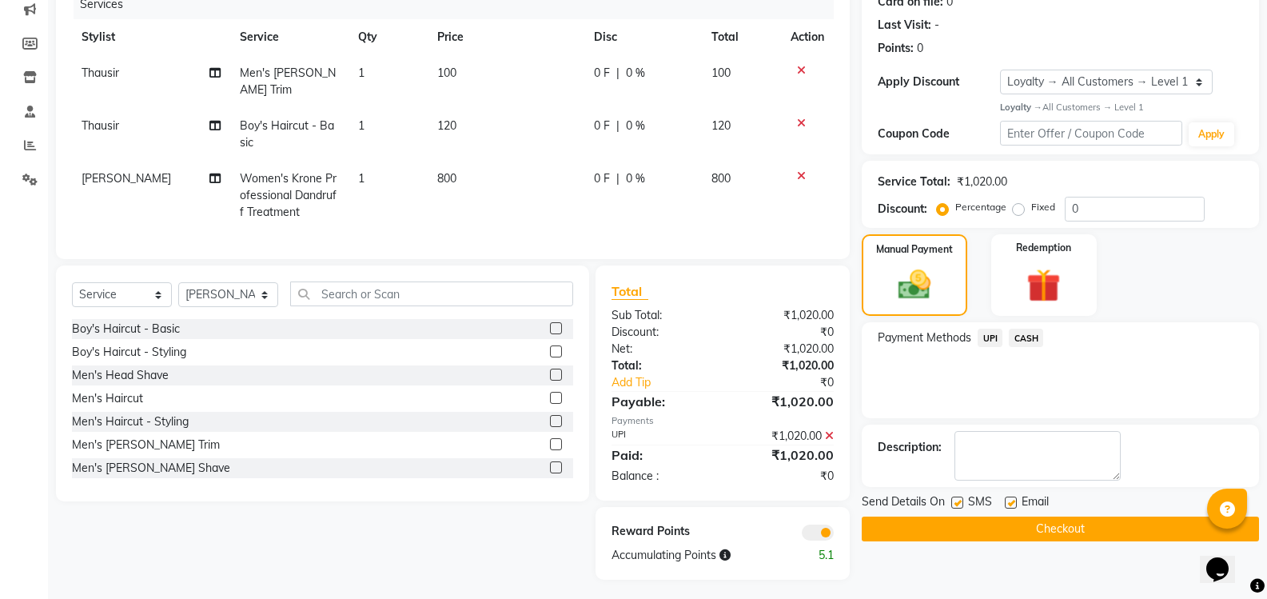
click at [1039, 528] on button "Checkout" at bounding box center [1060, 528] width 397 height 25
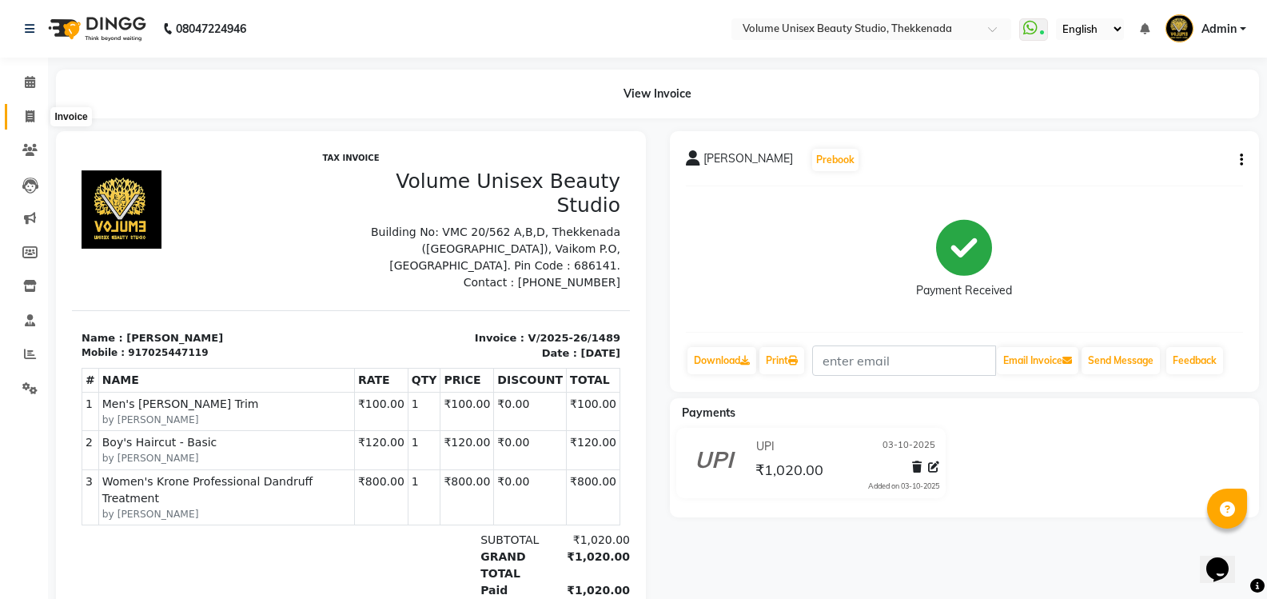
click at [30, 117] on icon at bounding box center [30, 116] width 9 height 12
select select "7432"
select select "service"
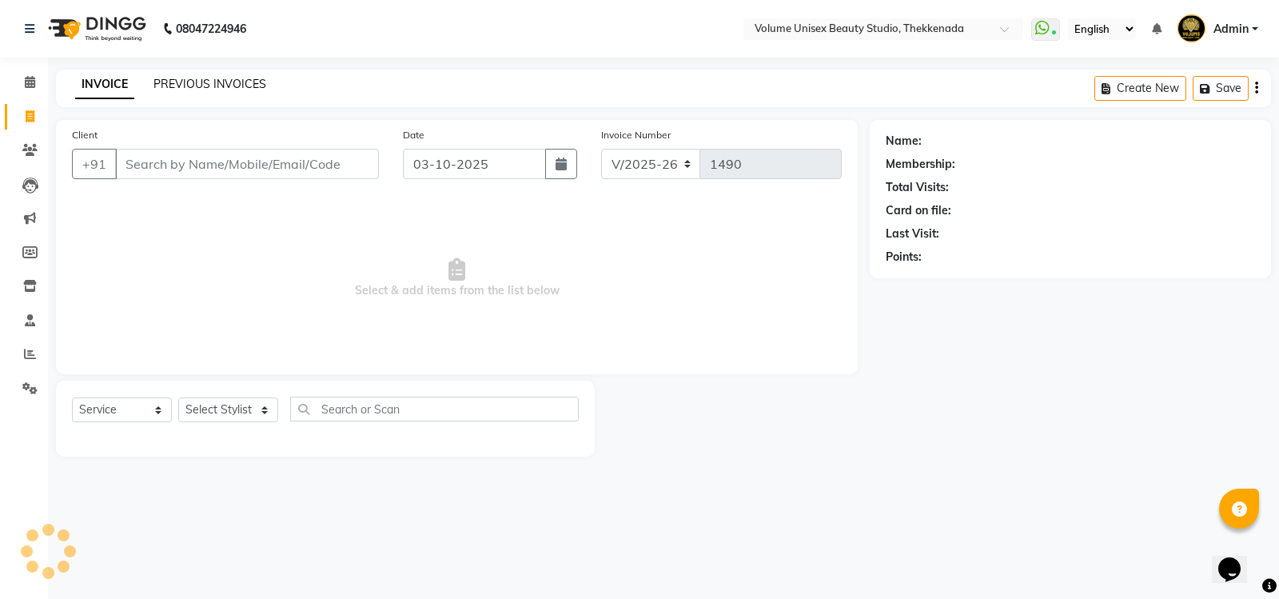
click at [255, 78] on link "PREVIOUS INVOICES" at bounding box center [210, 84] width 113 height 14
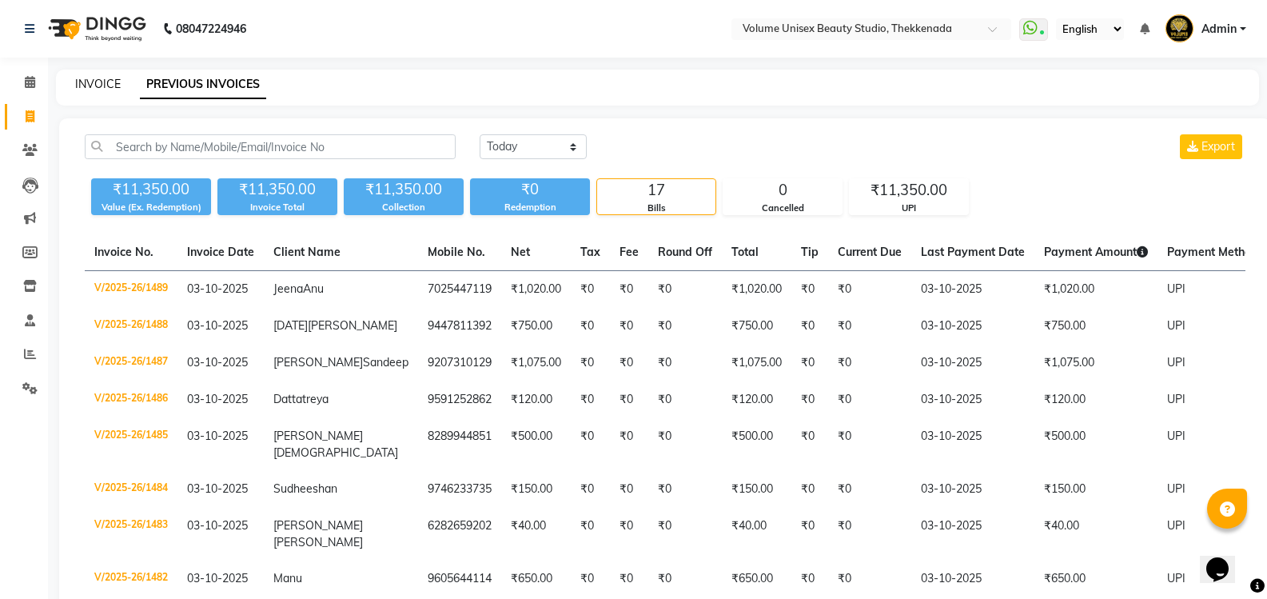
click at [91, 85] on link "INVOICE" at bounding box center [98, 84] width 46 height 14
select select "service"
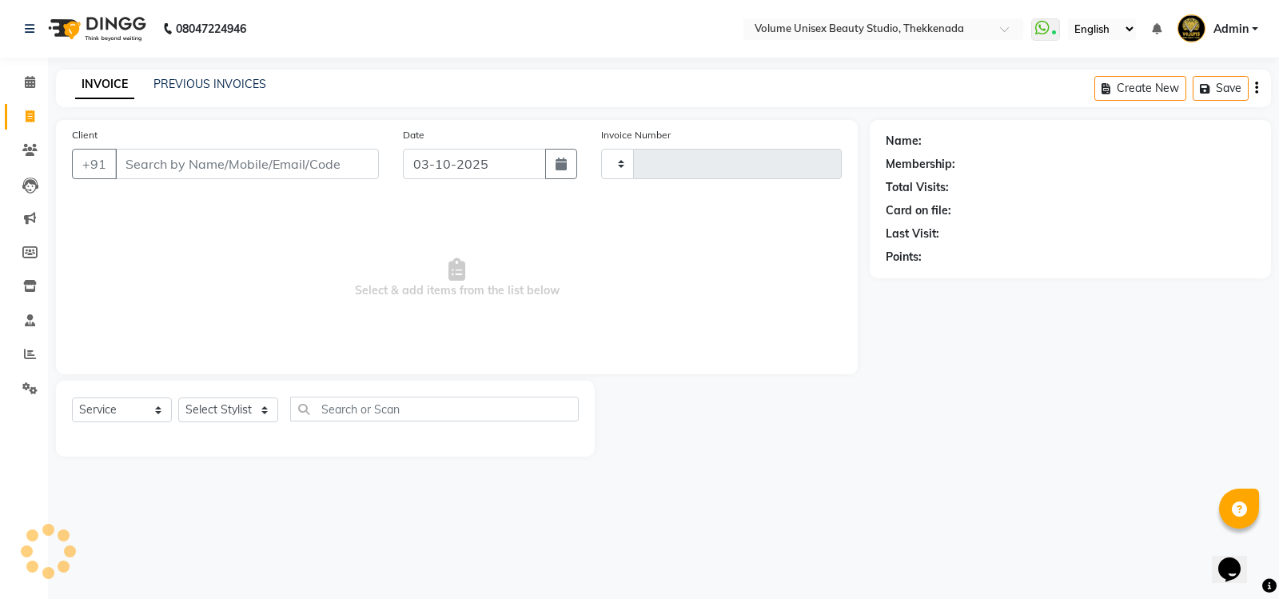
type input "1490"
select select "7432"
click at [241, 86] on link "PREVIOUS INVOICES" at bounding box center [210, 84] width 113 height 14
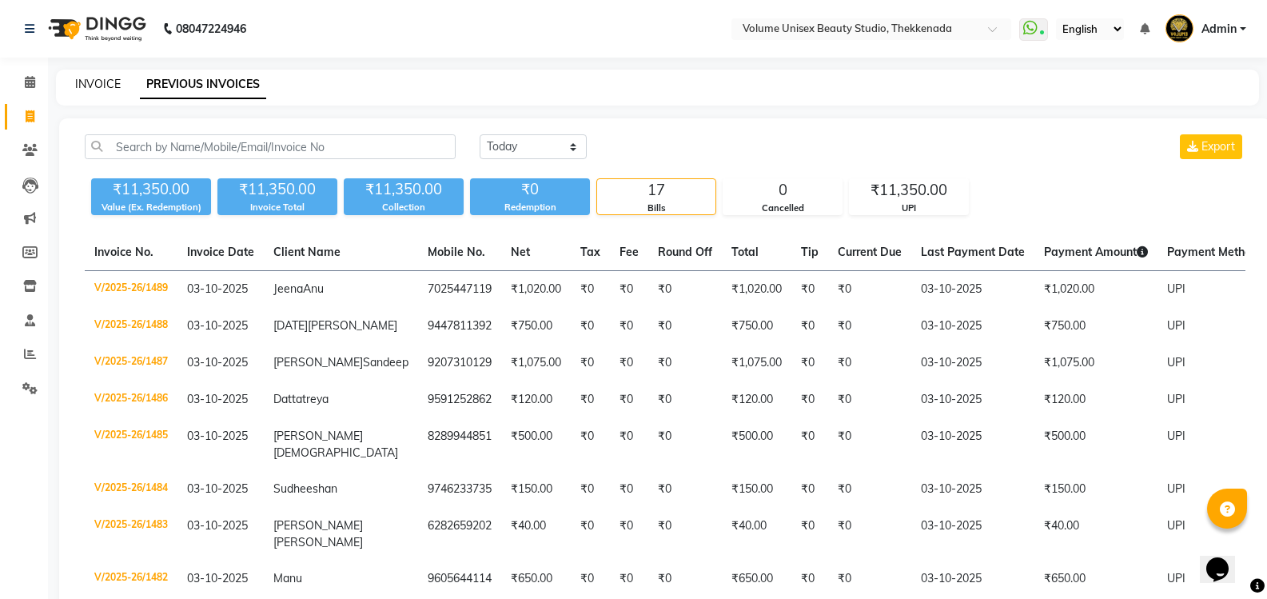
click at [111, 87] on link "INVOICE" at bounding box center [98, 84] width 46 height 14
select select "7432"
select select "service"
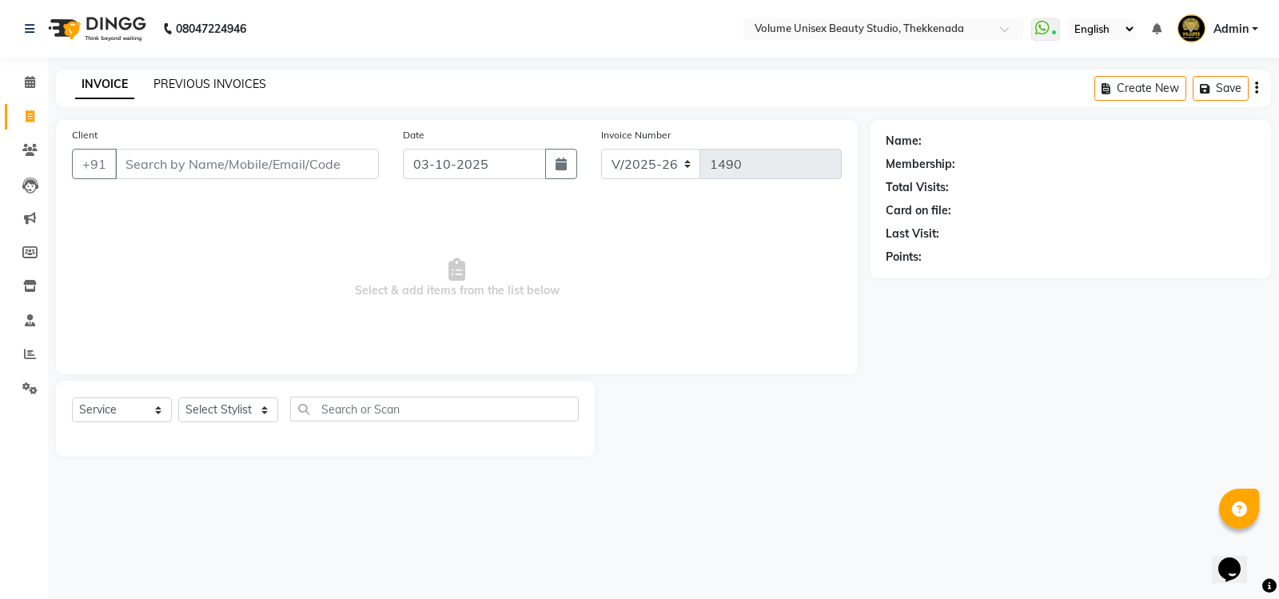
click at [221, 87] on link "PREVIOUS INVOICES" at bounding box center [210, 84] width 113 height 14
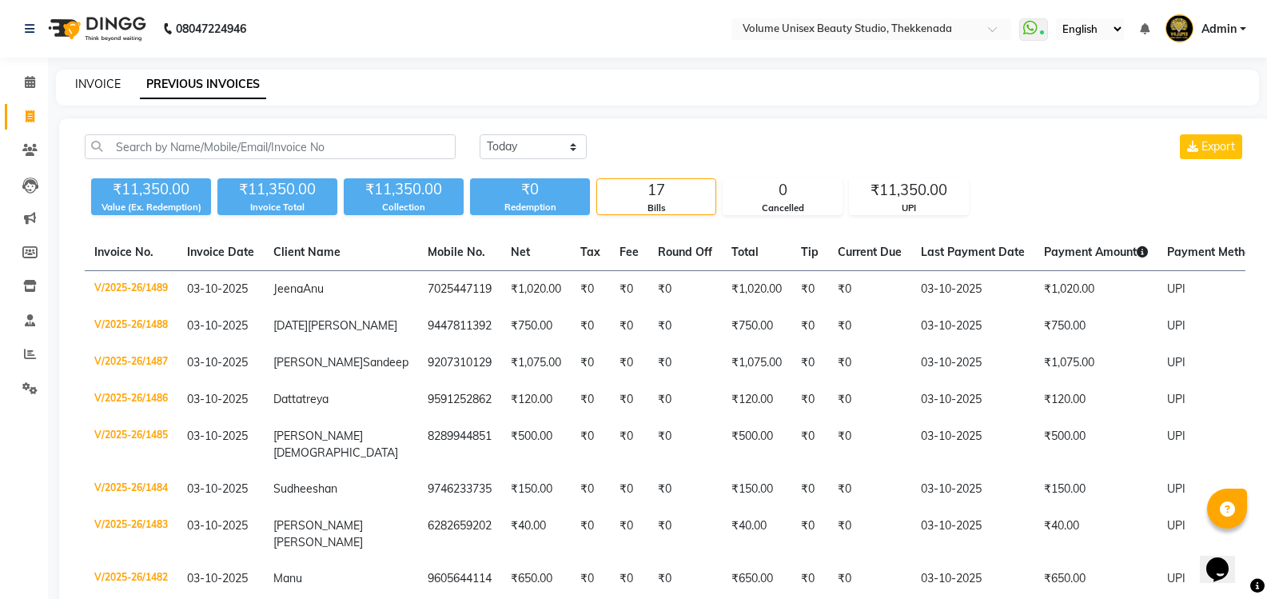
click at [106, 86] on link "INVOICE" at bounding box center [98, 84] width 46 height 14
select select "service"
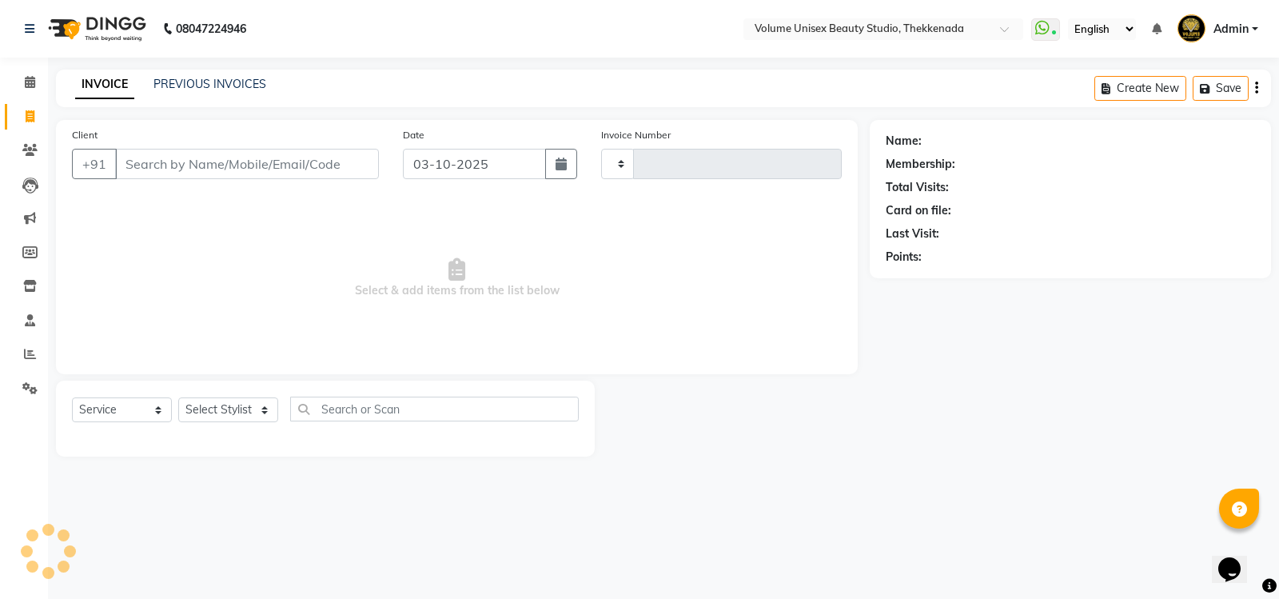
type input "1490"
select select "7432"
click at [258, 164] on input "Client" at bounding box center [247, 164] width 264 height 30
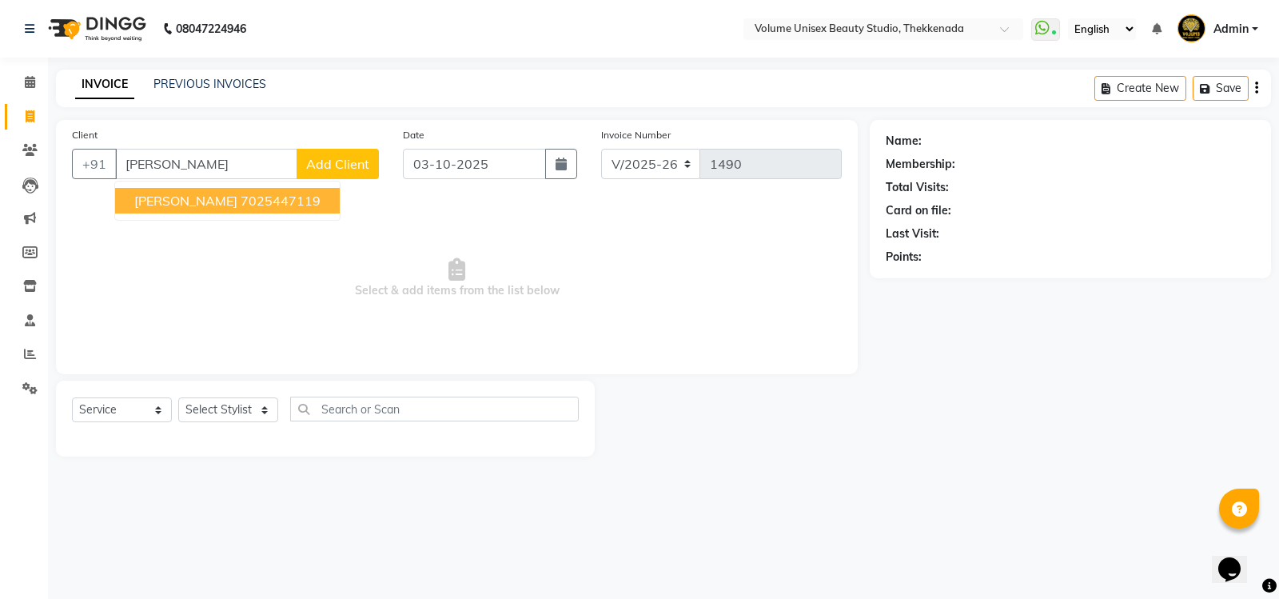
click at [216, 191] on button "[PERSON_NAME] 7025447119" at bounding box center [227, 201] width 225 height 26
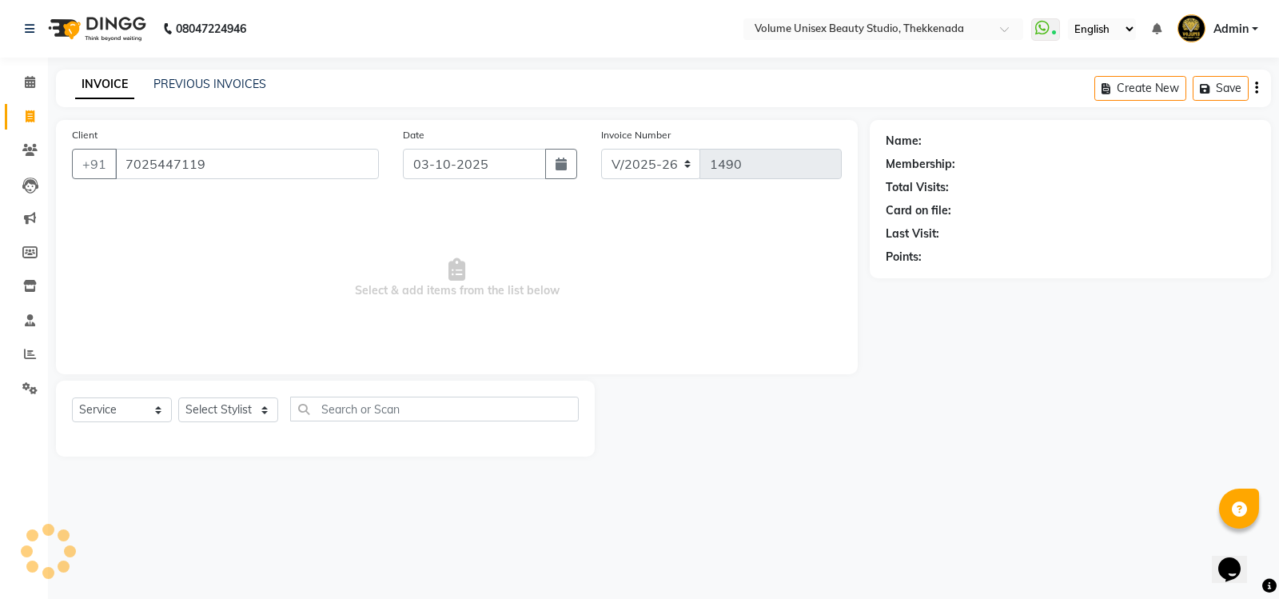
type input "7025447119"
select select "1: Object"
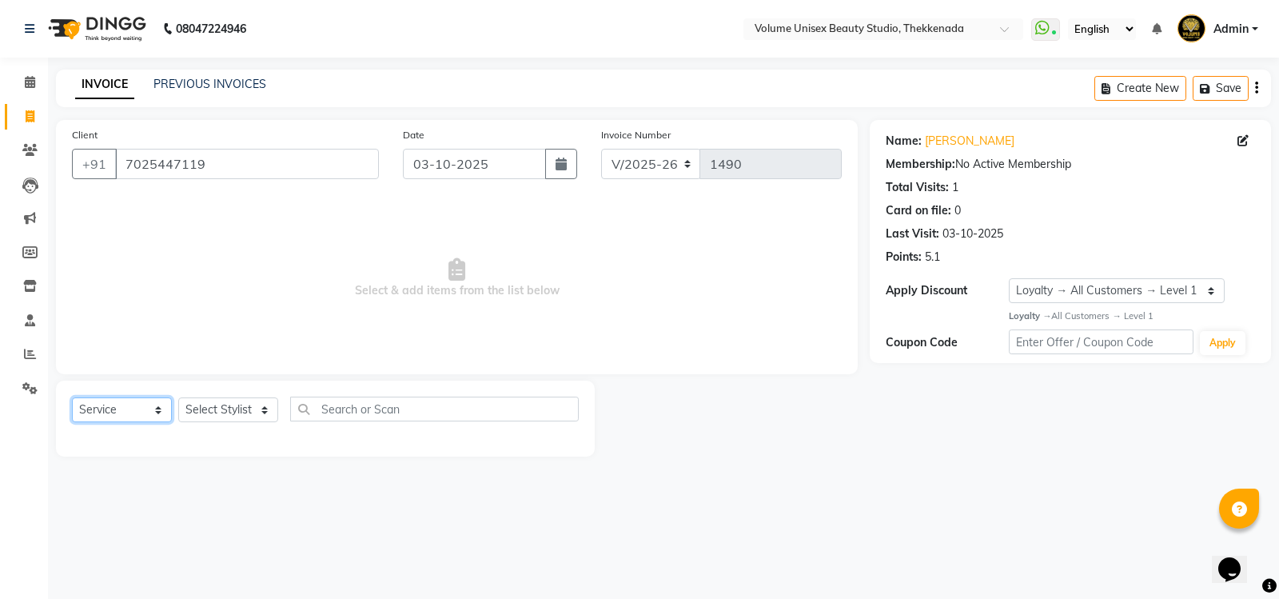
click at [160, 412] on select "Select Service Product Membership Package Voucher Prepaid Gift Card" at bounding box center [122, 409] width 100 height 25
select select "product"
click at [72, 397] on select "Select Service Product Membership Package Voucher Prepaid Gift Card" at bounding box center [122, 409] width 100 height 25
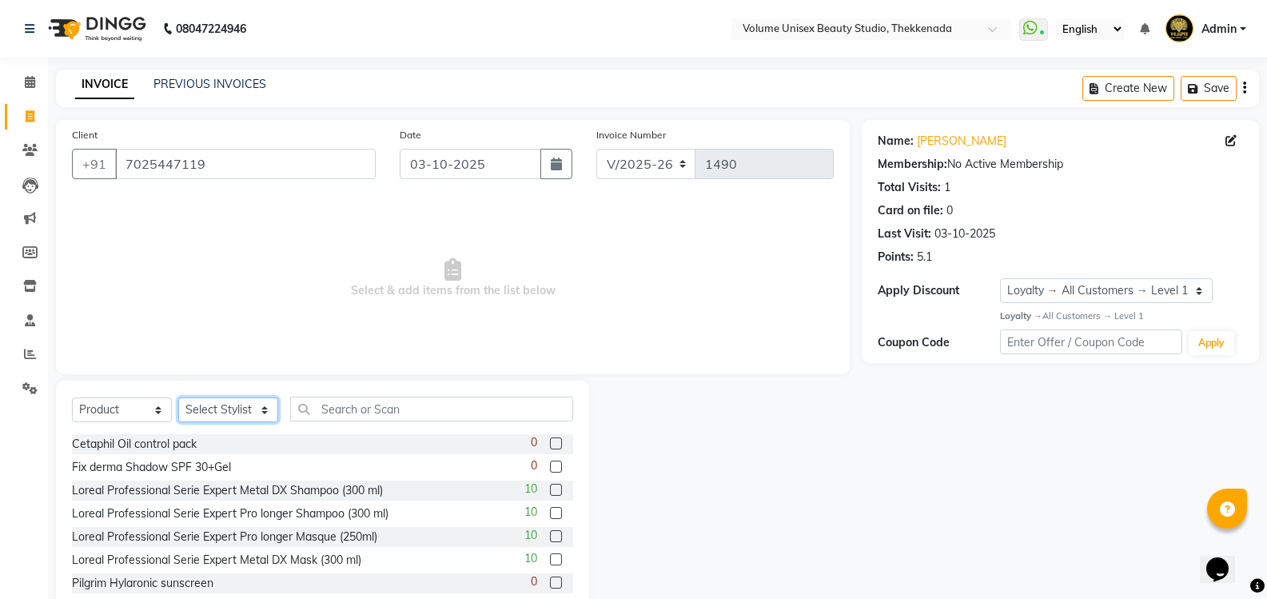
click at [263, 411] on select "Select Stylist [PERSON_NAME] [PERSON_NAME] [PERSON_NAME] [PERSON_NAME] [PERSON_…" at bounding box center [228, 409] width 100 height 25
select select "65211"
click at [178, 397] on select "Select Stylist [PERSON_NAME] [PERSON_NAME] [PERSON_NAME] [PERSON_NAME] [PERSON_…" at bounding box center [228, 409] width 100 height 25
click at [367, 405] on input "text" at bounding box center [431, 409] width 283 height 25
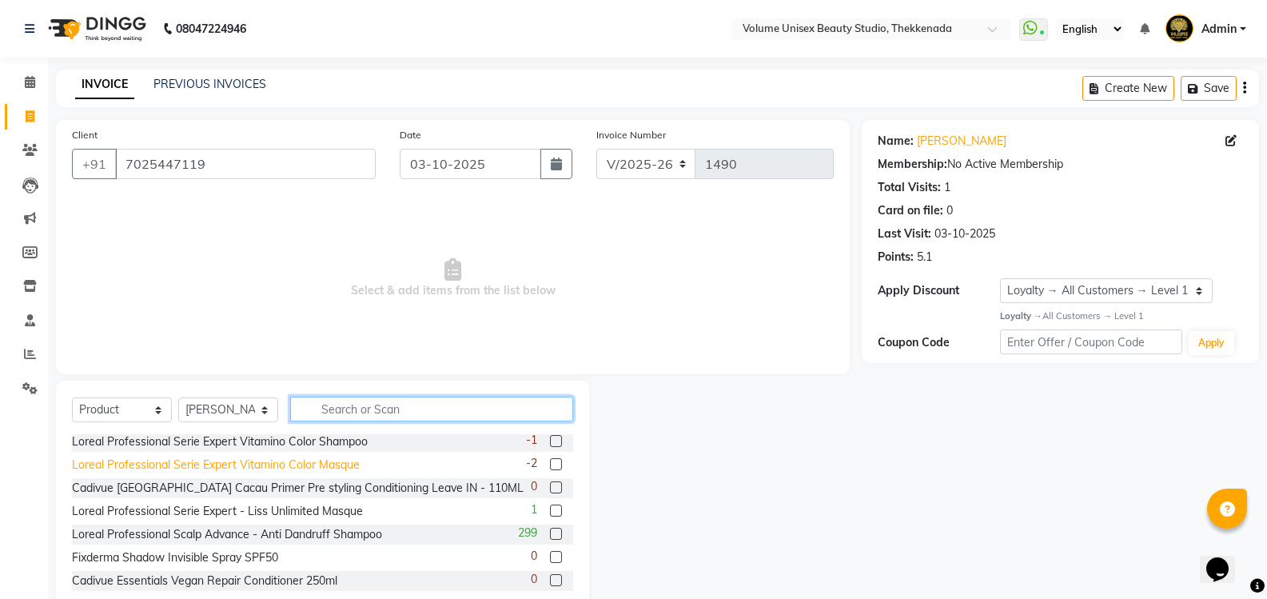
scroll to position [512, 0]
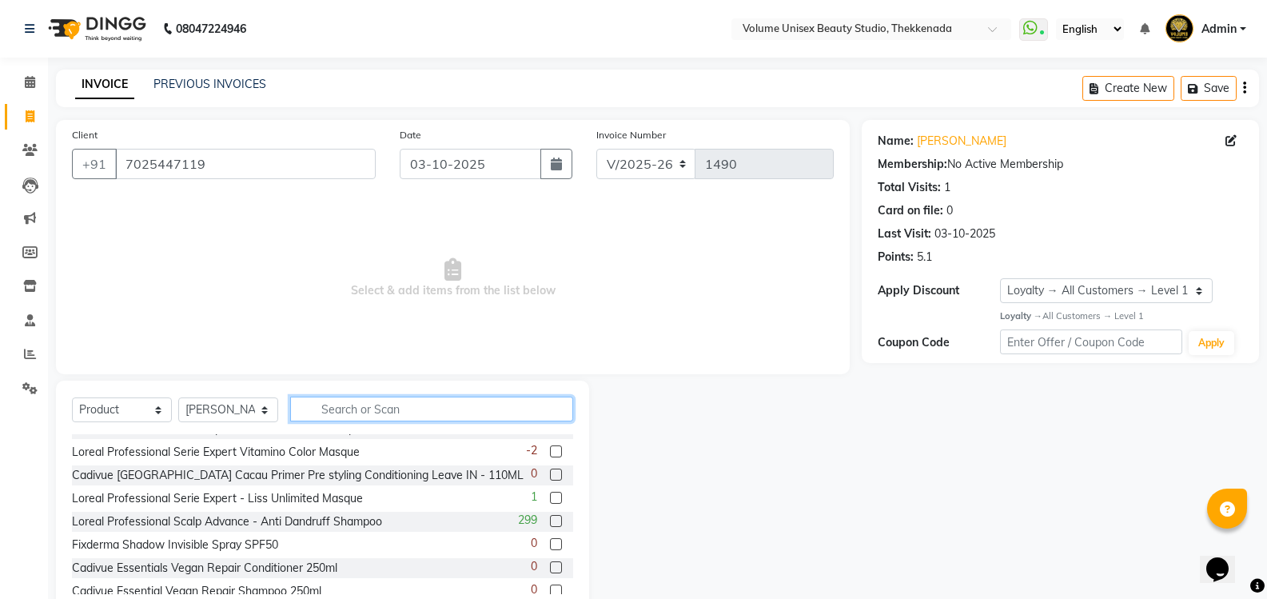
click at [389, 403] on input "text" at bounding box center [431, 409] width 283 height 25
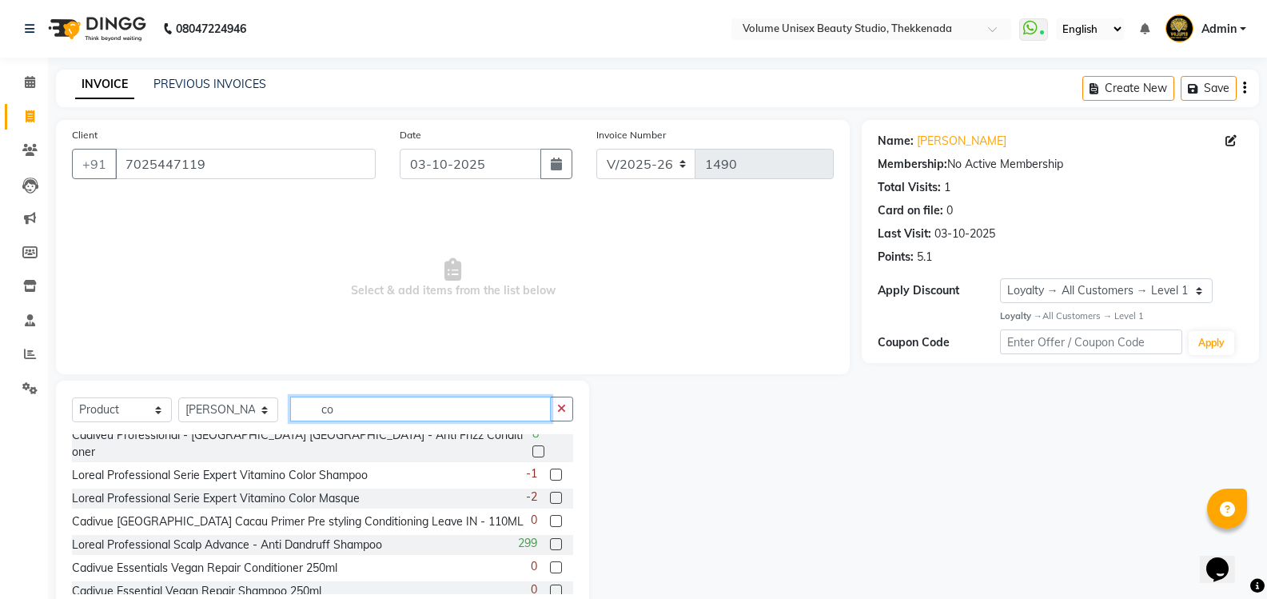
scroll to position [0, 0]
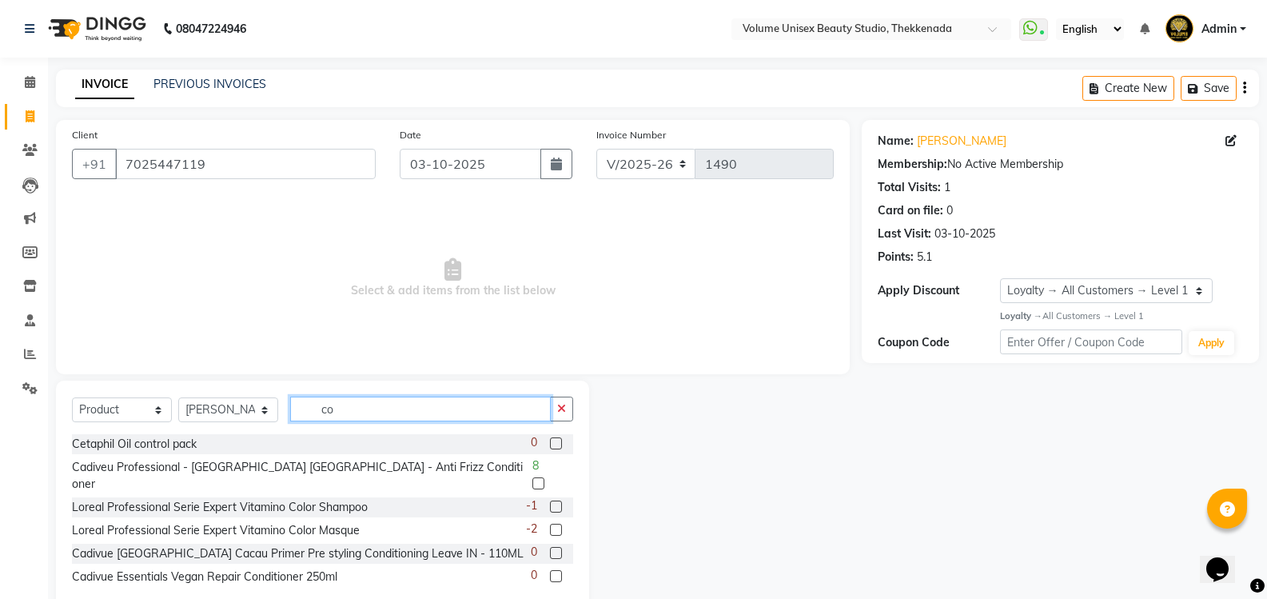
type input "c"
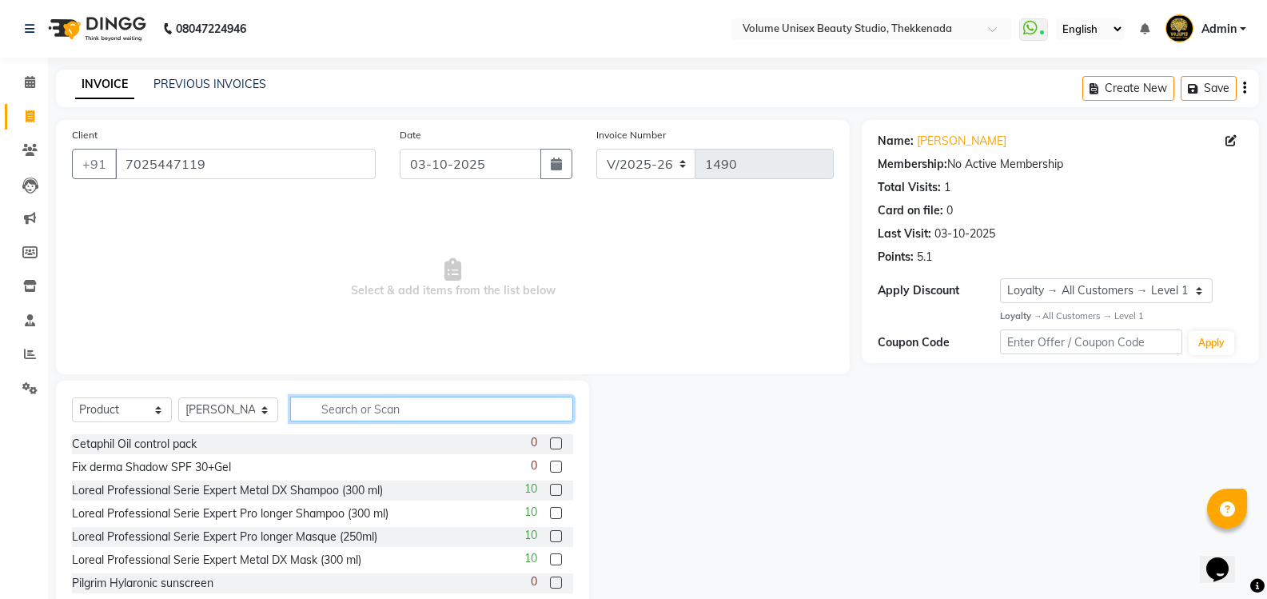
click at [358, 409] on input "text" at bounding box center [431, 409] width 283 height 25
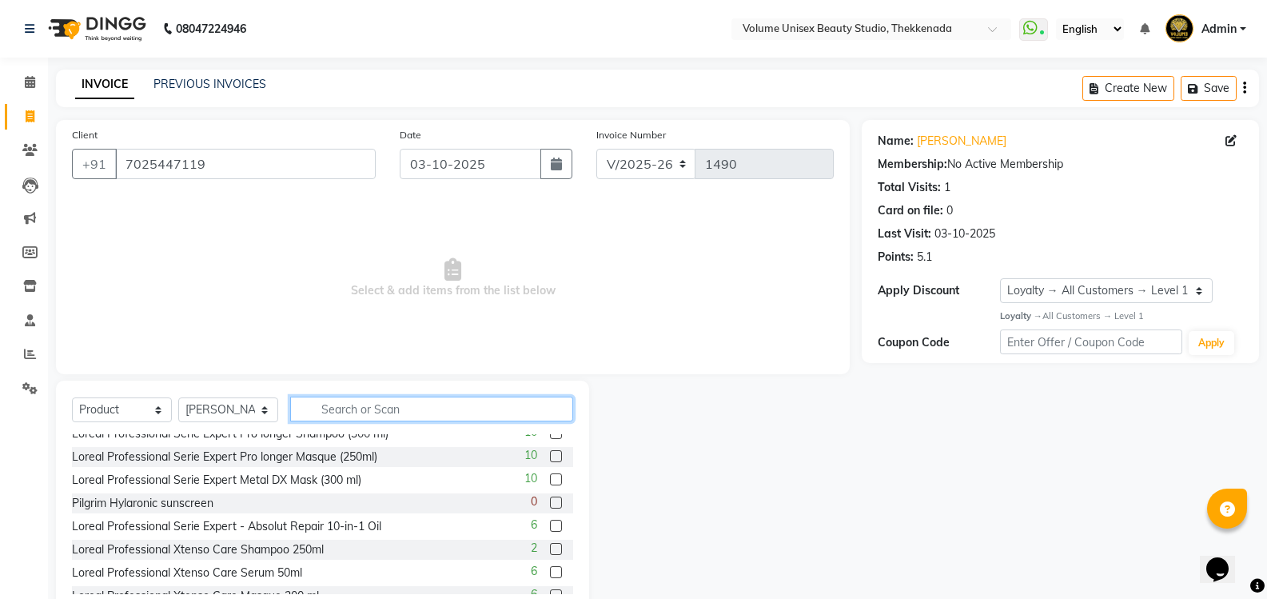
scroll to position [160, 0]
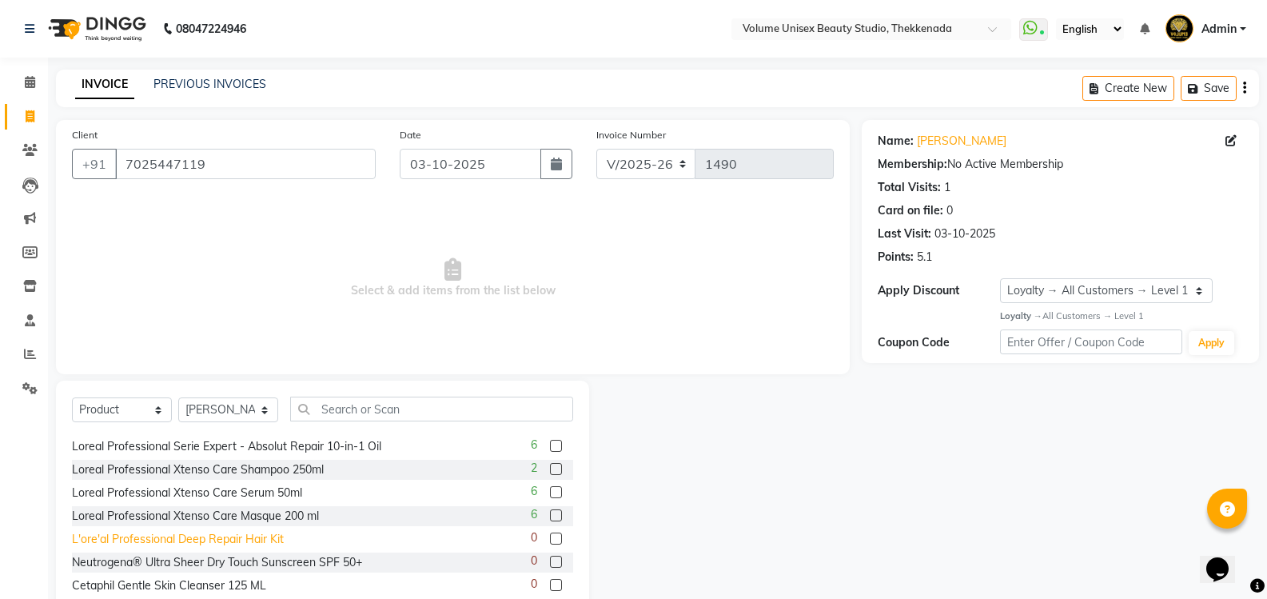
click at [177, 541] on div "L'ore'al Professional Deep Repair Hair Kit" at bounding box center [178, 539] width 212 height 17
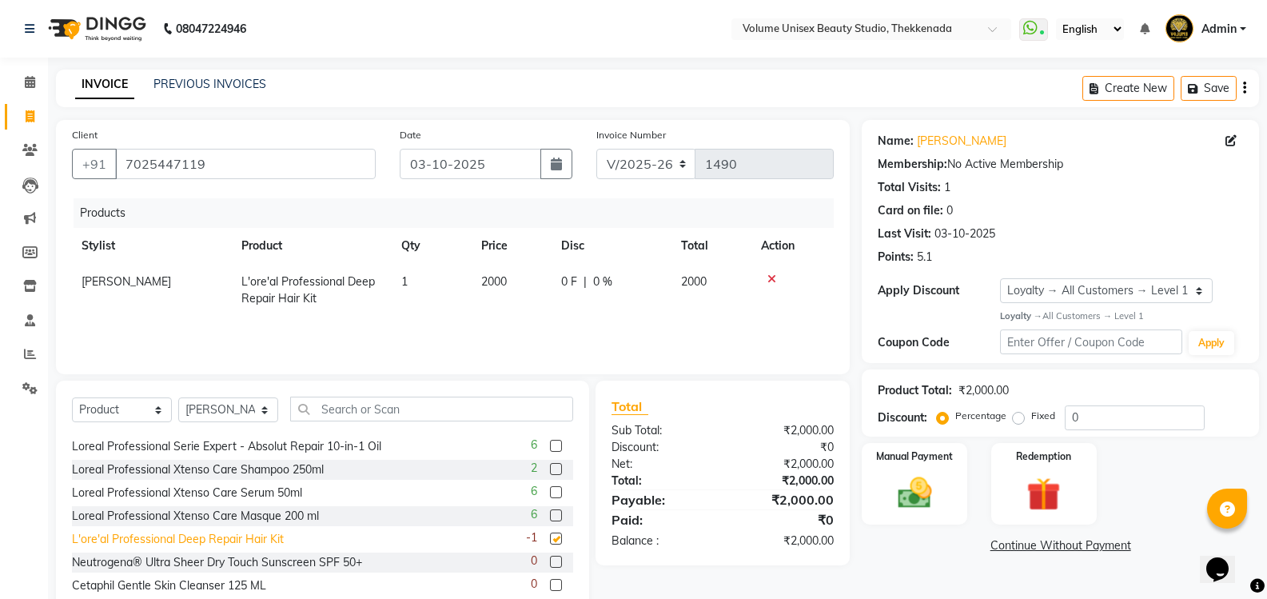
checkbox input "false"
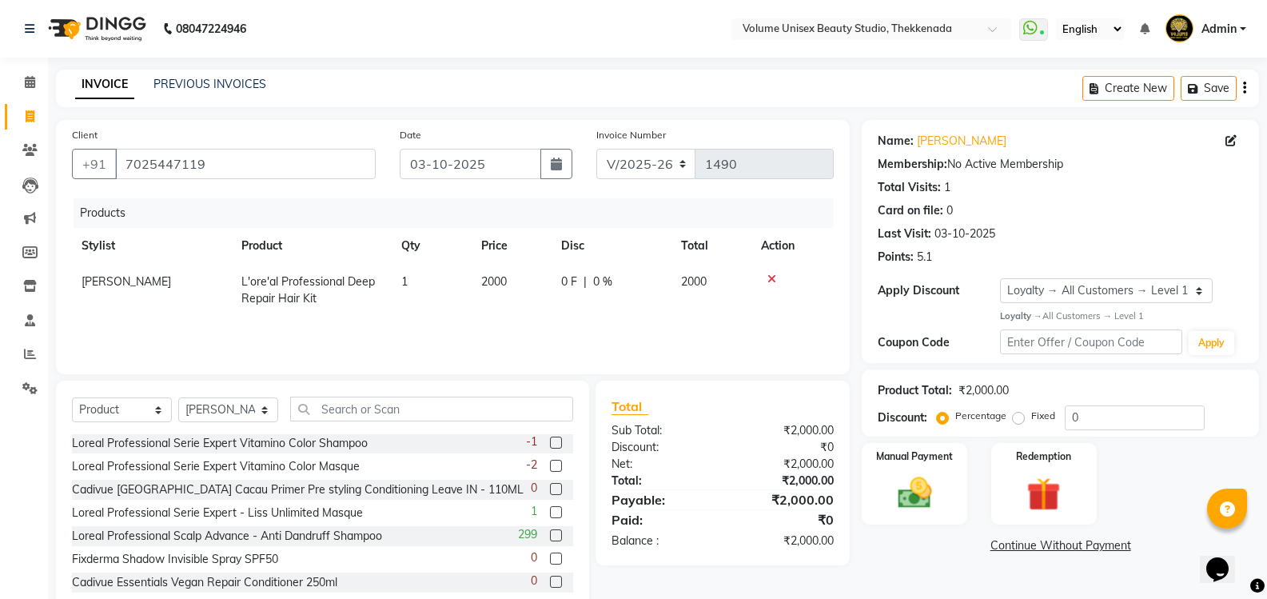
scroll to position [512, 0]
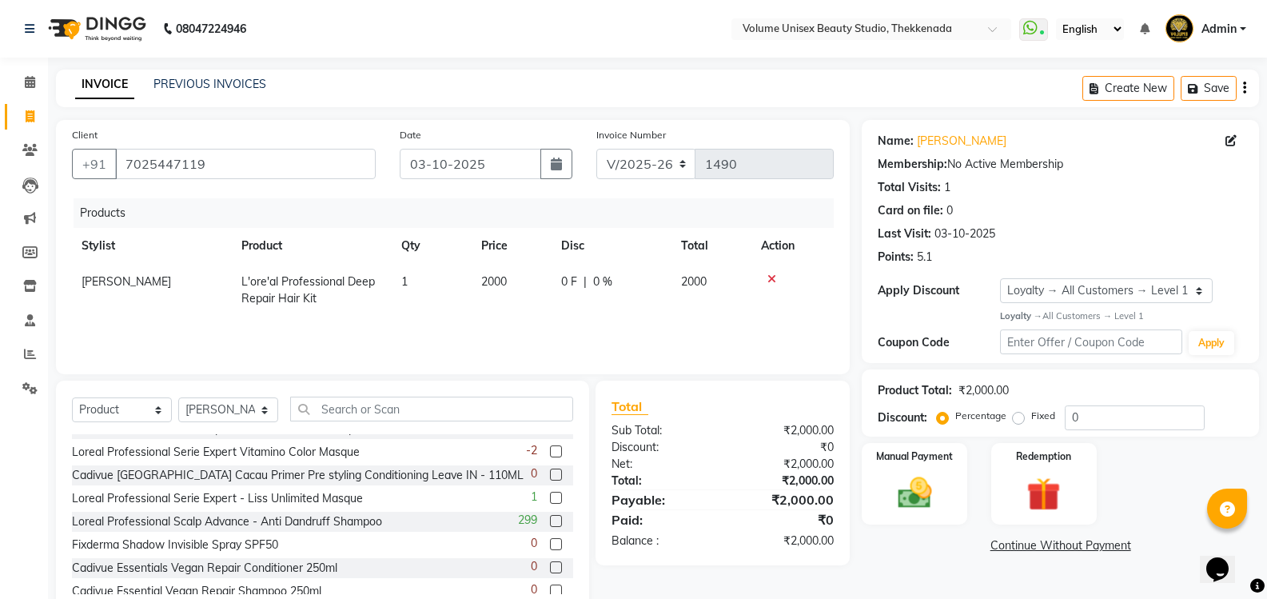
click at [772, 277] on icon at bounding box center [772, 278] width 9 height 11
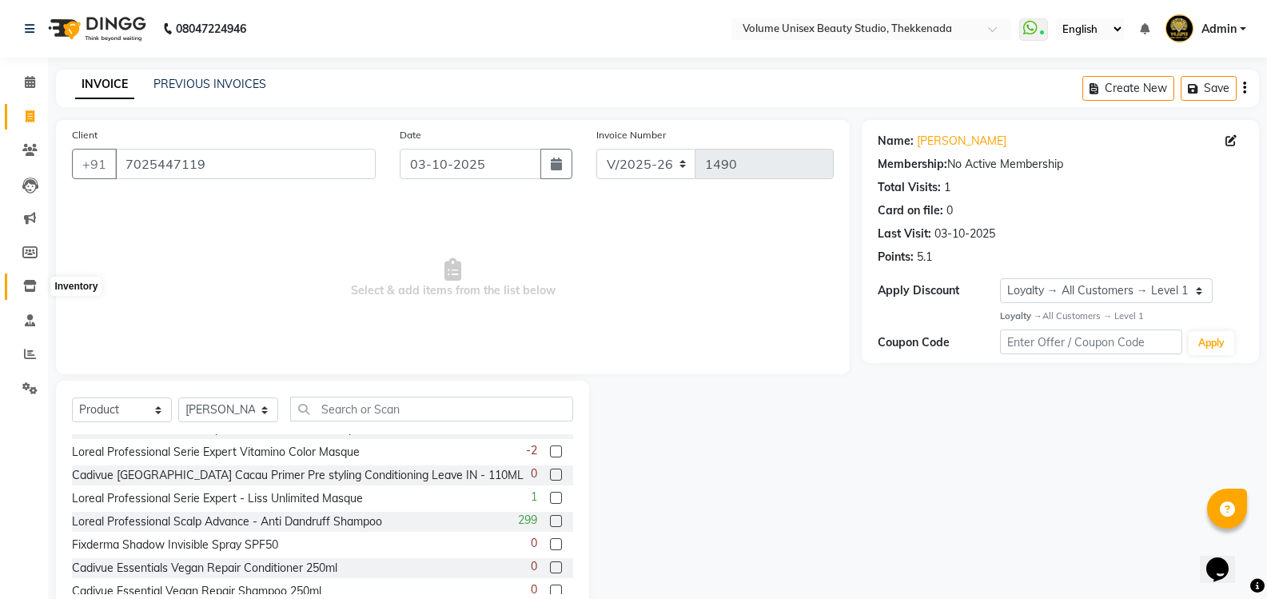
click at [28, 281] on icon at bounding box center [30, 286] width 14 height 12
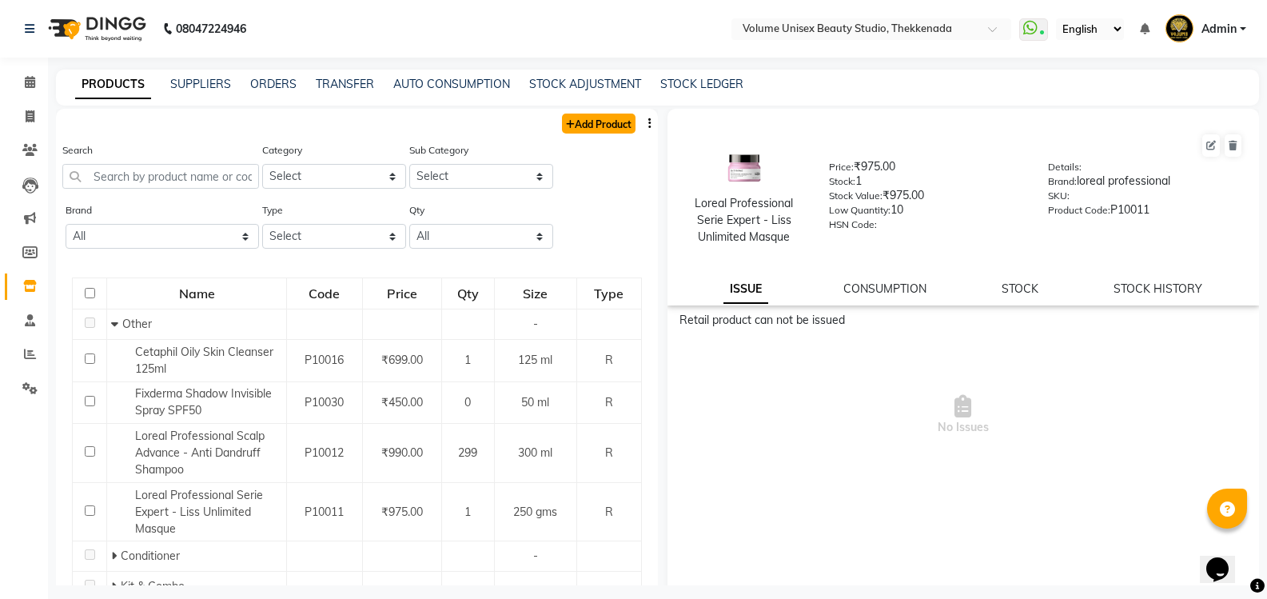
click at [587, 125] on link "Add Product" at bounding box center [599, 124] width 74 height 20
select select "true"
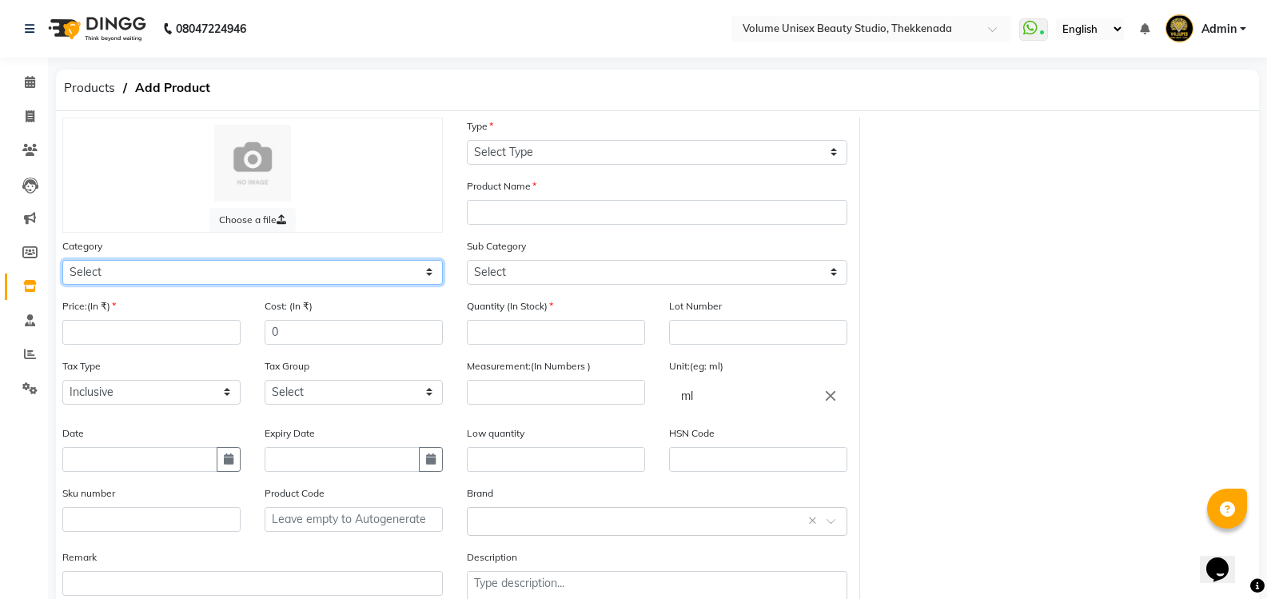
click at [185, 268] on select "Select Hair Skin Makeup Personal Care Appliances [PERSON_NAME] Waxing Disposabl…" at bounding box center [252, 272] width 381 height 25
select select "1297801650"
click at [62, 260] on select "Select Hair Skin Makeup Personal Care Appliances [PERSON_NAME] Waxing Disposabl…" at bounding box center [252, 272] width 381 height 25
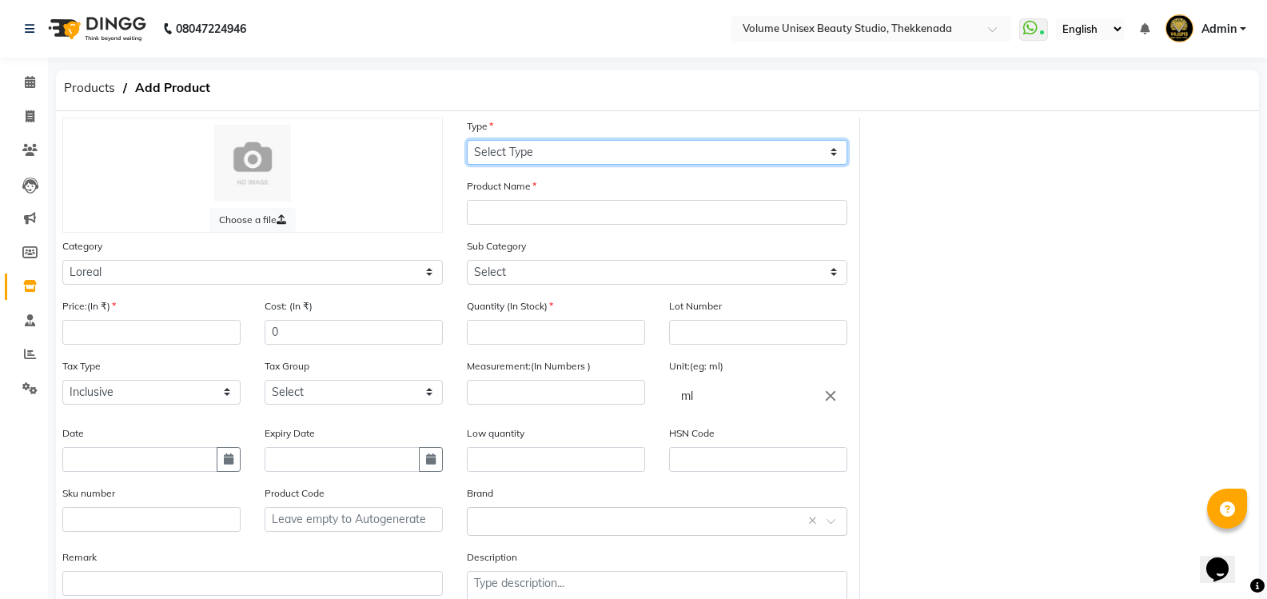
click at [600, 151] on select "Select Type Both Retail Consumable" at bounding box center [657, 152] width 381 height 25
select select "R"
click at [467, 140] on select "Select Type Both Retail Consumable" at bounding box center [657, 152] width 381 height 25
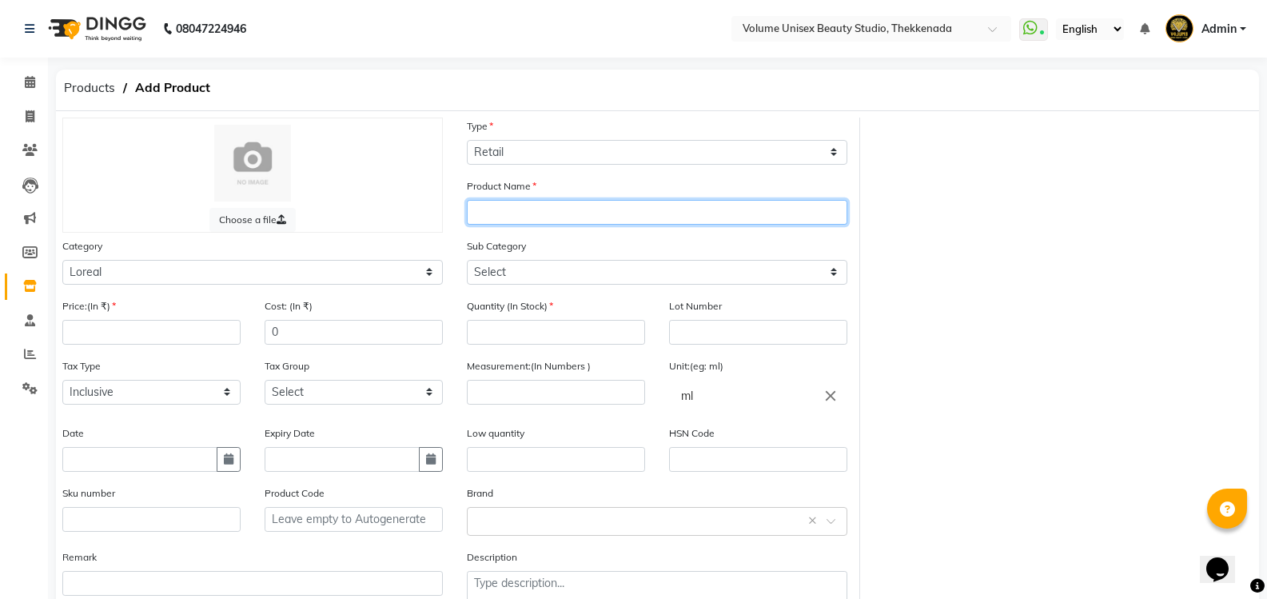
click at [528, 211] on input "text" at bounding box center [657, 212] width 381 height 25
type input "l"
type input "L"
type input "Loreal Professional Damage Repair Hair Kit"
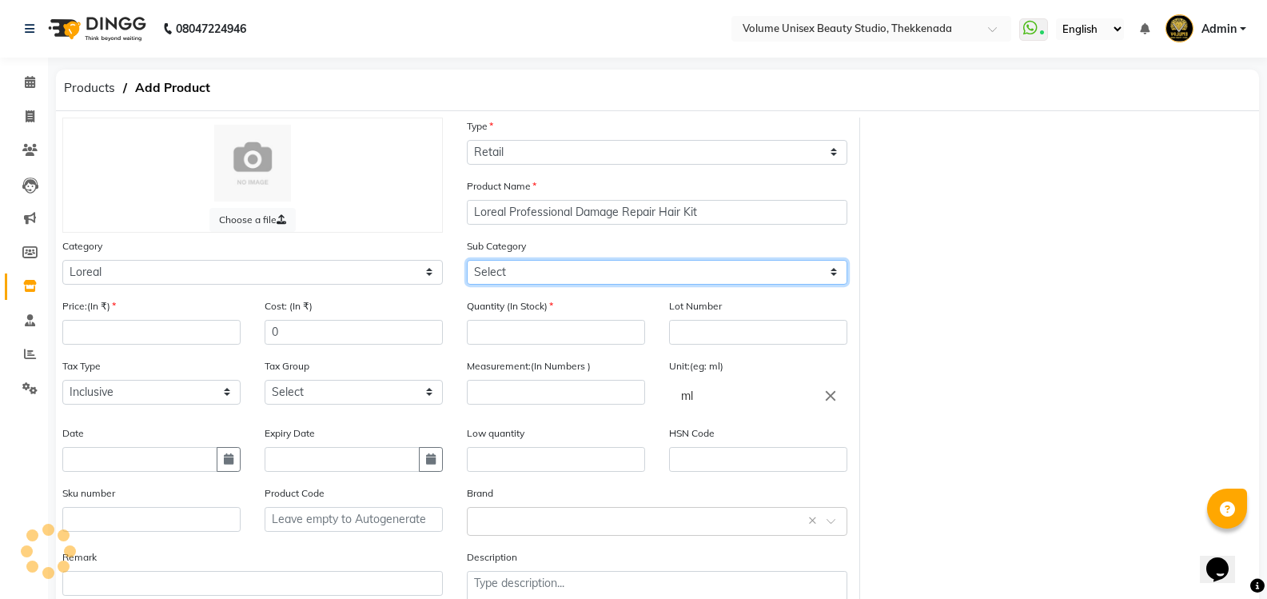
click at [632, 271] on select "Select Loreal Retail Loreal Salon Use Hair Colour Salon Use Matrix Salon Use Ma…" at bounding box center [657, 272] width 381 height 25
select select "1297801651"
click at [467, 260] on select "Select Loreal Retail Loreal Salon Use Hair Colour Salon Use Matrix Salon Use Ma…" at bounding box center [657, 272] width 381 height 25
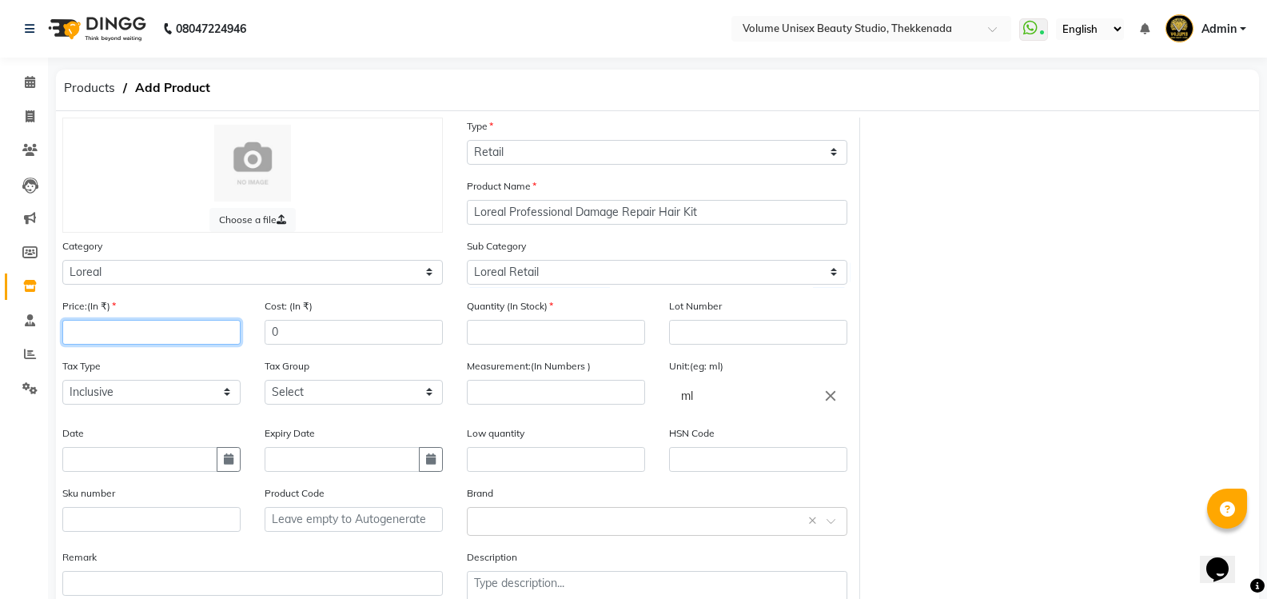
click at [146, 329] on input "number" at bounding box center [151, 332] width 178 height 25
type input "1390"
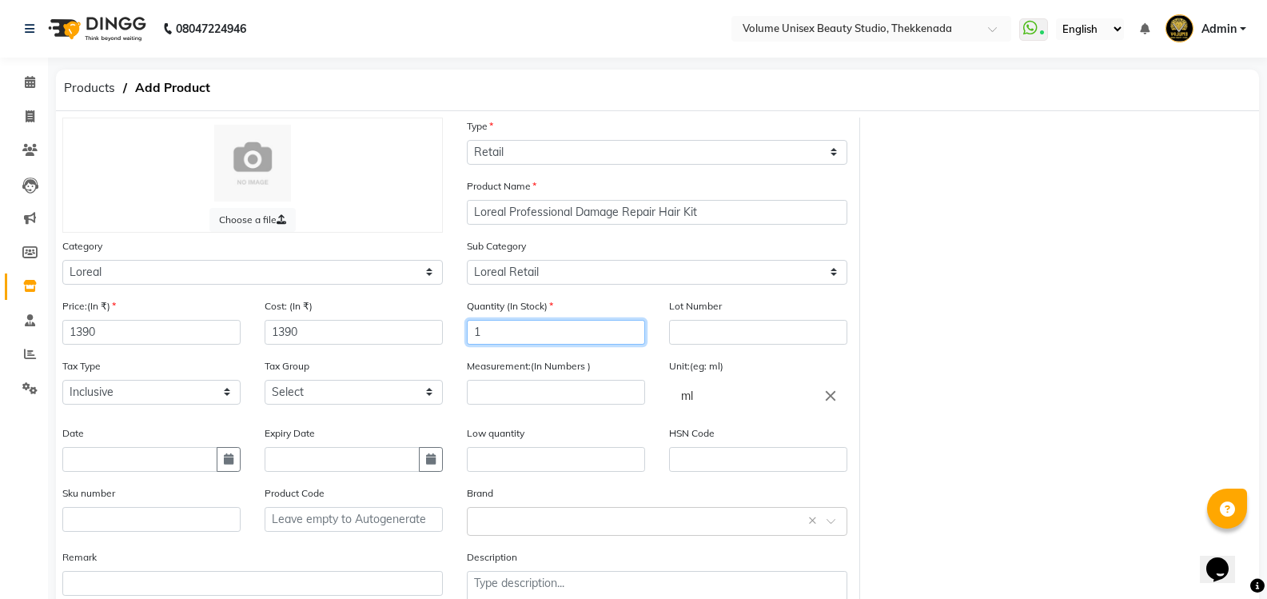
type input "1"
click at [505, 396] on input "number" at bounding box center [556, 392] width 178 height 25
type input "90"
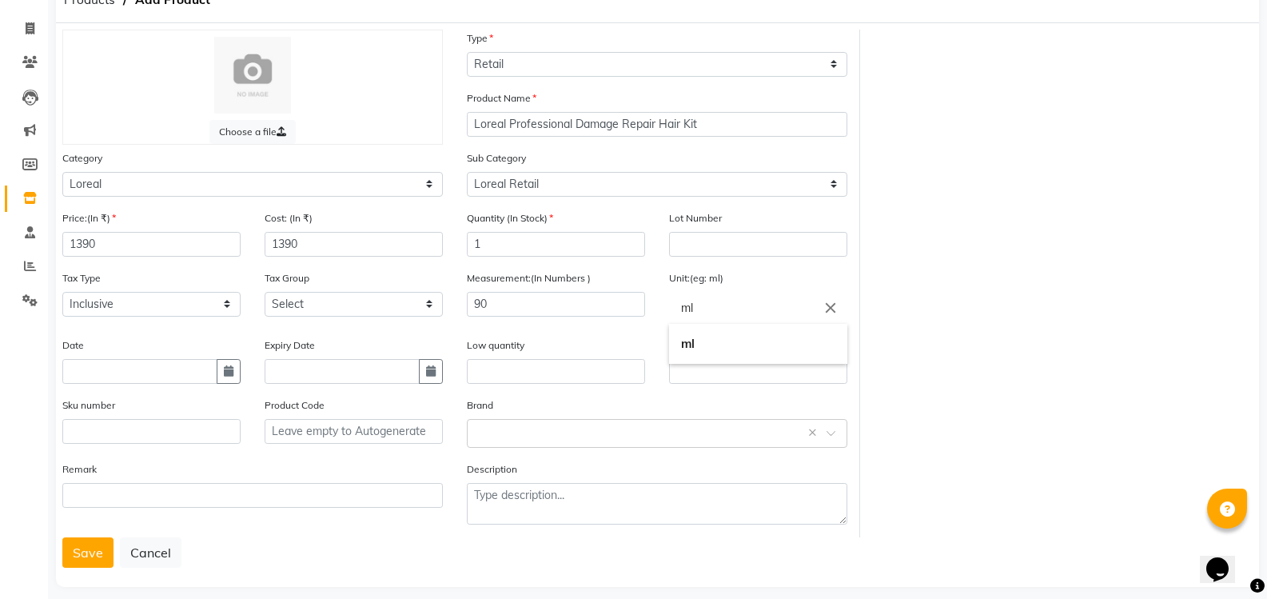
scroll to position [103, 0]
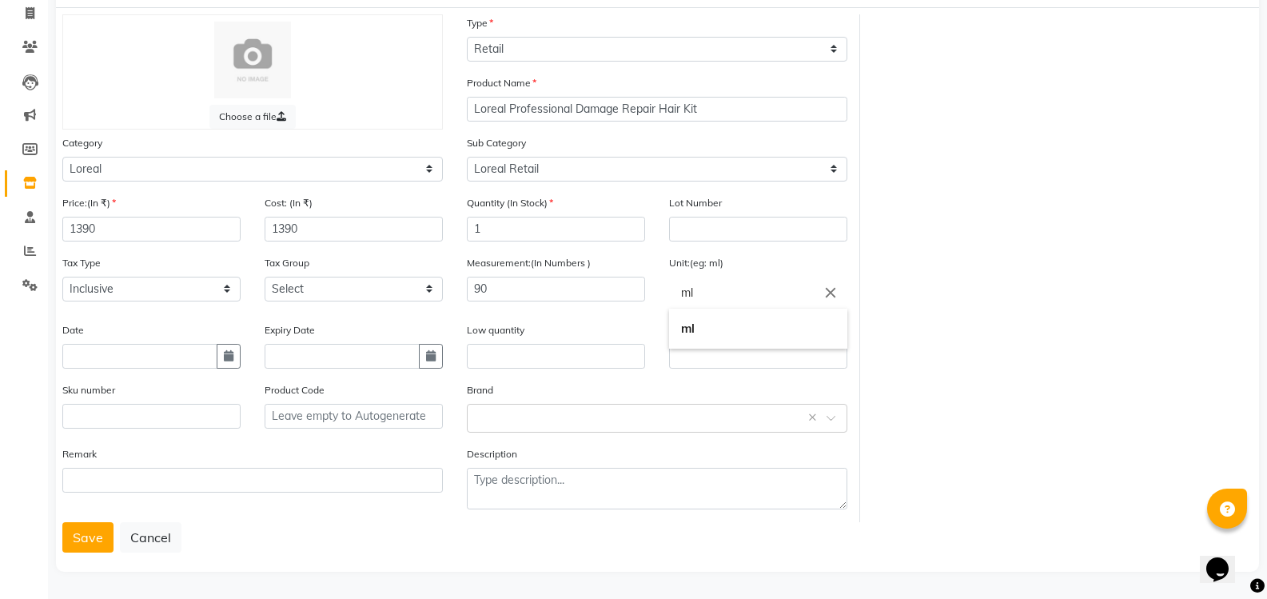
click at [89, 544] on div at bounding box center [633, 299] width 1267 height 599
click at [89, 544] on button "Save" at bounding box center [87, 537] width 51 height 30
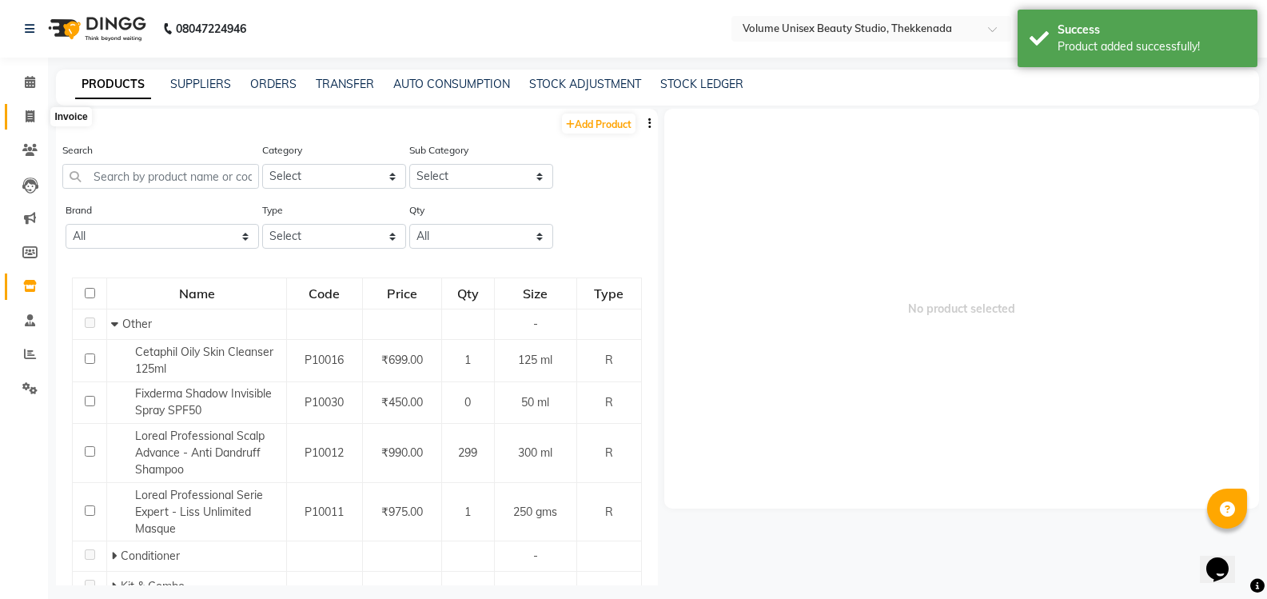
drag, startPoint x: 27, startPoint y: 118, endPoint x: 62, endPoint y: 116, distance: 35.2
click at [28, 118] on icon at bounding box center [30, 116] width 9 height 12
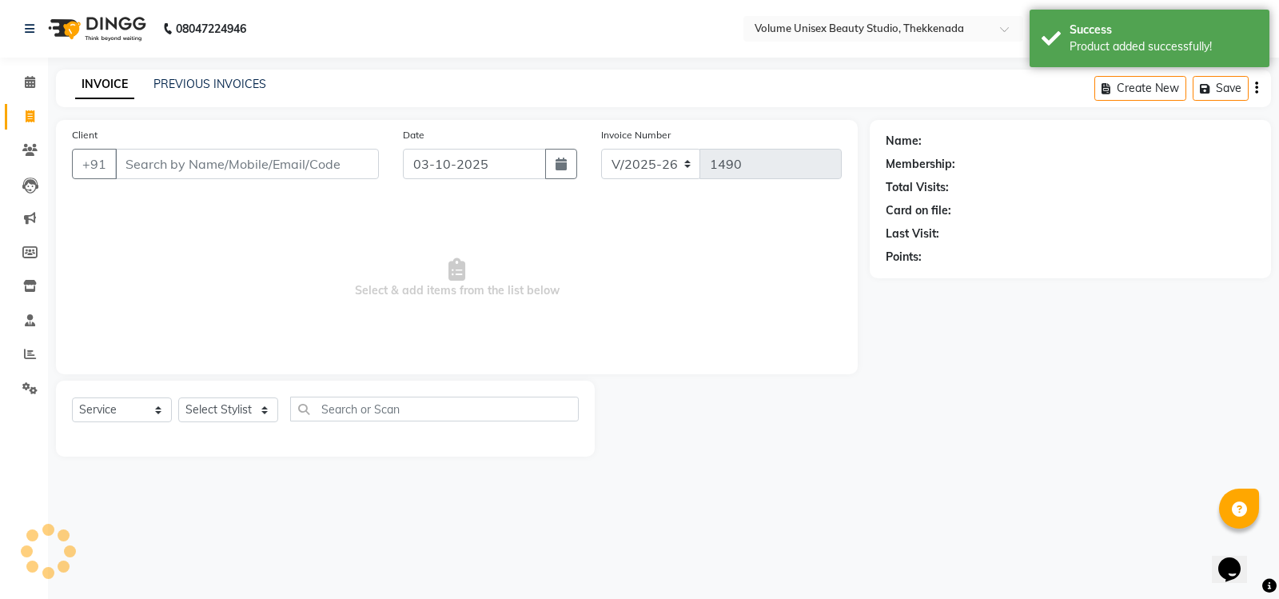
click at [189, 159] on input "Client" at bounding box center [247, 164] width 264 height 30
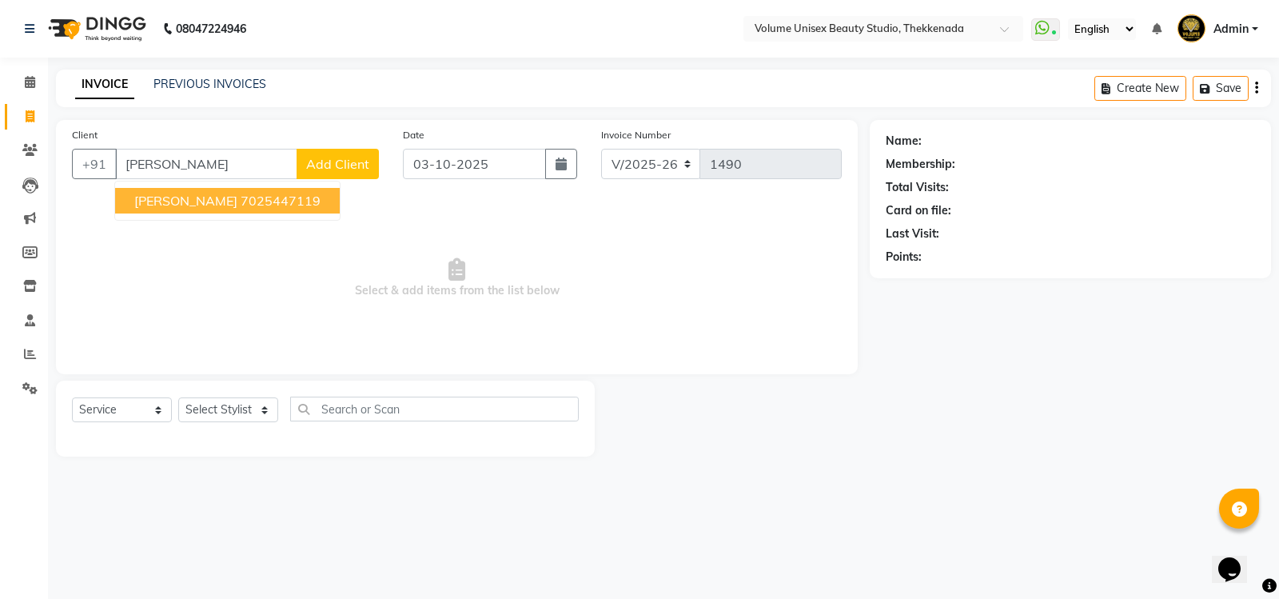
click at [241, 205] on ngb-highlight "7025447119" at bounding box center [281, 201] width 80 height 16
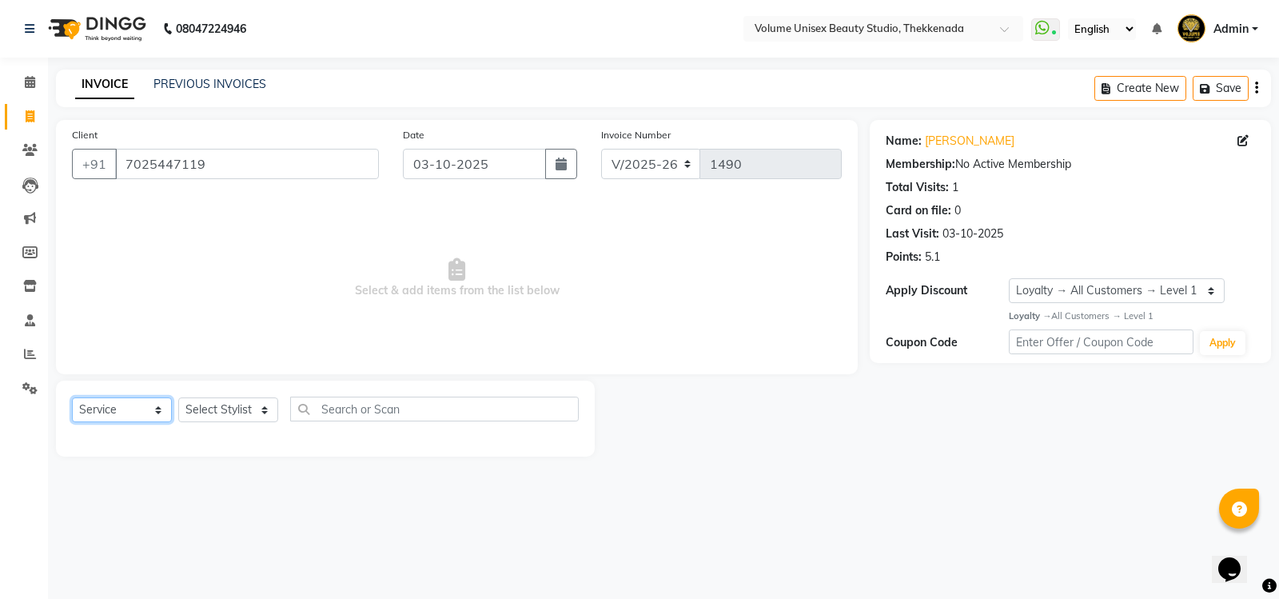
click at [152, 413] on select "Select Service Product Membership Package Voucher Prepaid Gift Card" at bounding box center [122, 409] width 100 height 25
click at [72, 397] on select "Select Service Product Membership Package Voucher Prepaid Gift Card" at bounding box center [122, 409] width 100 height 25
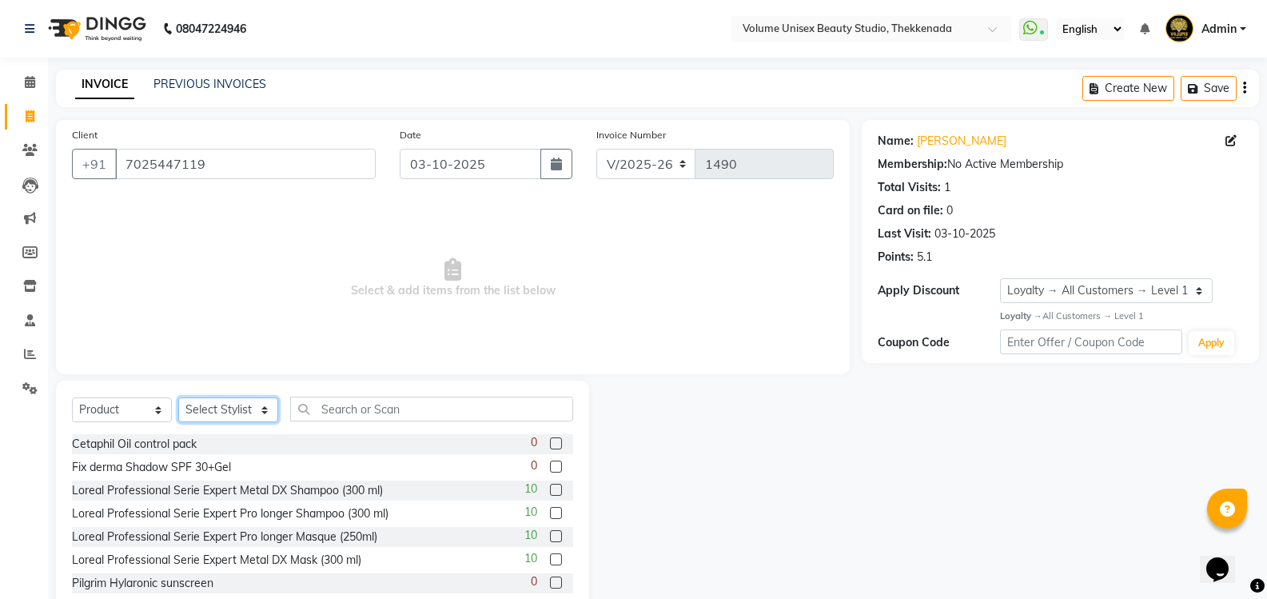
click at [265, 413] on select "Select Stylist [PERSON_NAME] [PERSON_NAME] [PERSON_NAME] [PERSON_NAME] [PERSON_…" at bounding box center [228, 409] width 100 height 25
click at [178, 397] on select "Select Stylist [PERSON_NAME] [PERSON_NAME] [PERSON_NAME] [PERSON_NAME] [PERSON_…" at bounding box center [228, 409] width 100 height 25
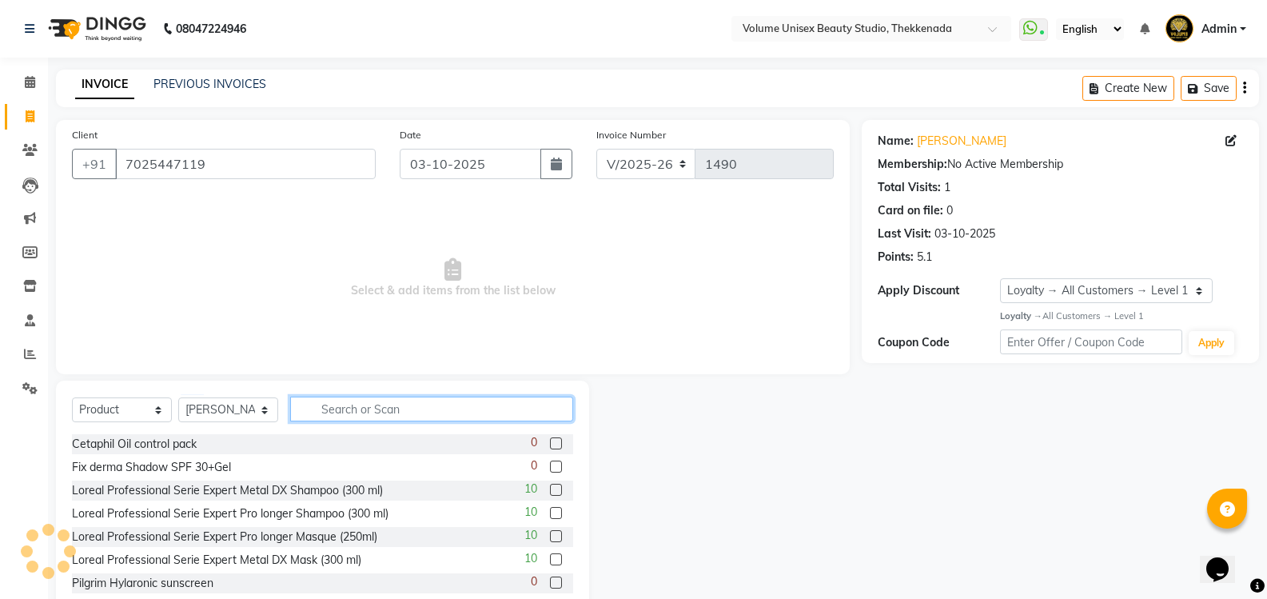
click at [376, 411] on input "text" at bounding box center [431, 409] width 283 height 25
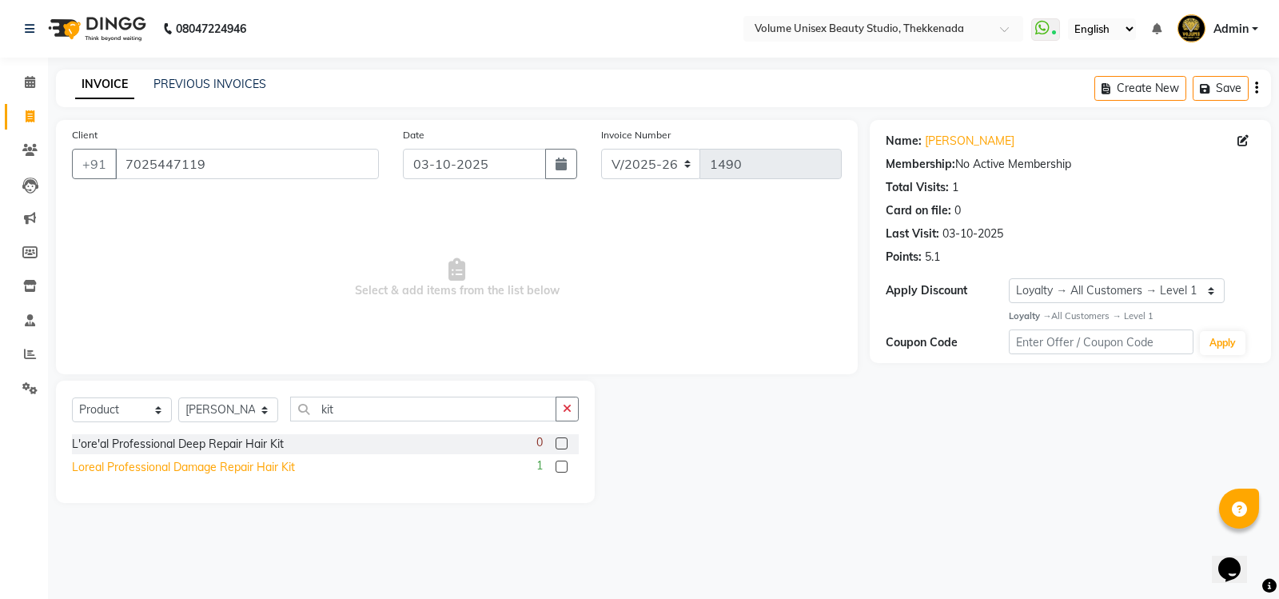
click at [214, 469] on div "Loreal Professional Damage Repair Hair Kit" at bounding box center [183, 467] width 223 height 17
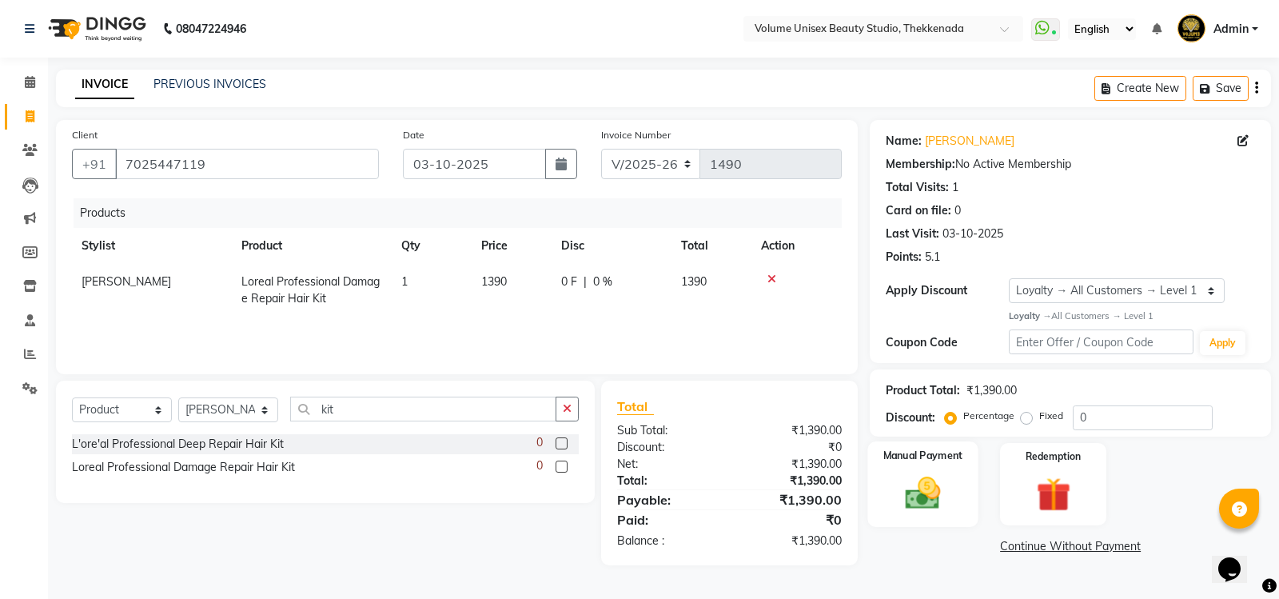
click at [923, 490] on img at bounding box center [924, 493] width 58 height 41
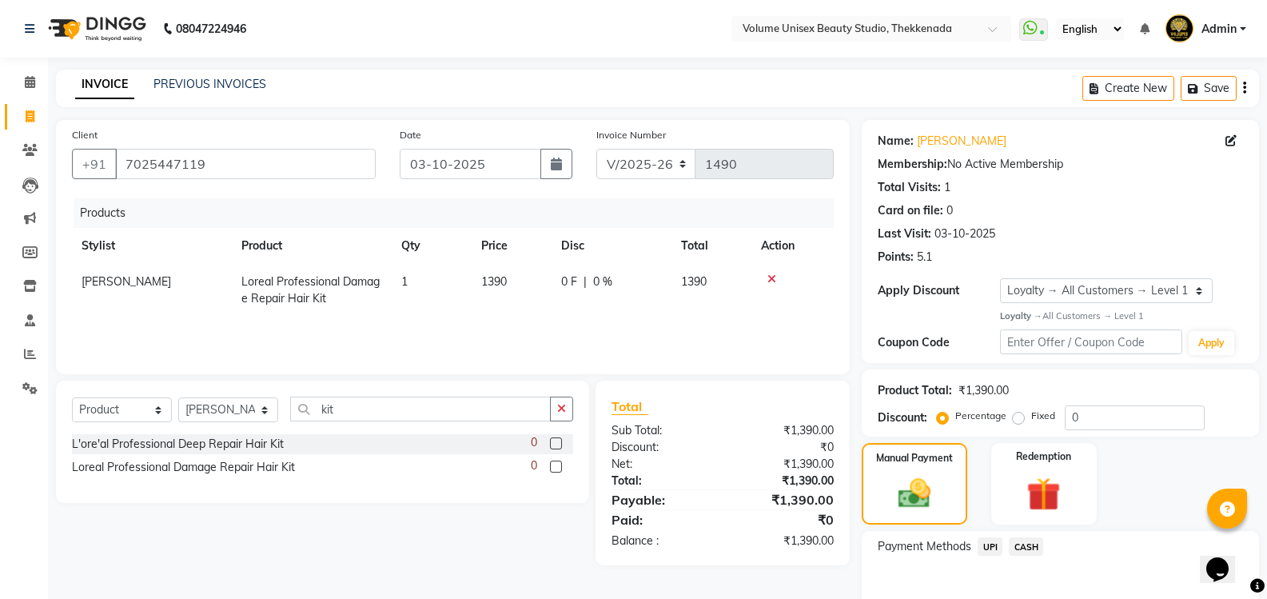
click at [990, 547] on span "UPI" at bounding box center [990, 546] width 25 height 18
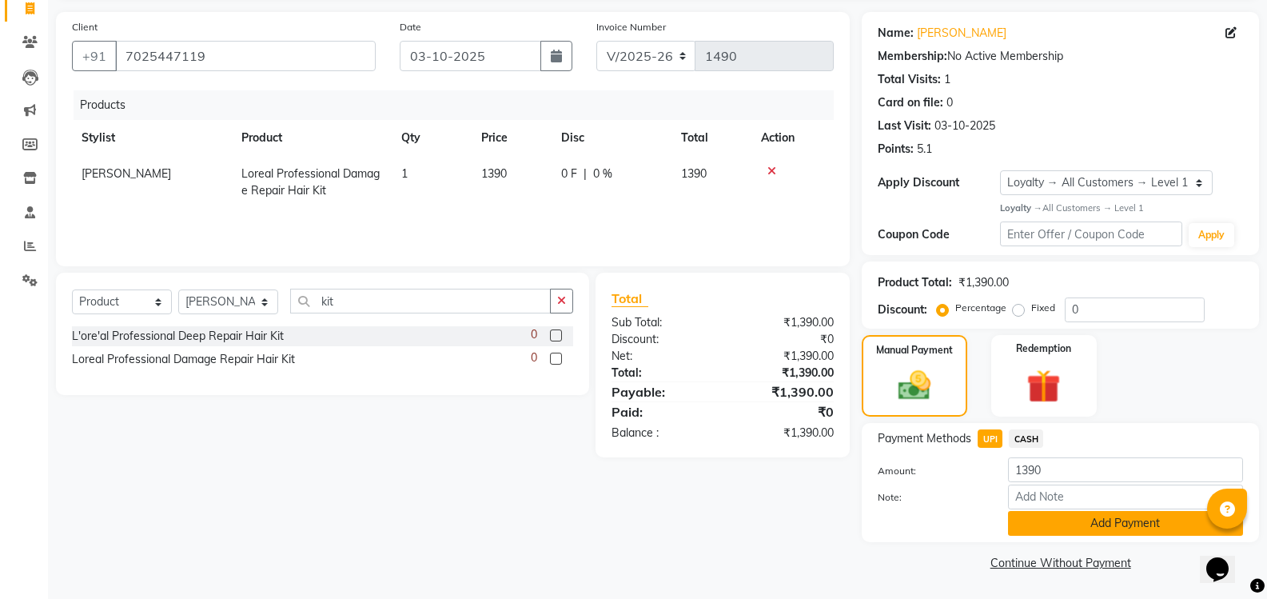
click at [1045, 535] on button "Add Payment" at bounding box center [1125, 523] width 235 height 25
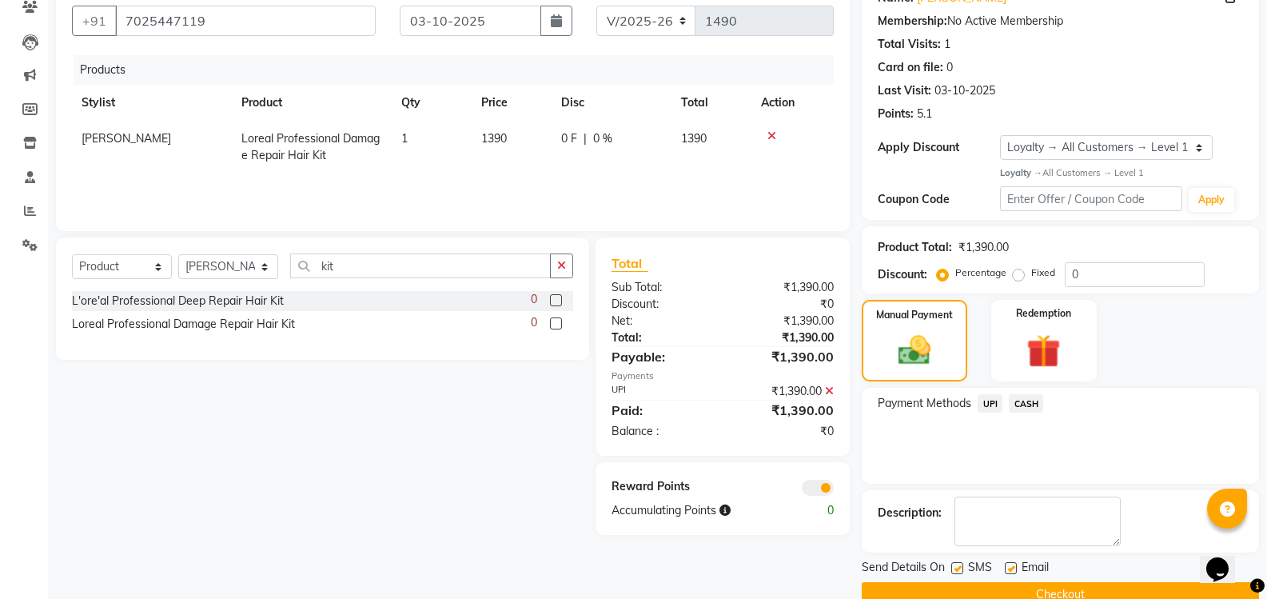
scroll to position [175, 0]
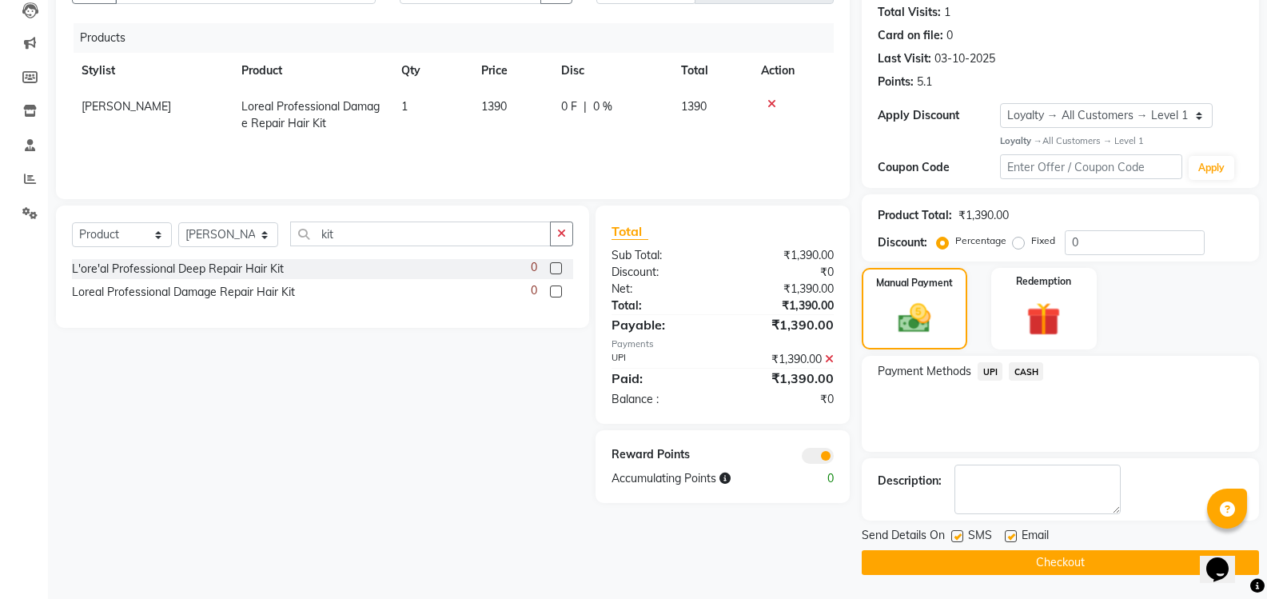
click at [1034, 568] on button "Checkout" at bounding box center [1060, 562] width 397 height 25
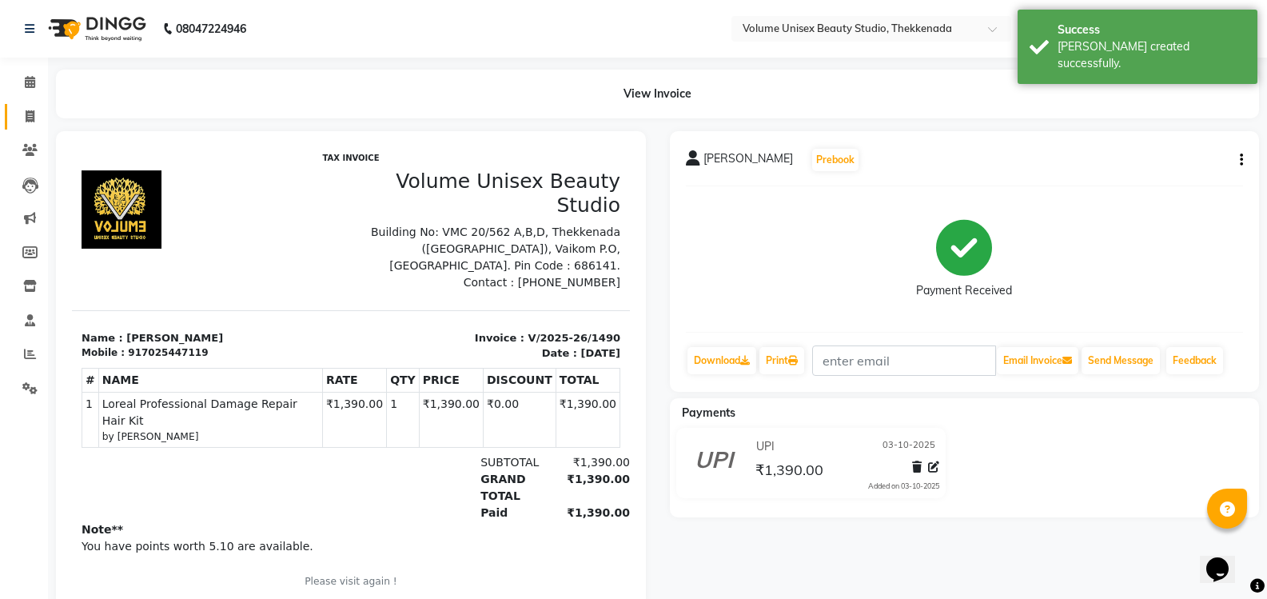
click at [39, 117] on span at bounding box center [30, 117] width 28 height 18
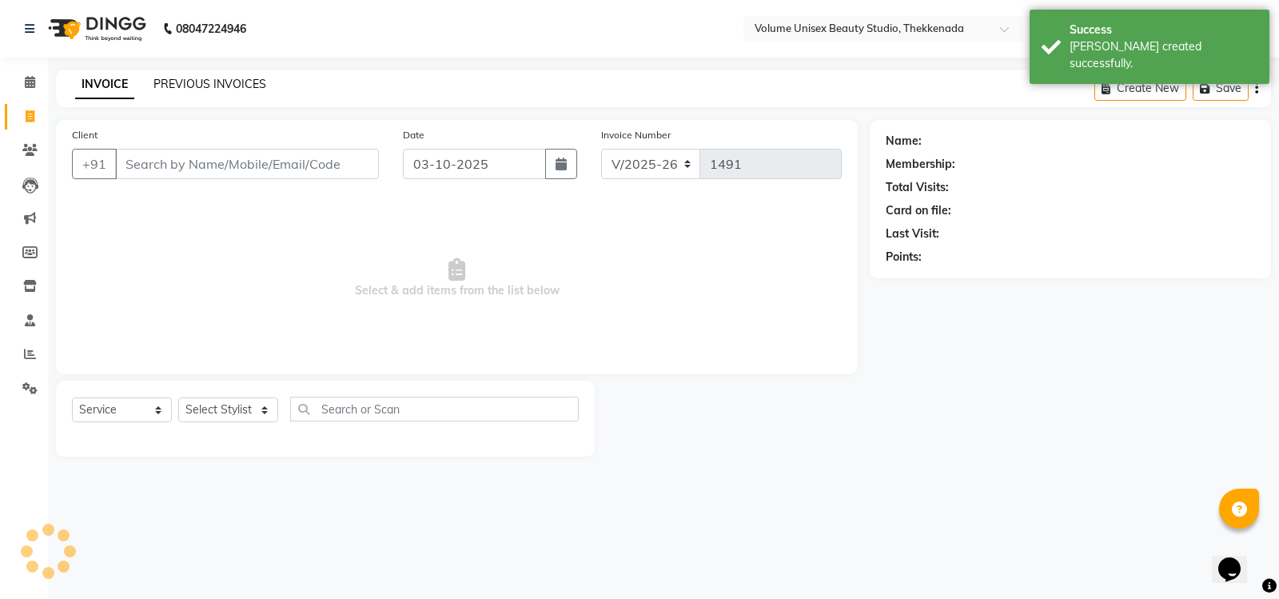
click at [208, 84] on link "PREVIOUS INVOICES" at bounding box center [210, 84] width 113 height 14
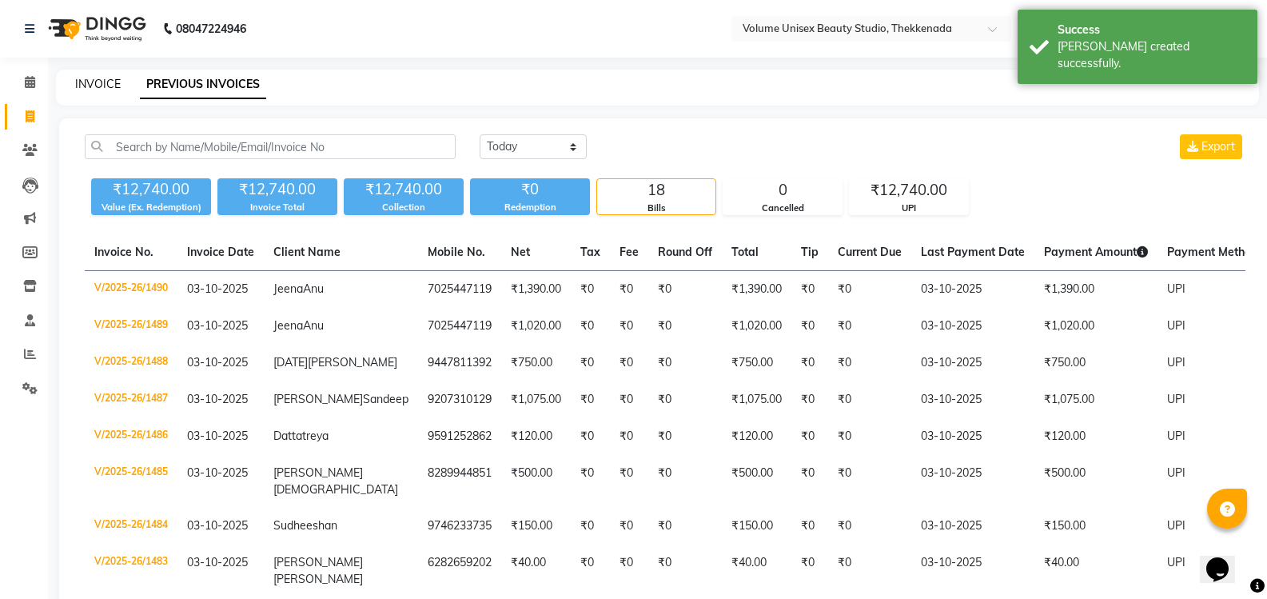
click at [86, 85] on link "INVOICE" at bounding box center [98, 84] width 46 height 14
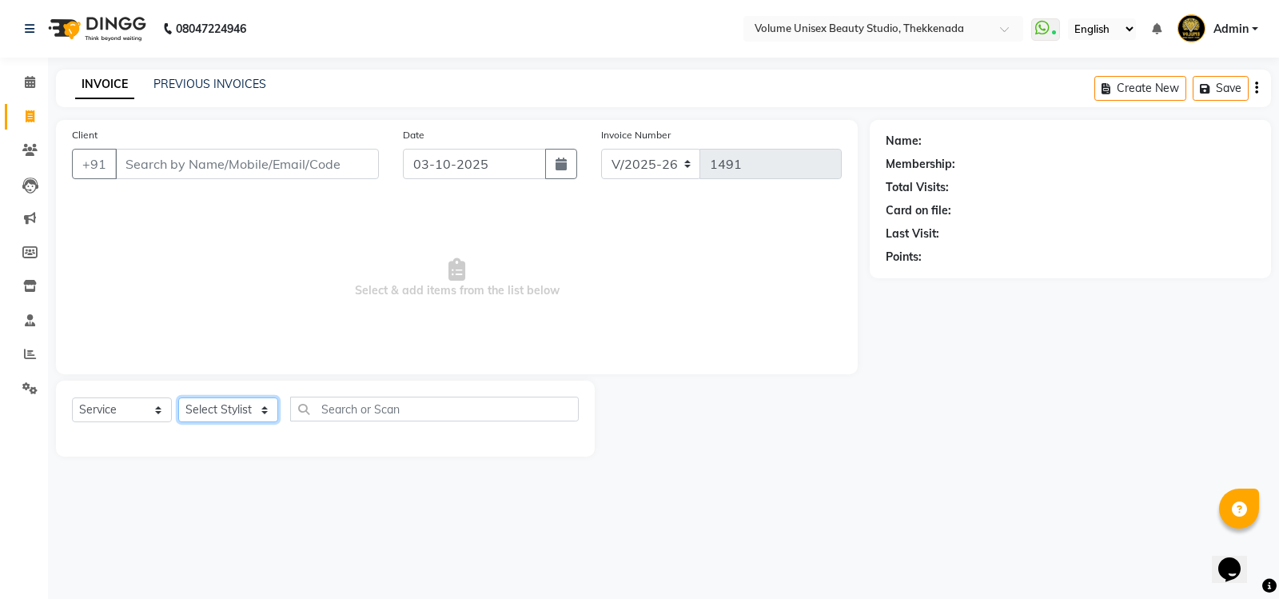
click at [269, 409] on select "Select Stylist [PERSON_NAME] [PERSON_NAME] [PERSON_NAME] [PERSON_NAME] [PERSON_…" at bounding box center [228, 409] width 100 height 25
click at [178, 397] on select "Select Stylist [PERSON_NAME] [PERSON_NAME] [PERSON_NAME] [PERSON_NAME] [PERSON_…" at bounding box center [228, 409] width 100 height 25
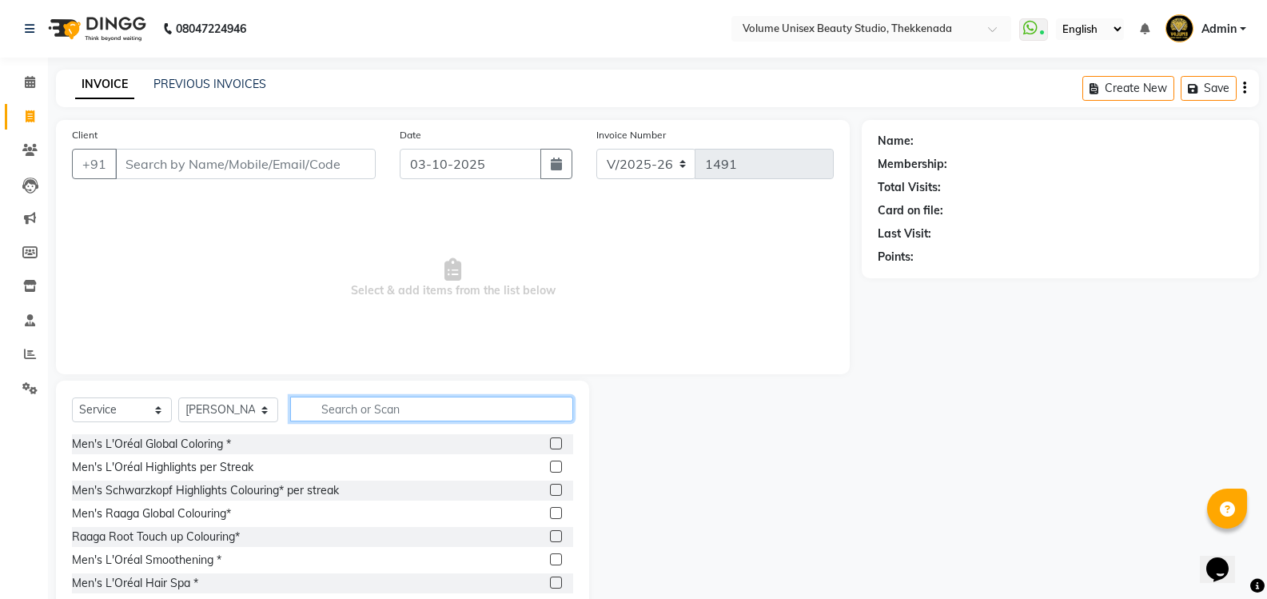
click at [348, 412] on input "text" at bounding box center [431, 409] width 283 height 25
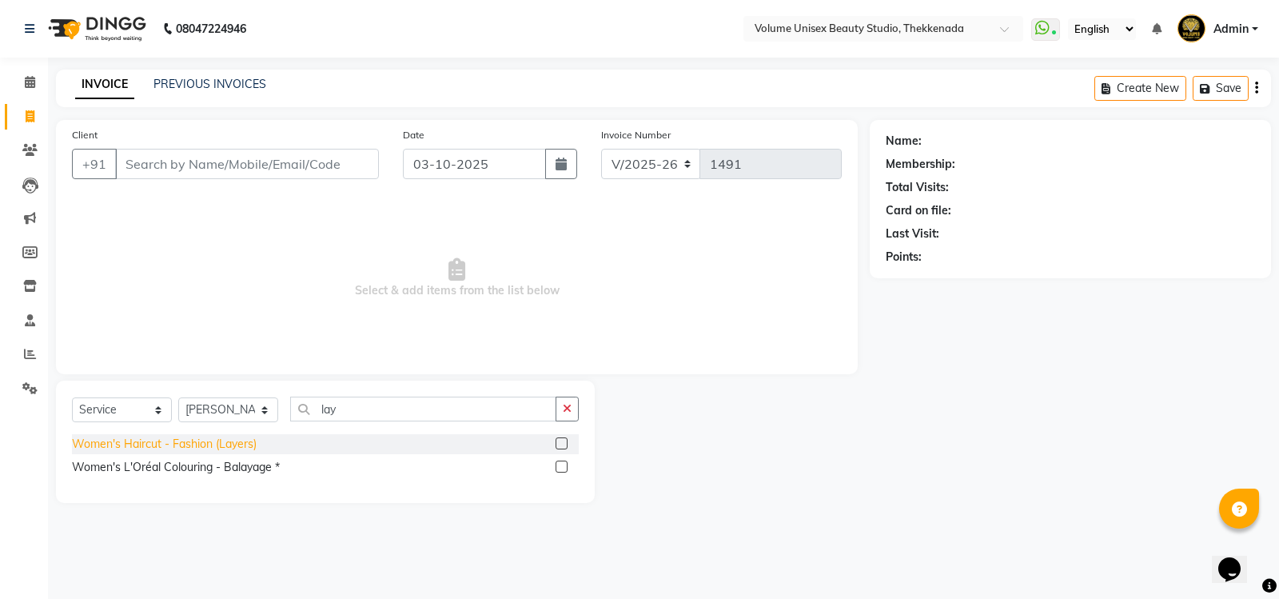
click at [217, 441] on div "Women's Haircut - Fashion (Layers)" at bounding box center [164, 444] width 185 height 17
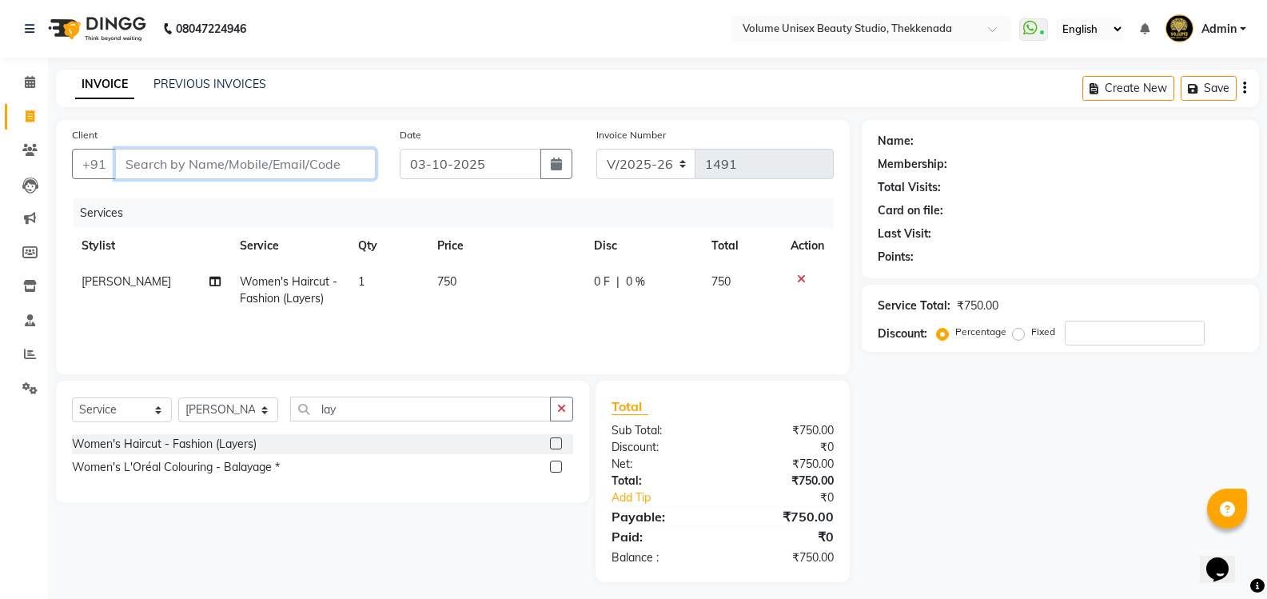
click at [233, 162] on input "Client" at bounding box center [245, 164] width 261 height 30
click at [336, 165] on span "Add Client" at bounding box center [334, 164] width 63 height 16
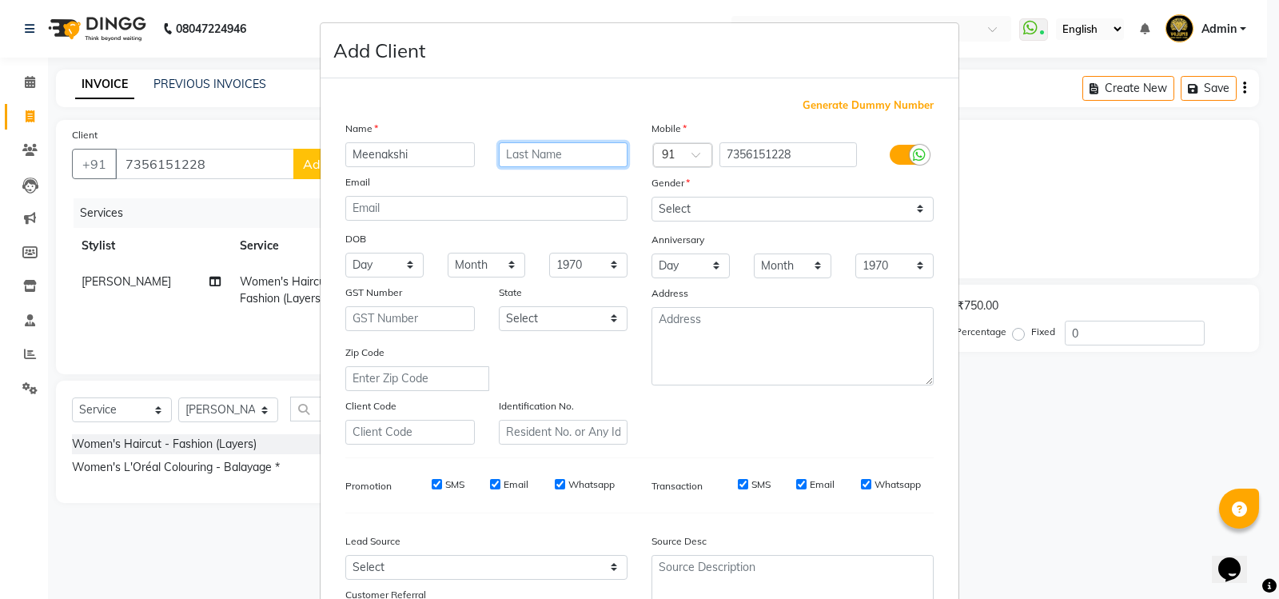
click at [522, 154] on input "text" at bounding box center [564, 154] width 130 height 25
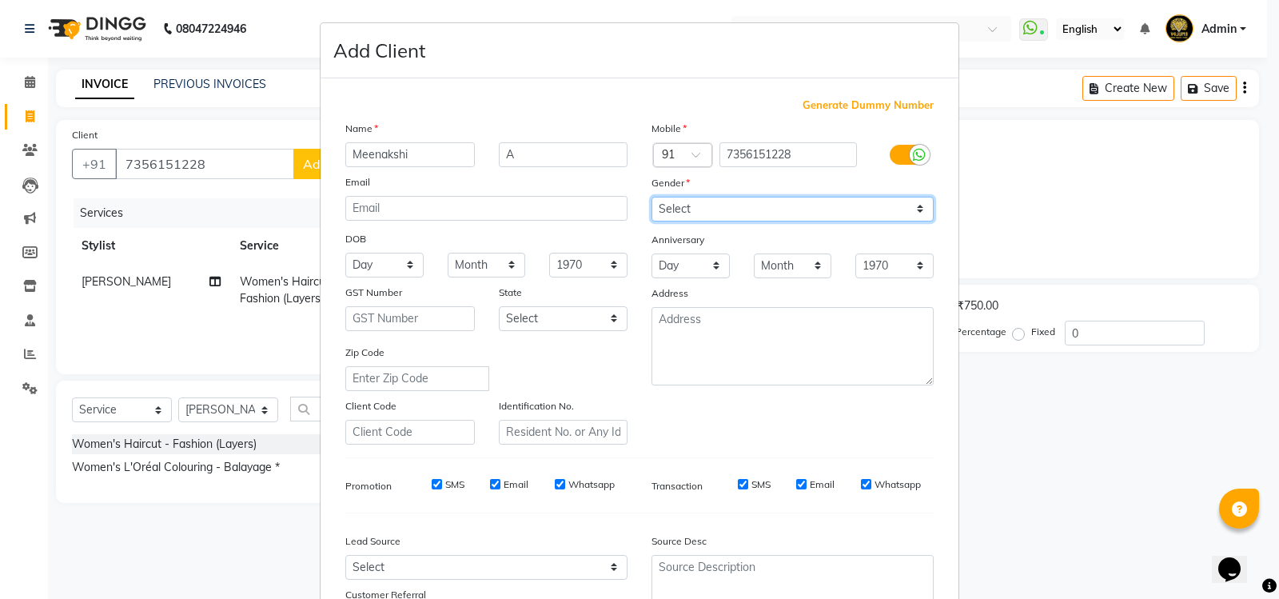
click at [917, 209] on select "Select [DEMOGRAPHIC_DATA] [DEMOGRAPHIC_DATA] Other Prefer Not To Say" at bounding box center [793, 209] width 282 height 25
click at [652, 197] on select "Select [DEMOGRAPHIC_DATA] [DEMOGRAPHIC_DATA] Other Prefer Not To Say" at bounding box center [793, 209] width 282 height 25
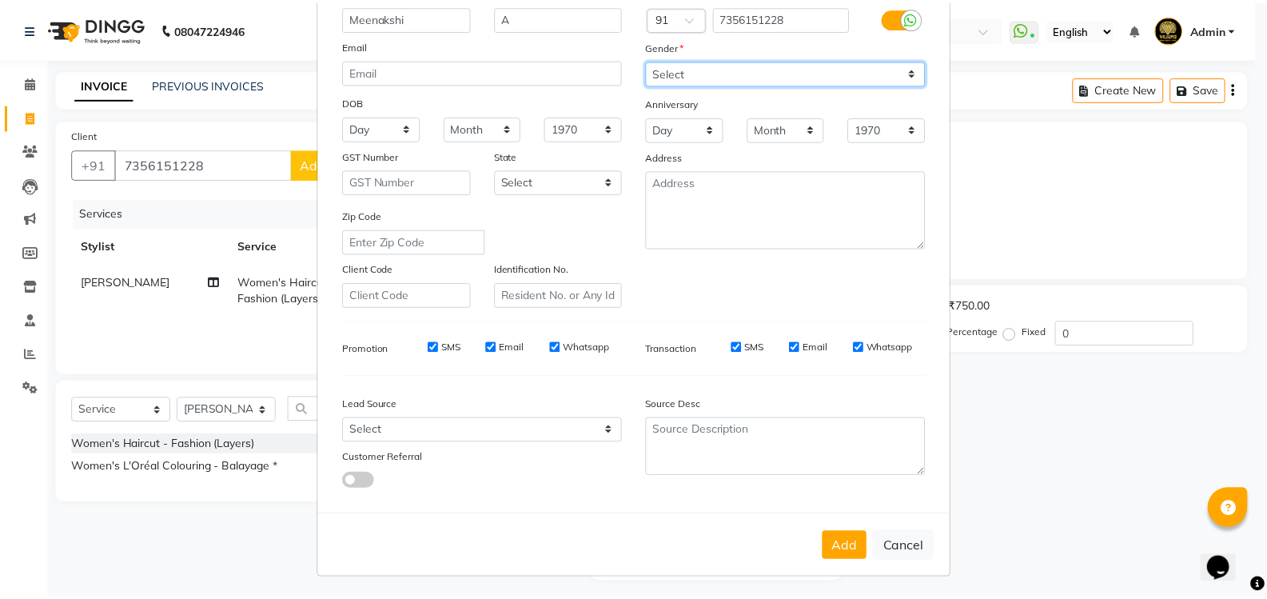
scroll to position [139, 0]
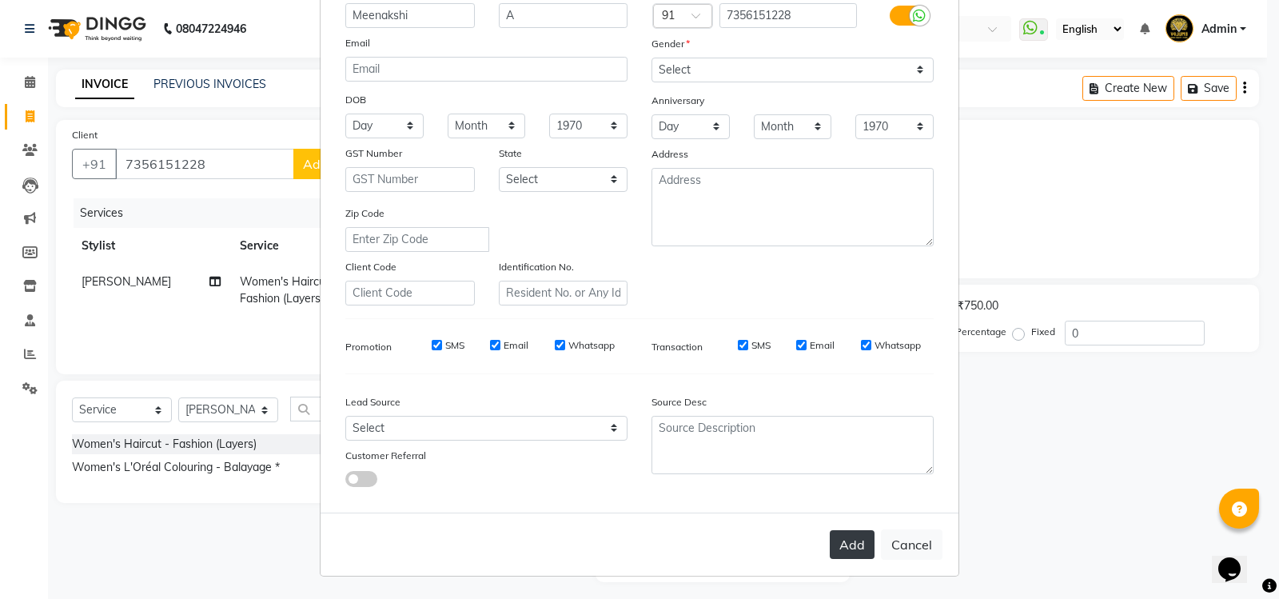
click at [855, 540] on button "Add" at bounding box center [852, 544] width 45 height 29
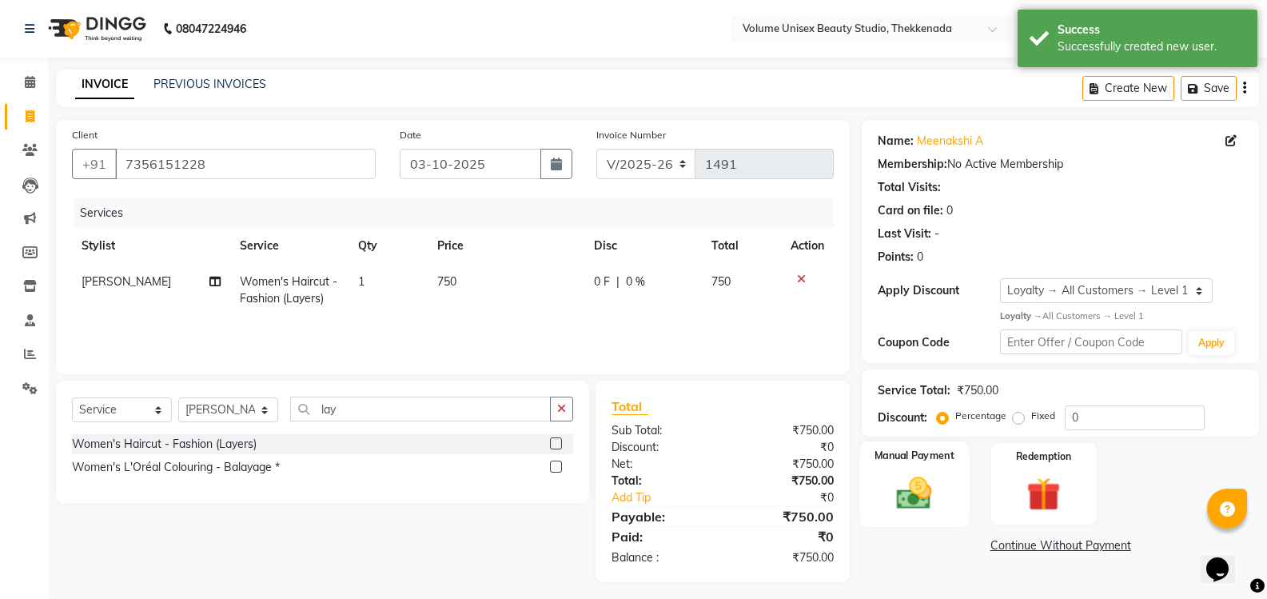
click at [914, 489] on img at bounding box center [914, 493] width 57 height 41
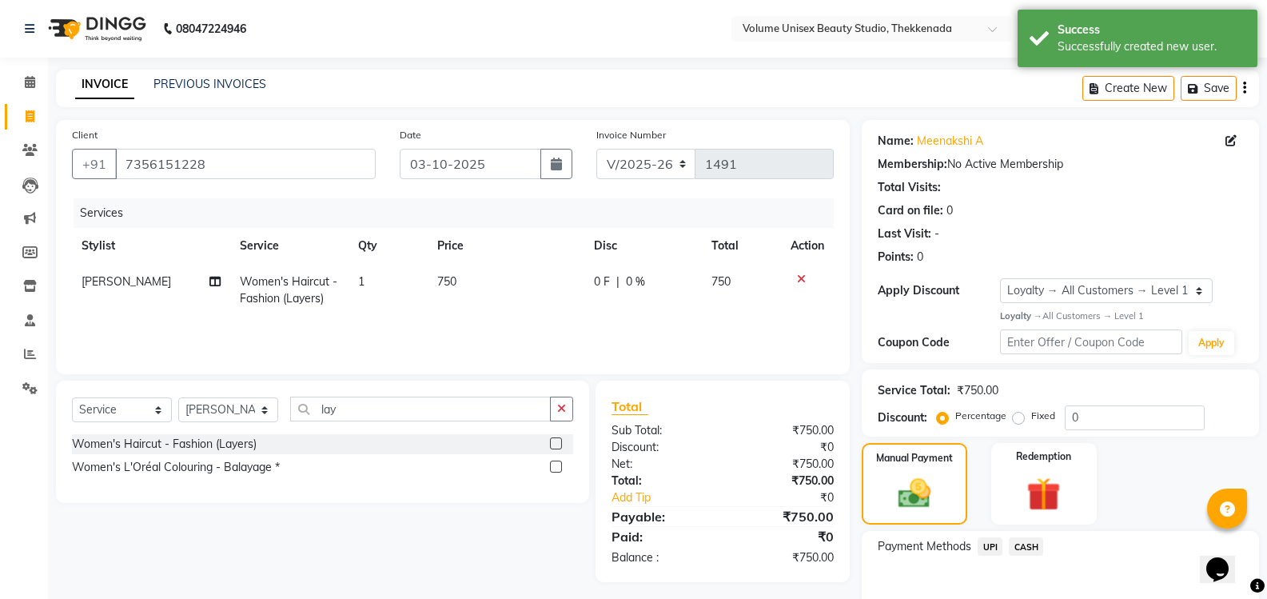
click at [988, 550] on span "UPI" at bounding box center [990, 546] width 25 height 18
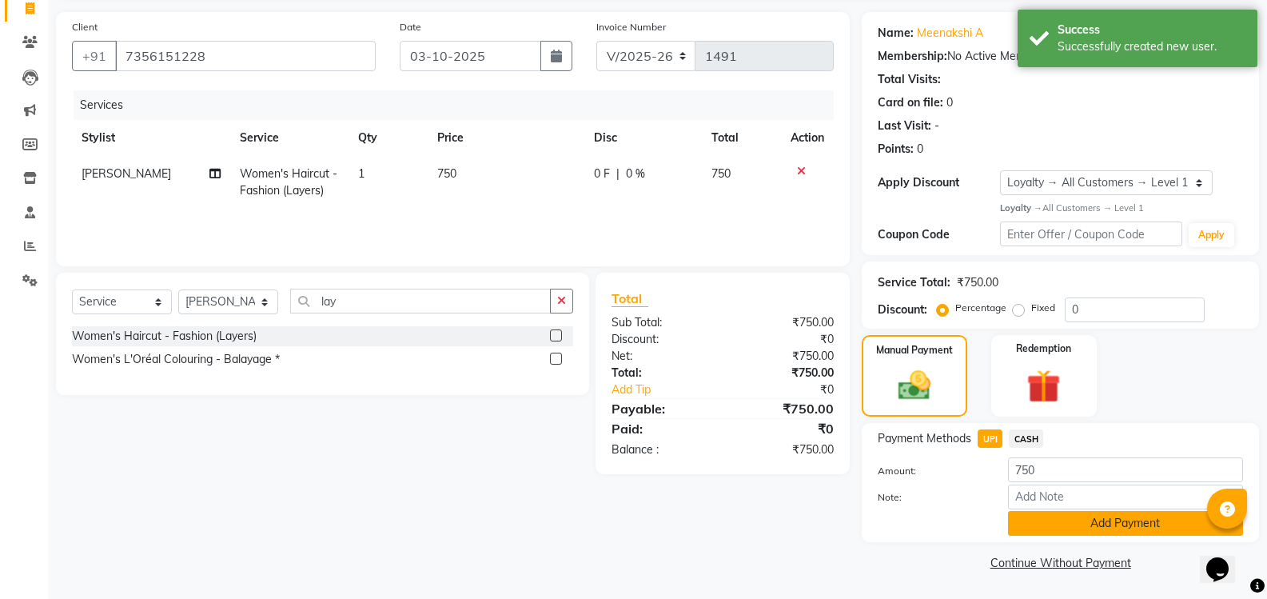
click at [1051, 511] on button "Add Payment" at bounding box center [1125, 523] width 235 height 25
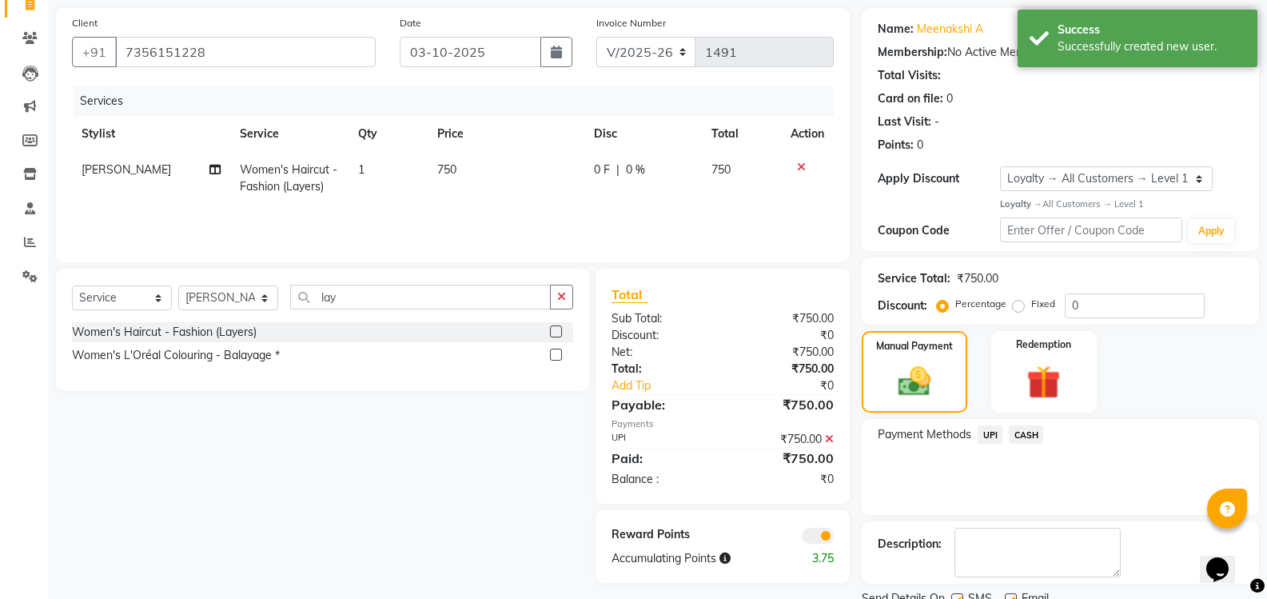
scroll to position [175, 0]
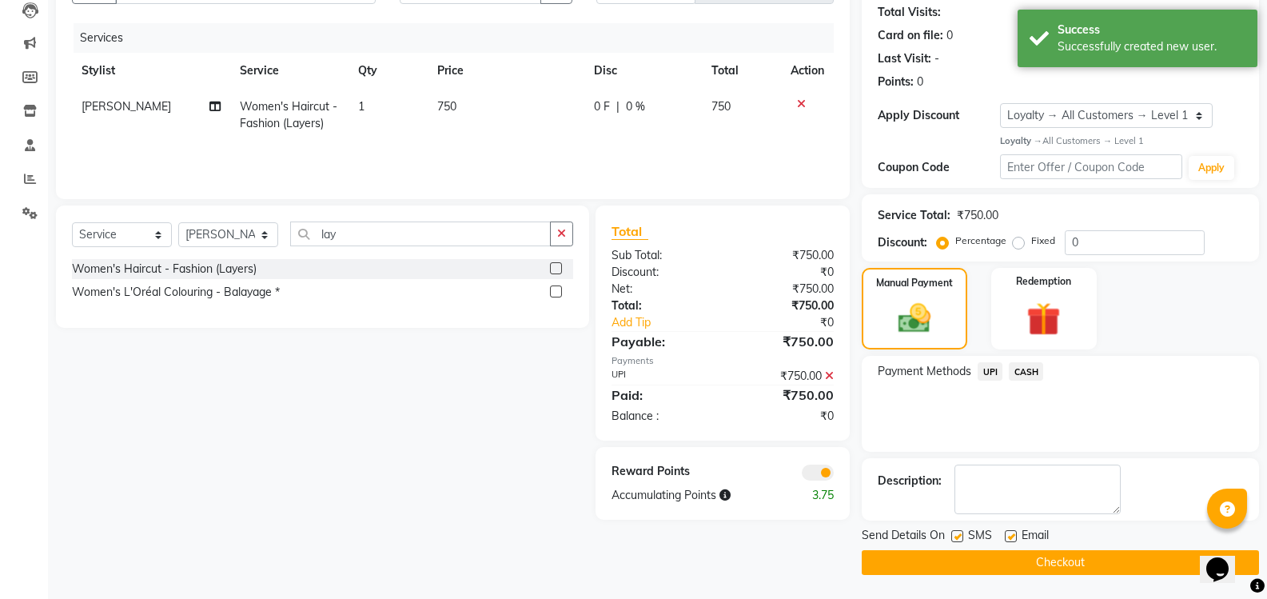
click at [987, 567] on button "Checkout" at bounding box center [1060, 562] width 397 height 25
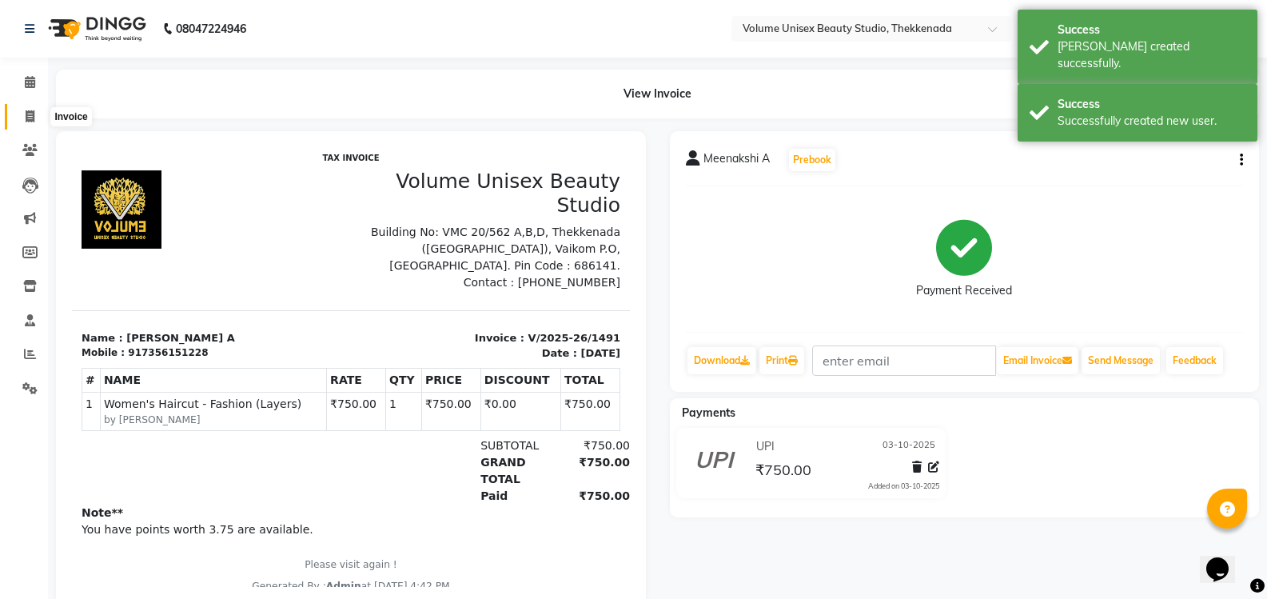
click at [31, 114] on icon at bounding box center [30, 116] width 9 height 12
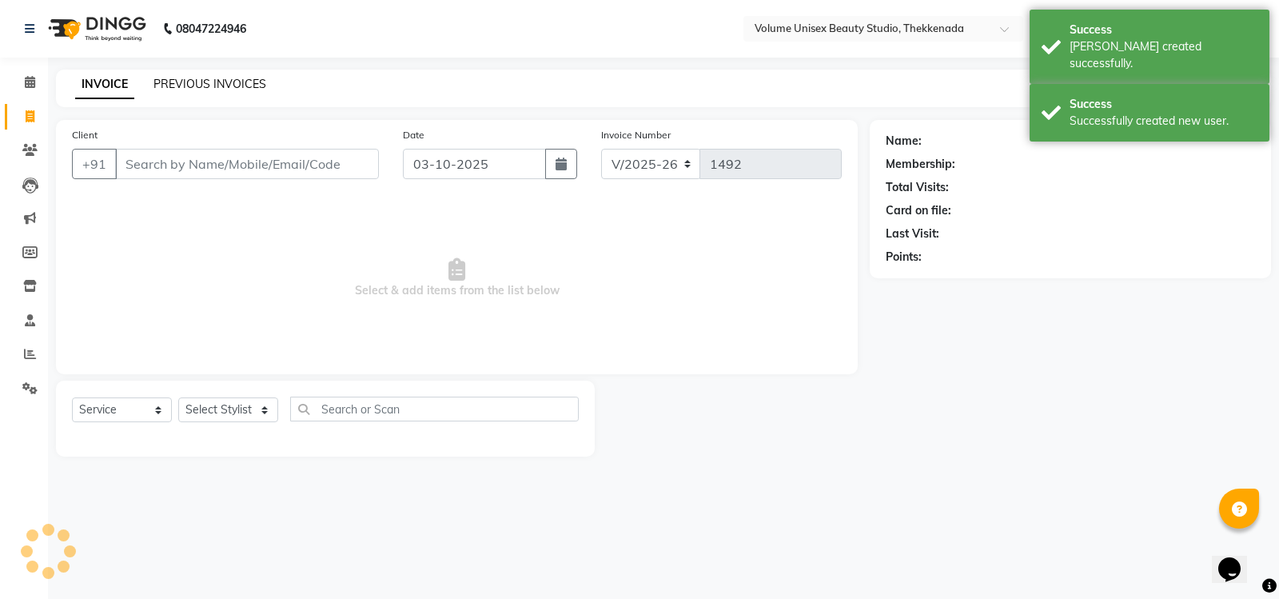
click at [192, 86] on link "PREVIOUS INVOICES" at bounding box center [210, 84] width 113 height 14
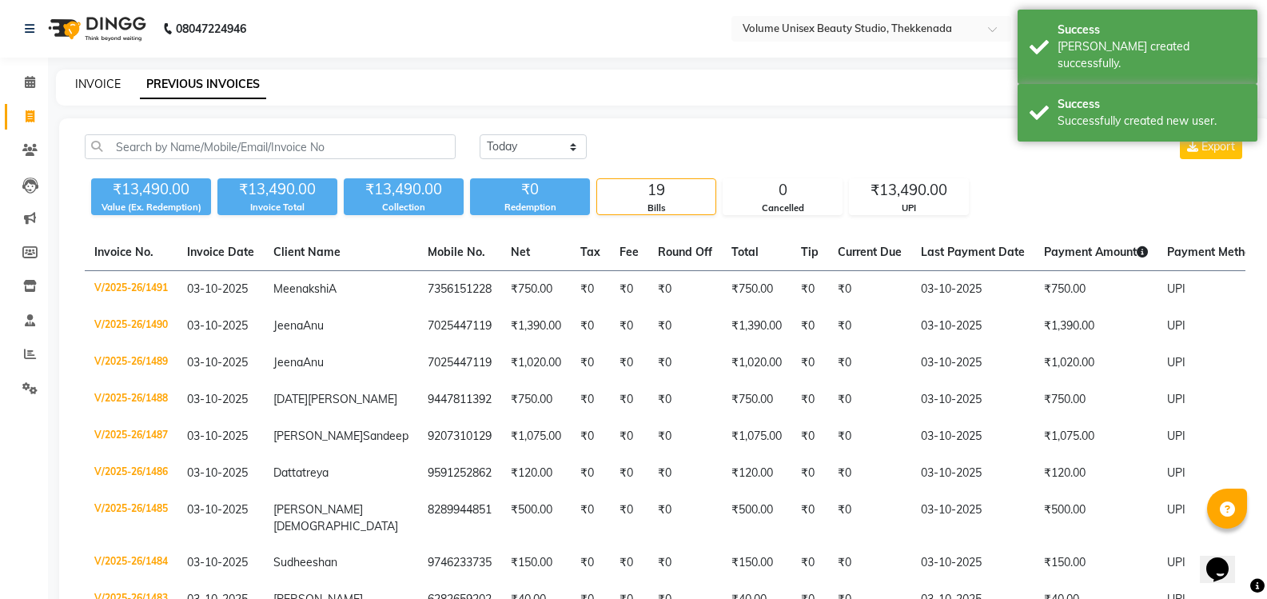
click at [90, 77] on link "INVOICE" at bounding box center [98, 84] width 46 height 14
